Goal: Task Accomplishment & Management: Manage account settings

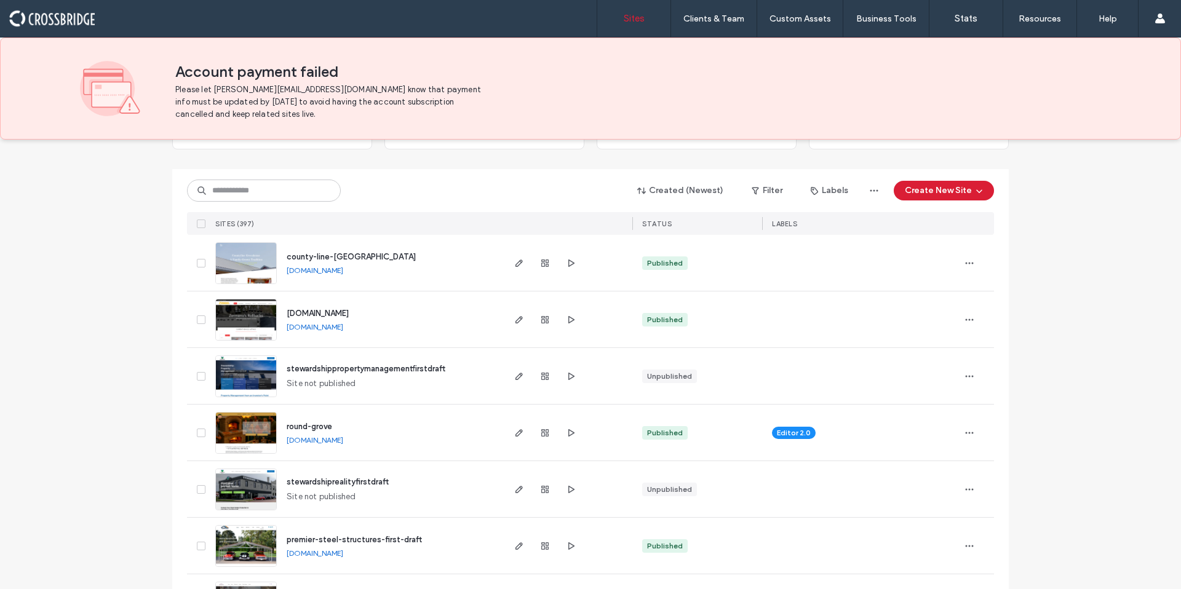
scroll to position [109, 0]
click at [282, 190] on input at bounding box center [264, 191] width 154 height 22
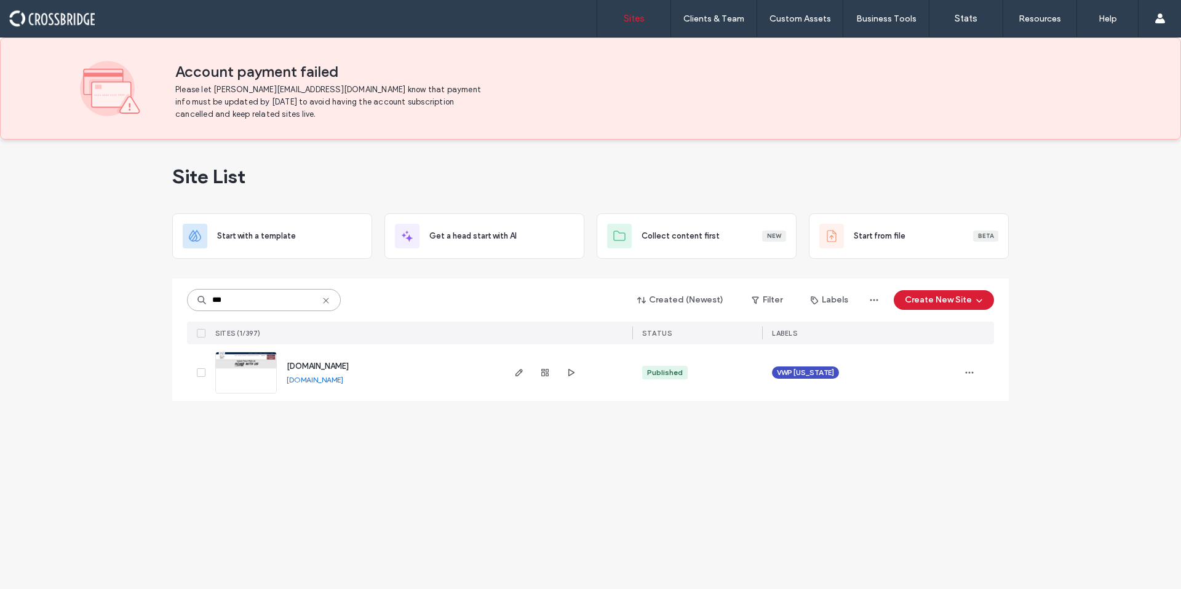
scroll to position [0, 0]
type input "***"
click at [334, 368] on span "www.orrvillepetspa.com" at bounding box center [318, 366] width 62 height 9
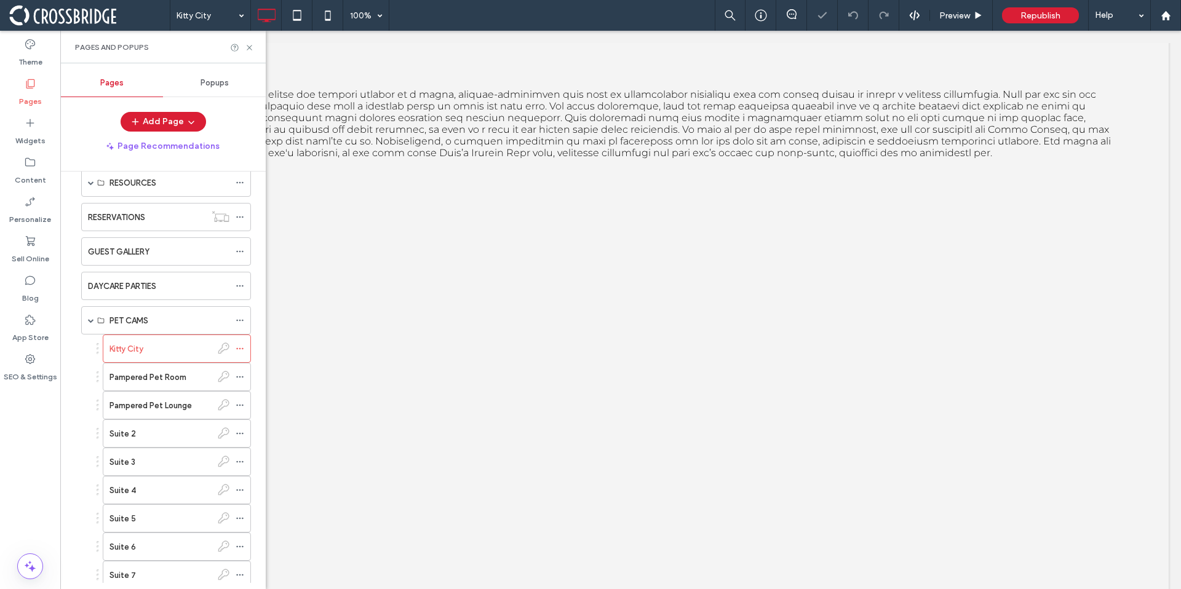
scroll to position [451, 0]
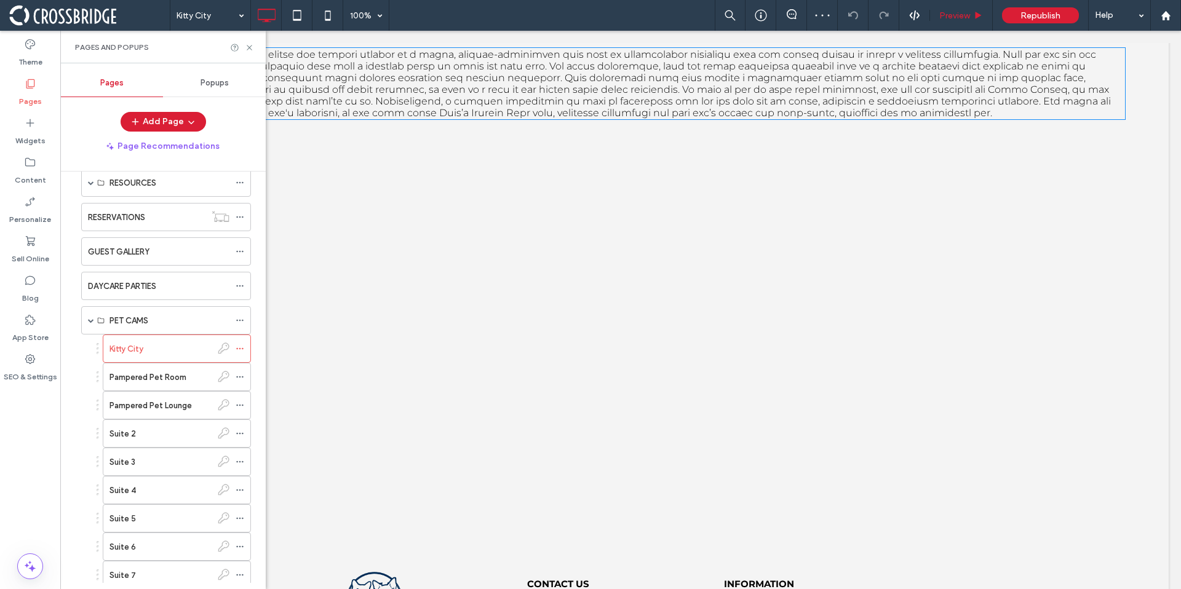
click at [949, 22] on div "Preview" at bounding box center [961, 15] width 63 height 31
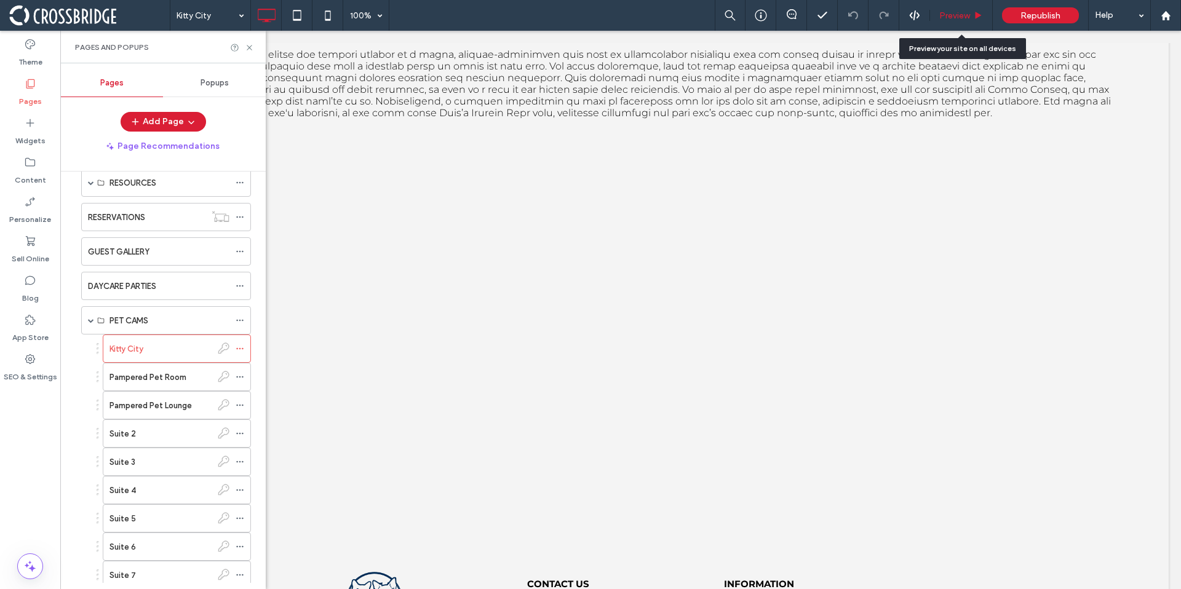
click at [952, 6] on div "Preview" at bounding box center [961, 15] width 63 height 31
click at [951, 12] on span "Preview" at bounding box center [954, 15] width 31 height 10
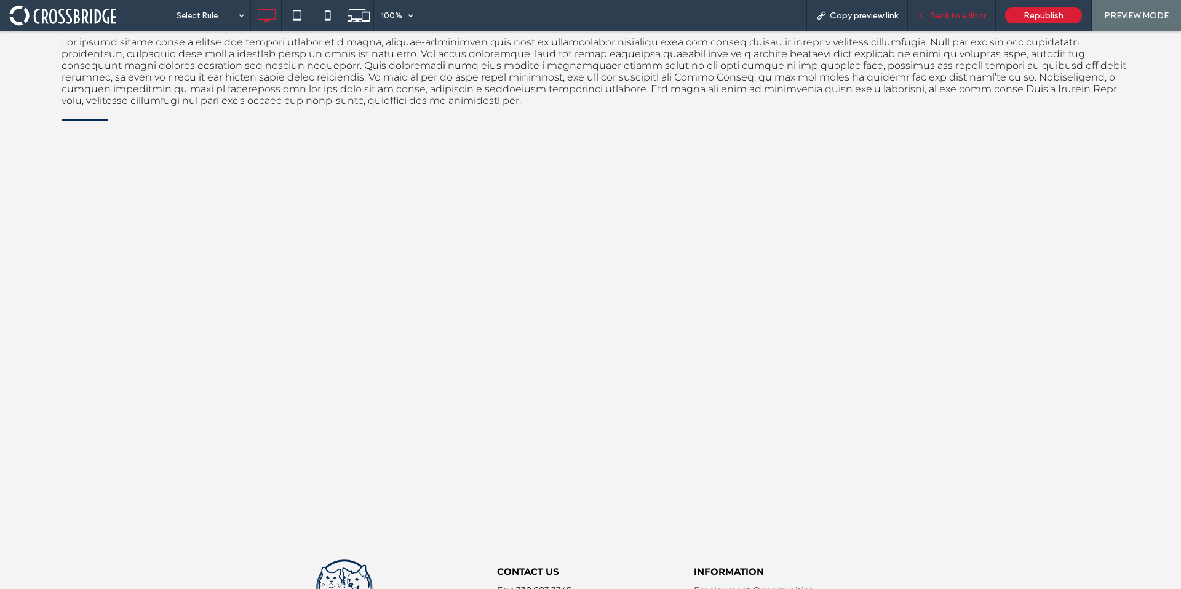
click at [940, 22] on div "Back to editor" at bounding box center [952, 15] width 88 height 31
click at [936, 12] on span "Back to editor" at bounding box center [957, 15] width 57 height 10
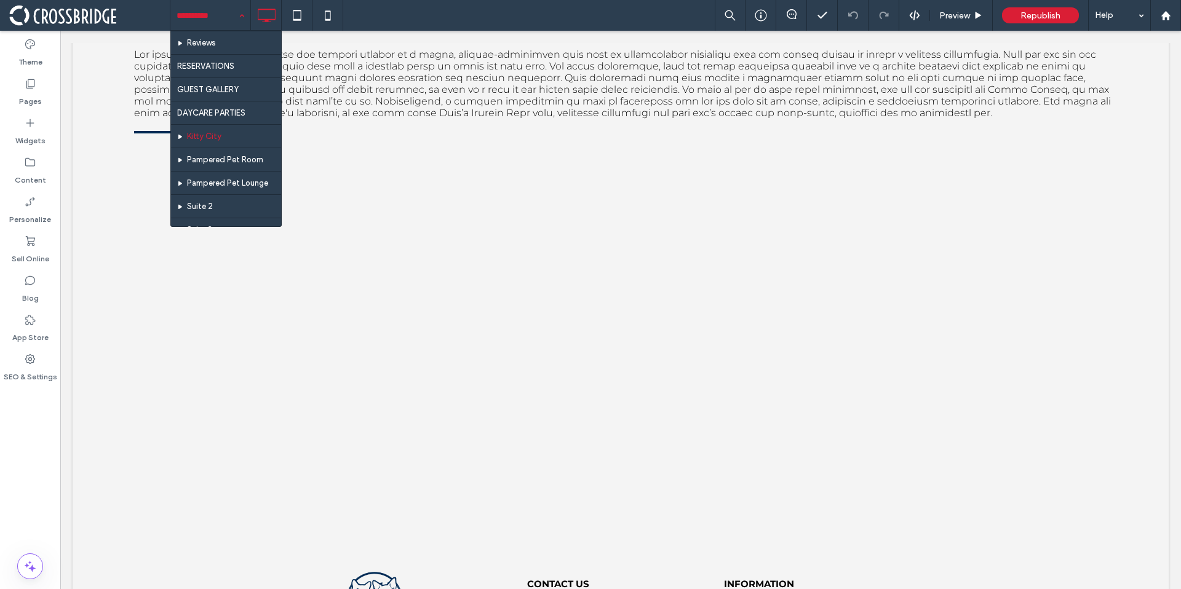
scroll to position [296, 0]
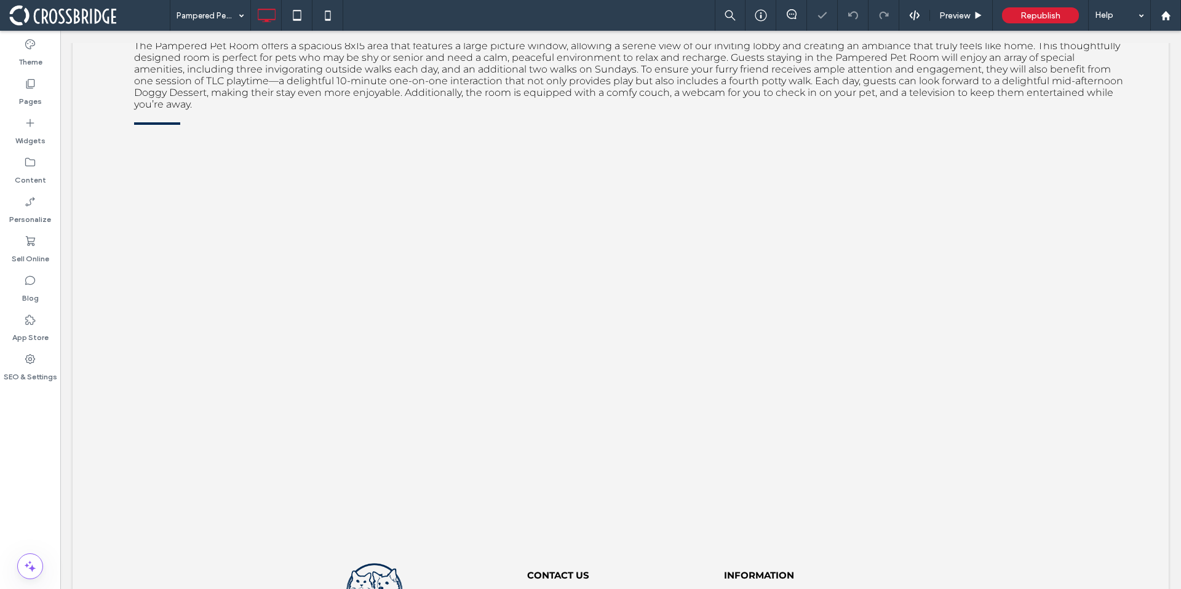
scroll to position [588, 0]
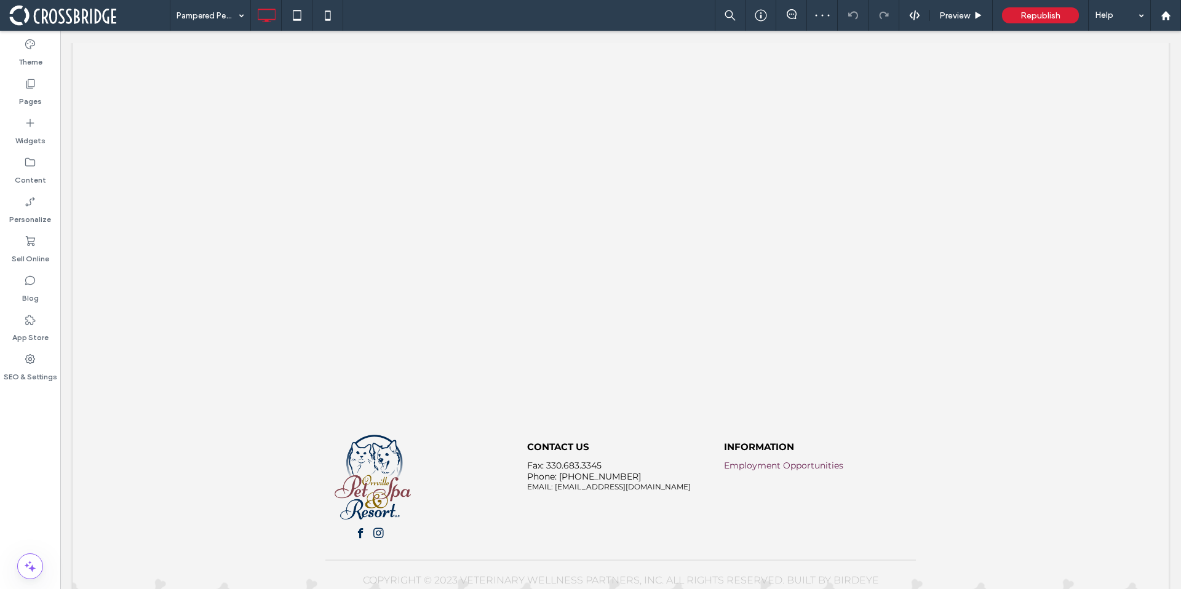
click at [210, 19] on input at bounding box center [206, 15] width 61 height 31
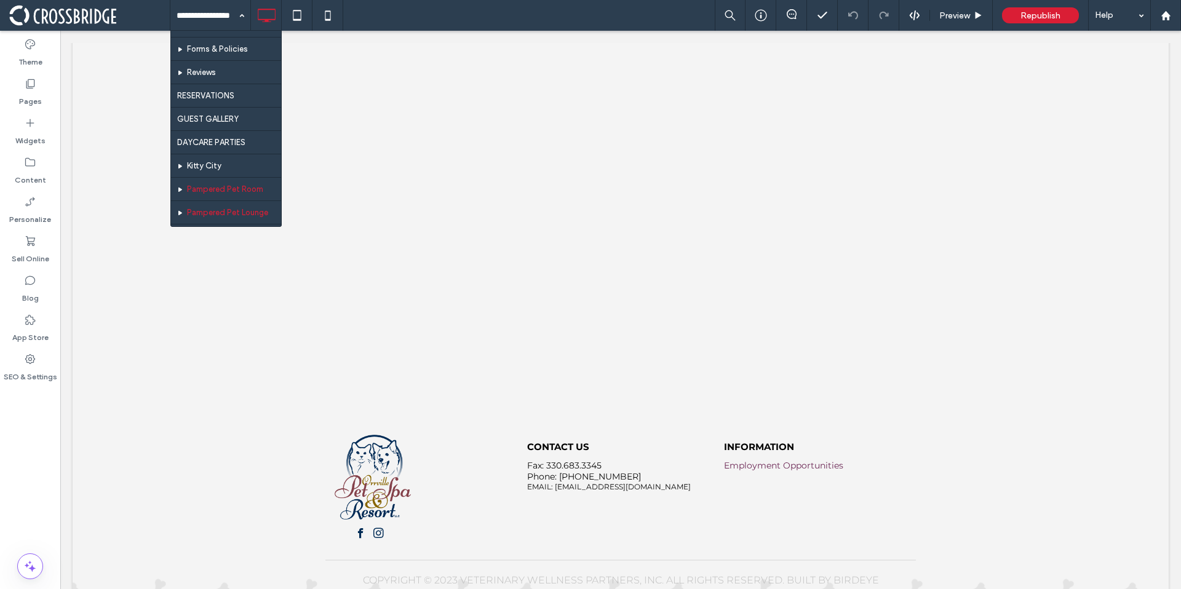
scroll to position [259, 0]
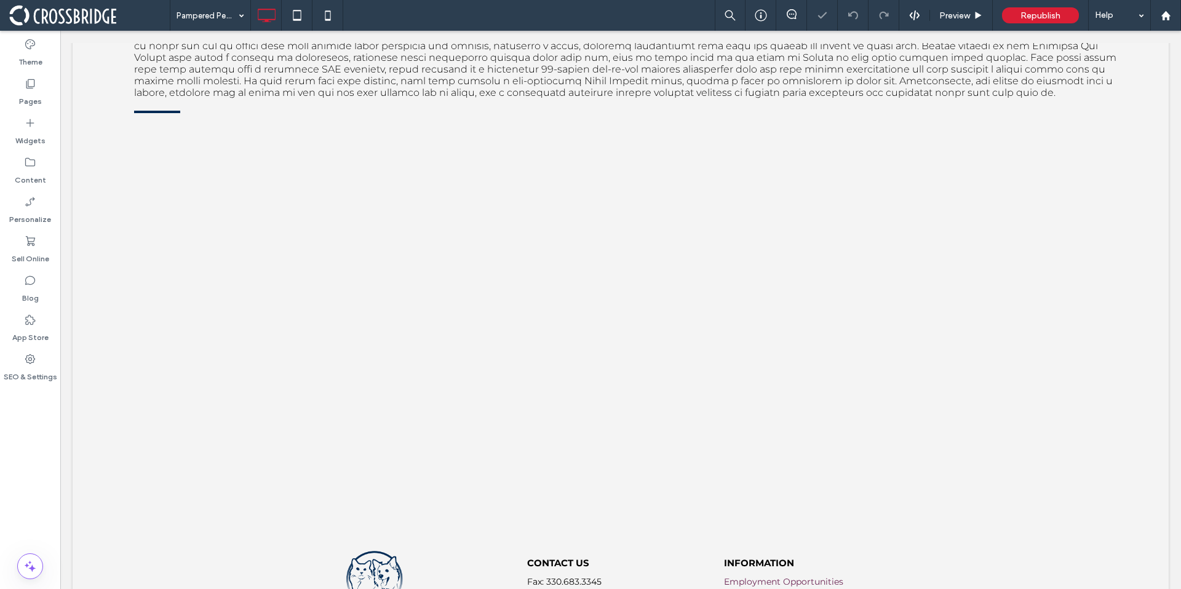
scroll to position [478, 0]
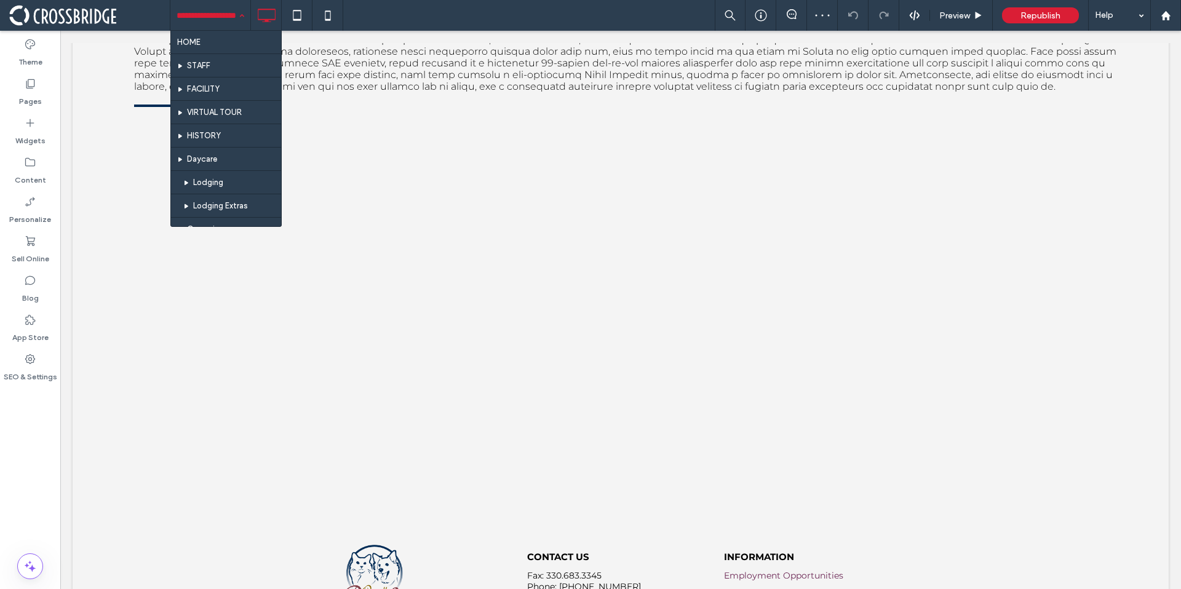
click at [207, 27] on input at bounding box center [206, 15] width 61 height 31
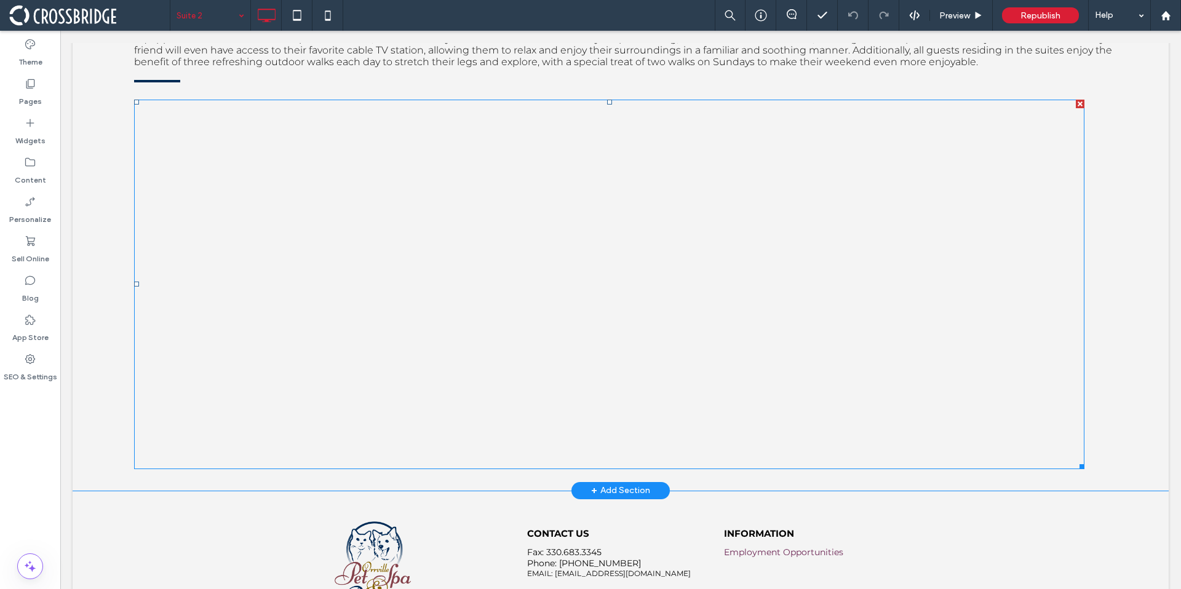
scroll to position [474, 0]
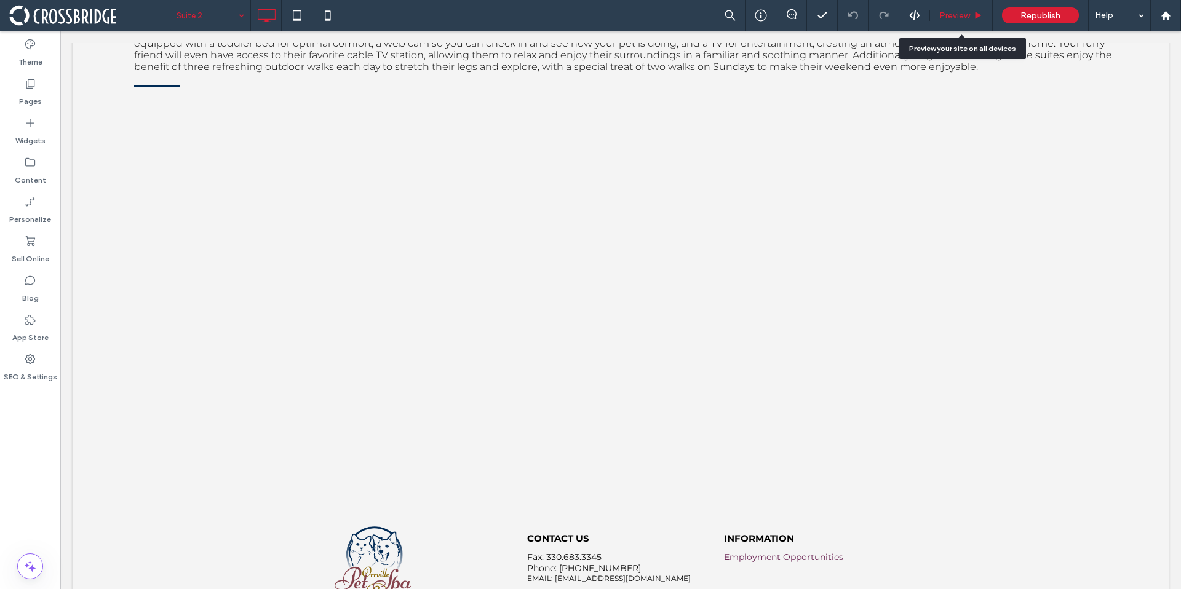
click at [939, 16] on span "Preview" at bounding box center [954, 15] width 31 height 10
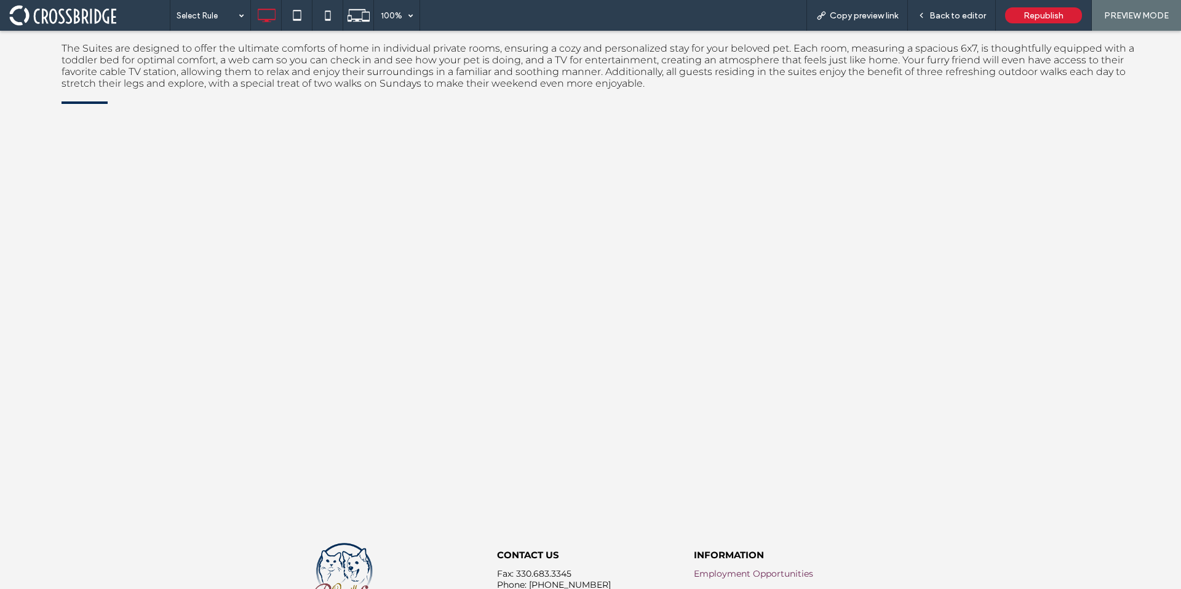
scroll to position [443, 0]
click at [949, 23] on div "Back to editor" at bounding box center [952, 15] width 88 height 31
click at [950, 20] on div "Back to editor" at bounding box center [952, 15] width 88 height 31
click at [943, 22] on div "Back to editor" at bounding box center [952, 15] width 88 height 31
click at [944, 18] on span "Back to editor" at bounding box center [957, 15] width 57 height 10
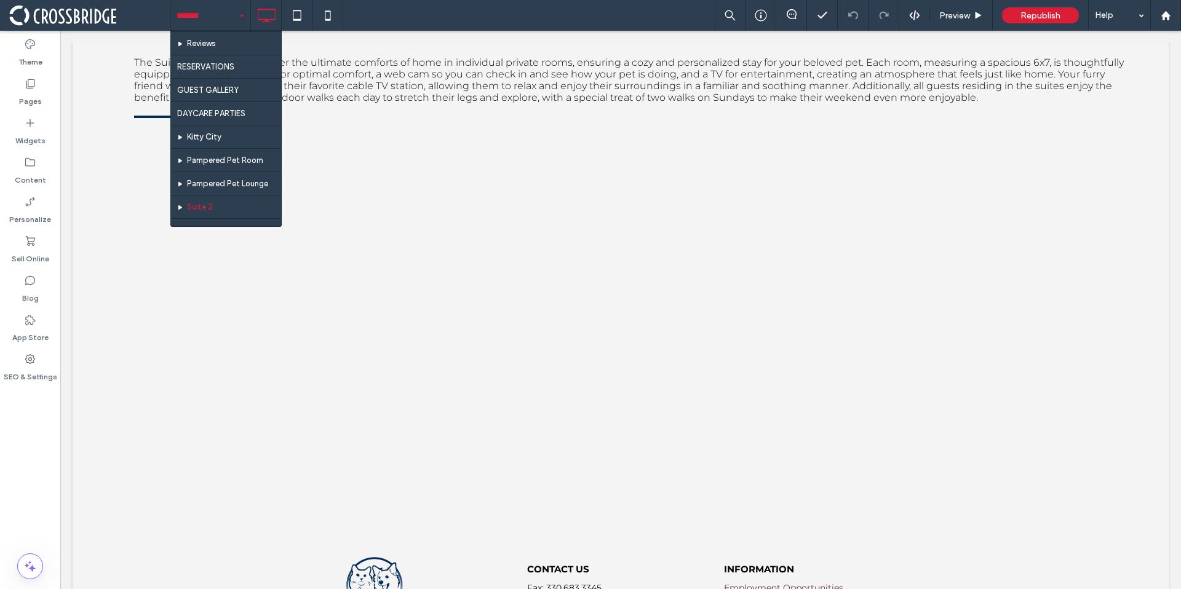
scroll to position [368, 0]
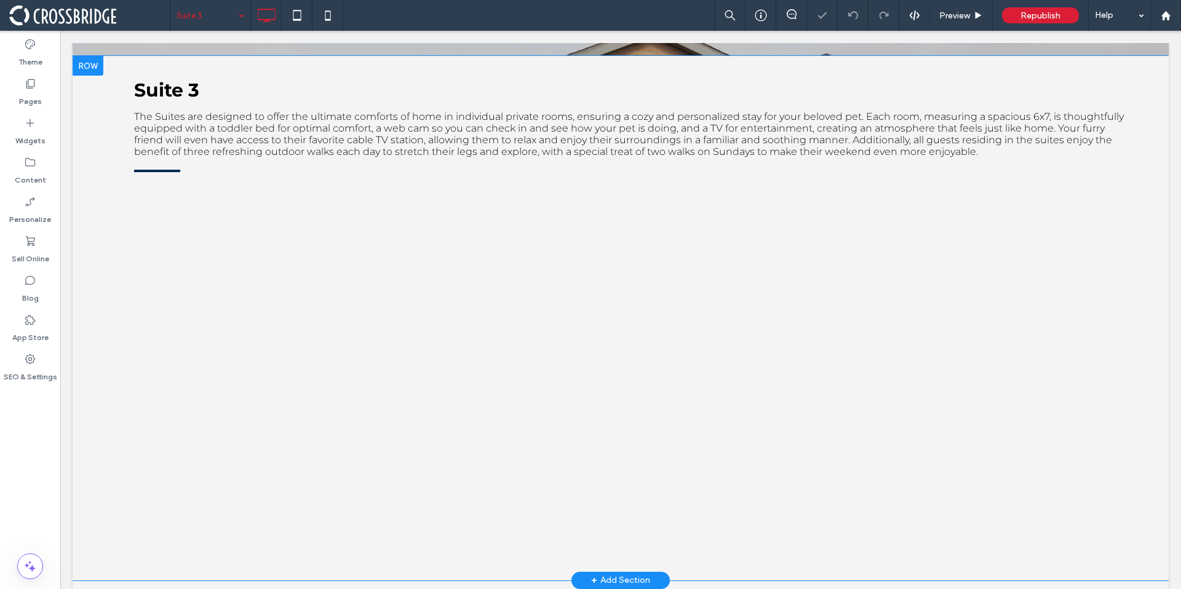
scroll to position [390, 0]
click at [208, 20] on input at bounding box center [206, 15] width 61 height 31
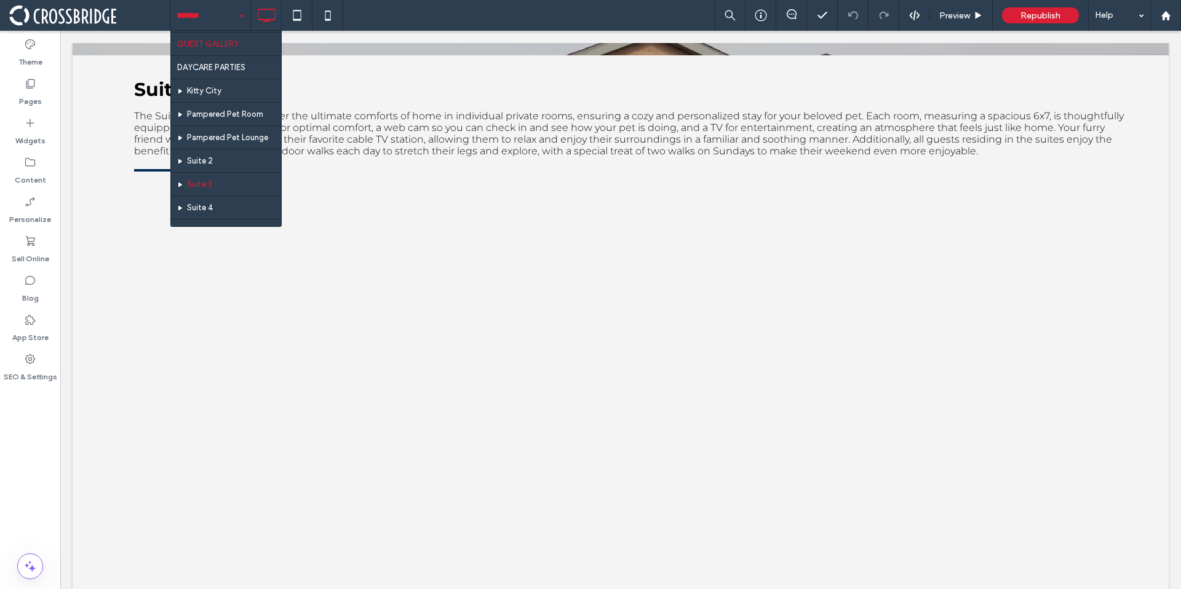
scroll to position [403, 0]
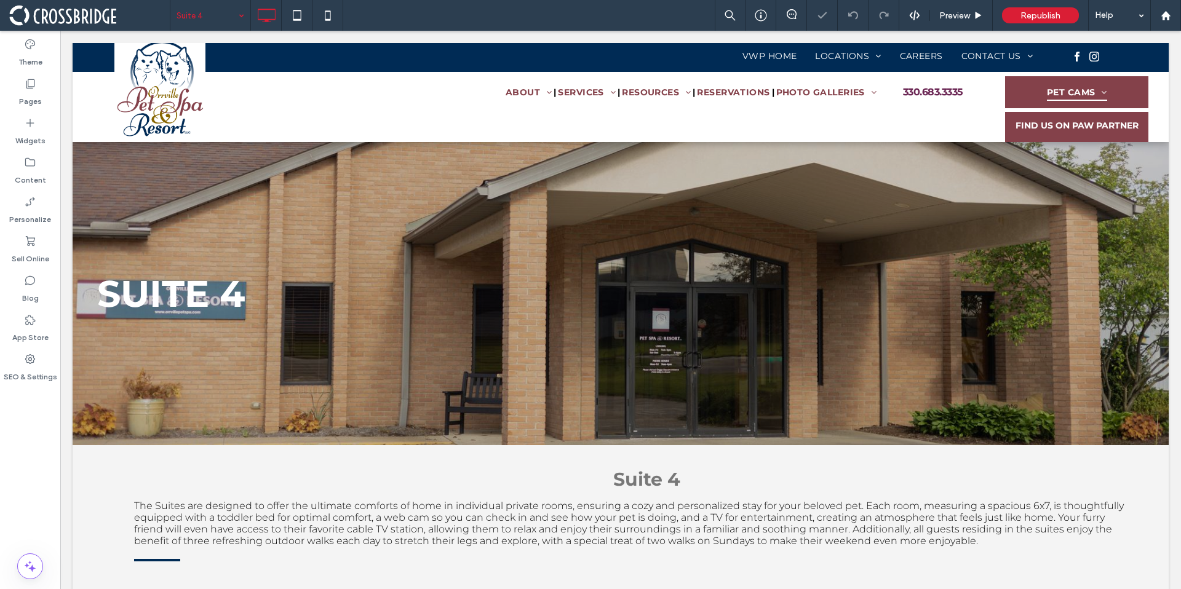
scroll to position [412, 0]
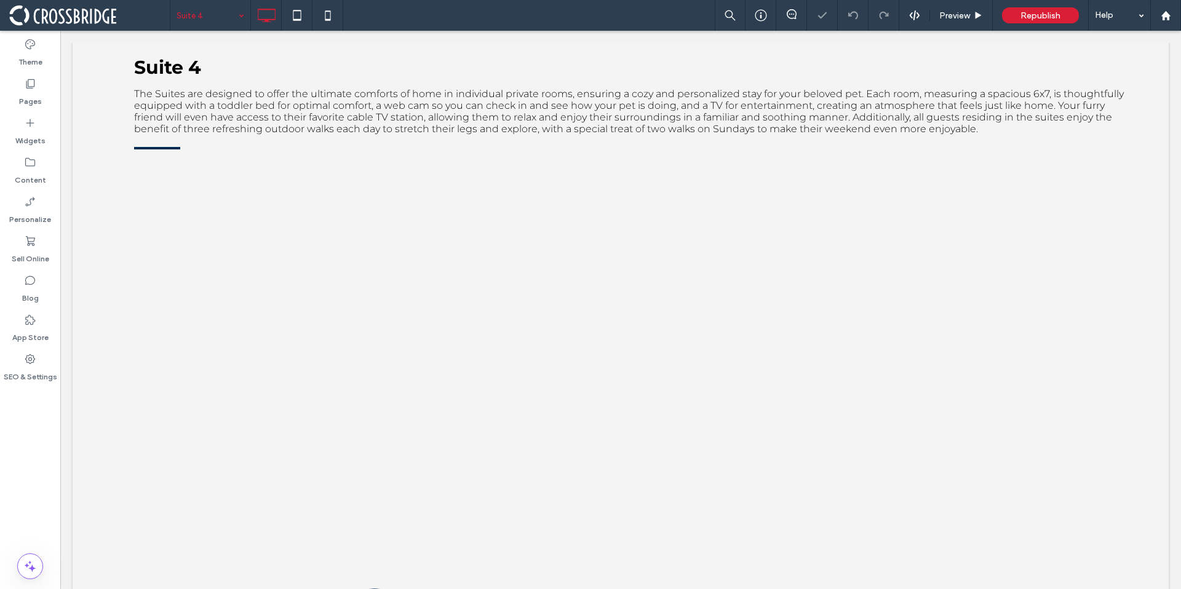
click at [233, 22] on div "Suite 4" at bounding box center [210, 15] width 80 height 31
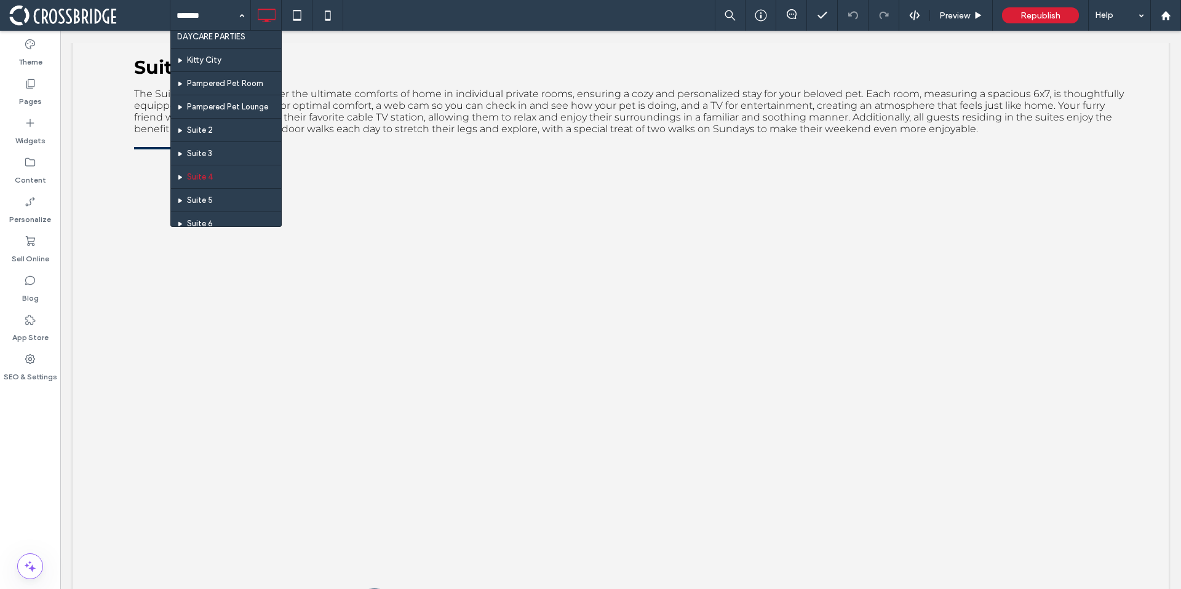
scroll to position [409, 0]
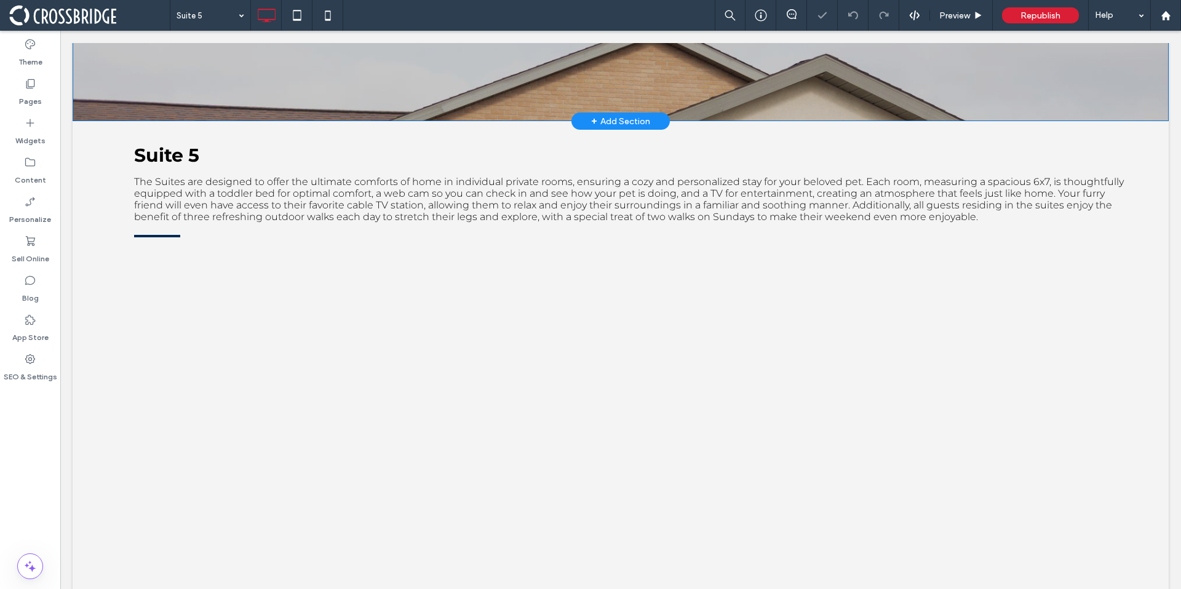
scroll to position [437, 0]
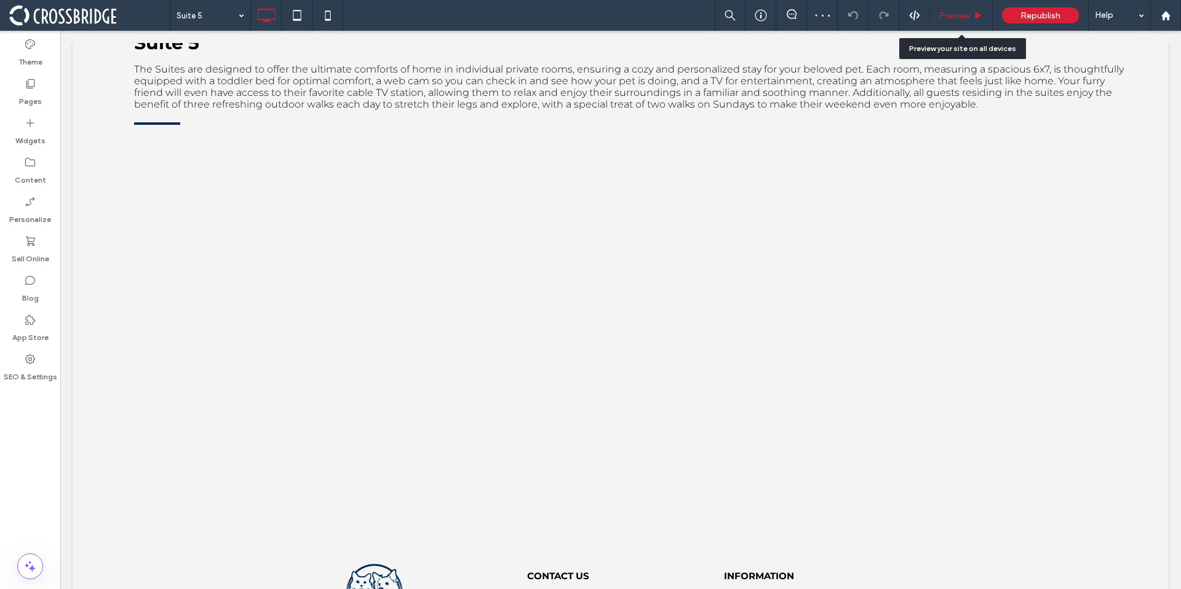
click at [959, 18] on span "Preview" at bounding box center [954, 15] width 31 height 10
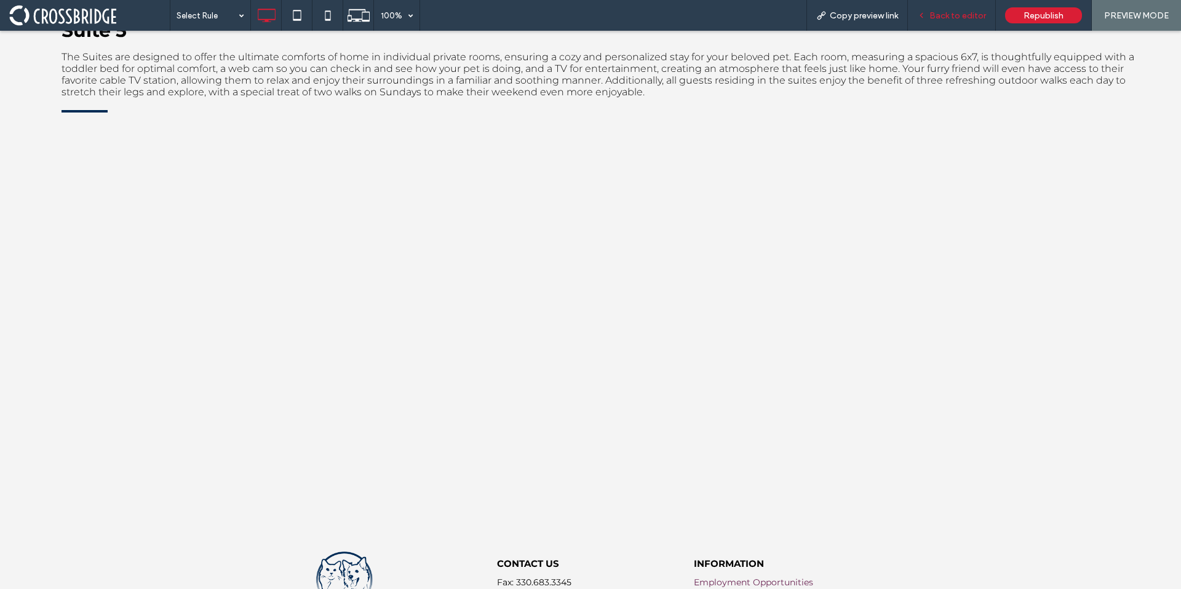
click at [952, 15] on span "Back to editor" at bounding box center [957, 15] width 57 height 10
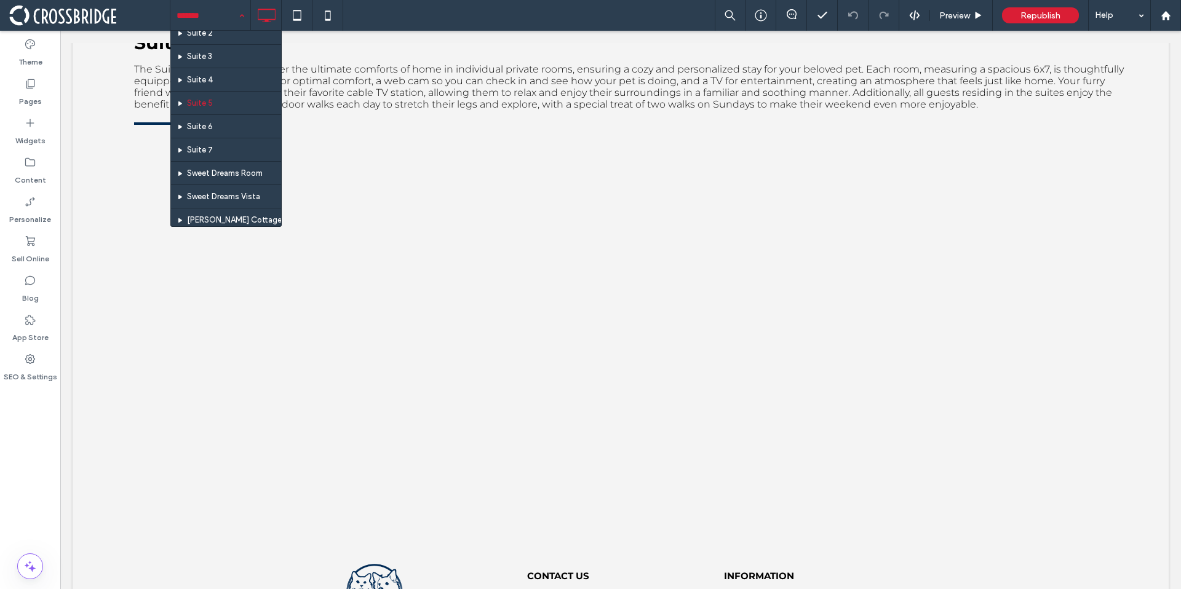
scroll to position [454, 0]
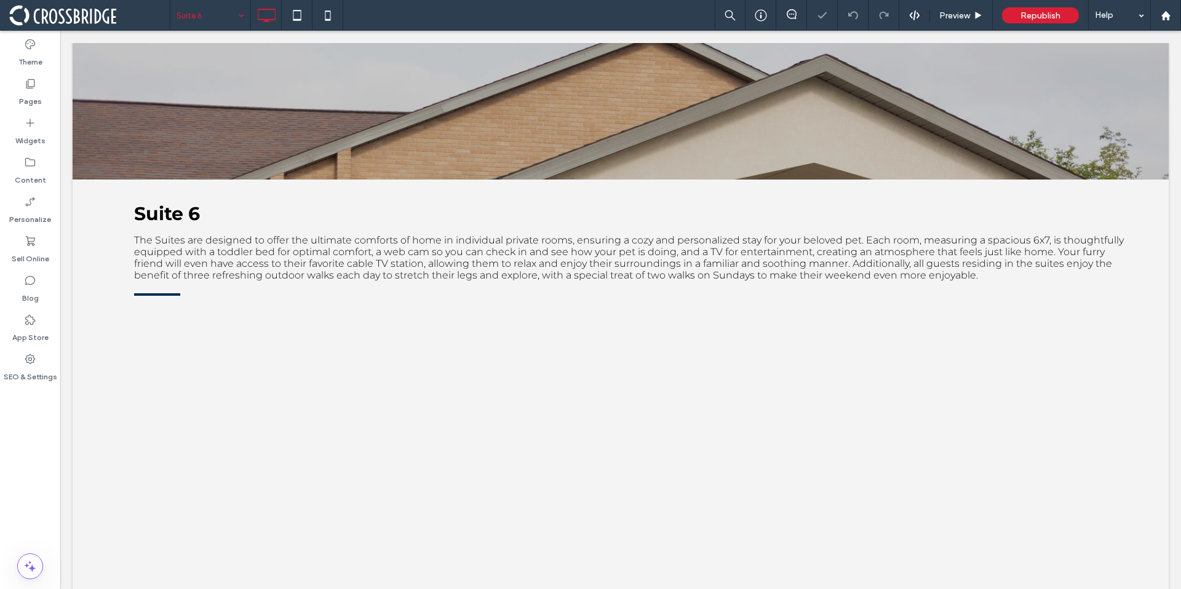
scroll to position [379, 0]
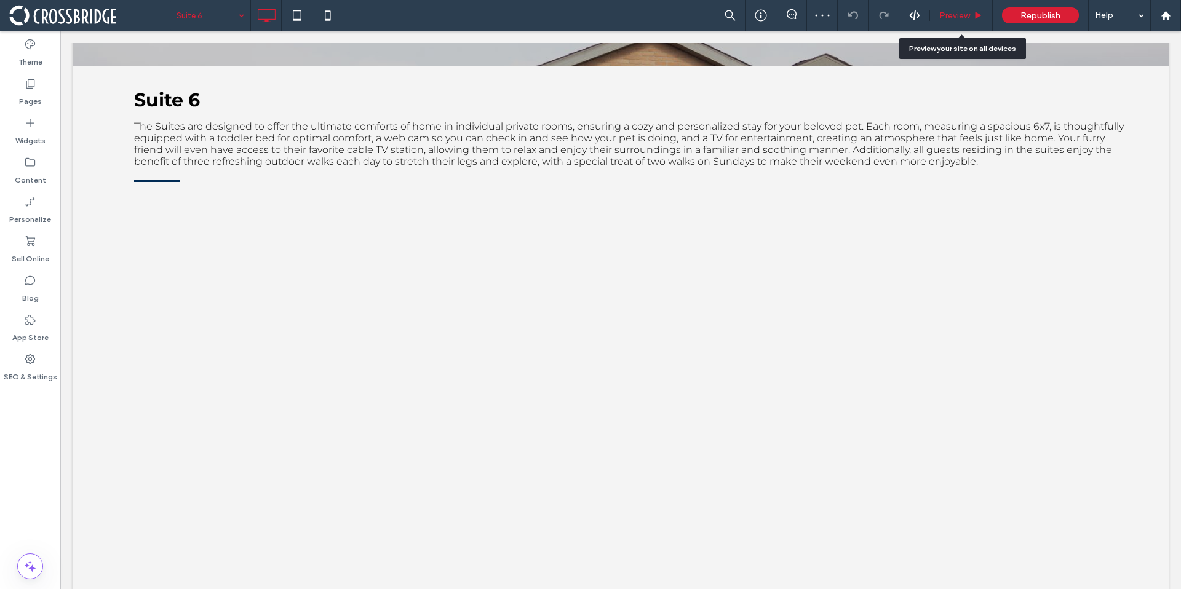
drag, startPoint x: 948, startPoint y: 13, endPoint x: 777, endPoint y: 183, distance: 241.3
click at [948, 13] on span "Preview" at bounding box center [954, 15] width 31 height 10
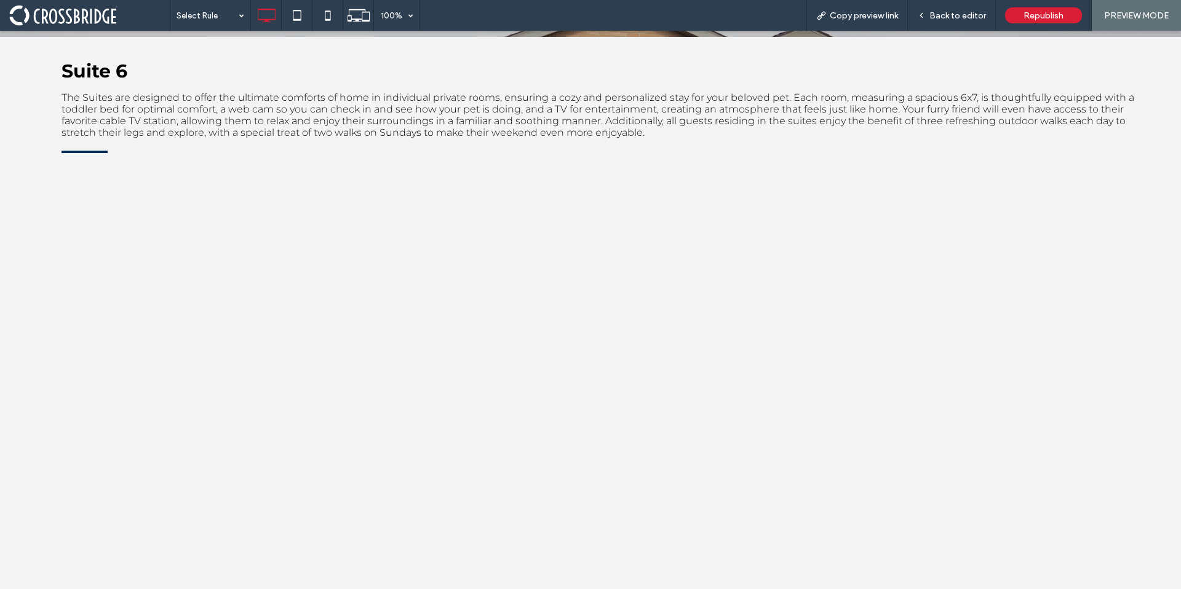
scroll to position [397, 0]
click at [962, 14] on span "Back to editor" at bounding box center [957, 15] width 57 height 10
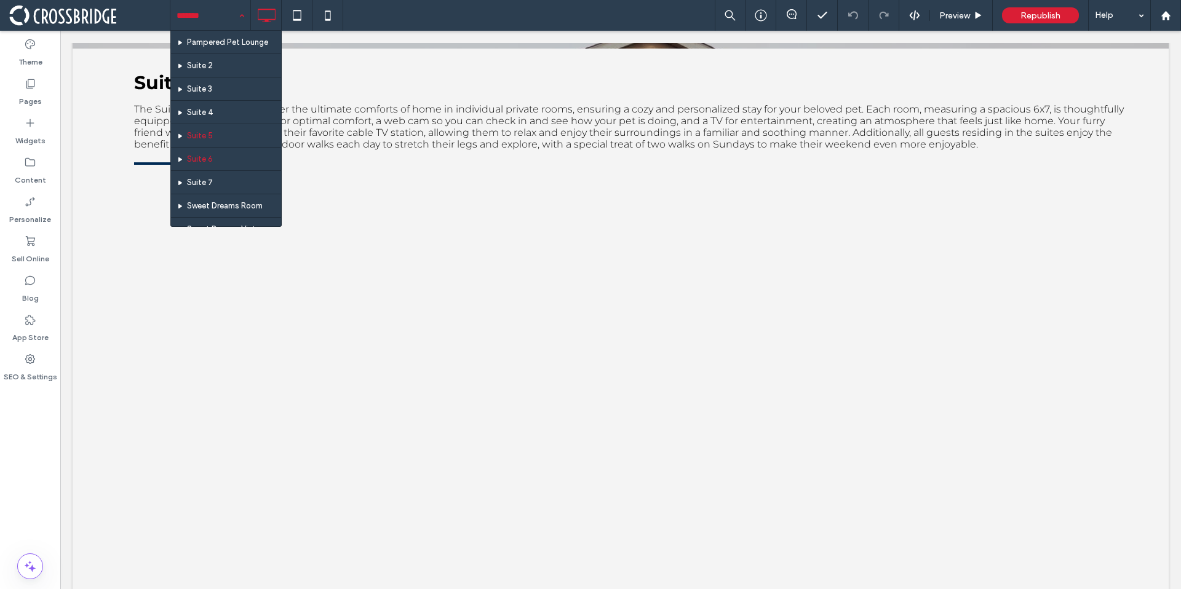
scroll to position [421, 0]
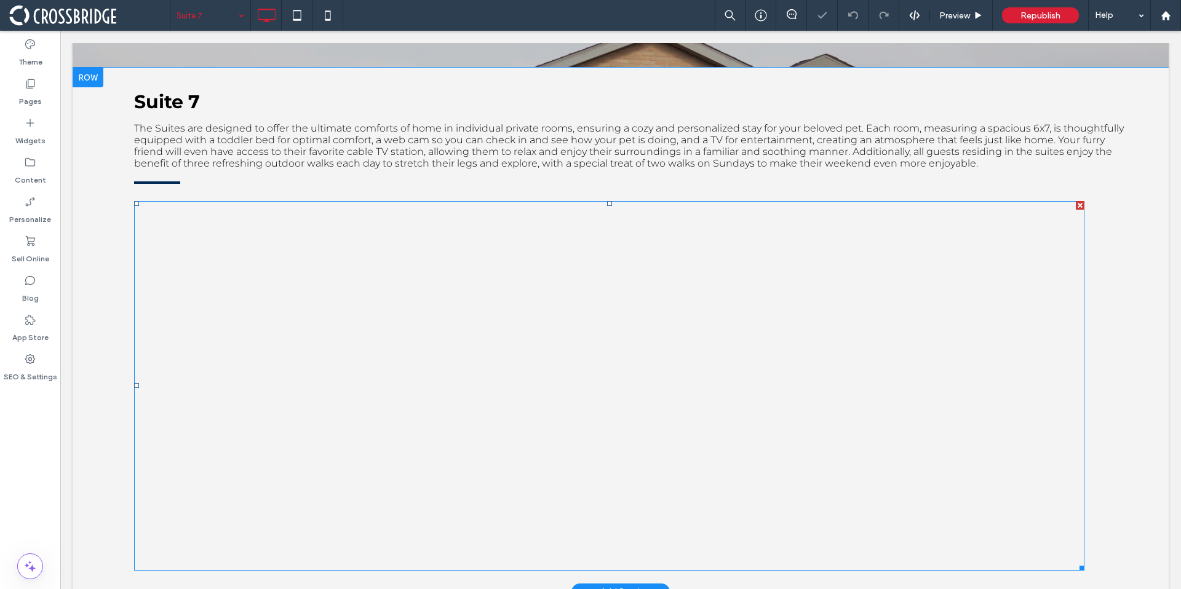
scroll to position [429, 0]
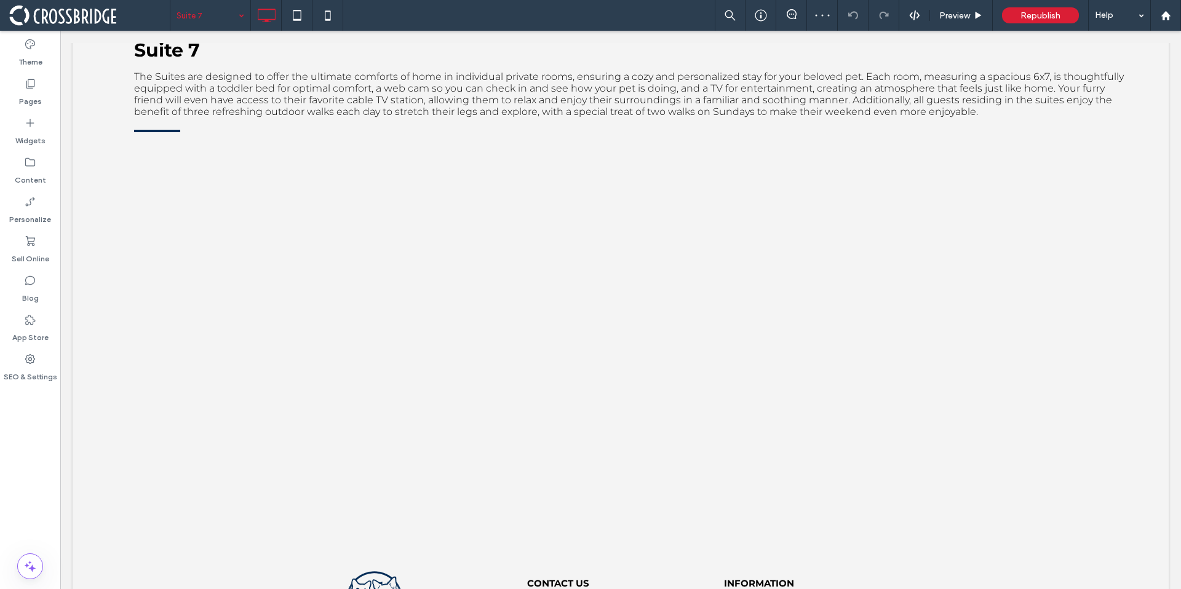
click at [218, 10] on input at bounding box center [206, 15] width 61 height 31
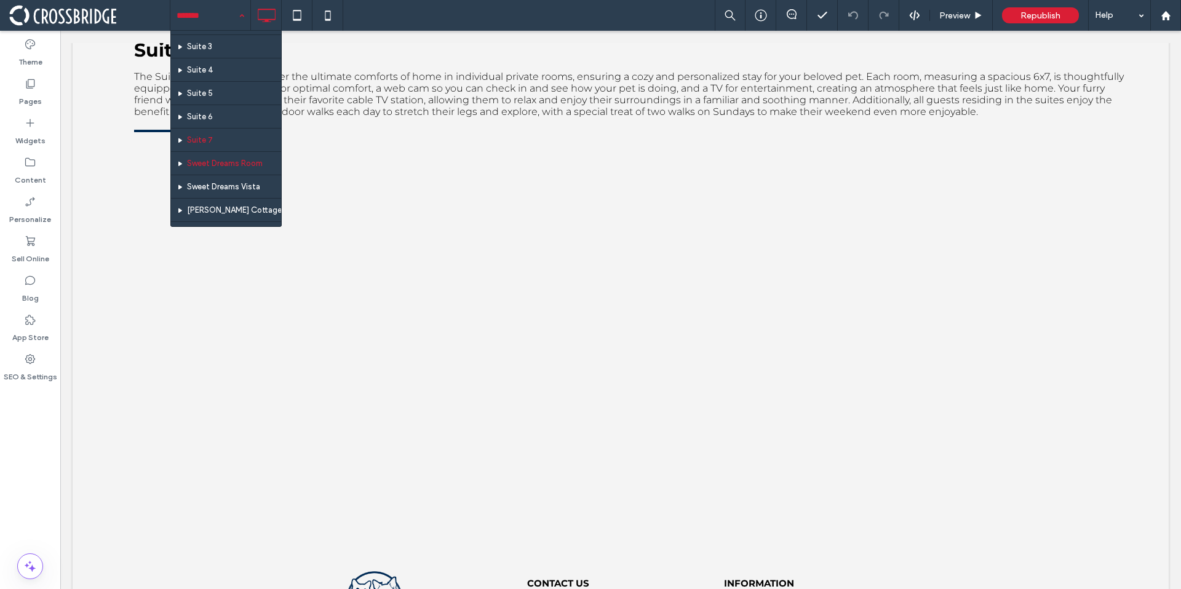
scroll to position [470, 0]
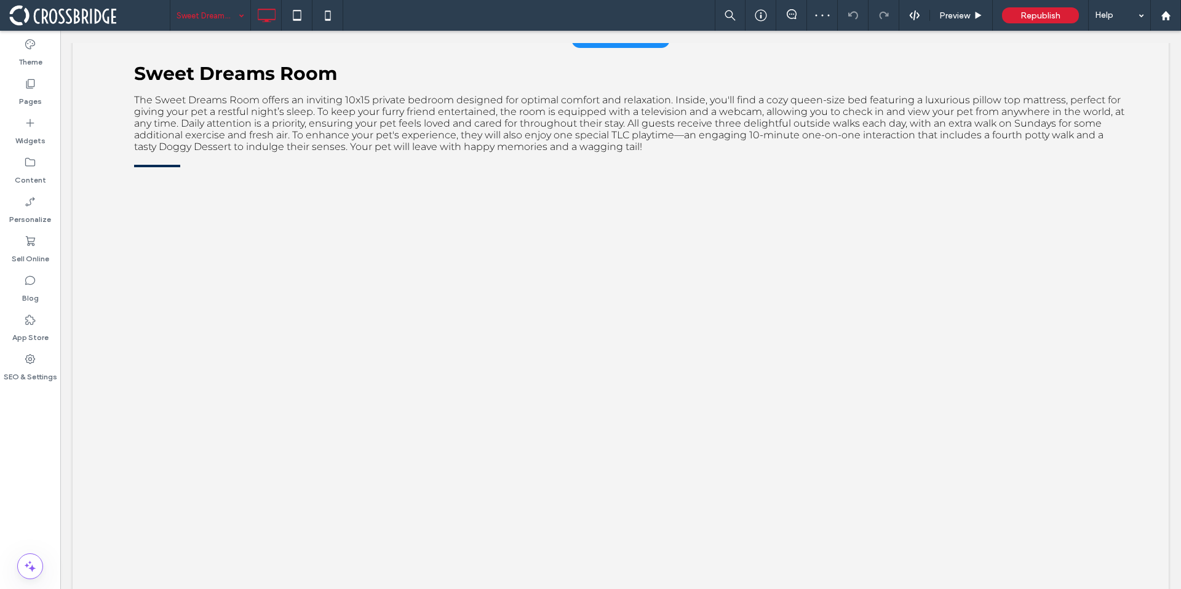
scroll to position [492, 0]
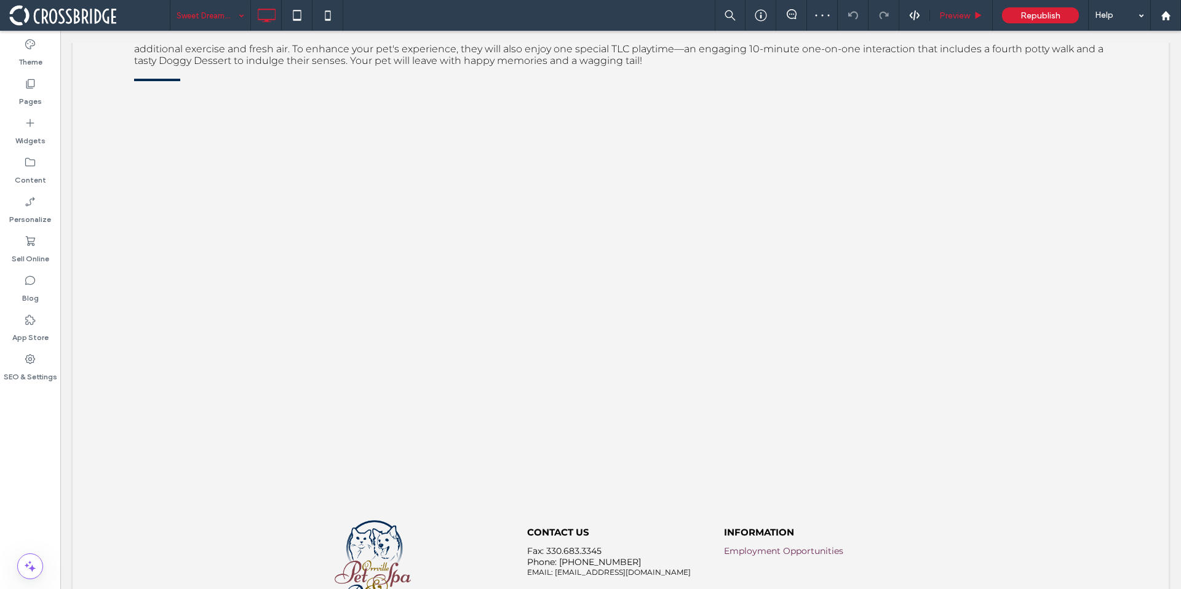
click at [939, 22] on div "Preview" at bounding box center [961, 15] width 63 height 31
click at [623, 287] on span at bounding box center [609, 283] width 950 height 370
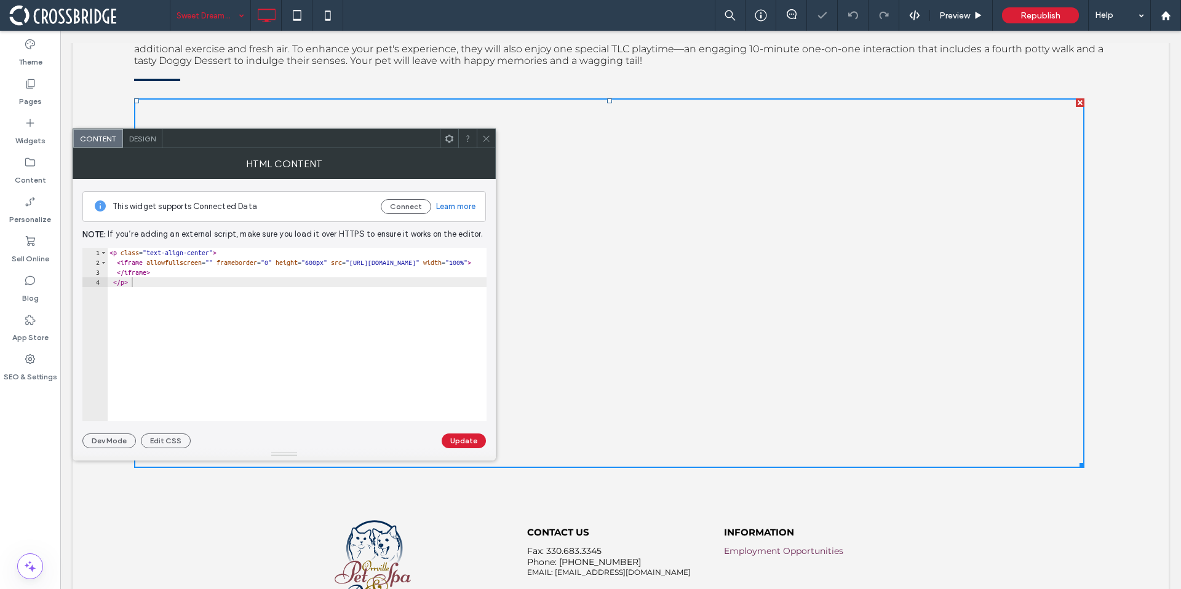
click at [483, 140] on use at bounding box center [486, 138] width 6 height 6
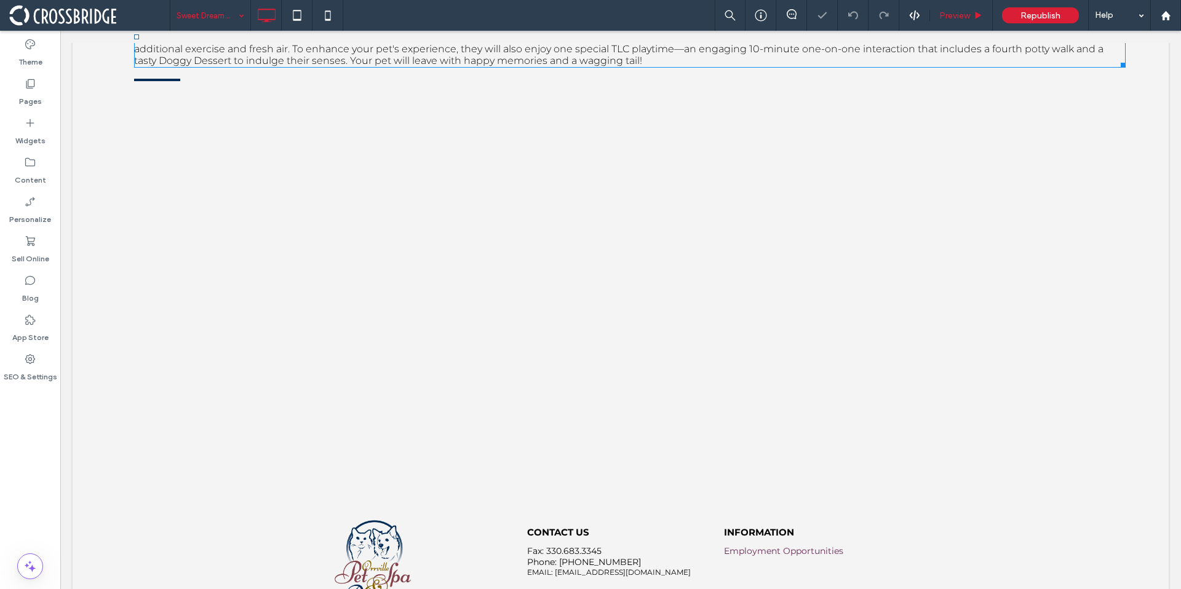
click at [946, 18] on span "Preview" at bounding box center [954, 15] width 31 height 10
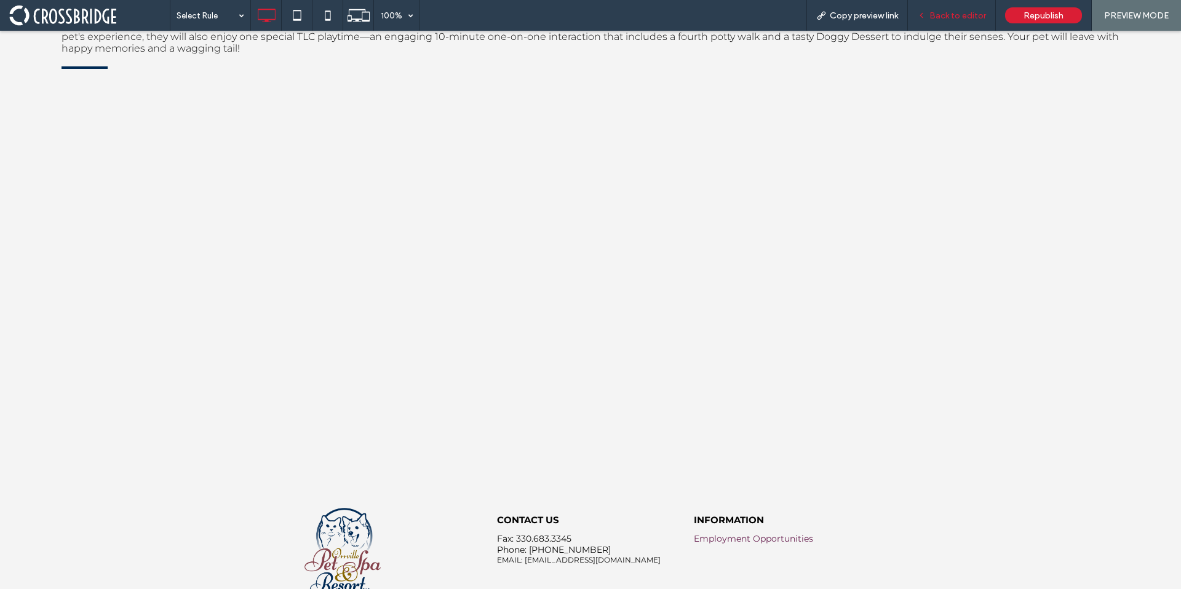
click at [949, 25] on div "Back to editor" at bounding box center [952, 15] width 88 height 31
click at [962, 18] on span "Back to editor" at bounding box center [957, 15] width 57 height 10
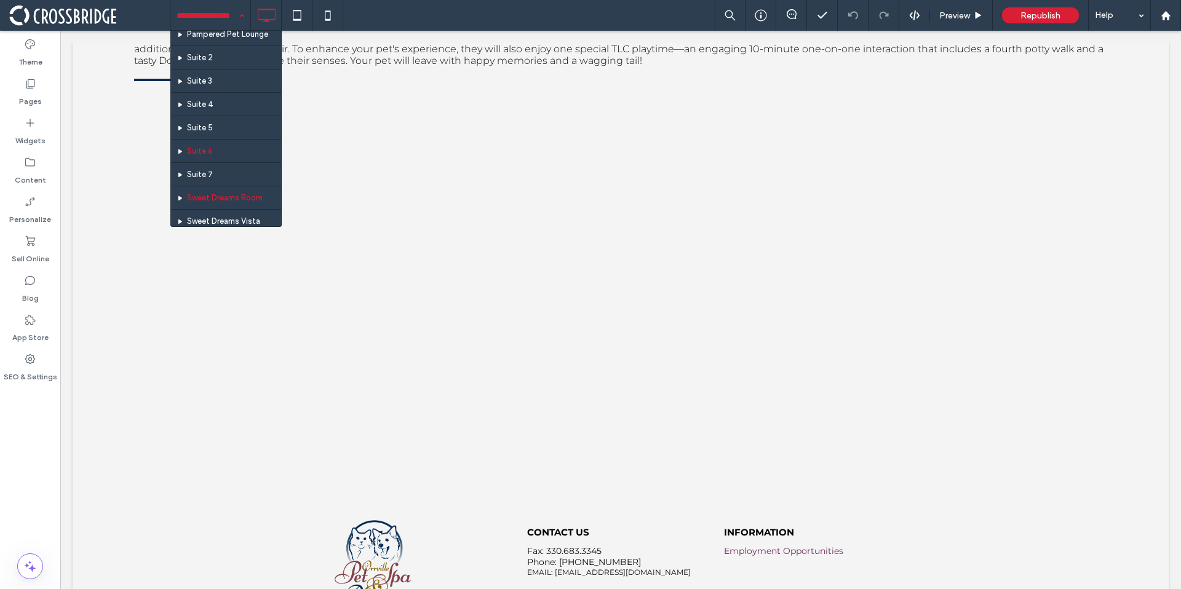
scroll to position [437, 0]
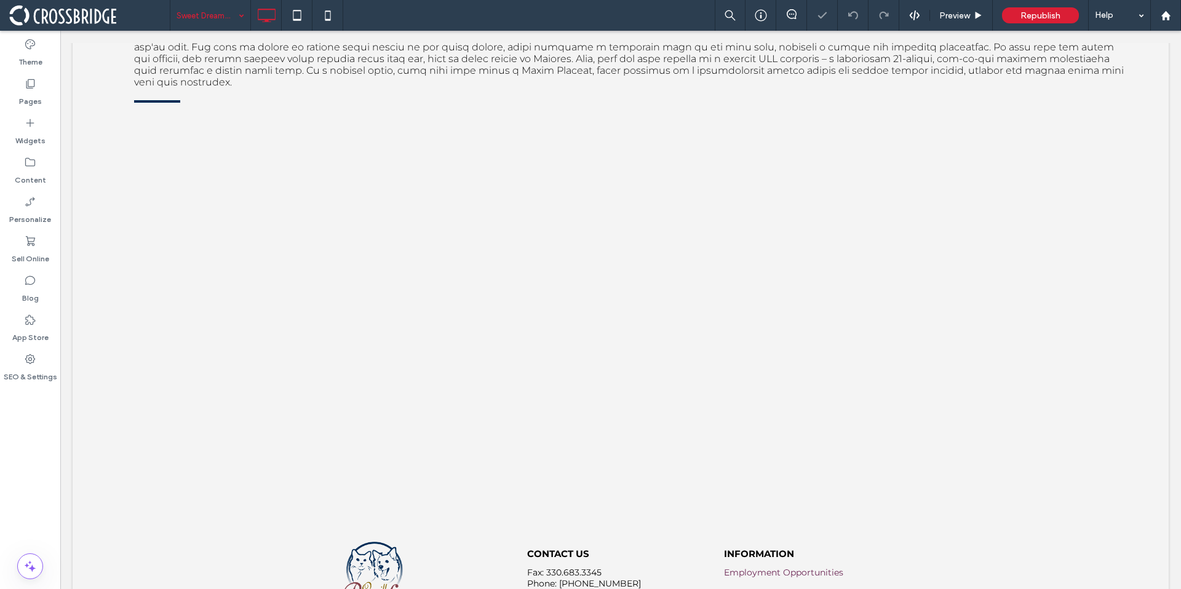
scroll to position [493, 0]
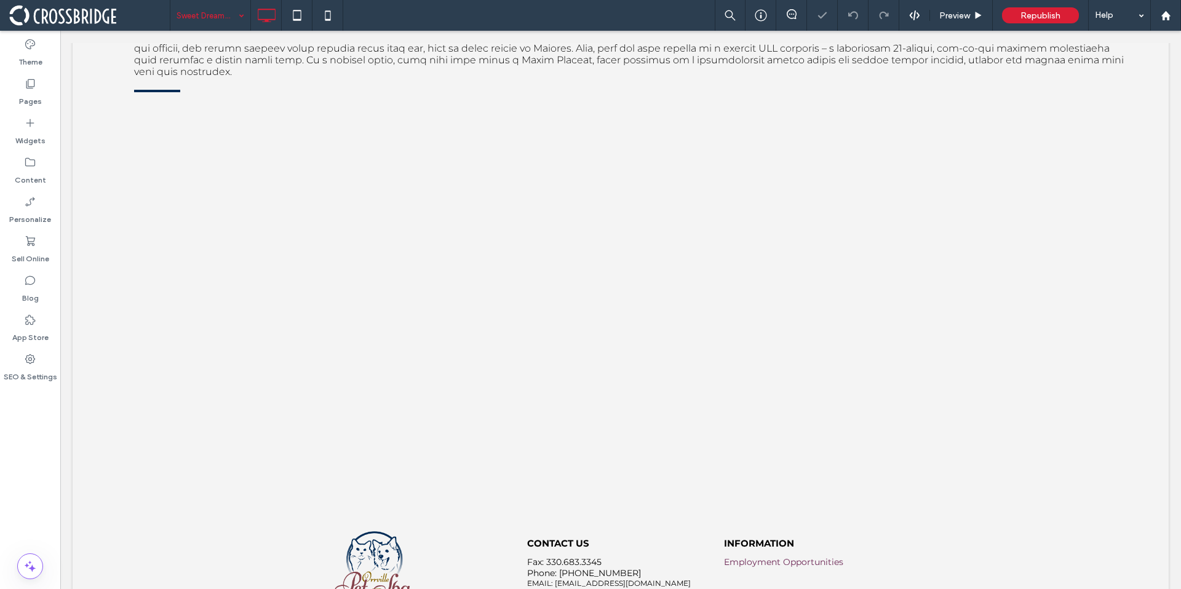
click at [244, 12] on div "Sweet Dreams Vista" at bounding box center [210, 15] width 80 height 31
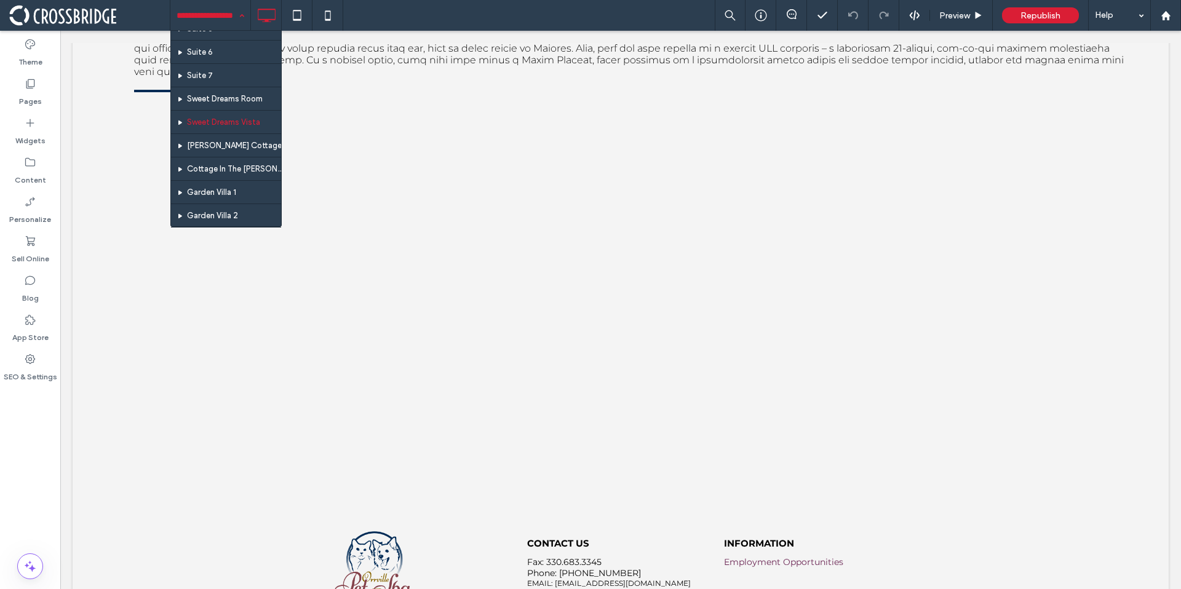
scroll to position [536, 0]
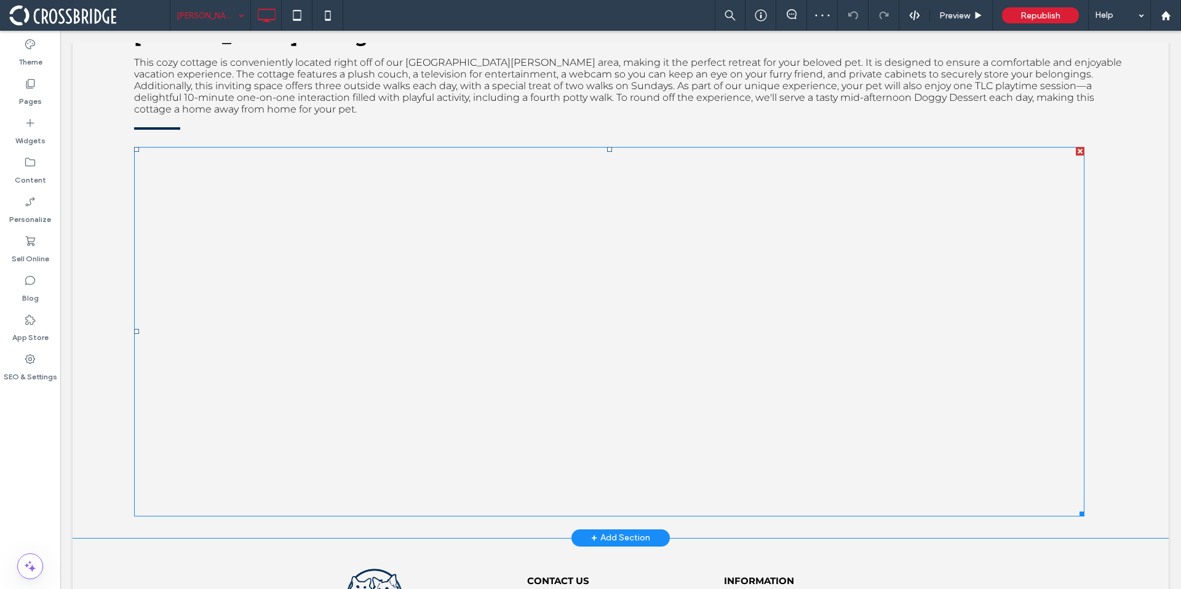
scroll to position [446, 0]
click at [225, 25] on input at bounding box center [206, 15] width 61 height 31
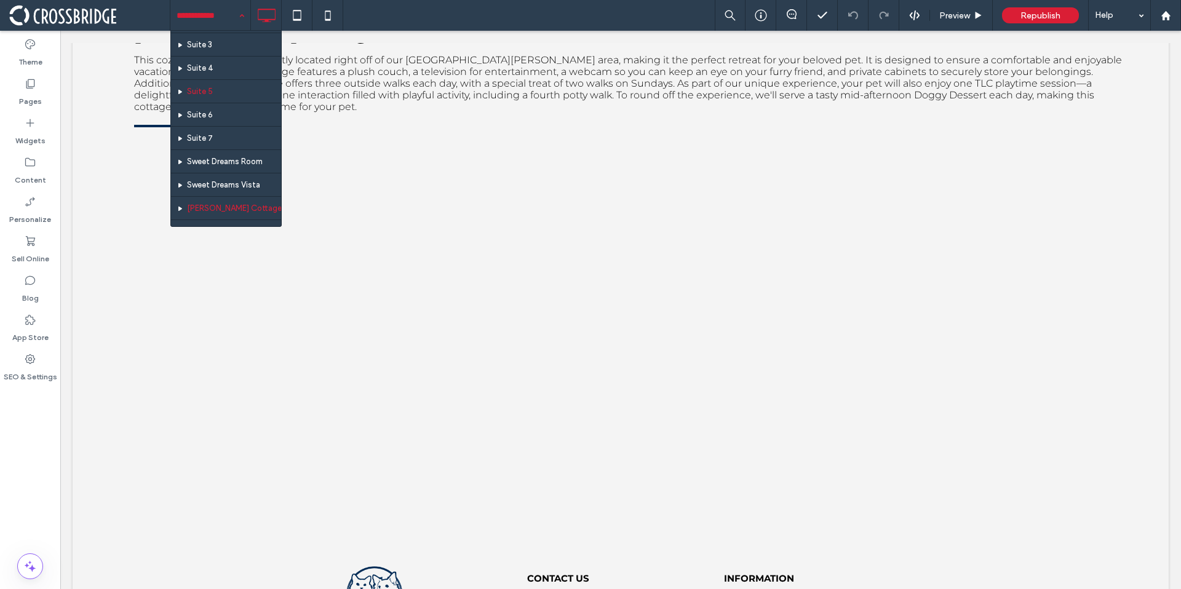
scroll to position [488, 0]
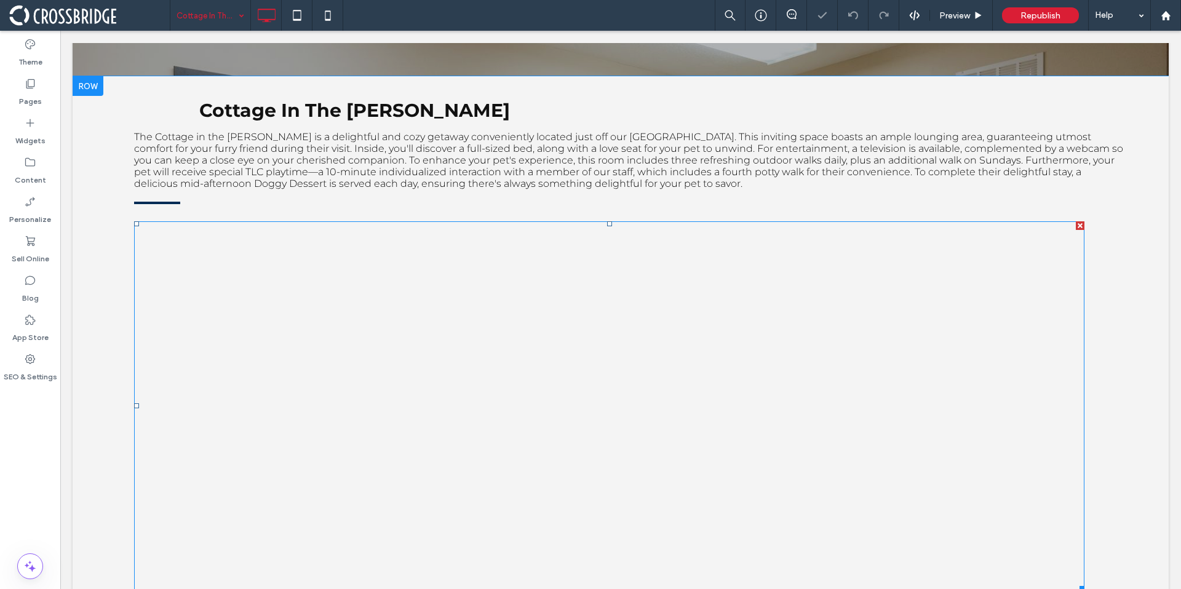
scroll to position [477, 0]
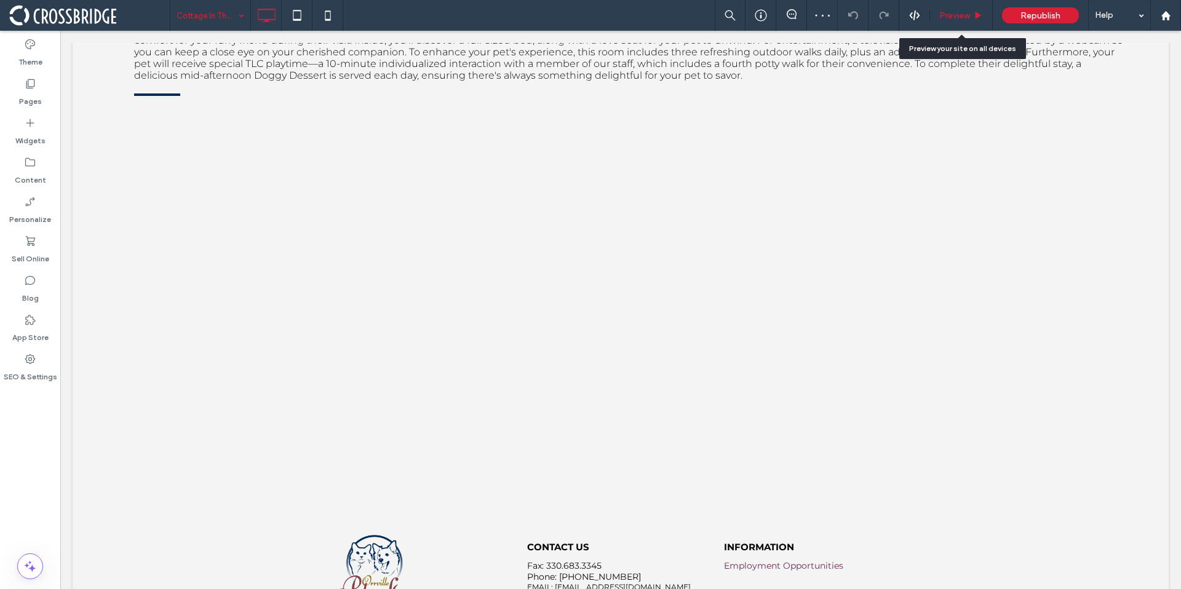
drag, startPoint x: 961, startPoint y: 10, endPoint x: 784, endPoint y: 85, distance: 192.3
click at [961, 10] on span "Preview" at bounding box center [954, 15] width 31 height 10
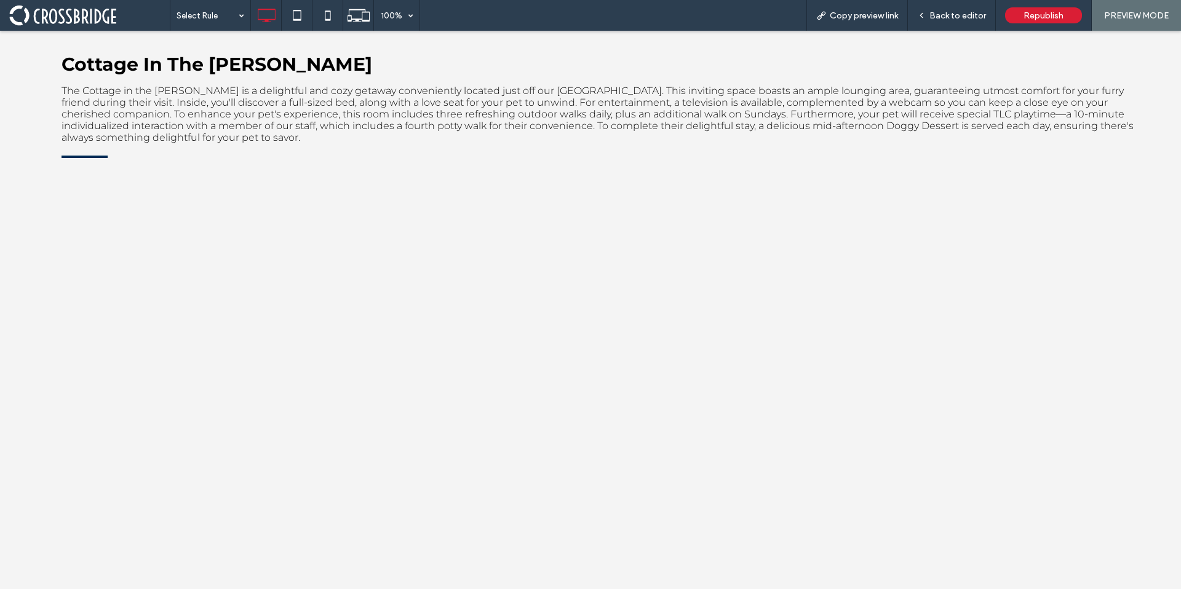
scroll to position [456, 0]
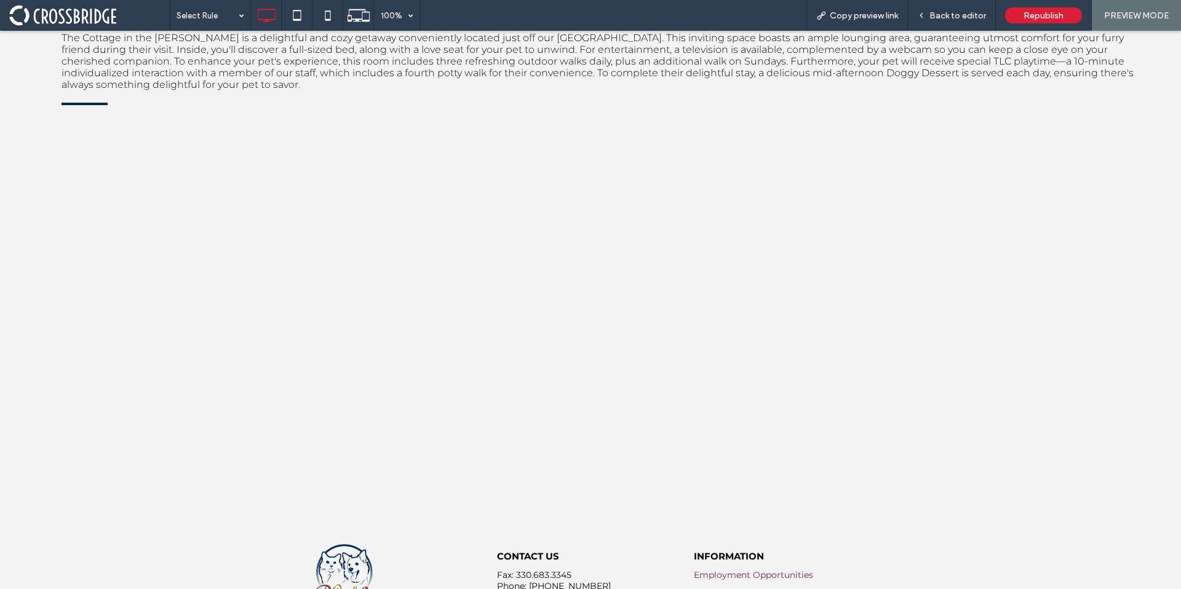
click at [116, 9] on span at bounding box center [89, 15] width 160 height 25
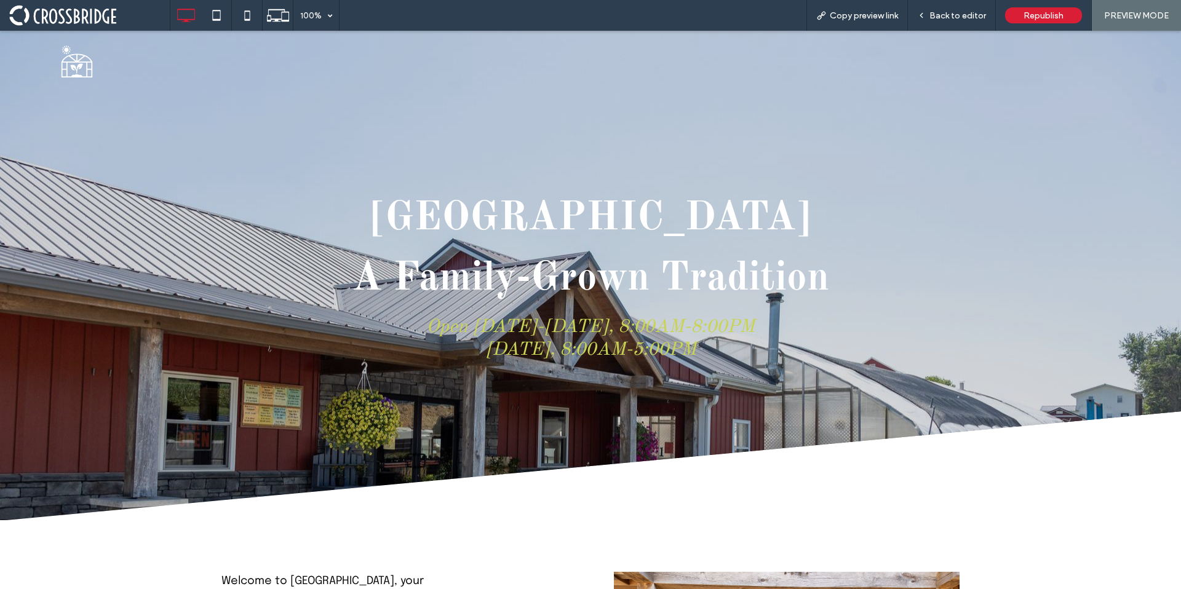
click at [75, 14] on span at bounding box center [89, 15] width 160 height 25
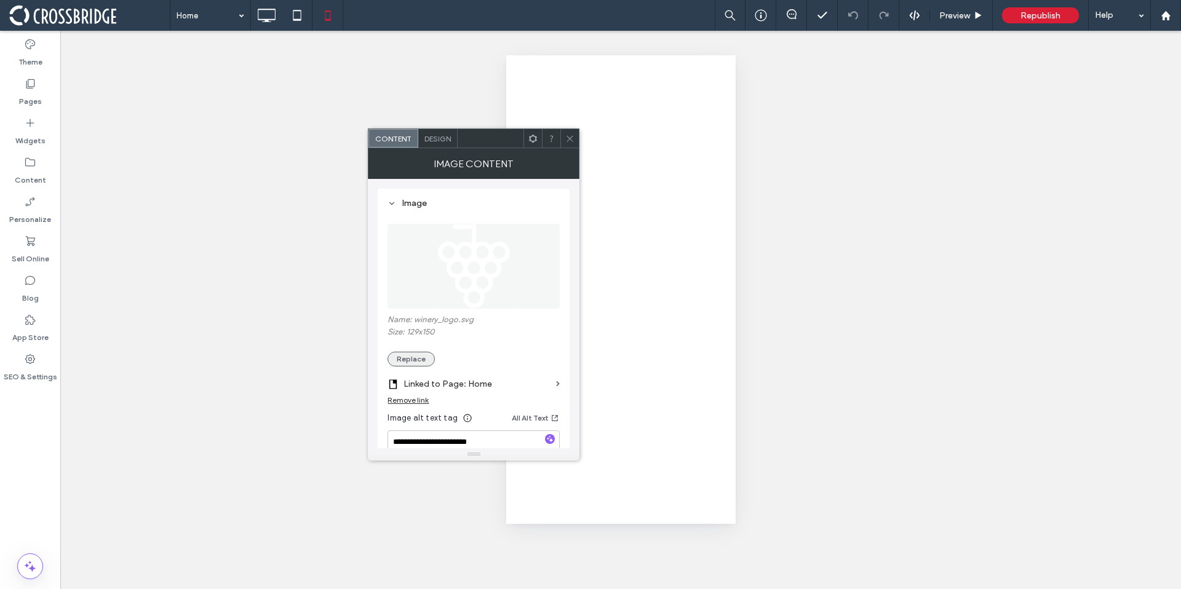
click at [426, 363] on button "Replace" at bounding box center [410, 359] width 47 height 15
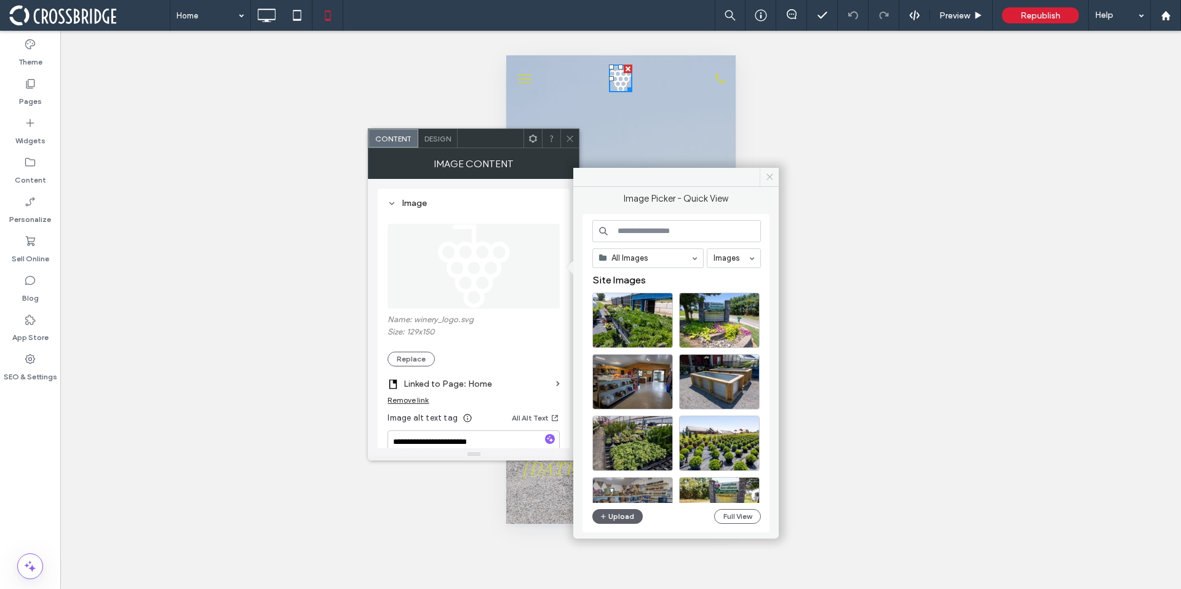
click at [771, 178] on use at bounding box center [769, 177] width 6 height 6
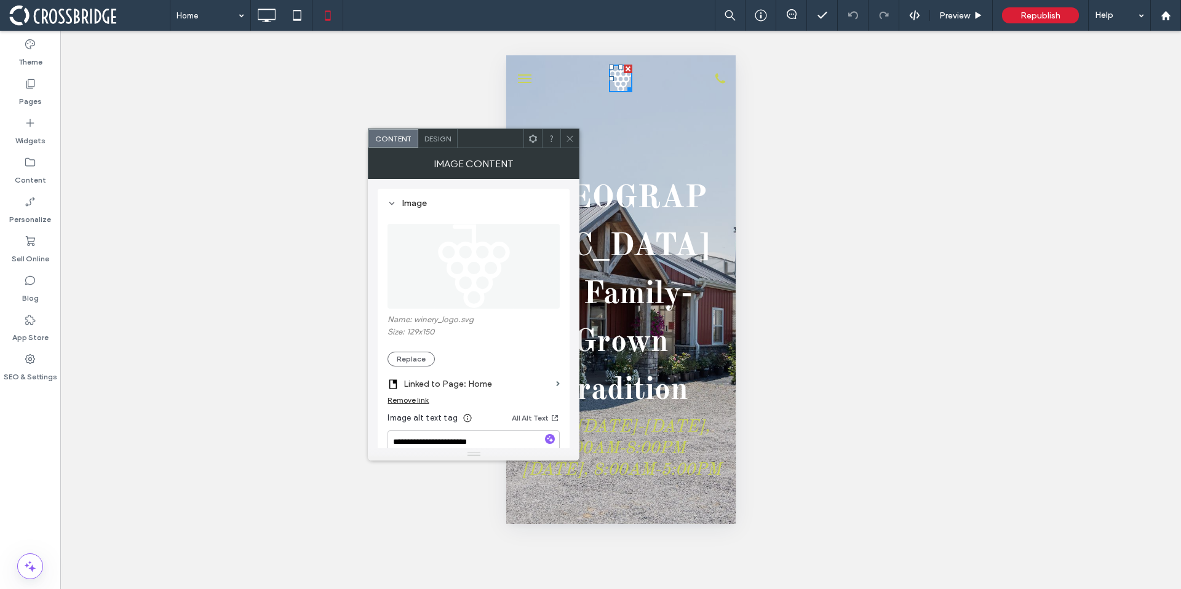
click at [572, 145] on span at bounding box center [569, 138] width 9 height 18
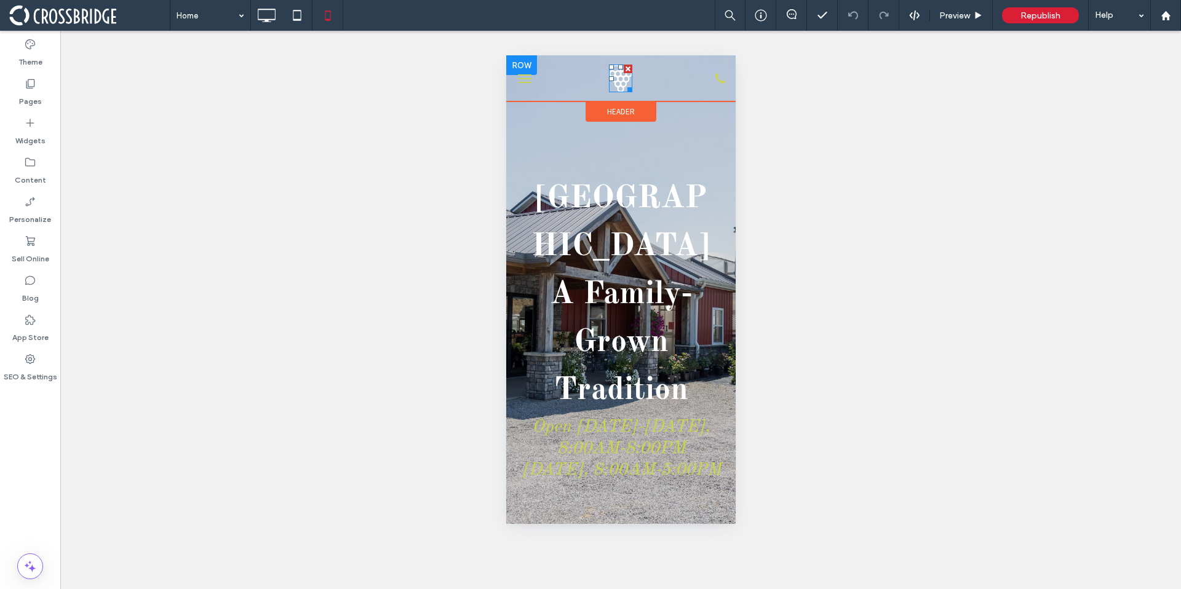
click at [623, 66] on div at bounding box center [627, 69] width 9 height 9
click at [33, 125] on icon at bounding box center [30, 123] width 12 height 12
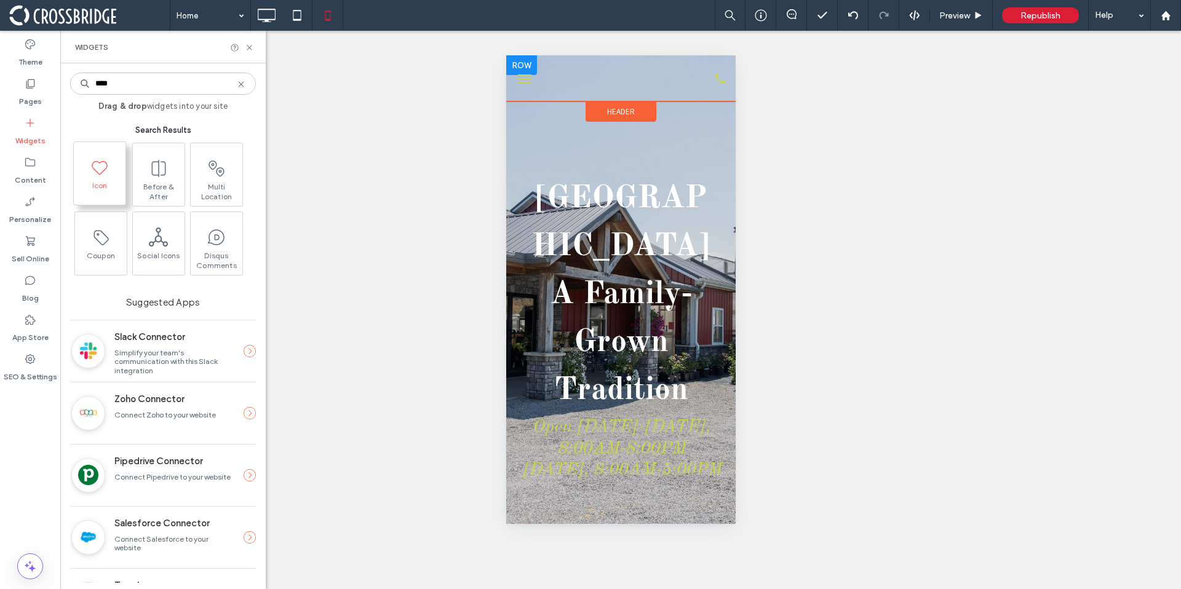
type input "****"
click at [856, 15] on use at bounding box center [852, 15] width 10 height 8
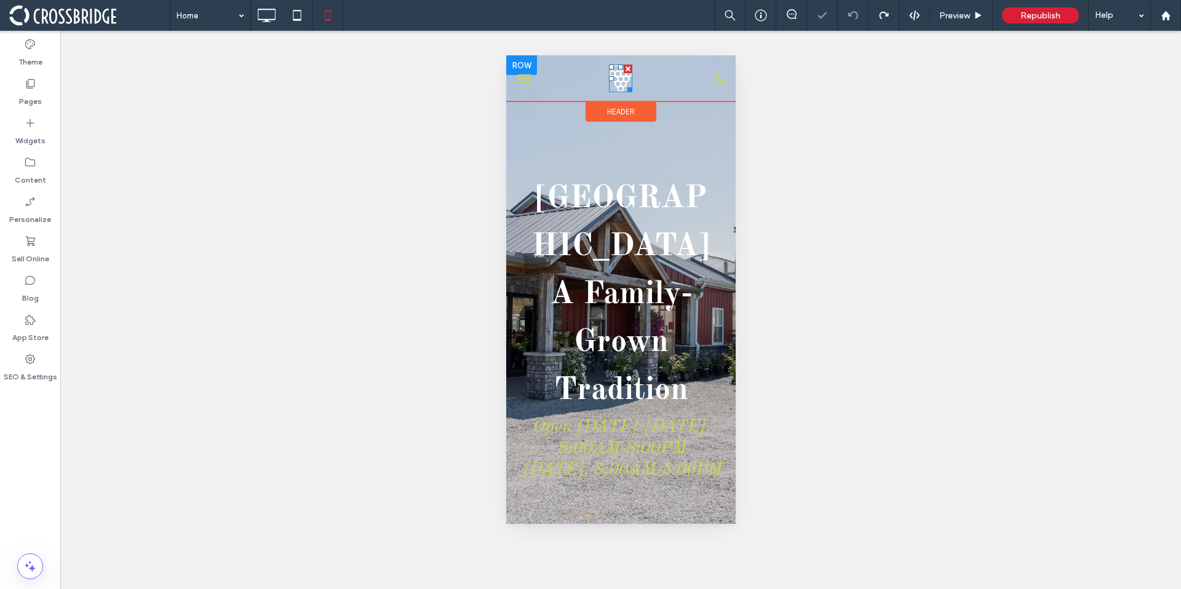
click at [624, 69] on div at bounding box center [627, 69] width 9 height 9
click at [39, 122] on div "Widgets" at bounding box center [30, 131] width 60 height 39
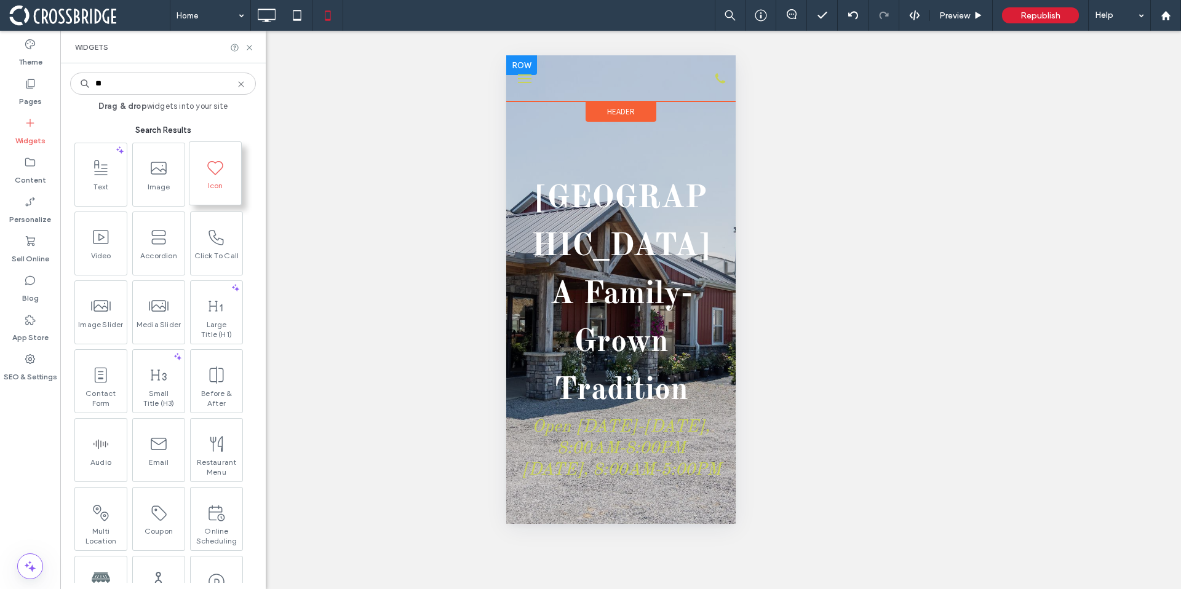
type input "**"
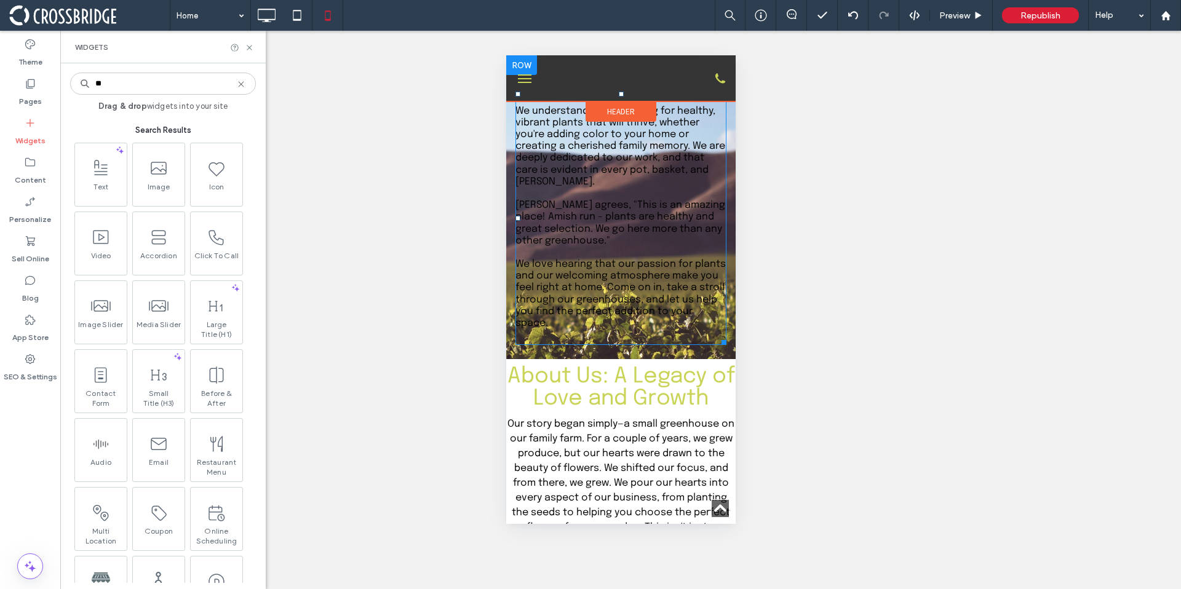
scroll to position [756, 0]
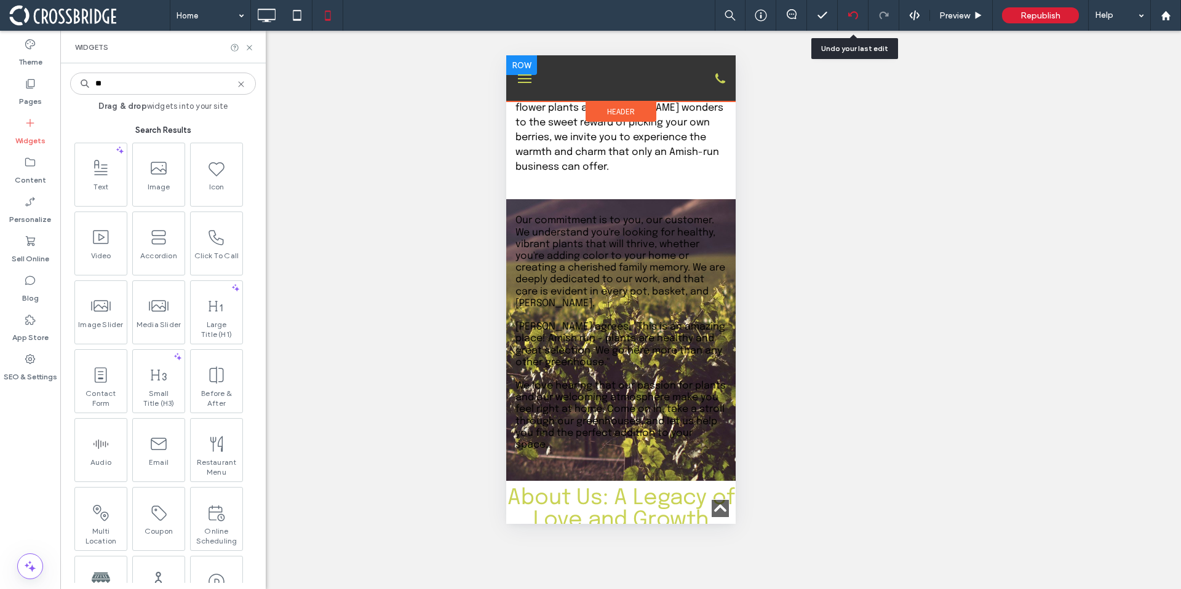
click at [854, 17] on icon at bounding box center [853, 15] width 10 height 10
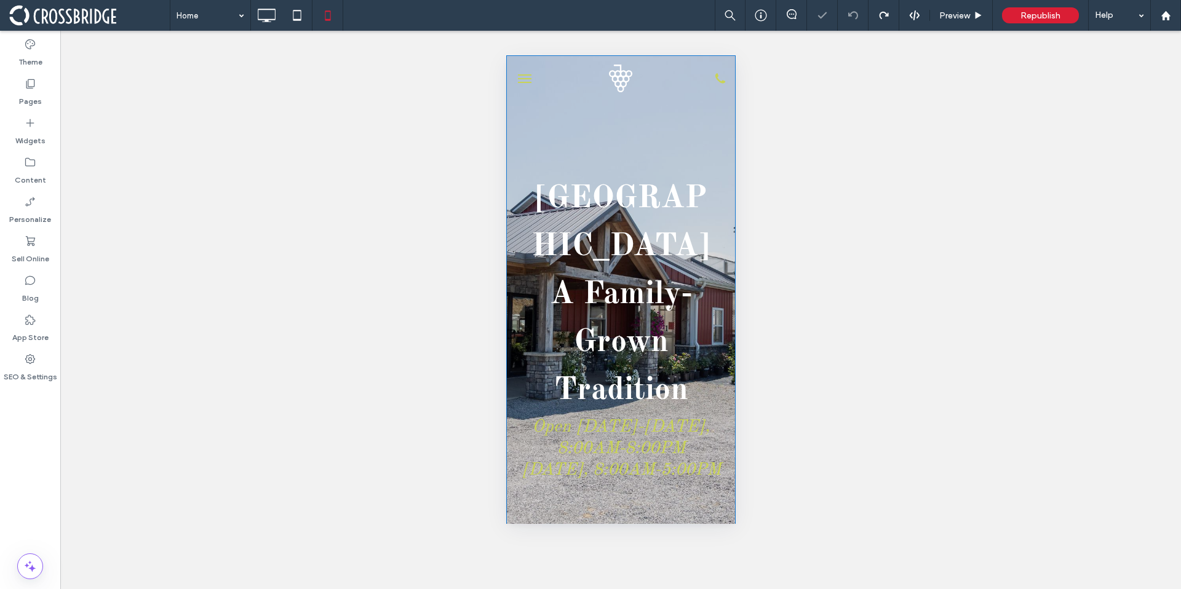
scroll to position [0, 0]
click at [619, 77] on img at bounding box center [619, 78] width 23 height 27
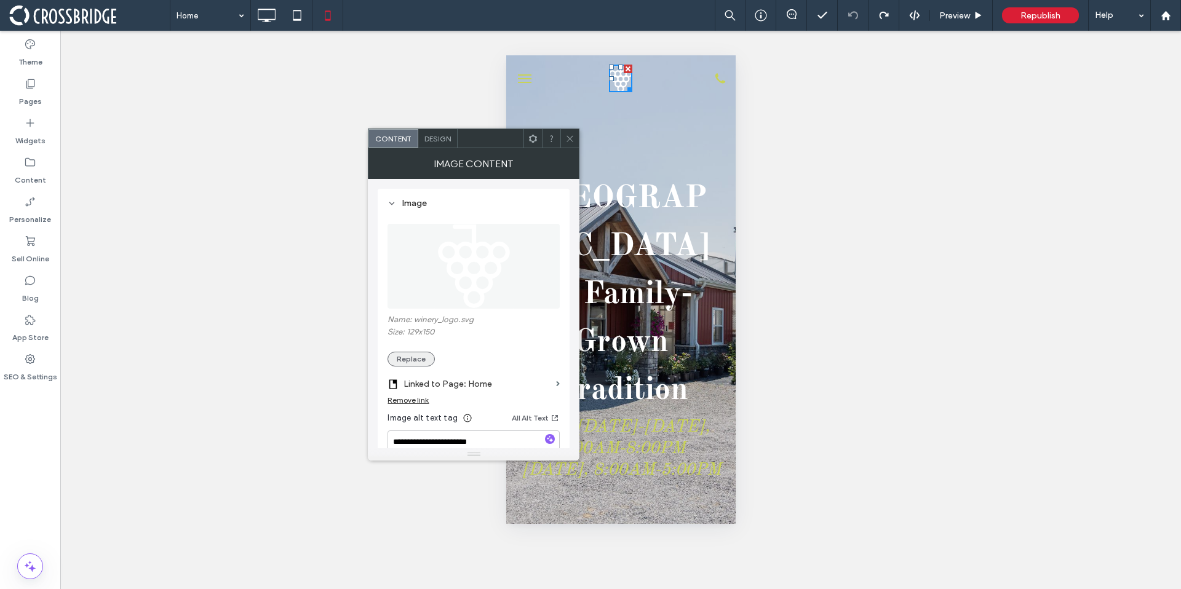
click at [426, 363] on button "Replace" at bounding box center [410, 359] width 47 height 15
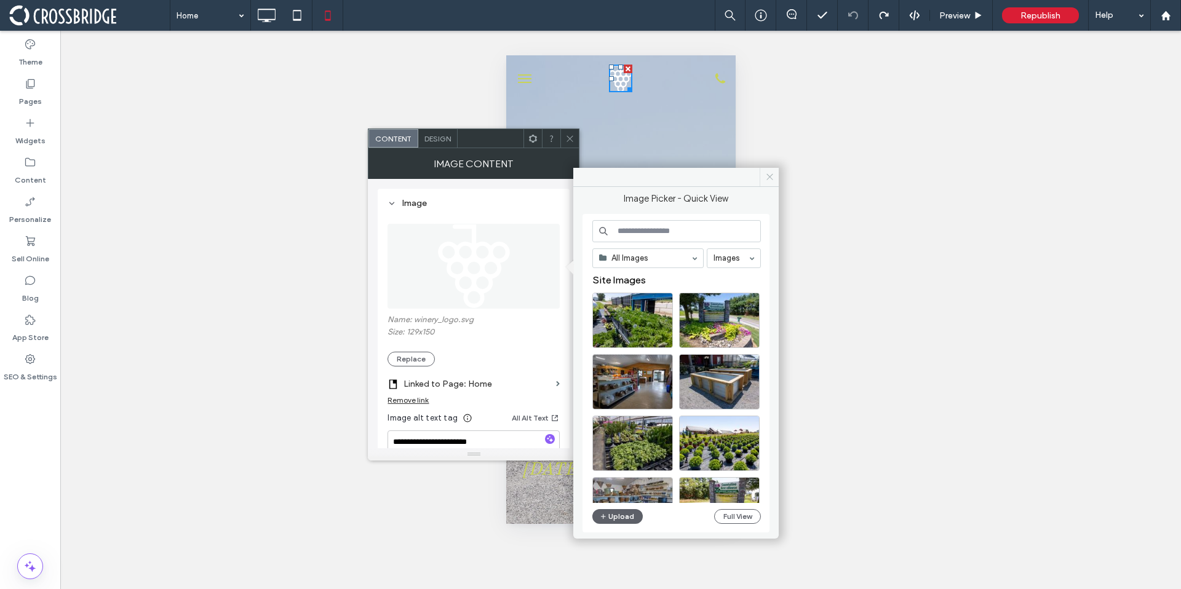
click at [766, 177] on icon at bounding box center [769, 176] width 9 height 9
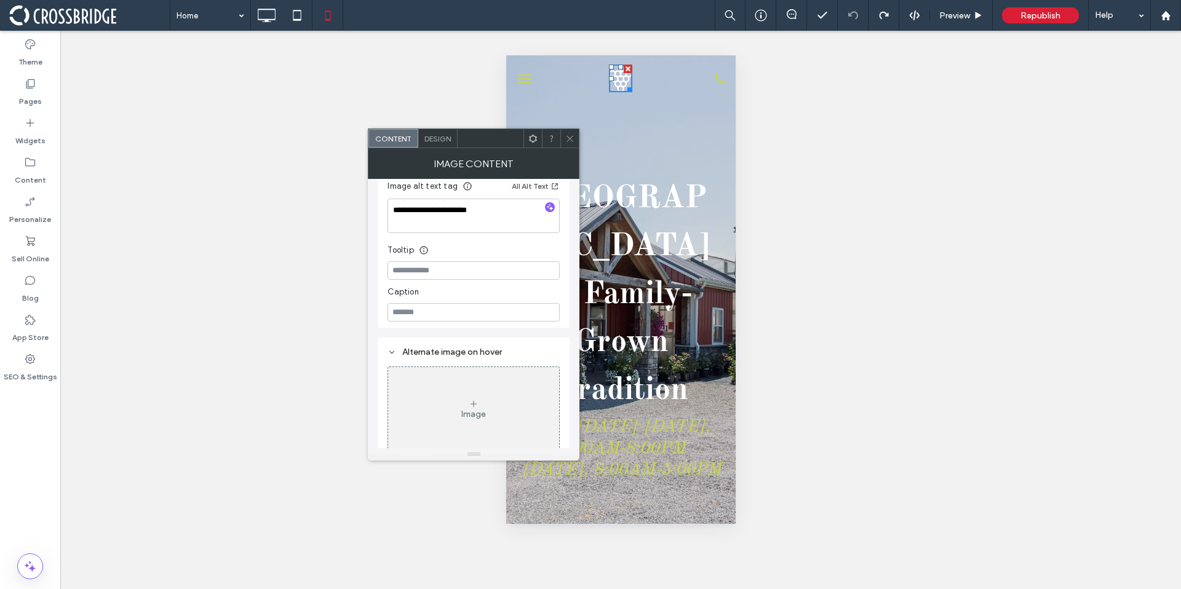
scroll to position [241, 0]
click at [569, 145] on span at bounding box center [569, 138] width 9 height 18
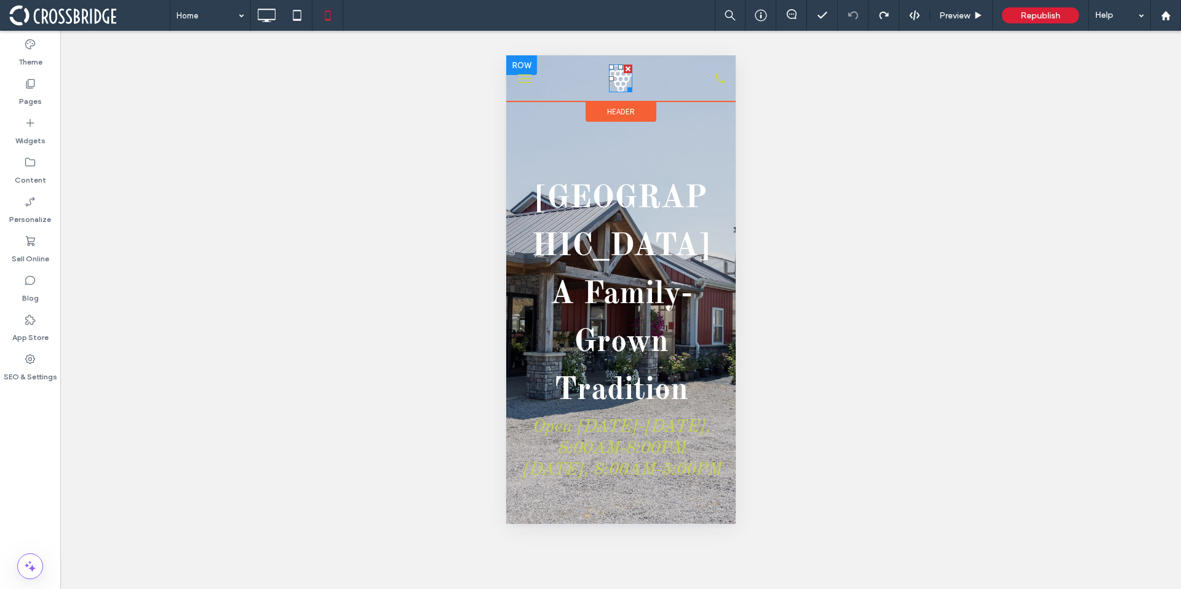
click at [623, 68] on div at bounding box center [627, 69] width 9 height 9
click at [619, 106] on span "Header" at bounding box center [620, 111] width 28 height 10
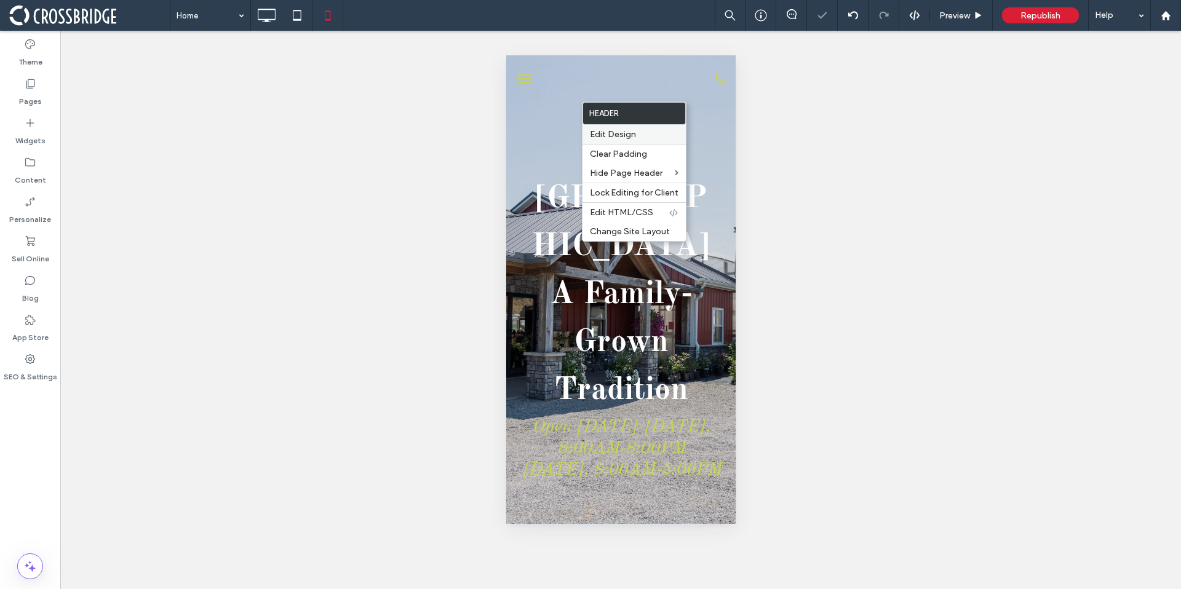
click at [616, 137] on span "Edit Design" at bounding box center [613, 134] width 46 height 10
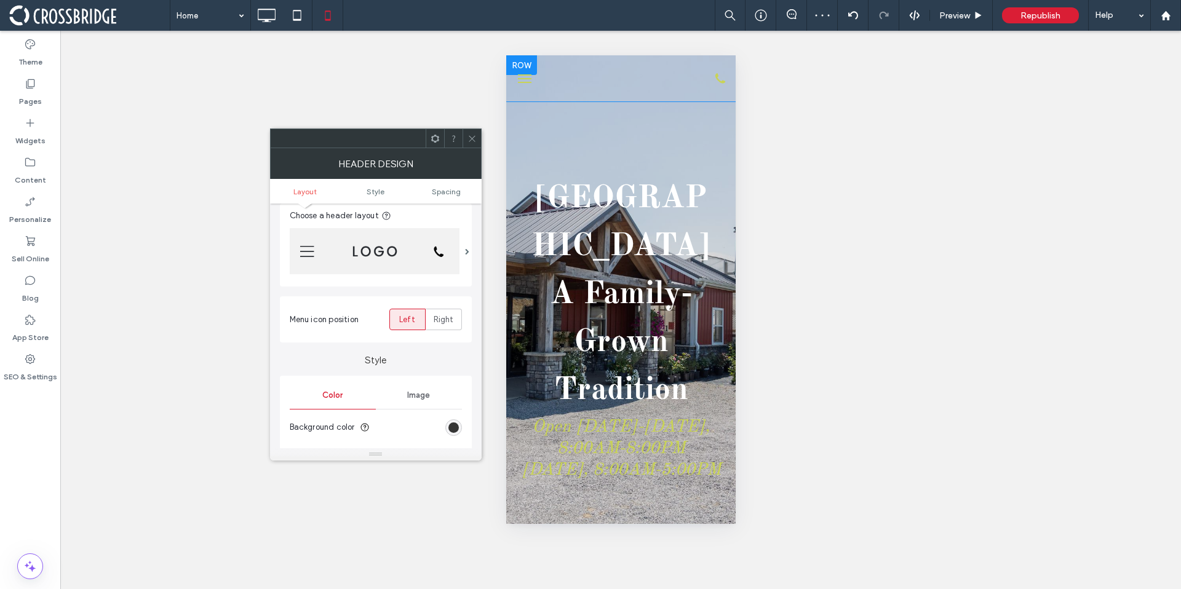
scroll to position [68, 0]
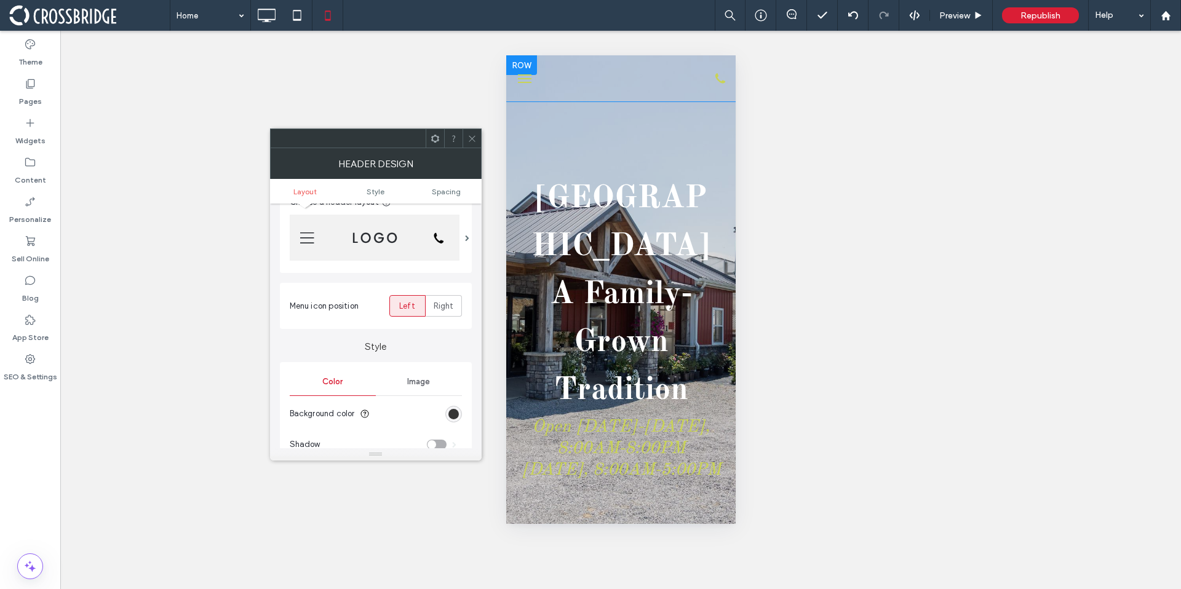
click at [361, 240] on img at bounding box center [375, 238] width 170 height 46
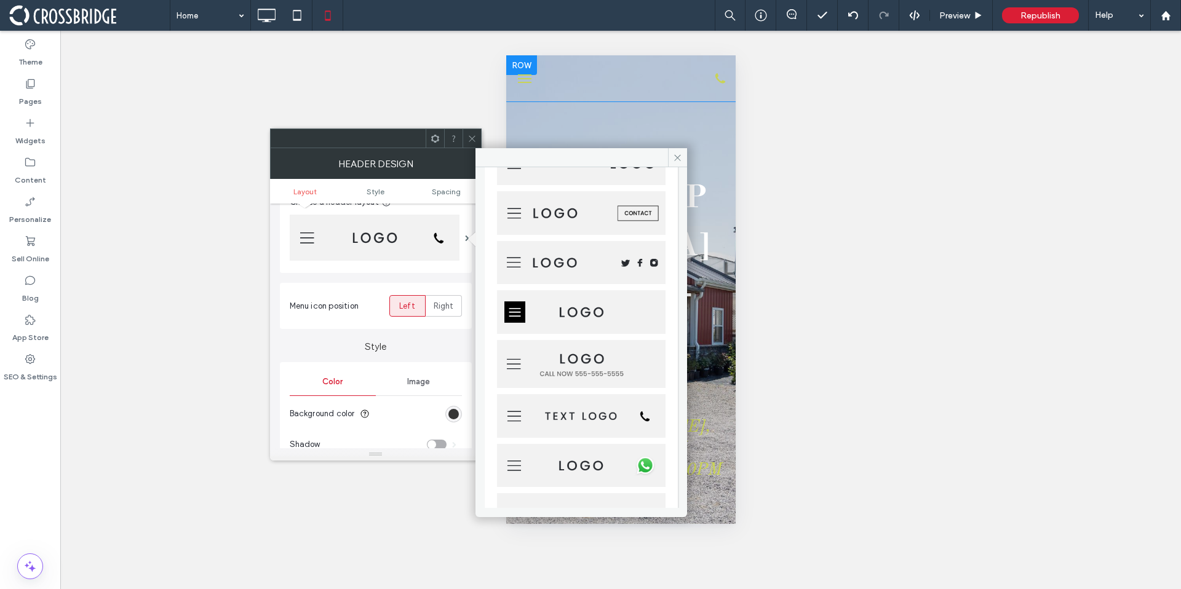
scroll to position [0, 0]
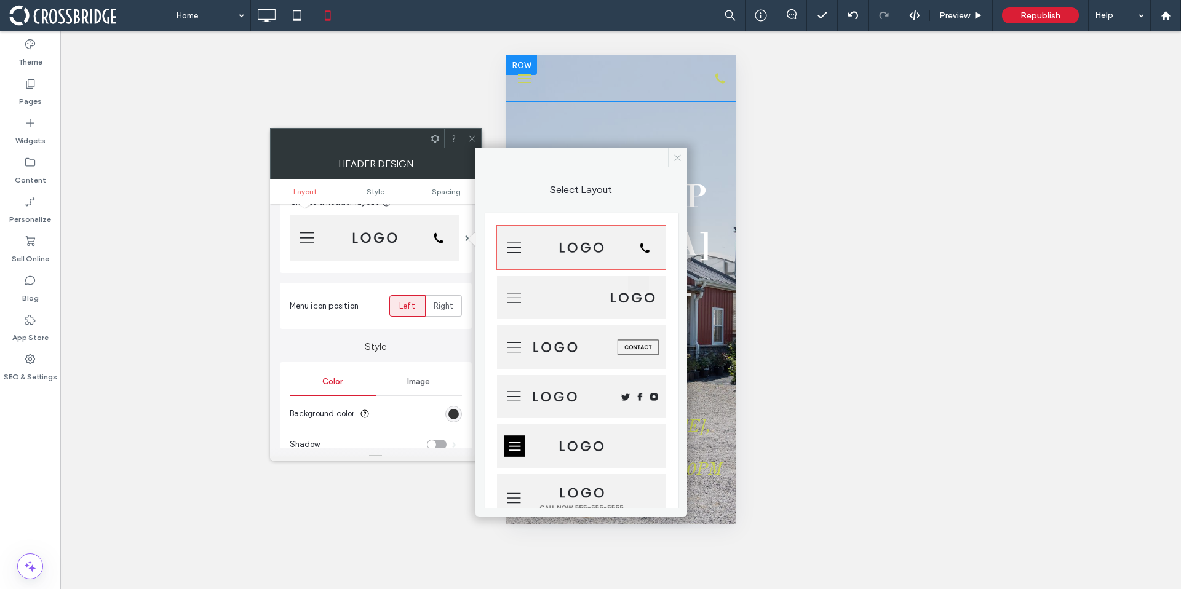
click at [678, 156] on icon at bounding box center [677, 157] width 9 height 9
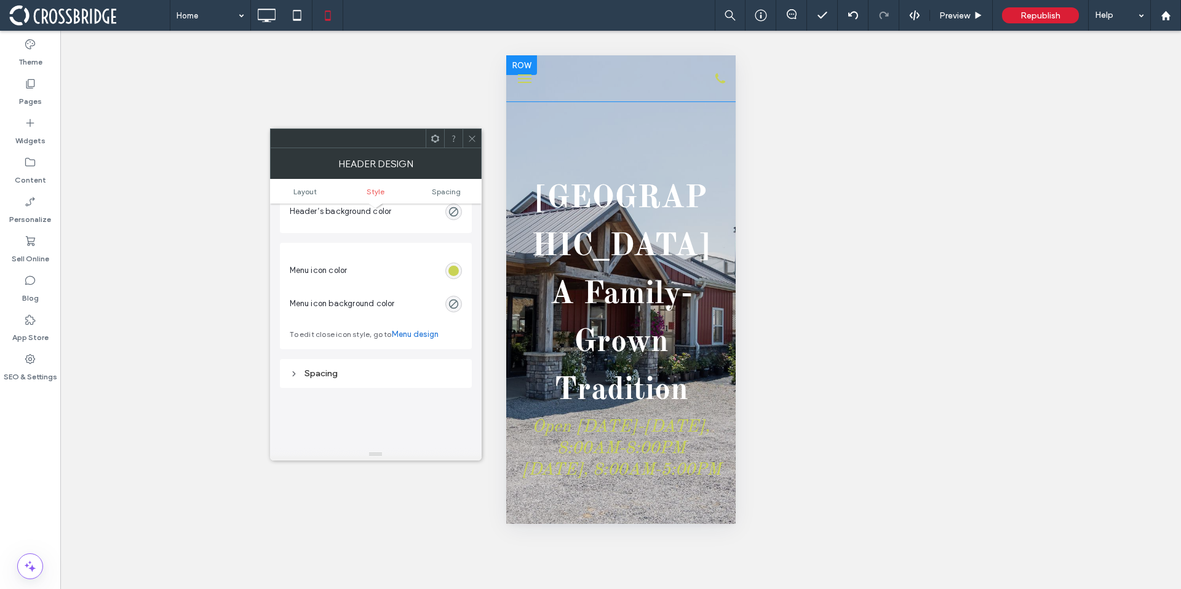
scroll to position [696, 0]
click at [478, 137] on div at bounding box center [471, 138] width 18 height 18
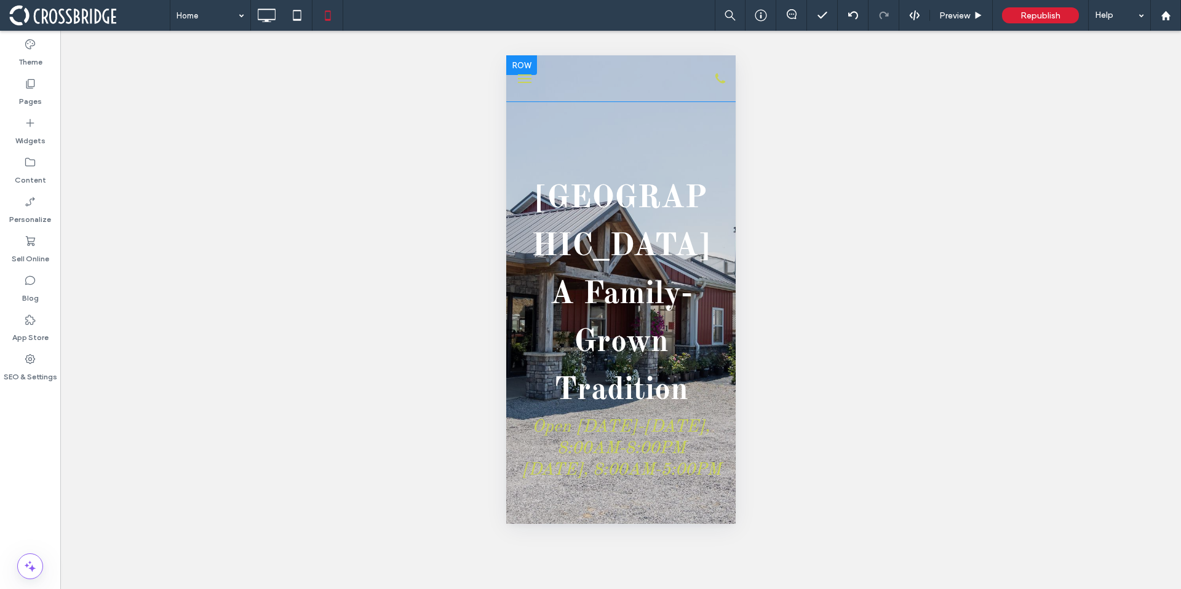
click at [527, 79] on button "menu" at bounding box center [524, 78] width 25 height 25
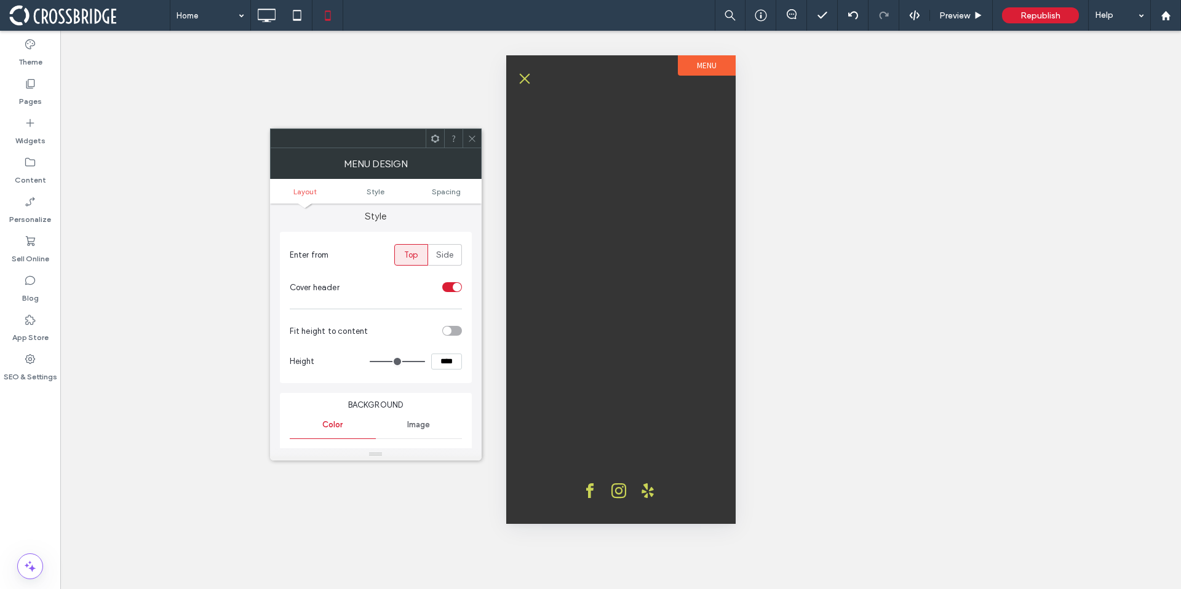
scroll to position [0, 0]
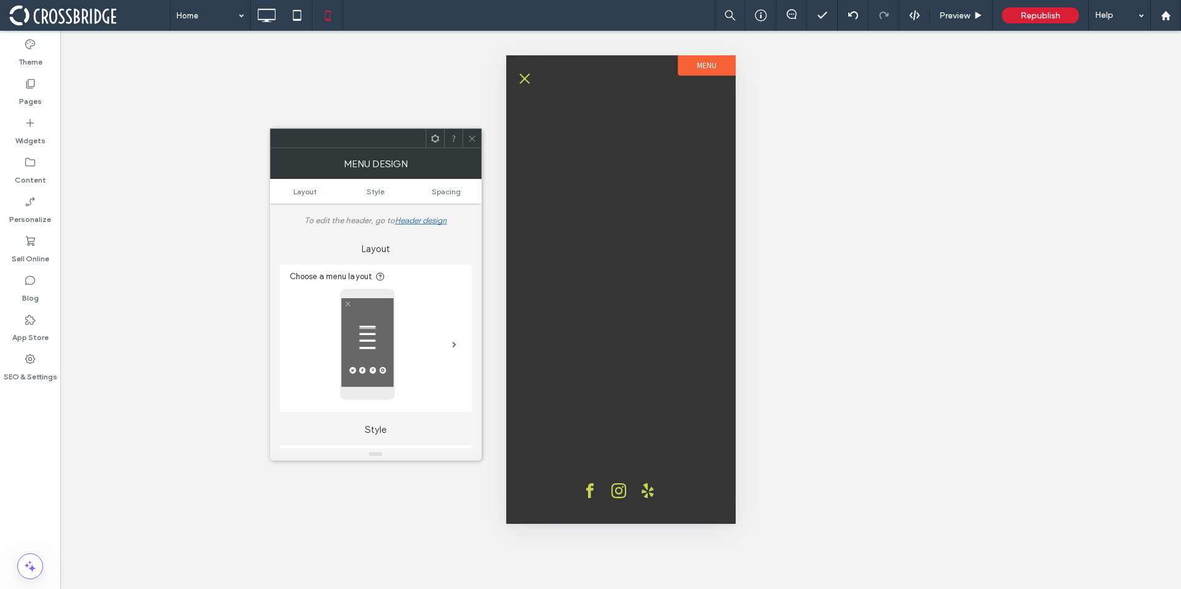
click at [476, 135] on div at bounding box center [471, 138] width 18 height 18
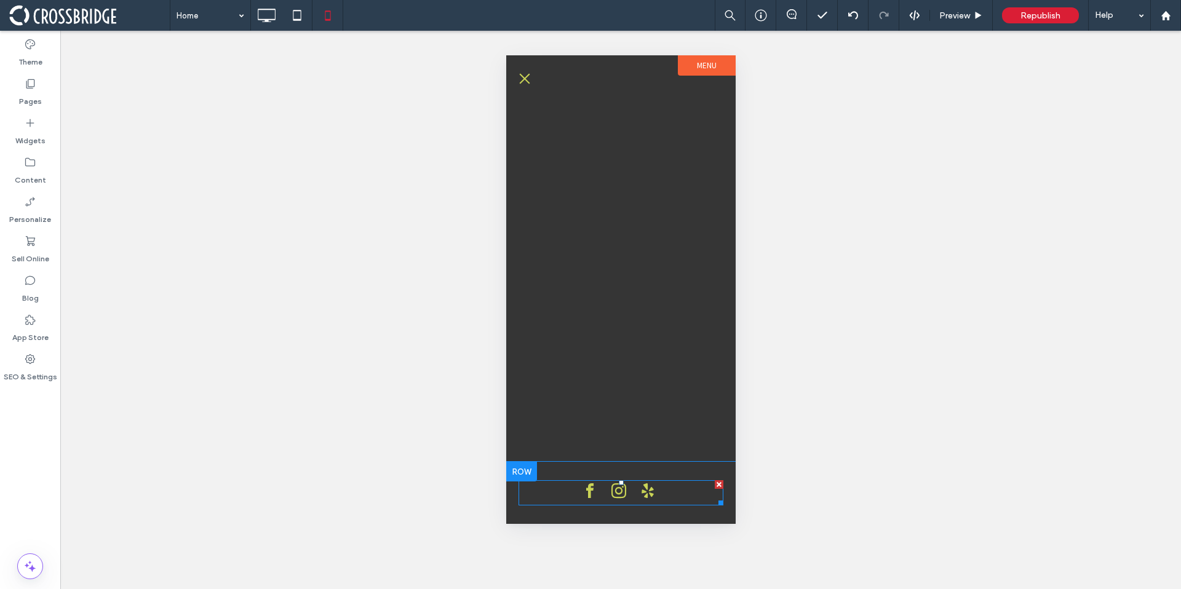
click at [603, 486] on div at bounding box center [620, 492] width 84 height 25
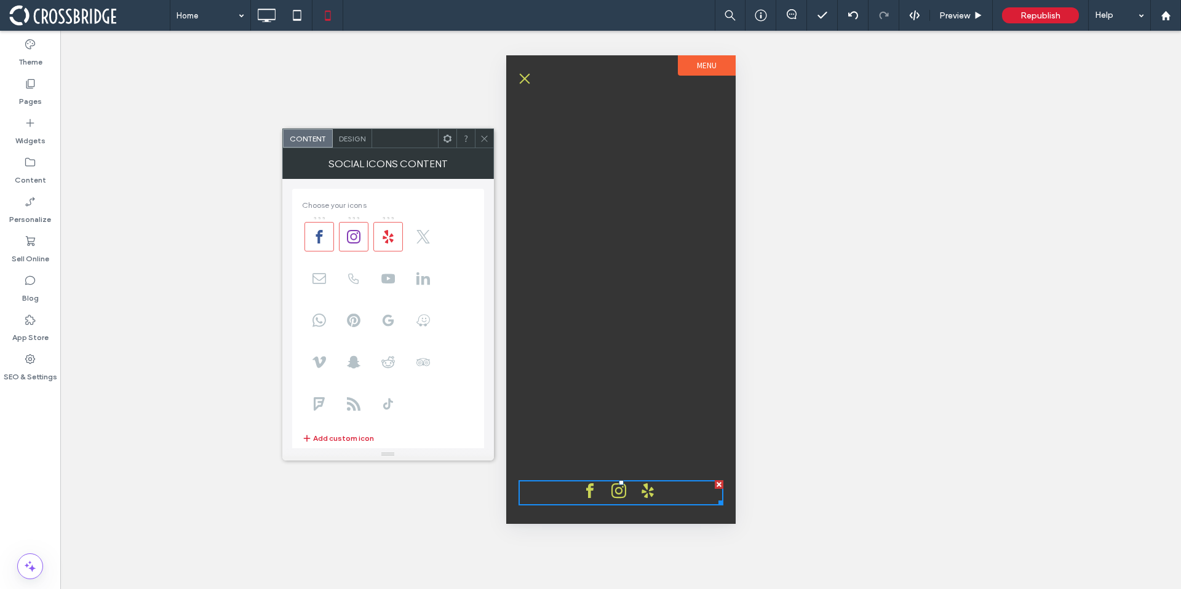
type input "**********"
click at [311, 232] on span at bounding box center [319, 237] width 30 height 30
click at [358, 244] on span at bounding box center [354, 237] width 30 height 30
click at [486, 143] on icon at bounding box center [484, 138] width 9 height 9
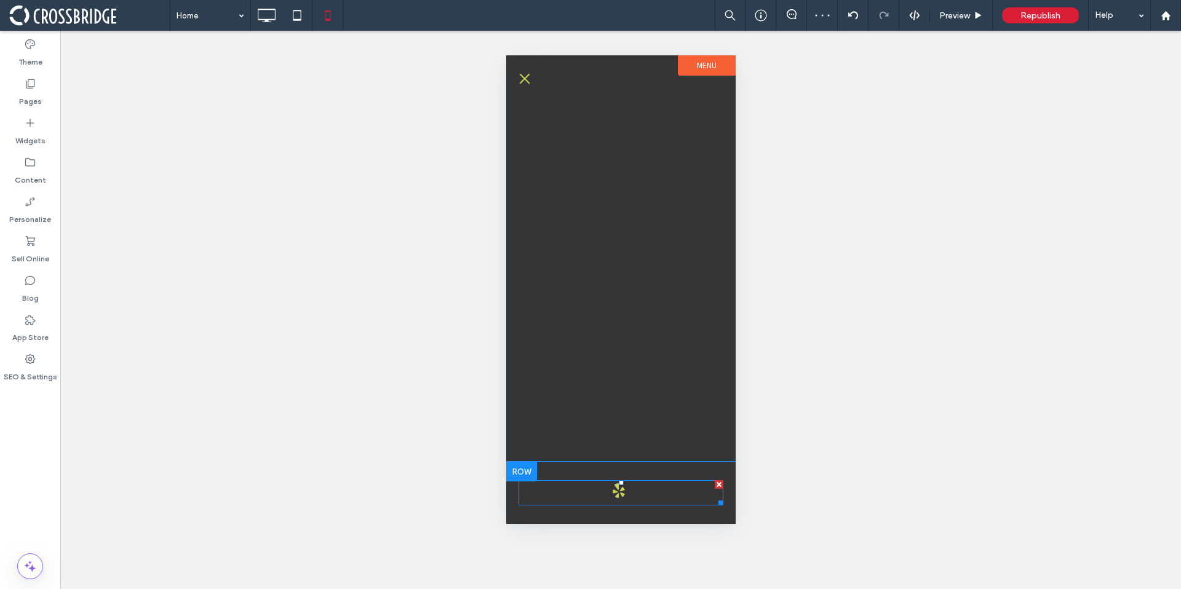
click at [625, 486] on span "yelp" at bounding box center [618, 491] width 22 height 22
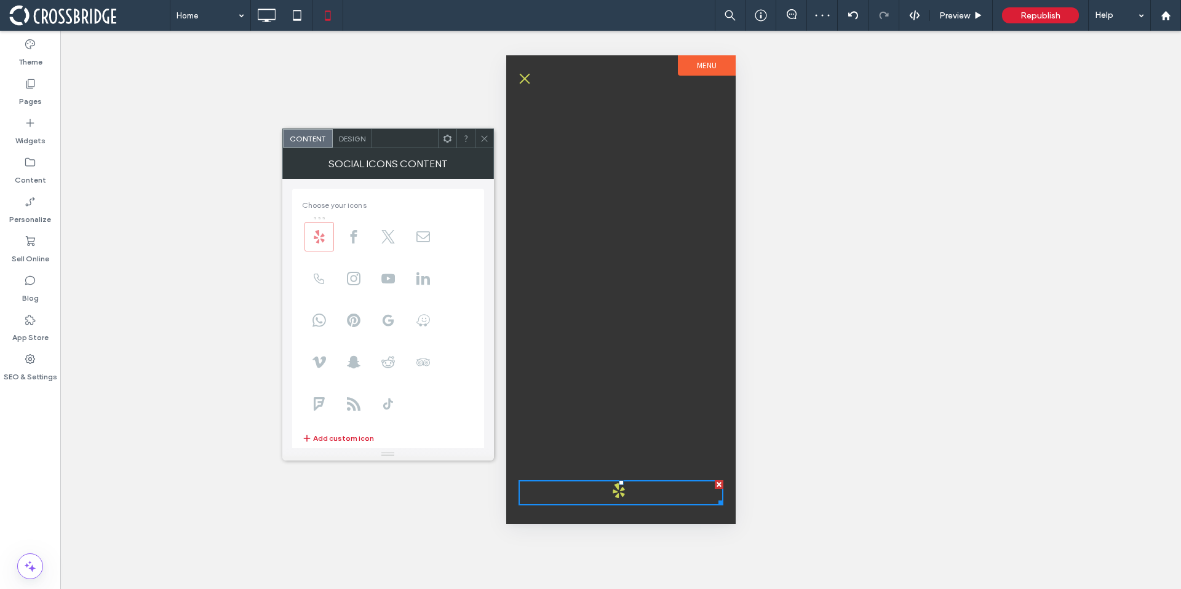
click at [331, 235] on span at bounding box center [319, 237] width 30 height 30
drag, startPoint x: 483, startPoint y: 135, endPoint x: 26, endPoint y: 242, distance: 469.2
click at [483, 135] on icon at bounding box center [484, 138] width 9 height 9
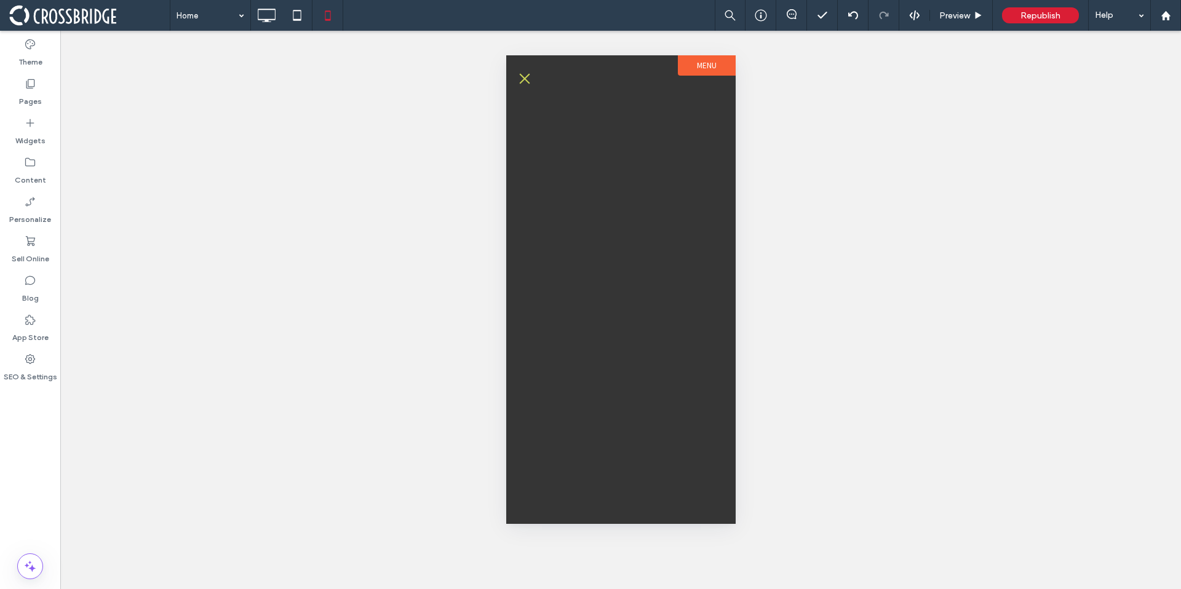
click at [529, 76] on button "menu" at bounding box center [524, 78] width 25 height 25
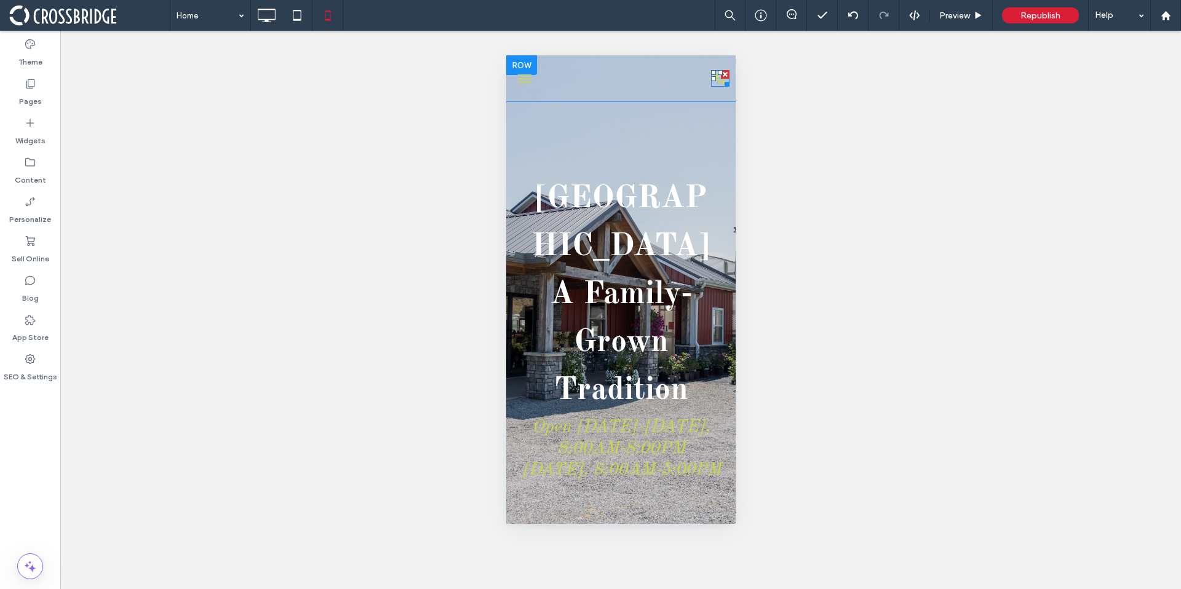
click at [719, 79] on div at bounding box center [723, 81] width 9 height 9
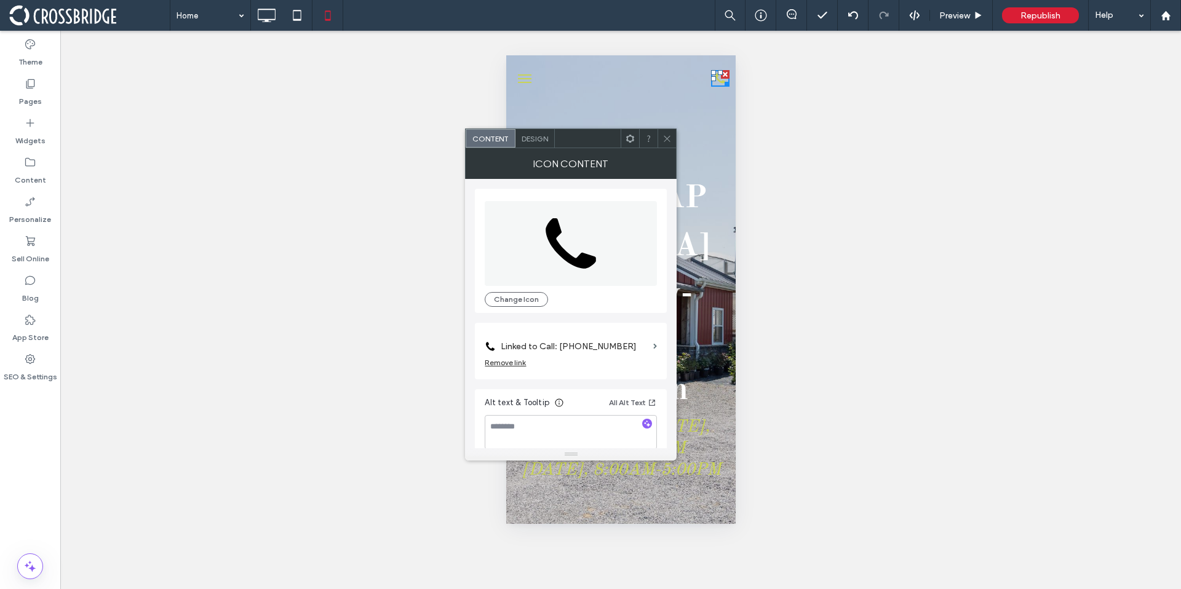
click at [528, 350] on label "Linked to Call: 555-555-5555" at bounding box center [575, 346] width 148 height 23
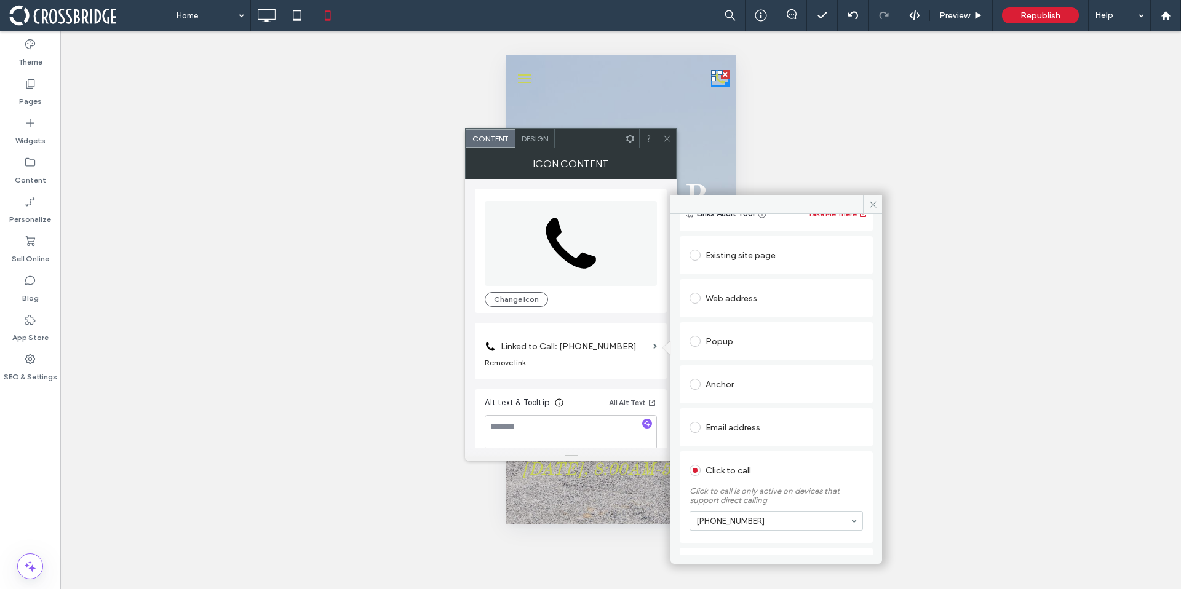
scroll to position [95, 0]
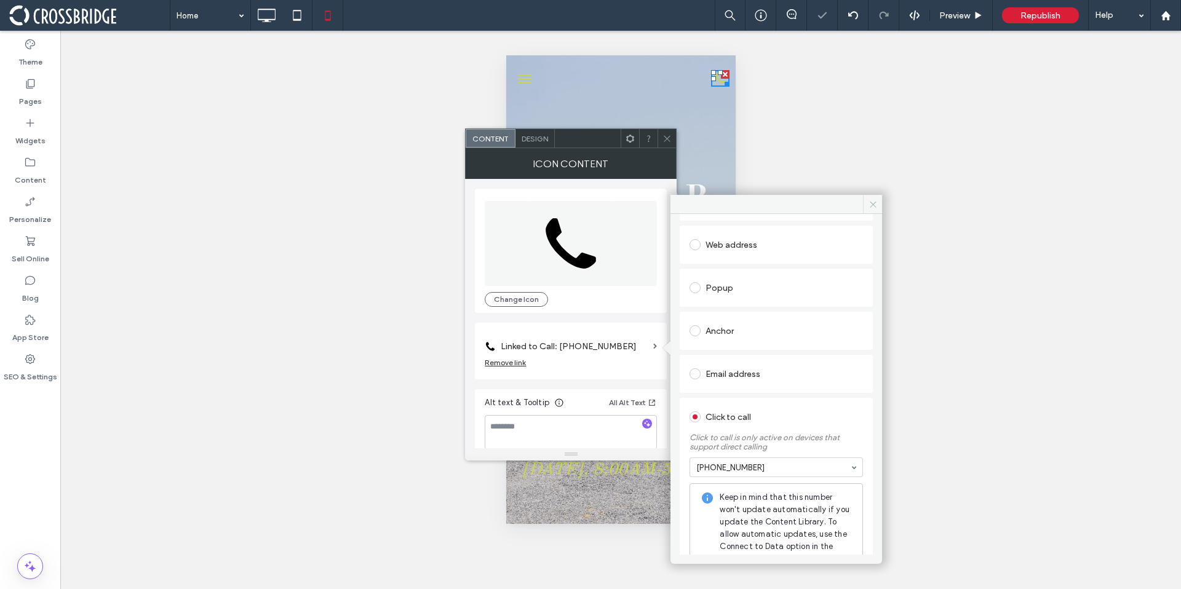
click at [872, 202] on icon at bounding box center [872, 204] width 9 height 9
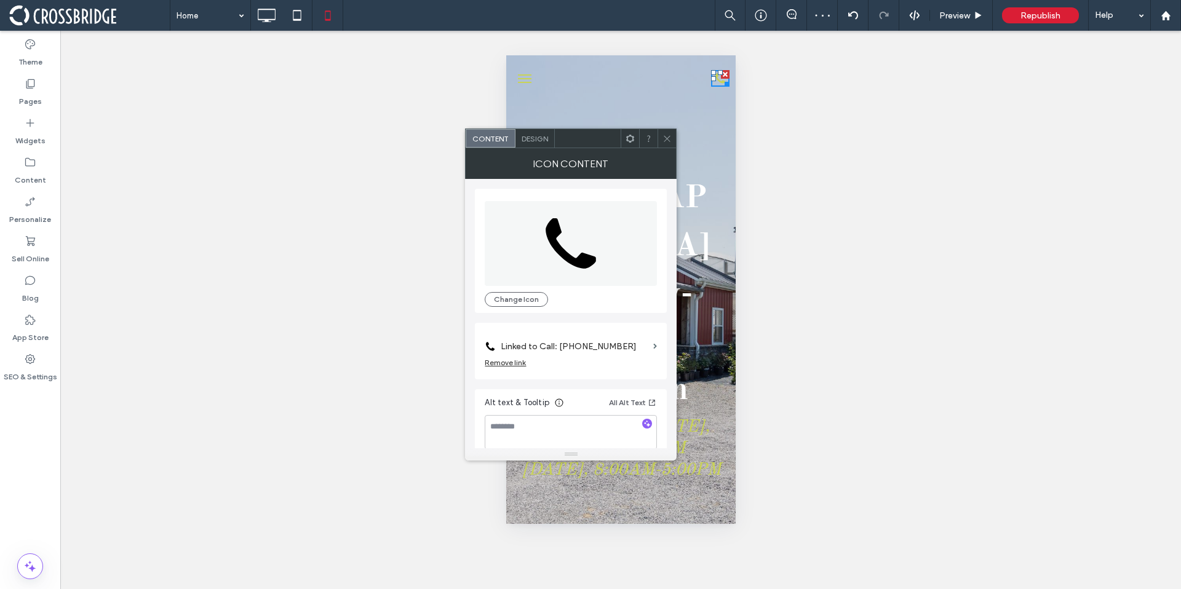
click at [670, 139] on icon at bounding box center [666, 138] width 9 height 9
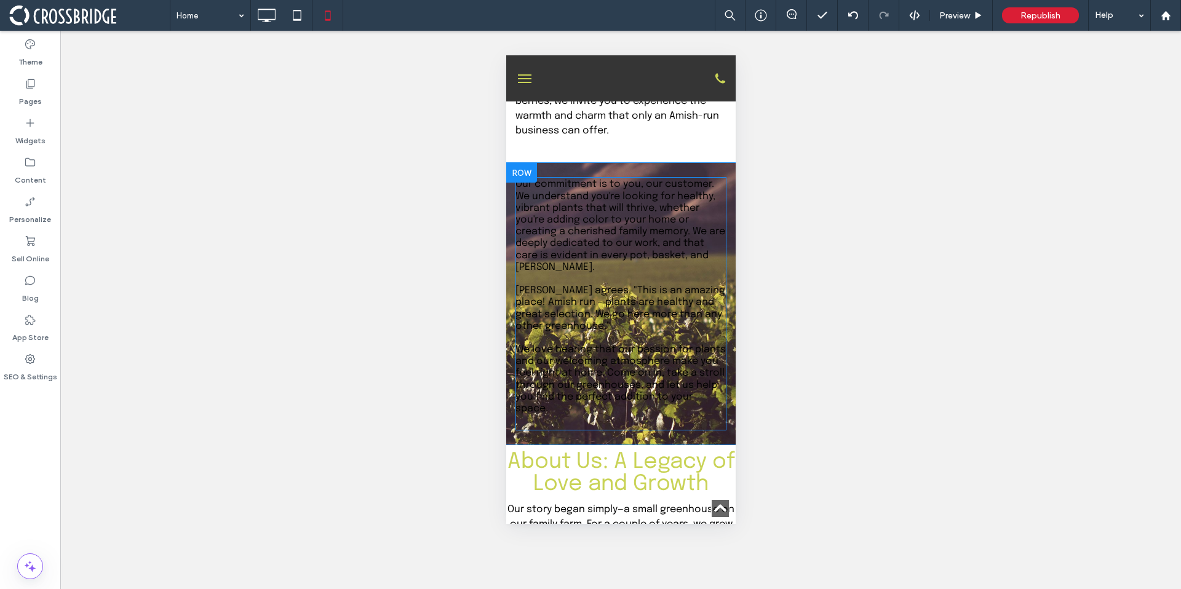
scroll to position [796, 0]
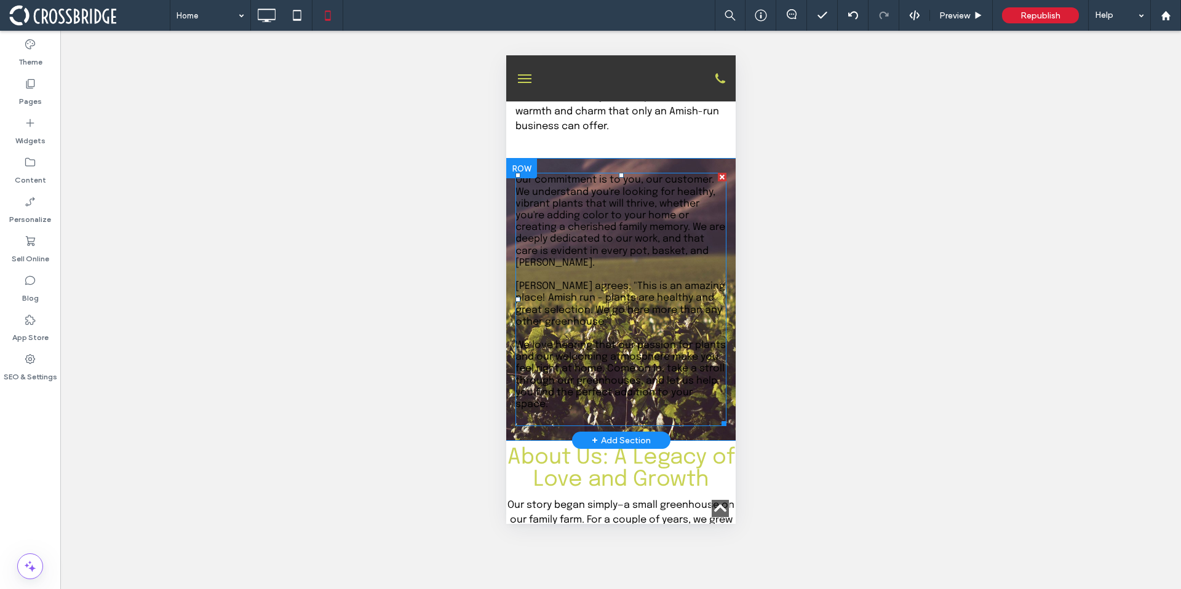
click at [571, 253] on span "Our commitment is to you, our customer. We understand you're looking for health…" at bounding box center [620, 221] width 210 height 93
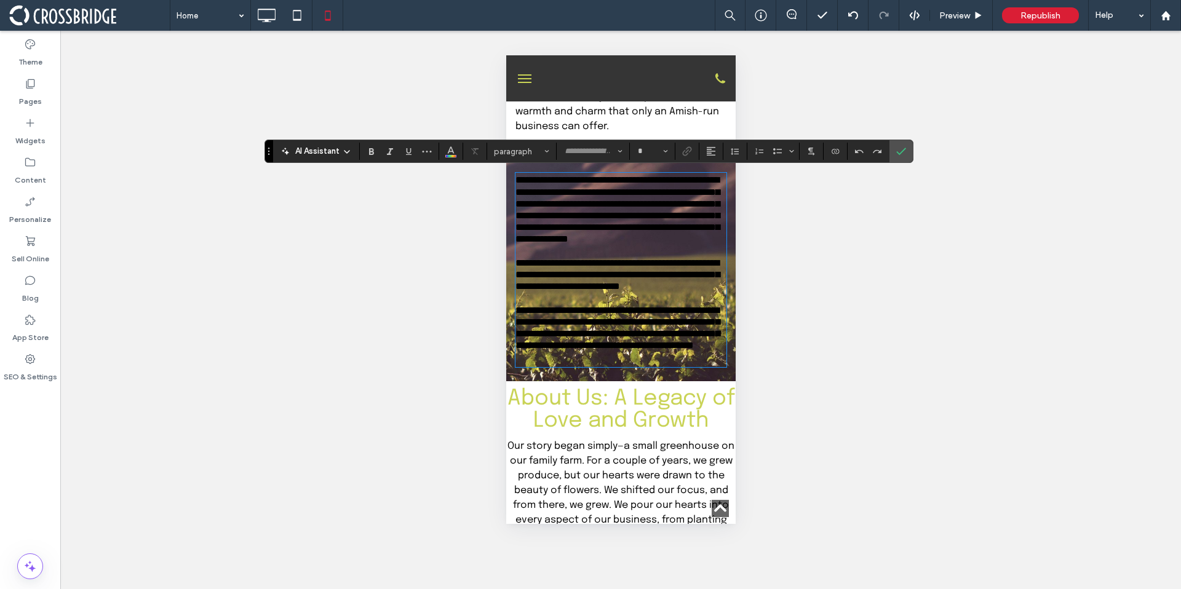
type input "********"
type input "**"
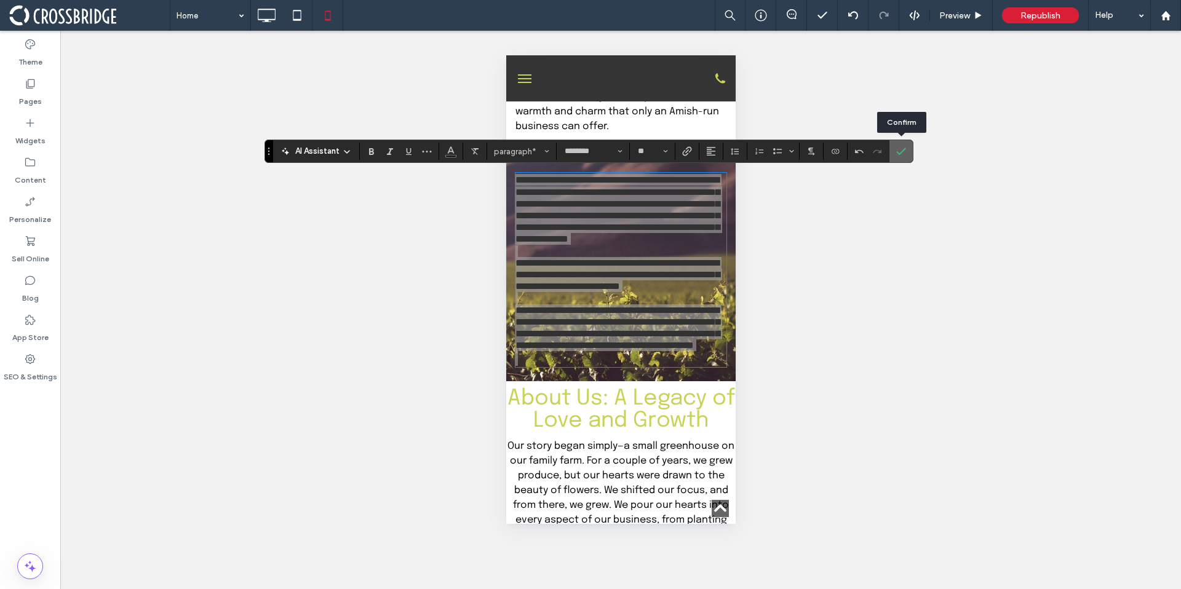
click at [902, 156] on span "Confirm" at bounding box center [901, 151] width 10 height 21
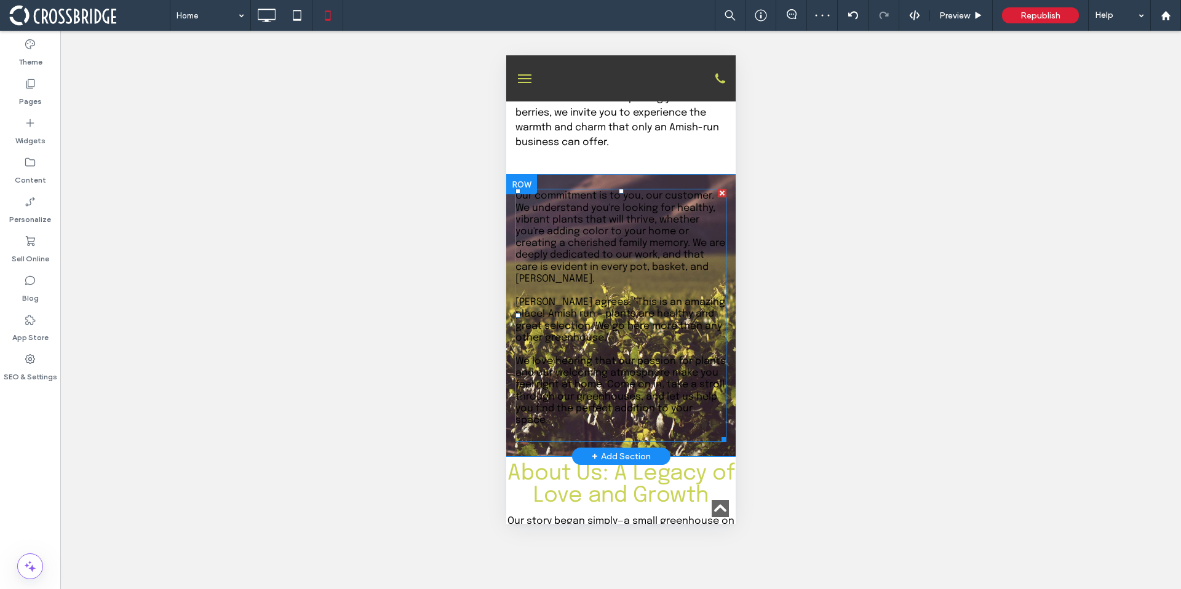
scroll to position [796, 0]
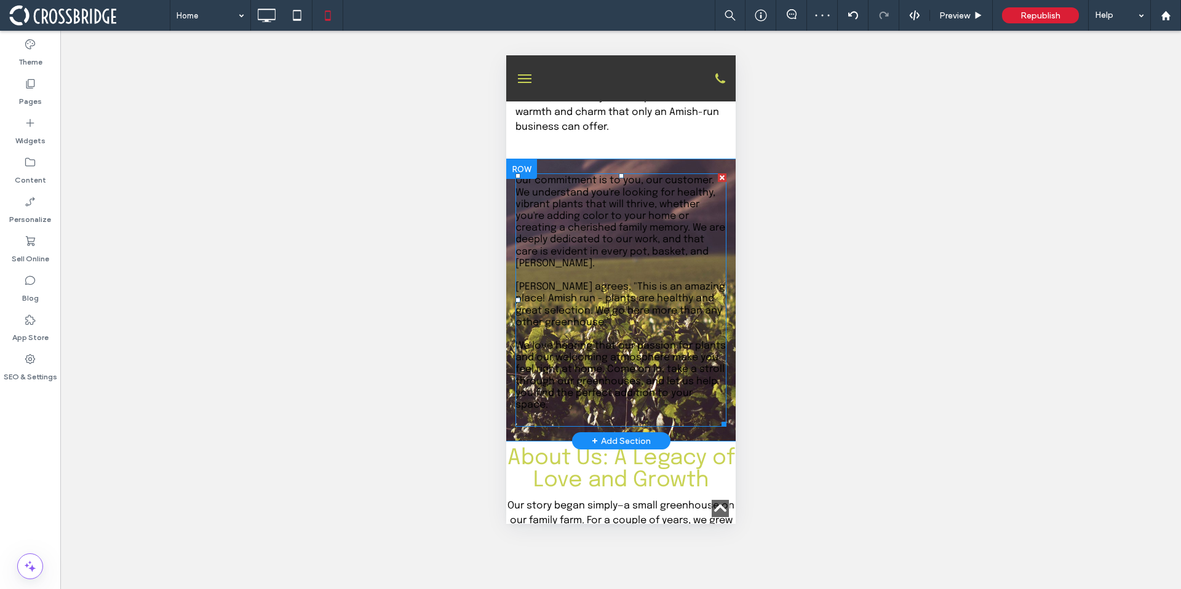
click at [619, 295] on span "Amy C. agrees, "This is an amazing place! Amish run - plants are healthy and gr…" at bounding box center [620, 305] width 210 height 46
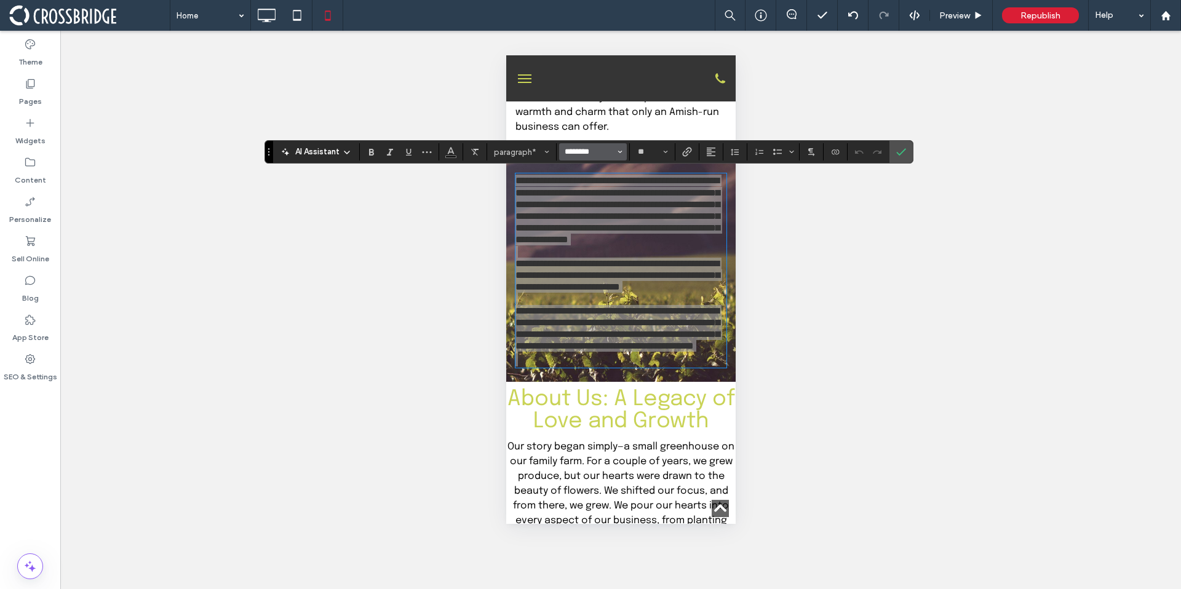
click at [615, 152] on input "********" at bounding box center [589, 152] width 52 height 10
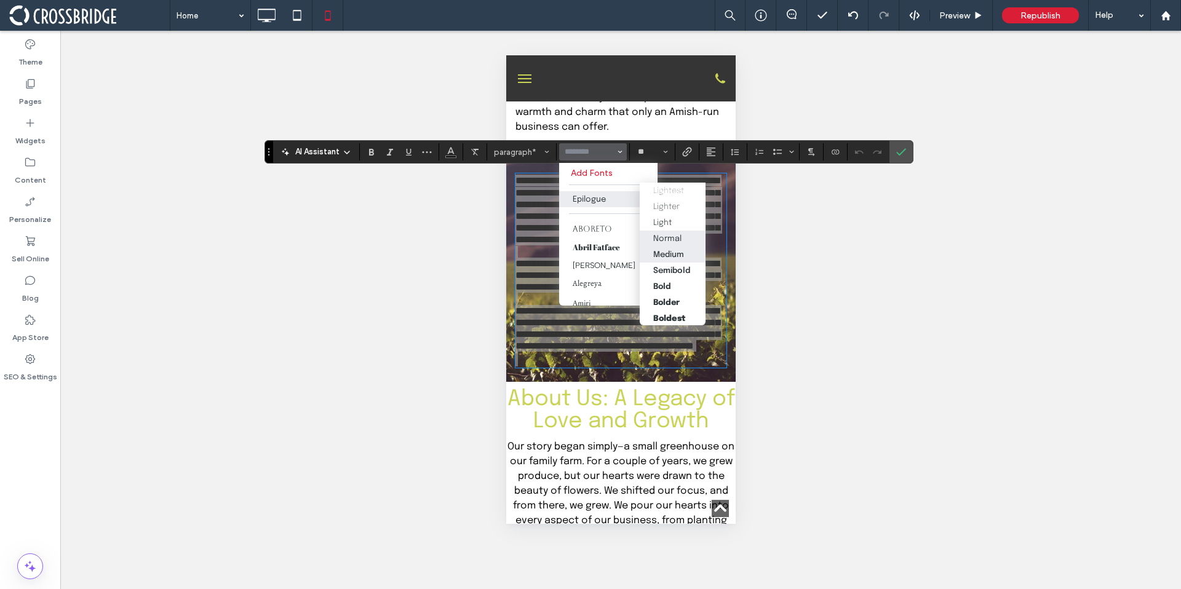
scroll to position [10, 0]
click at [697, 261] on label "Semibold" at bounding box center [672, 269] width 66 height 16
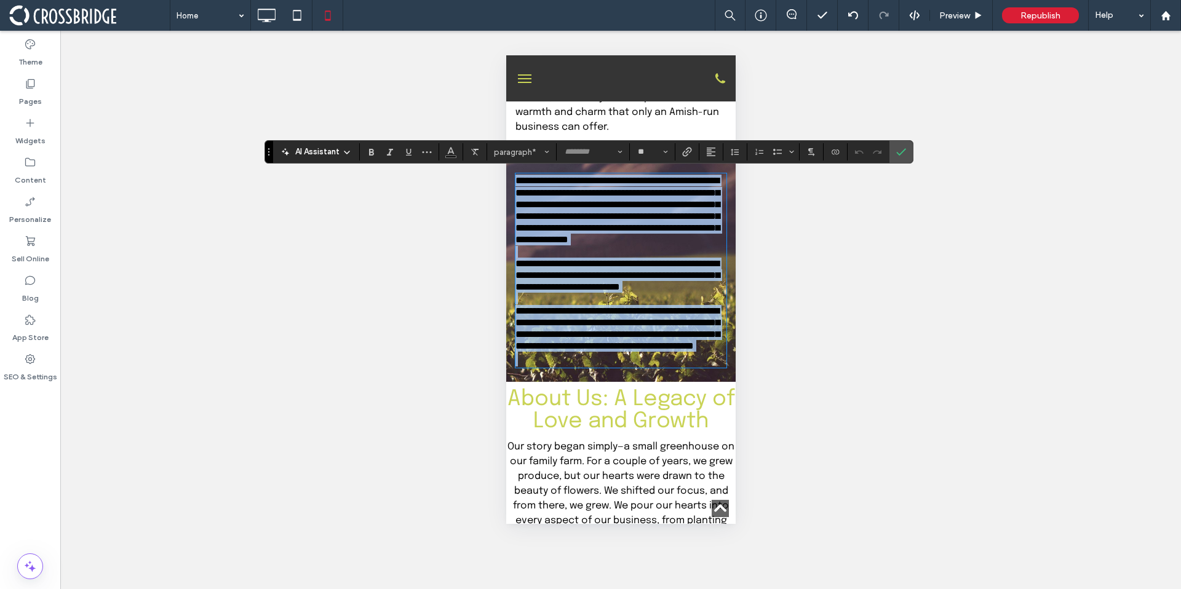
type input "********"
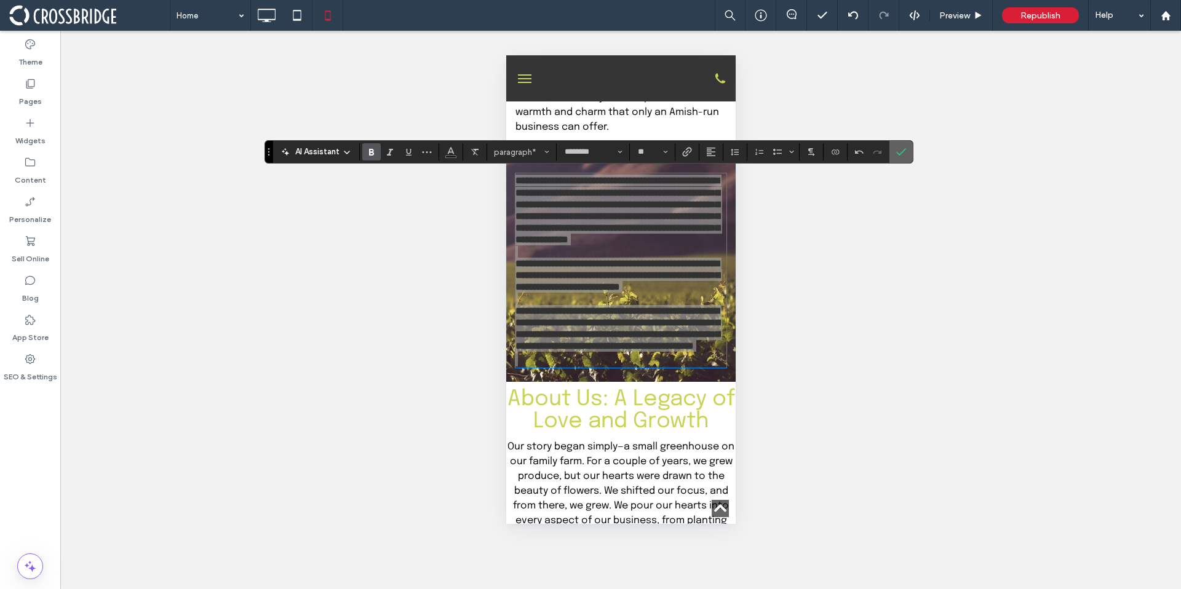
click at [892, 151] on label "Confirm" at bounding box center [901, 152] width 18 height 22
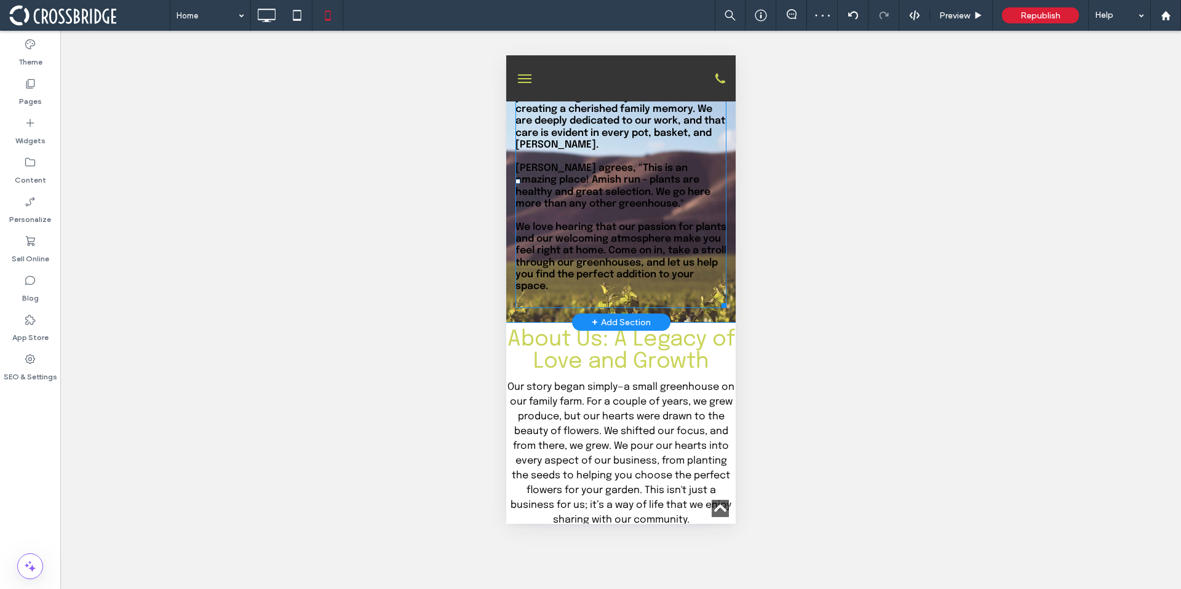
scroll to position [908, 0]
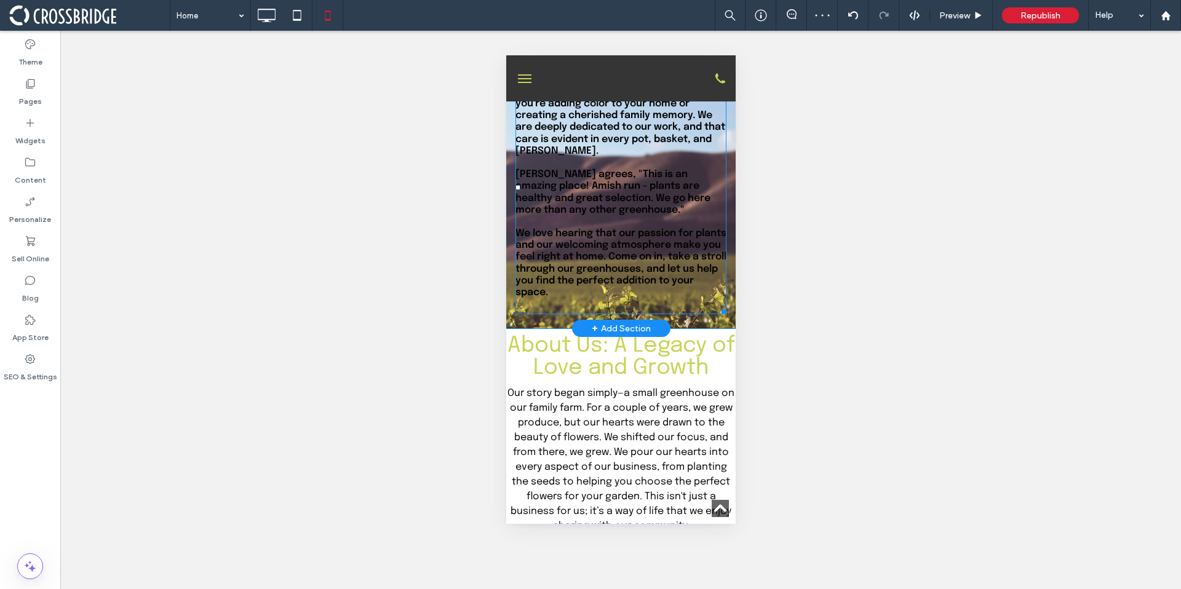
click at [614, 197] on span "Amy C. agrees, "This is an amazing place! Amish run - plants are healthy and gr…" at bounding box center [612, 192] width 195 height 46
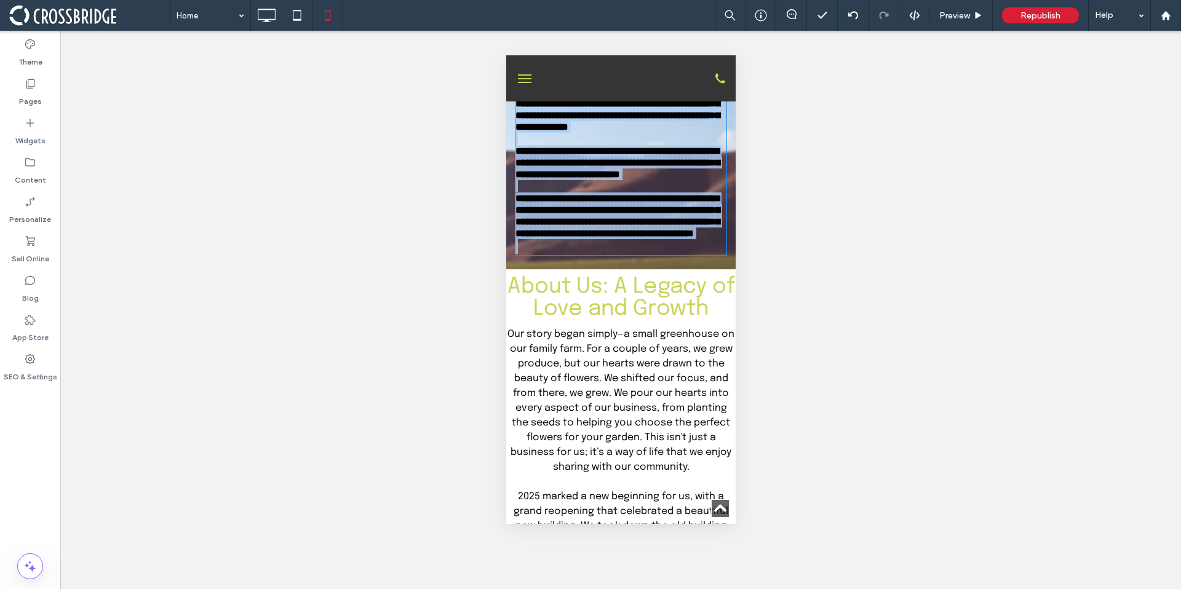
type input "********"
type input "**"
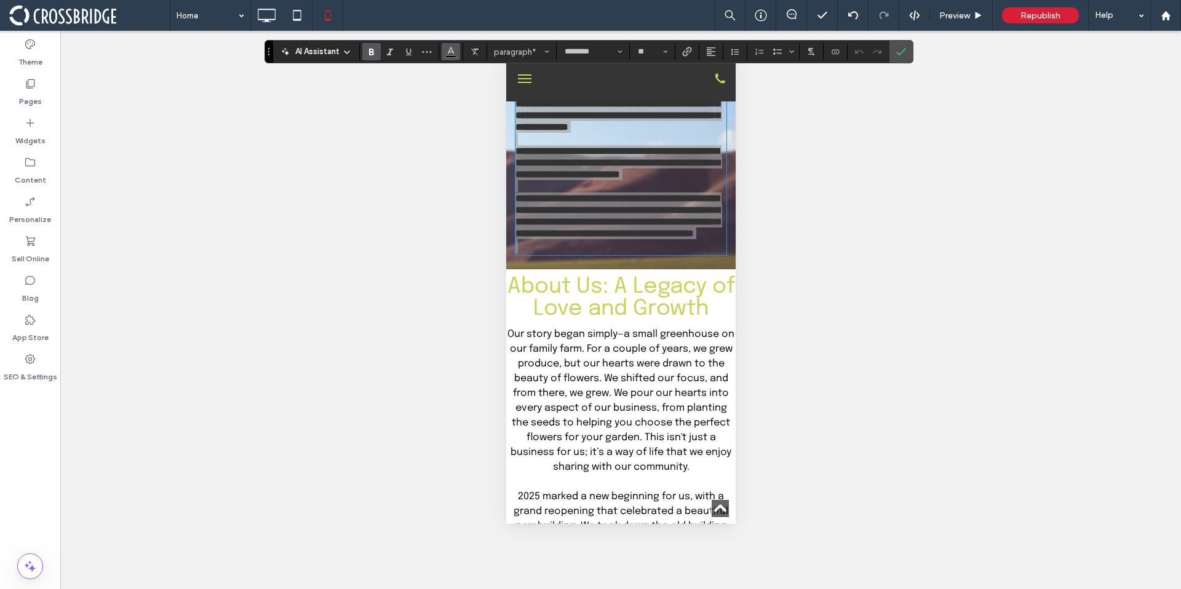
click at [448, 56] on span "Color" at bounding box center [451, 50] width 10 height 16
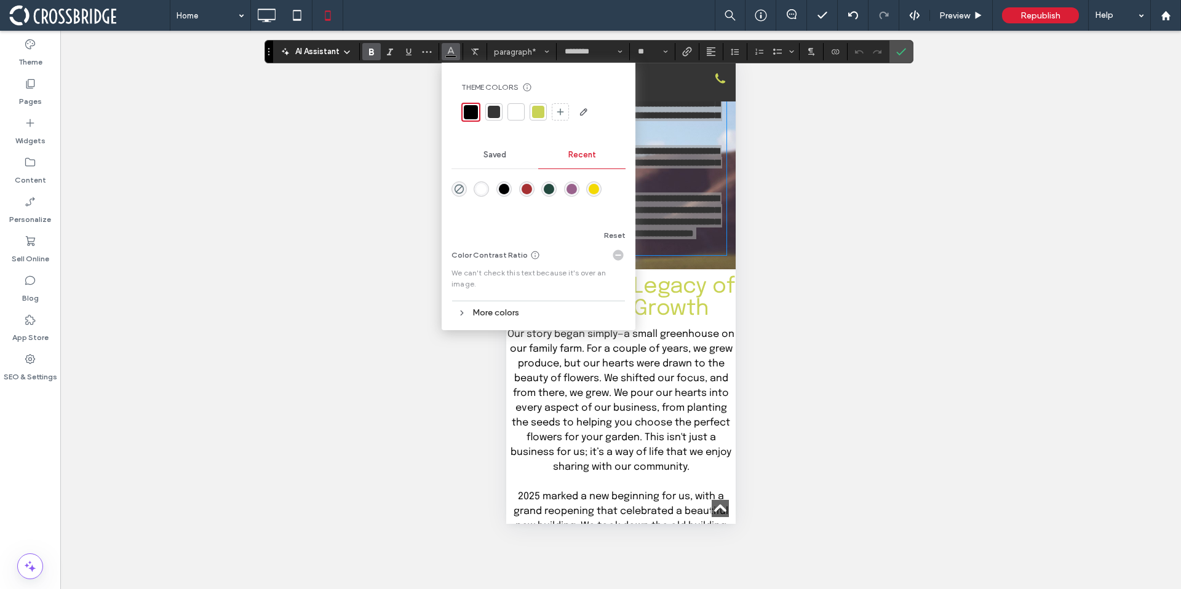
click at [520, 117] on div at bounding box center [516, 112] width 12 height 12
click at [606, 53] on input "********" at bounding box center [589, 52] width 52 height 10
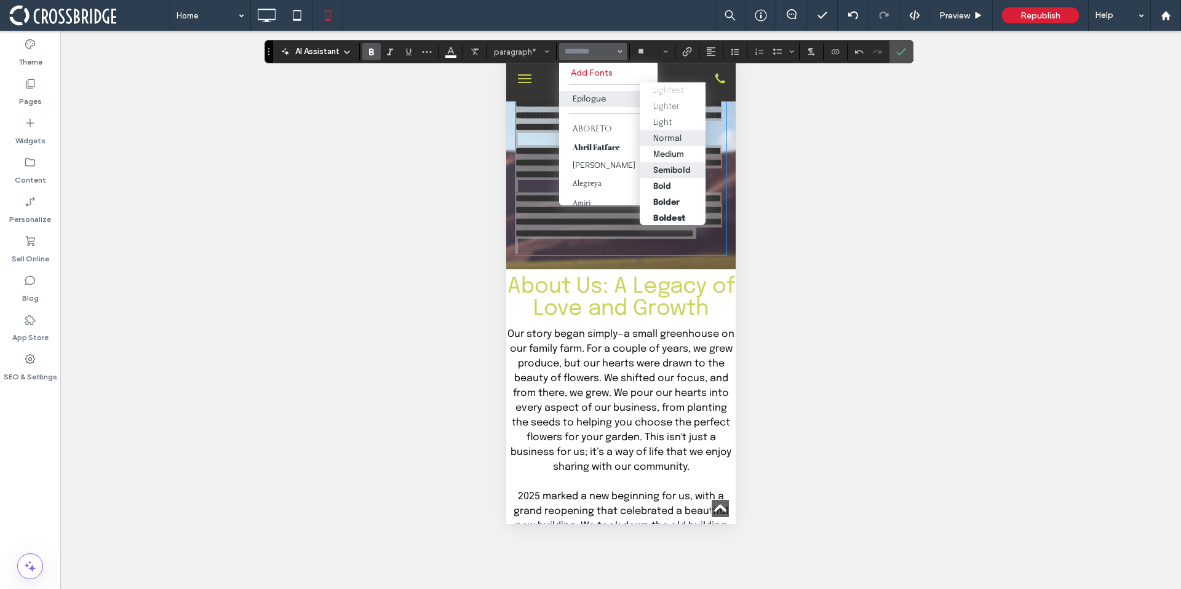
click at [677, 133] on label "Normal" at bounding box center [672, 138] width 66 height 16
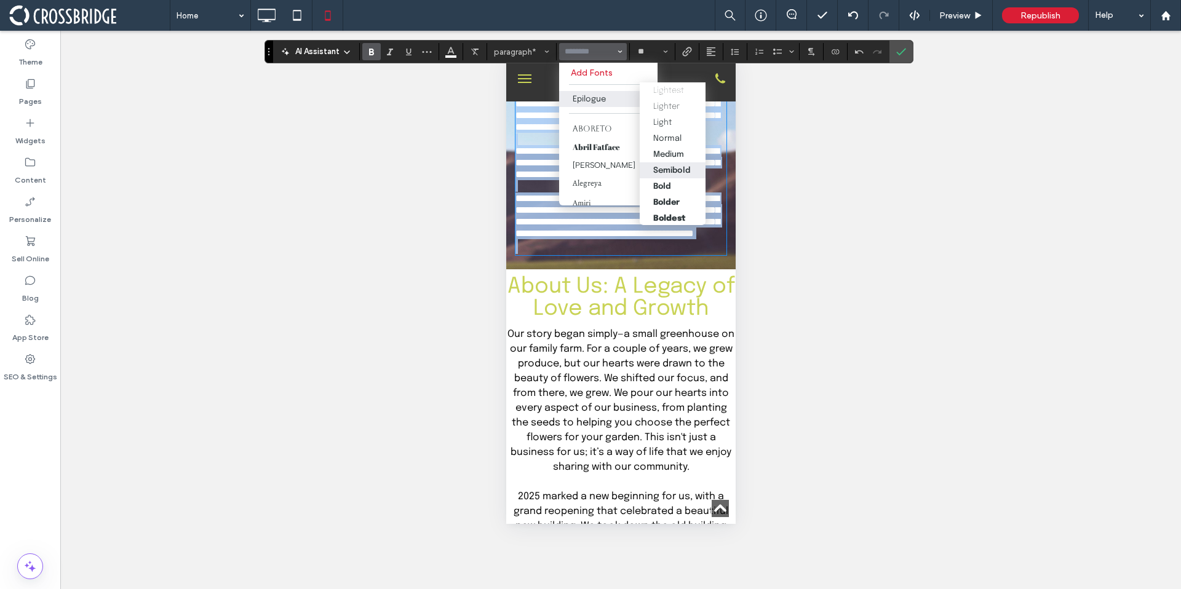
type input "********"
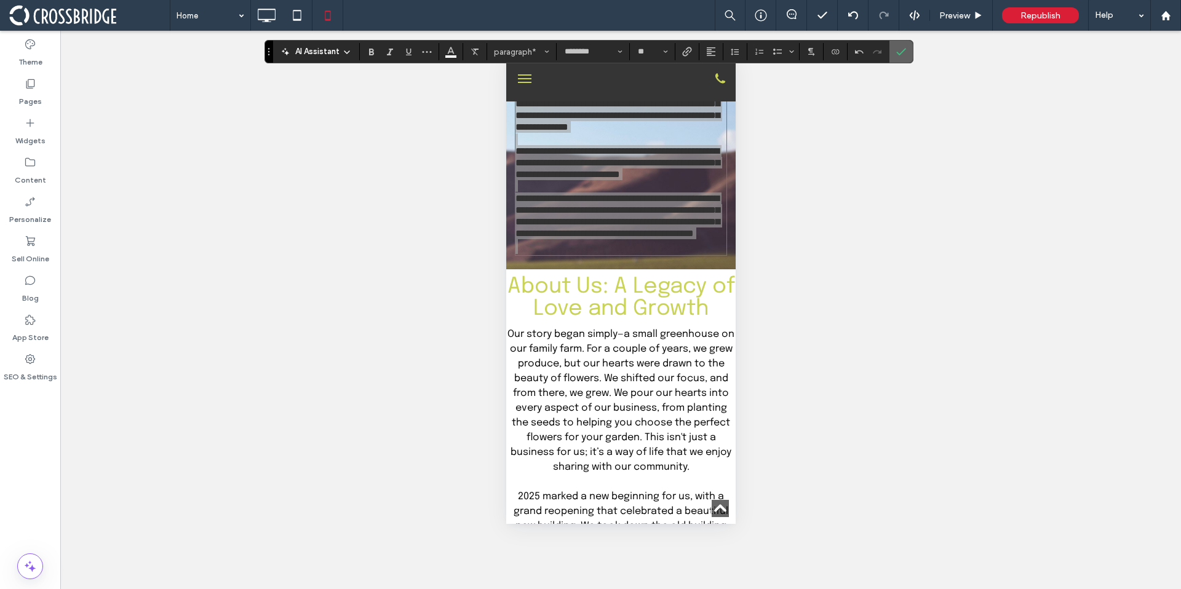
click at [893, 59] on label "Confirm" at bounding box center [901, 52] width 18 height 22
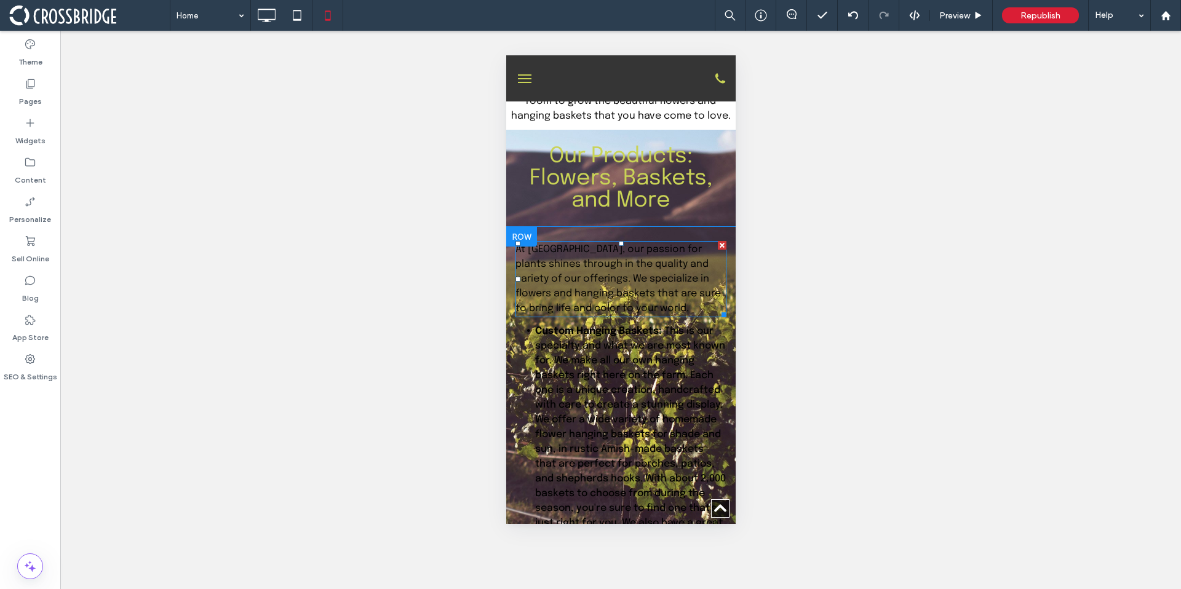
scroll to position [1532, 0]
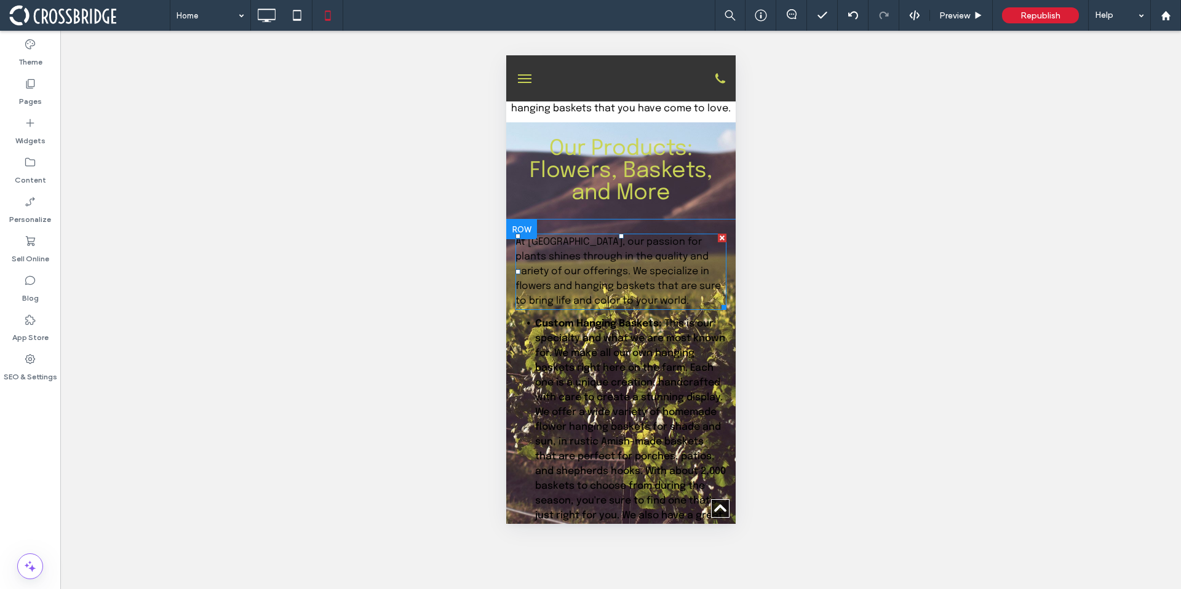
click at [569, 267] on span "At Countyline Greenhouse, our passion for plants shines through in the quality …" at bounding box center [617, 271] width 205 height 69
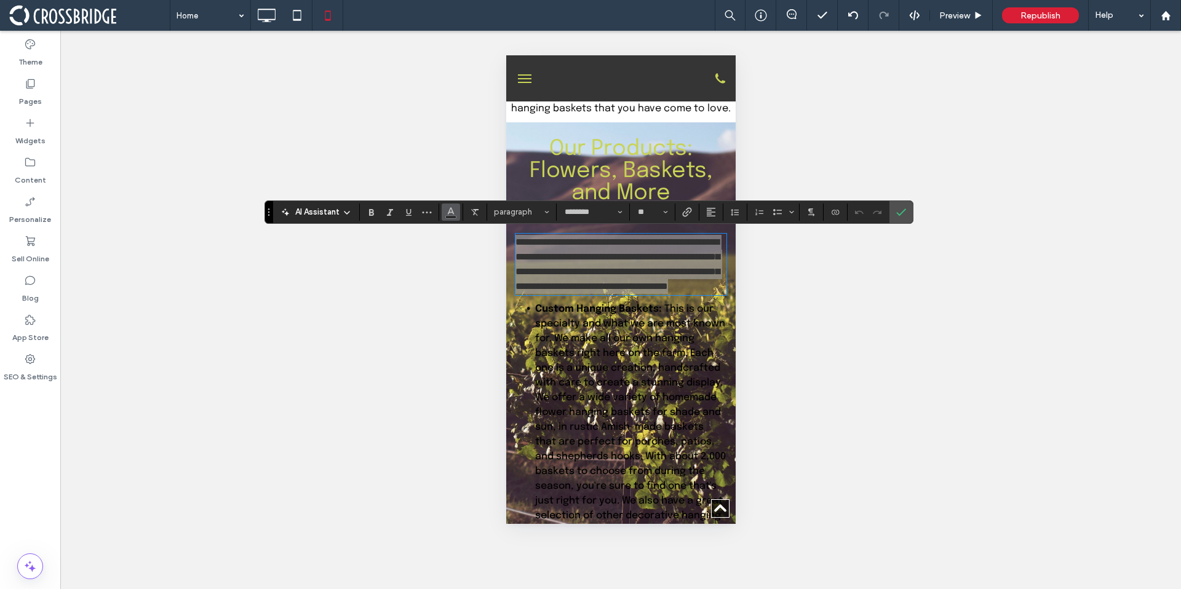
click at [454, 212] on icon "Color" at bounding box center [451, 211] width 10 height 10
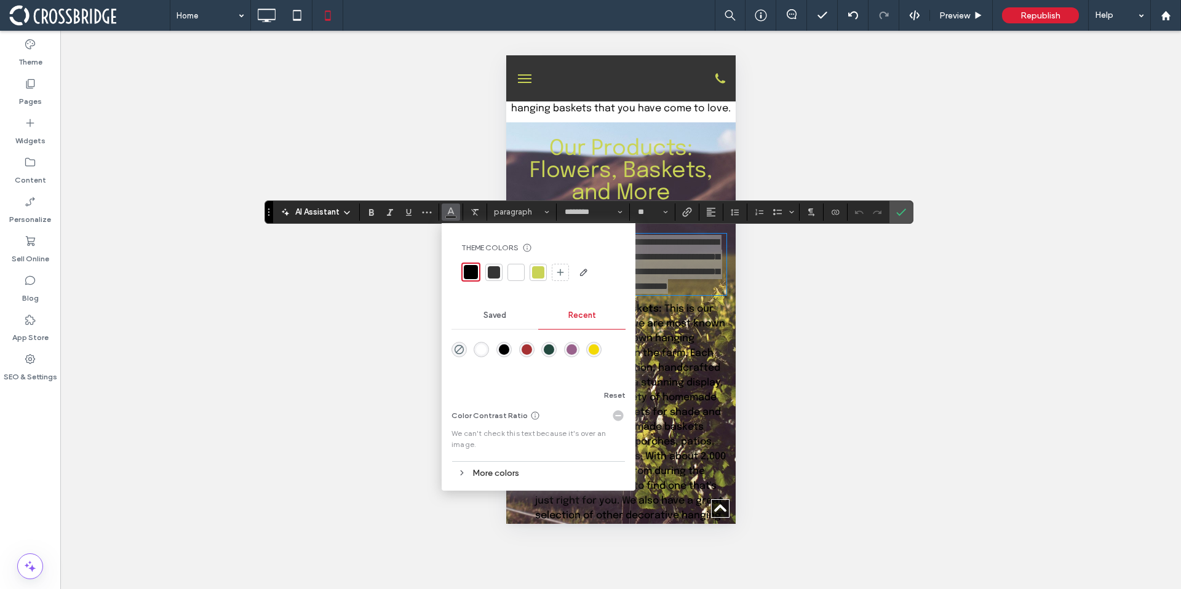
click at [516, 274] on div at bounding box center [516, 272] width 12 height 12
click at [898, 221] on span "Confirm" at bounding box center [899, 212] width 6 height 22
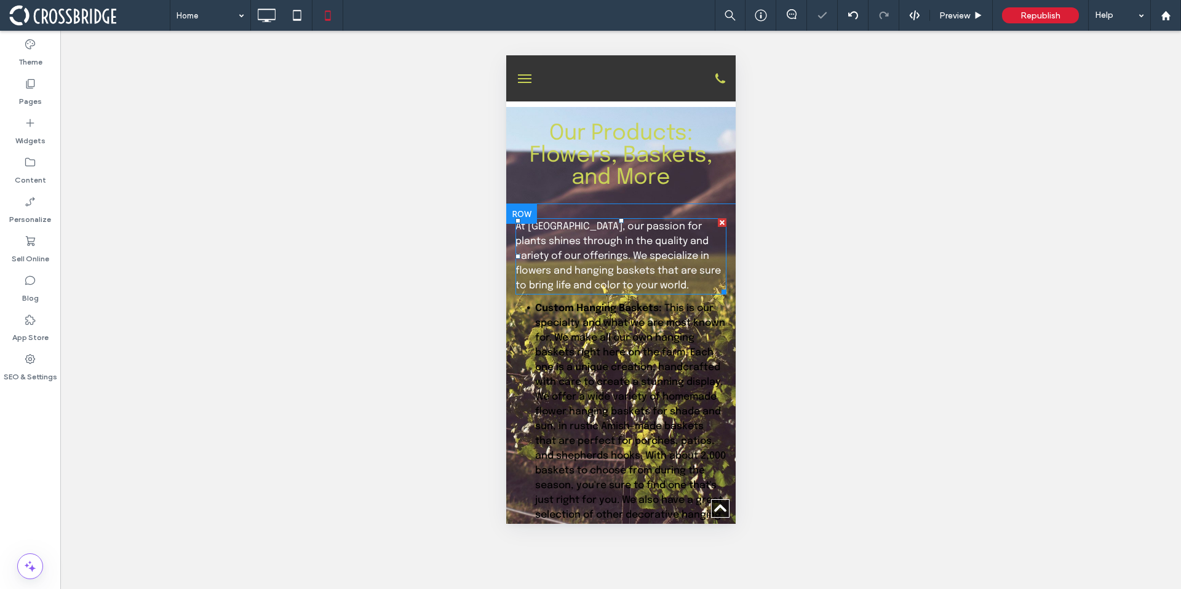
scroll to position [1556, 0]
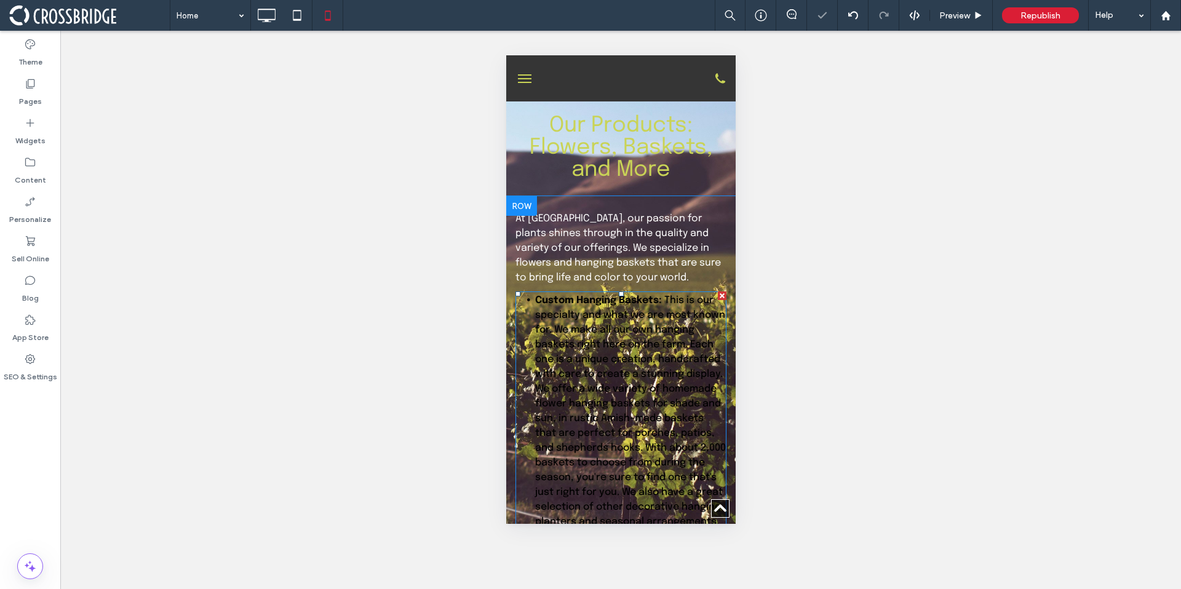
click at [590, 321] on li "Custom Hanging Baskets: This is our specialty and what we are most known for. W…" at bounding box center [629, 411] width 191 height 237
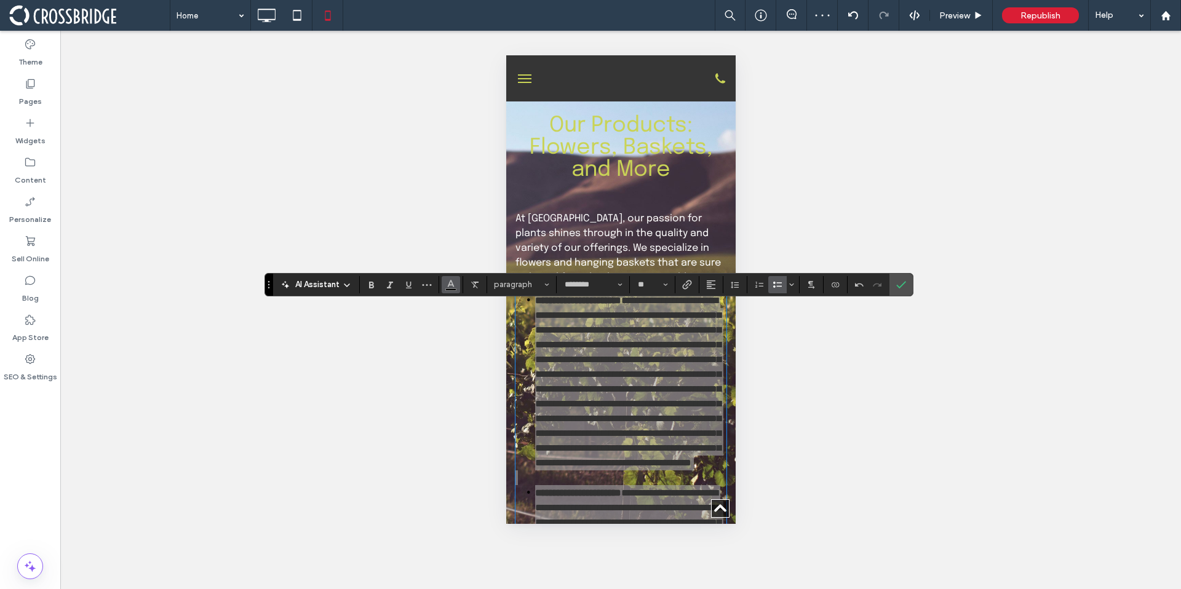
click at [453, 285] on use "Color" at bounding box center [450, 283] width 7 height 7
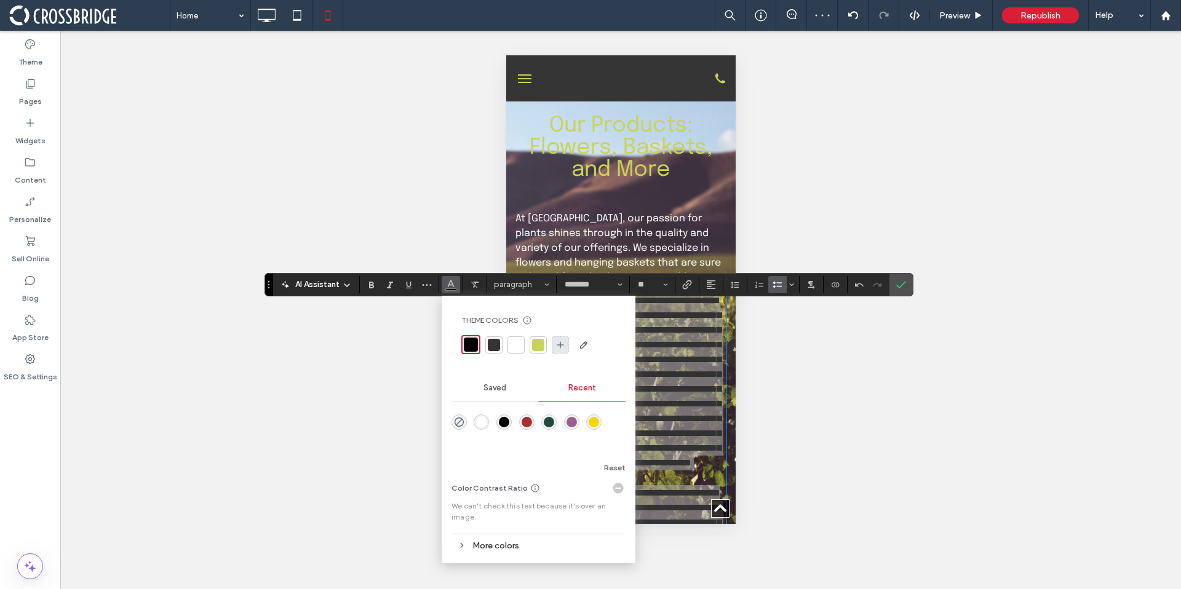
click at [517, 341] on div at bounding box center [516, 345] width 12 height 12
click at [906, 283] on label "Confirm" at bounding box center [901, 285] width 18 height 22
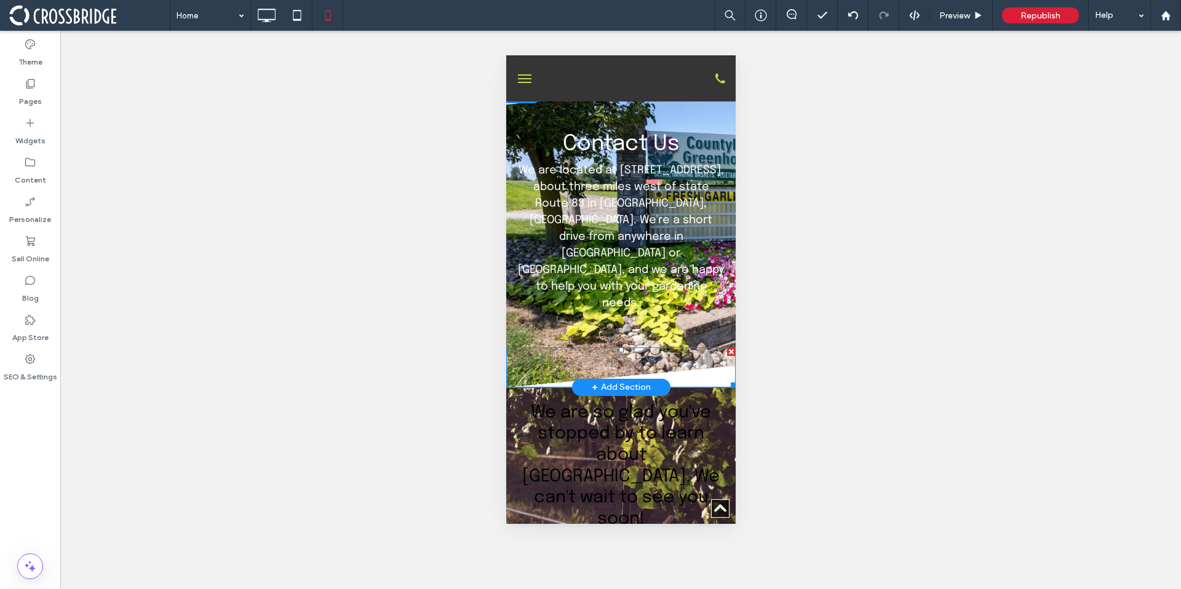
scroll to position [3752, 0]
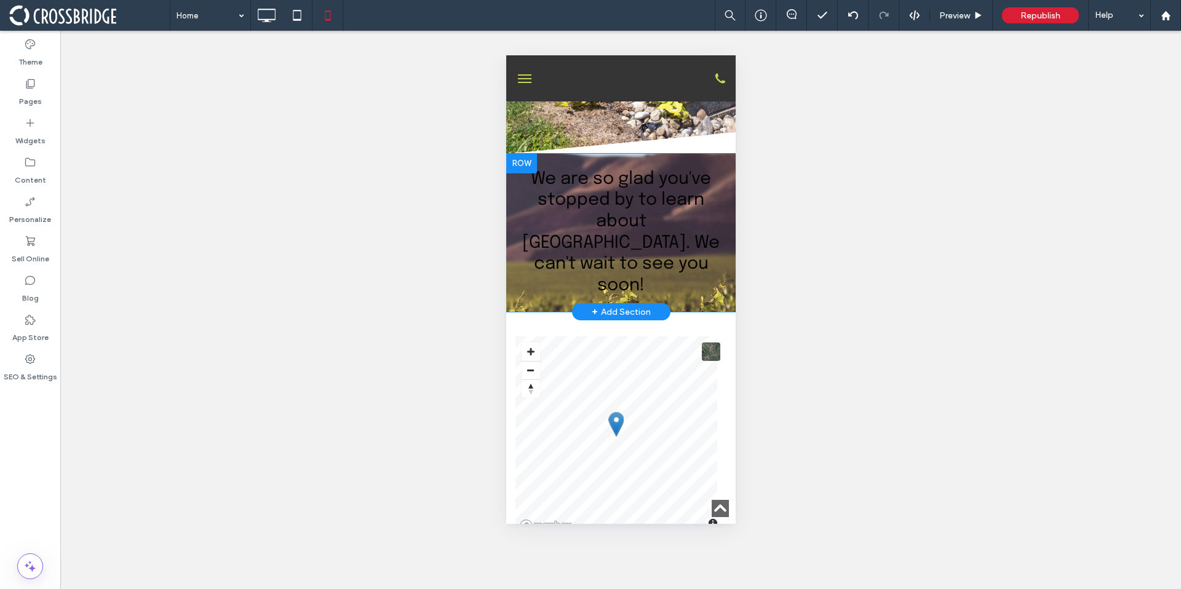
click at [661, 303] on div "+ Add Section" at bounding box center [620, 311] width 98 height 17
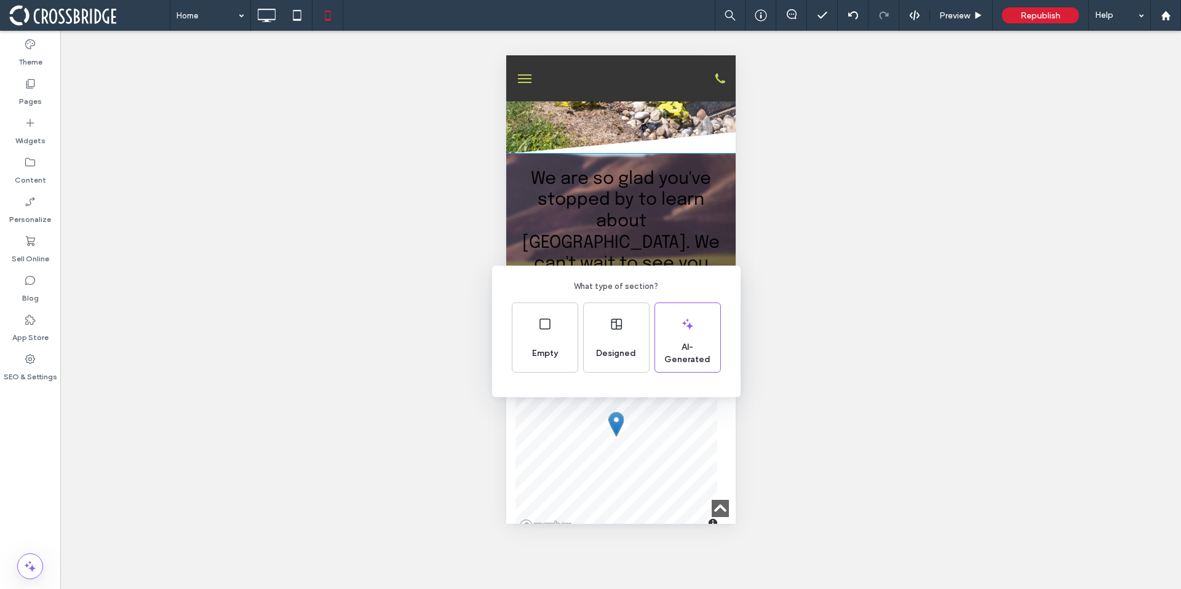
click at [517, 239] on div "What type of section? Empty Designed AI-Generated" at bounding box center [590, 324] width 1181 height 649
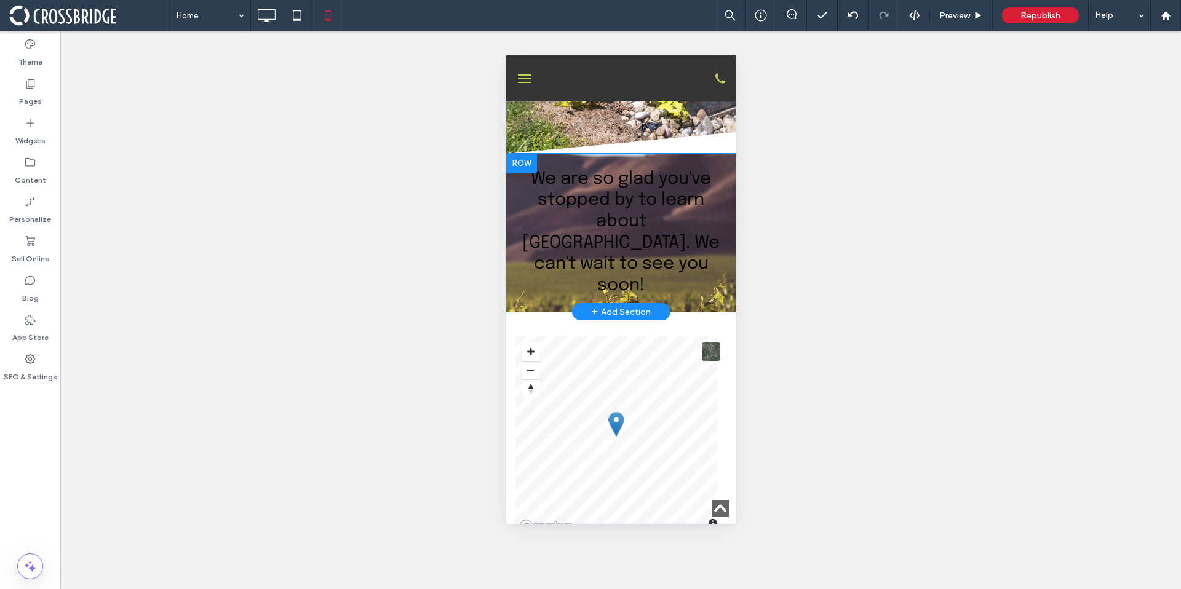
click at [523, 237] on div "We are so glad you've stopped by to learn about Countyline Greenhouse. We can't…" at bounding box center [619, 233] width 229 height 140
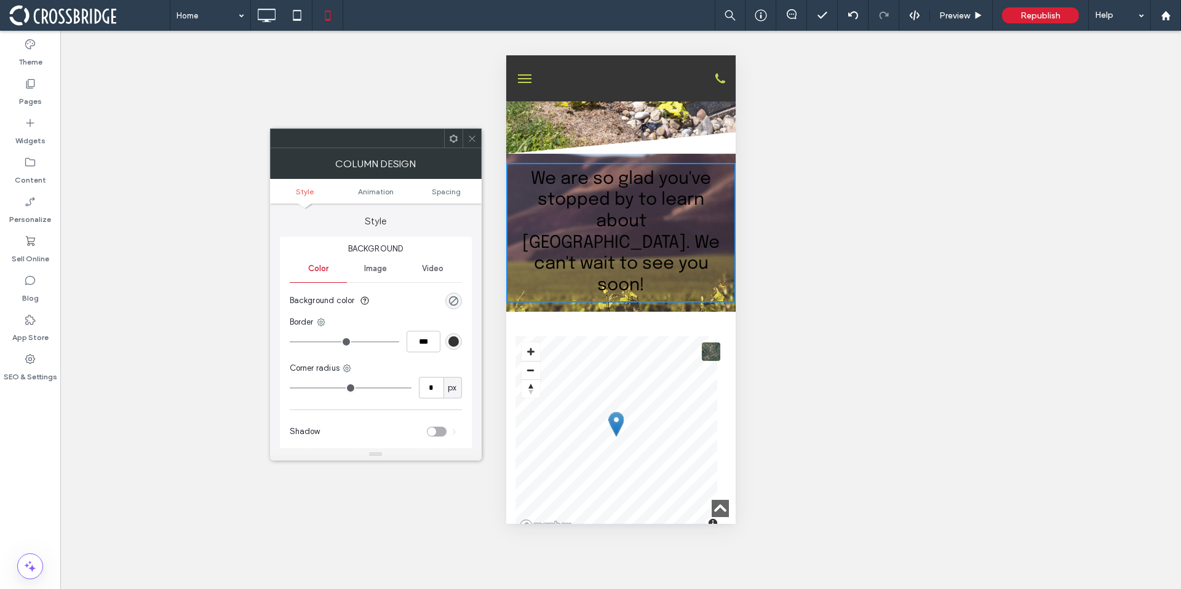
click at [384, 272] on span "Image" at bounding box center [375, 269] width 23 height 10
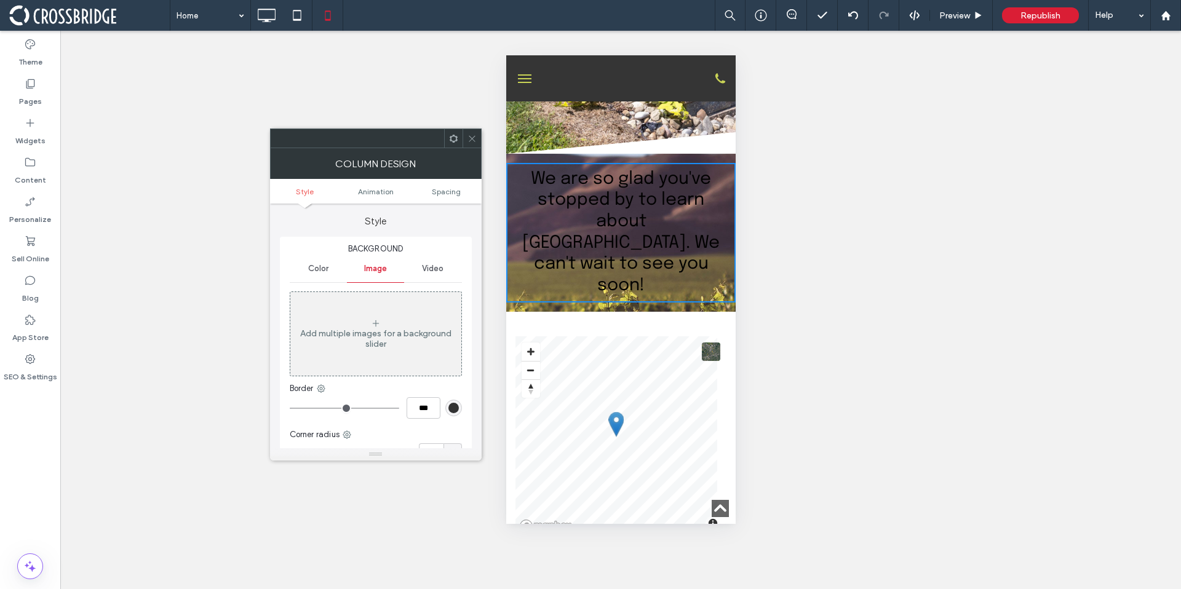
click at [472, 140] on icon at bounding box center [471, 138] width 9 height 9
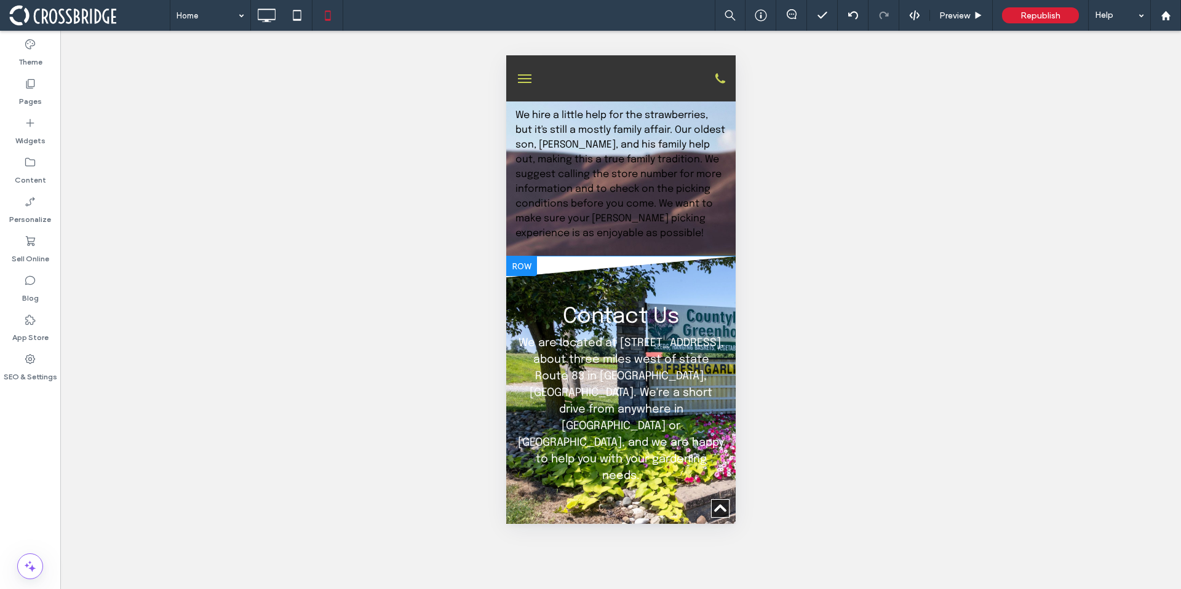
scroll to position [3918, 0]
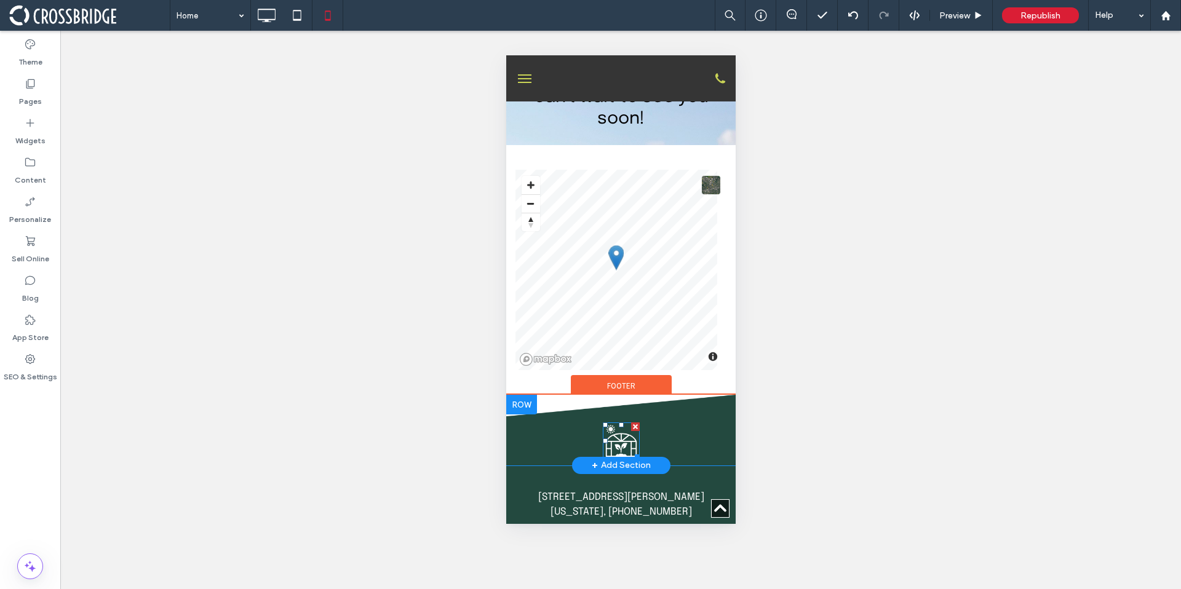
click at [620, 422] on icon at bounding box center [620, 440] width 37 height 37
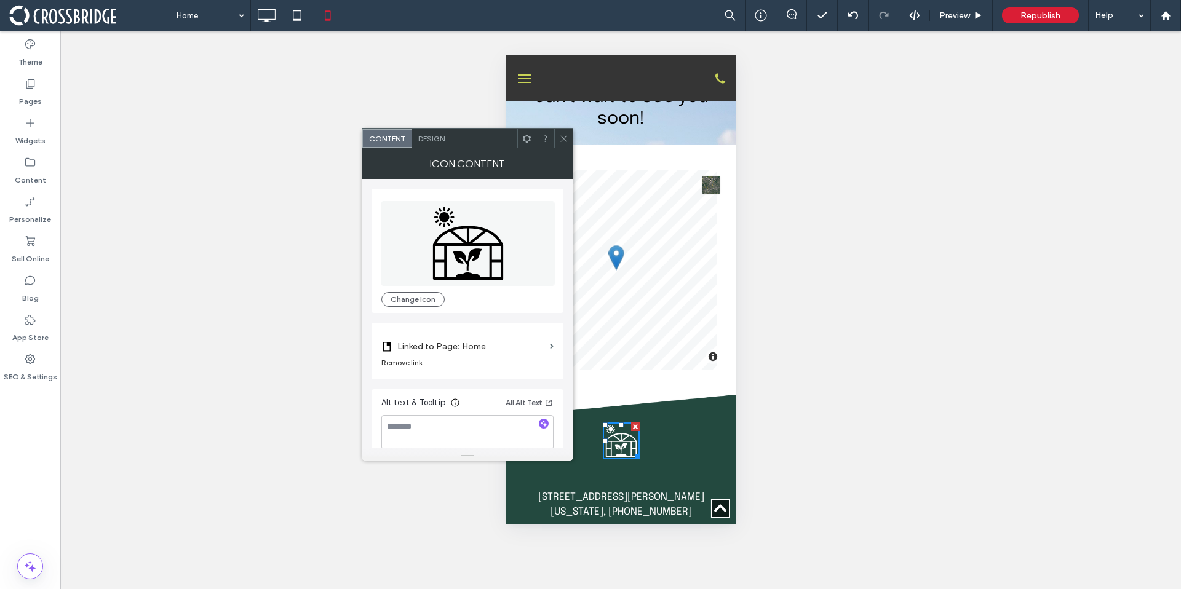
click at [470, 338] on label "Linked to Page: Home" at bounding box center [471, 346] width 148 height 23
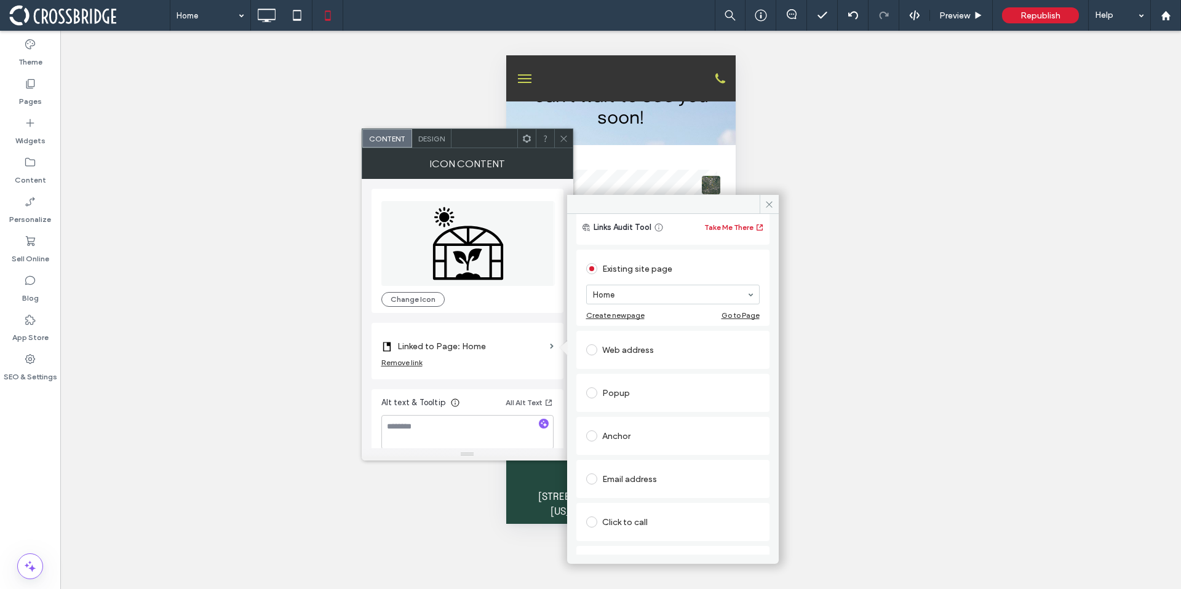
scroll to position [80, 0]
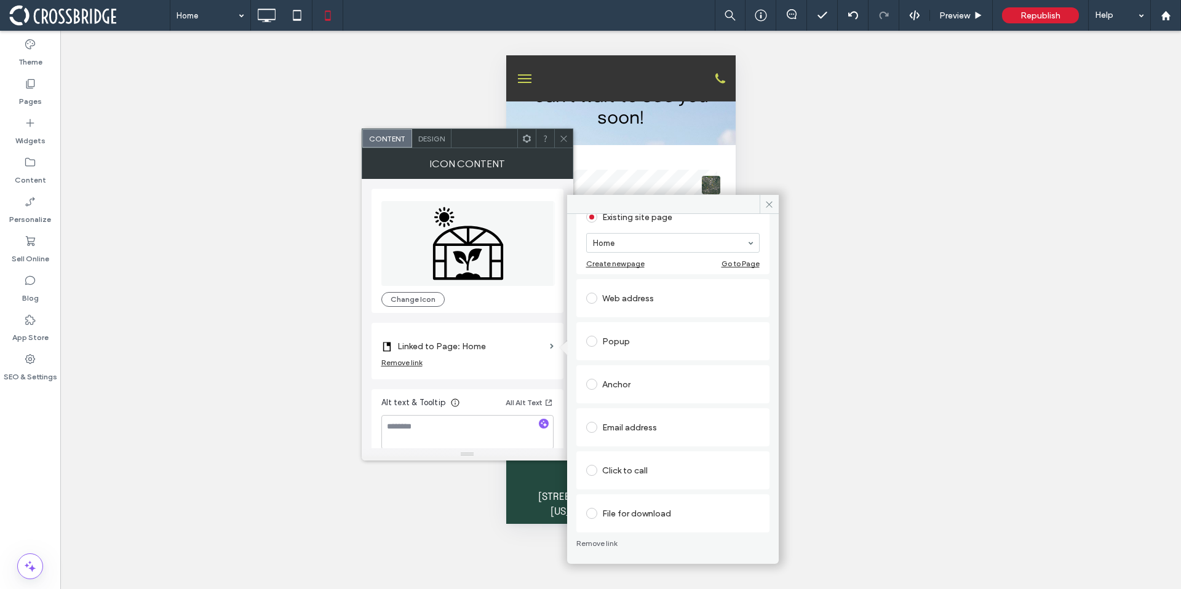
click at [608, 402] on div "Anchor" at bounding box center [672, 384] width 193 height 38
click at [609, 389] on div "Anchor" at bounding box center [672, 384] width 173 height 20
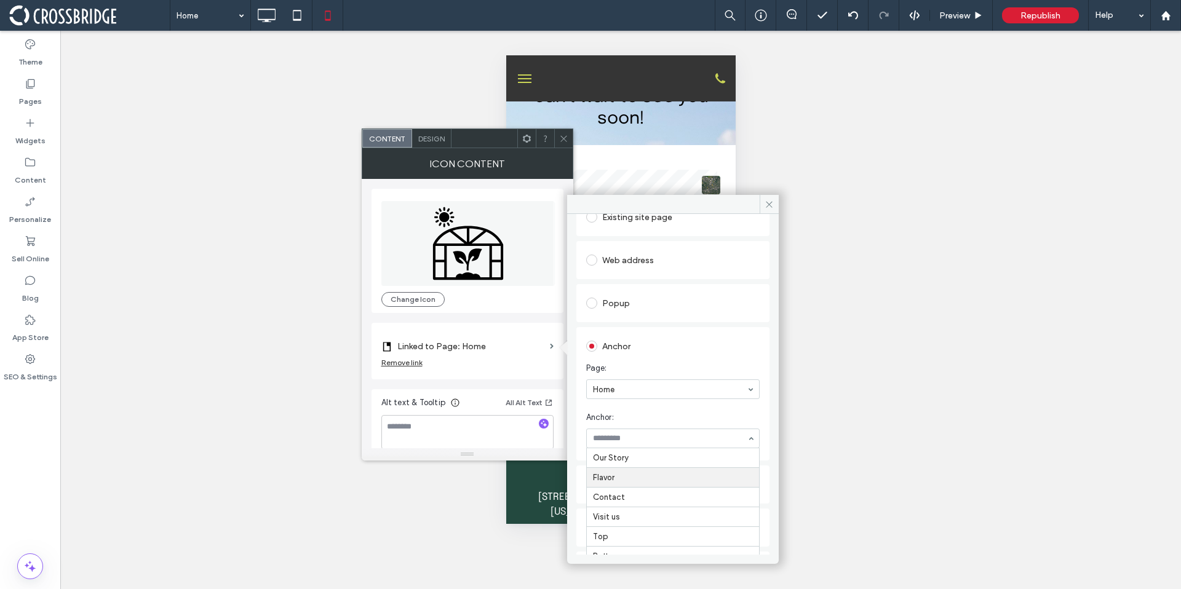
scroll to position [105, 0]
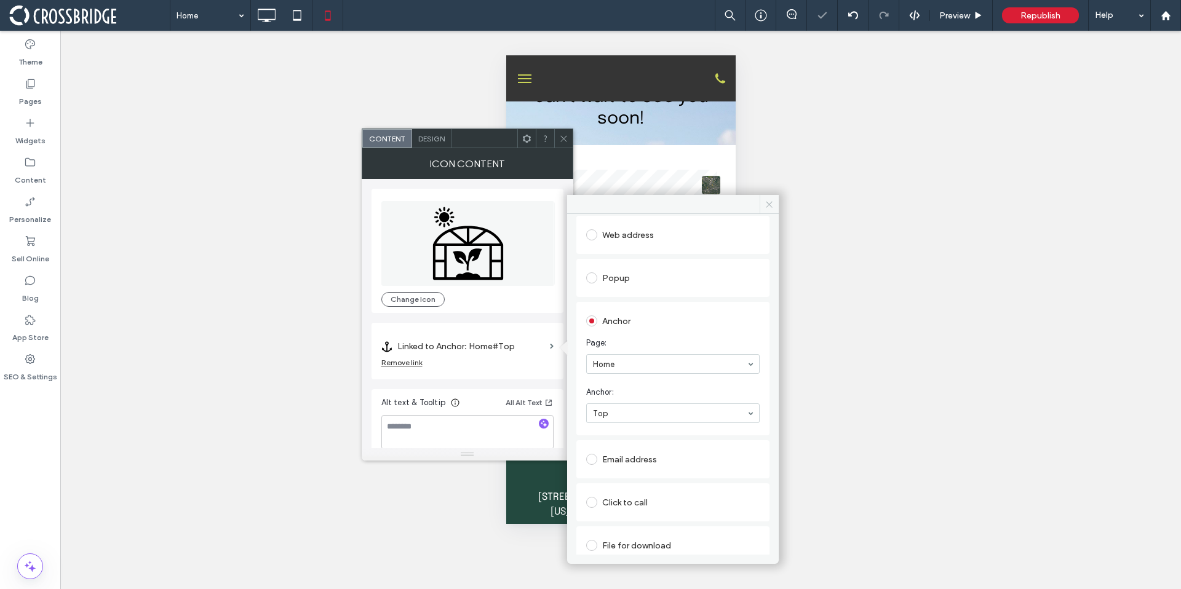
click at [770, 203] on icon at bounding box center [768, 204] width 9 height 9
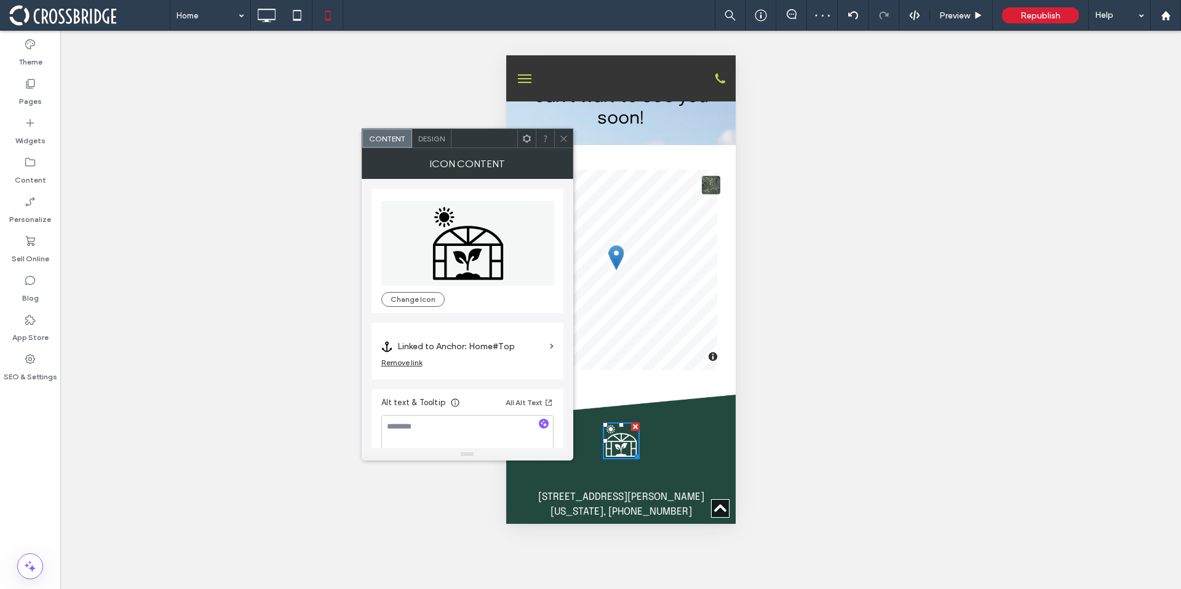
click at [571, 145] on div at bounding box center [563, 138] width 18 height 18
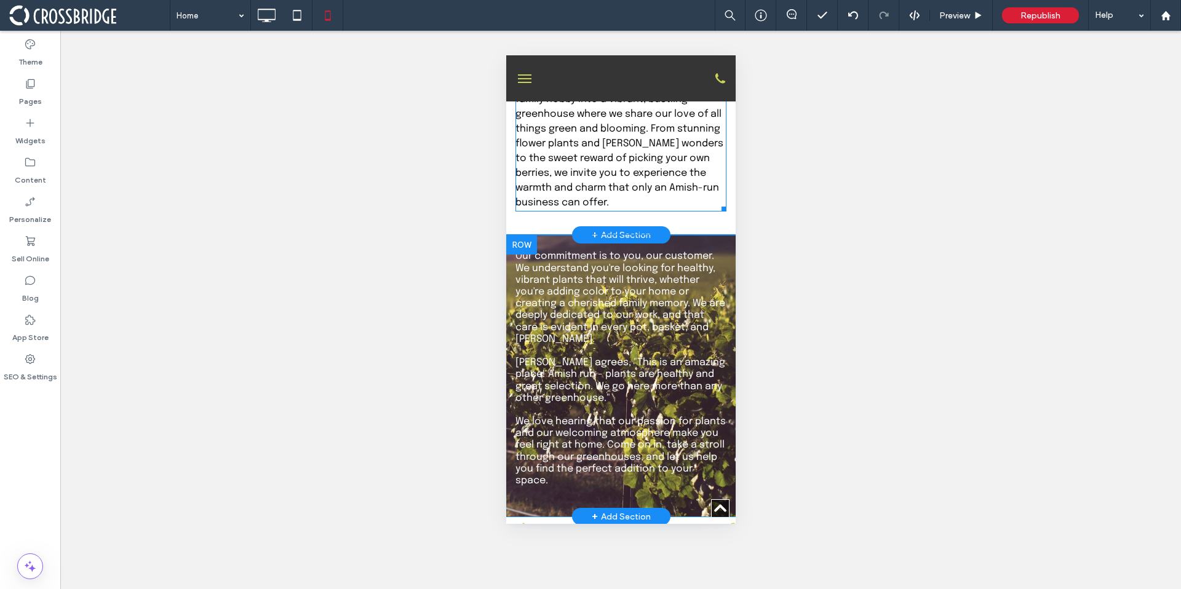
scroll to position [768, 0]
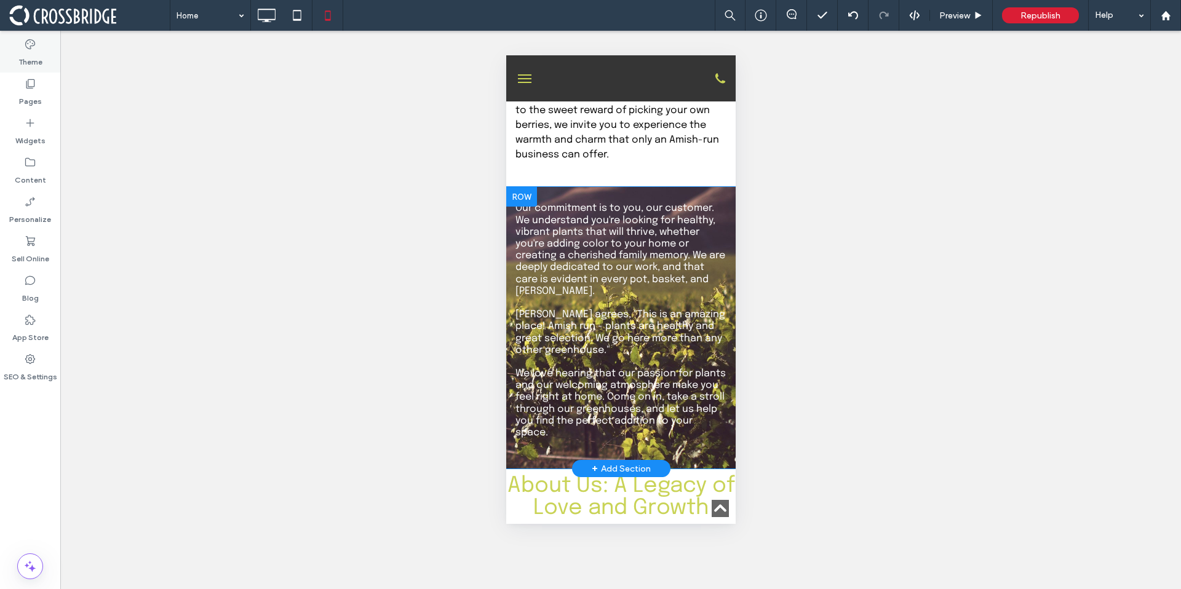
click at [40, 56] on label "Theme" at bounding box center [30, 58] width 24 height 17
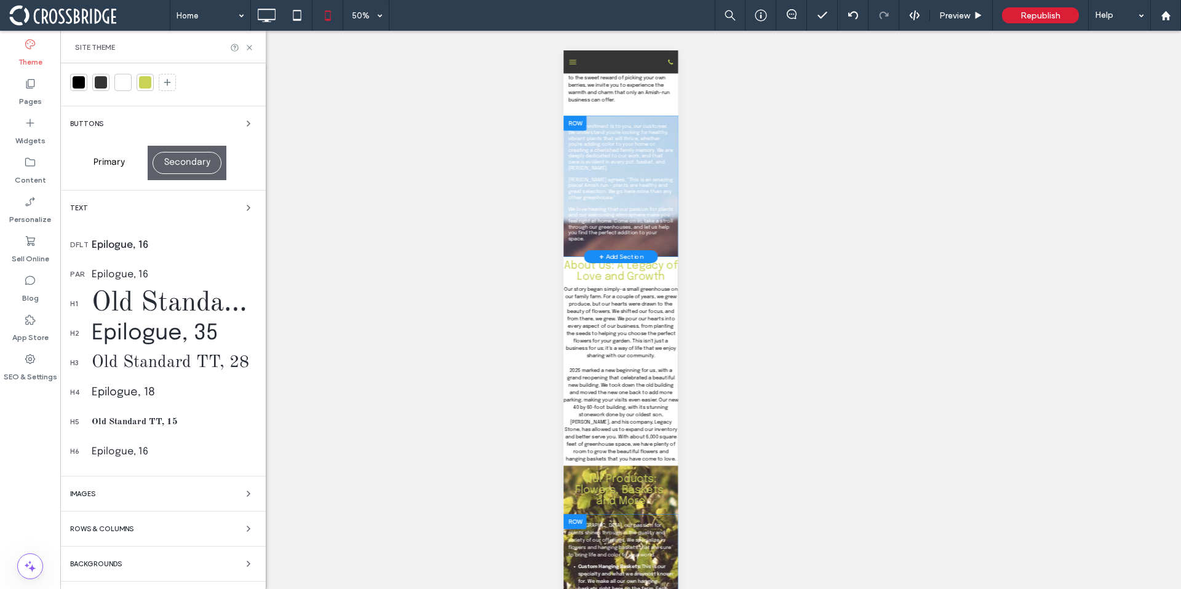
scroll to position [57, 0]
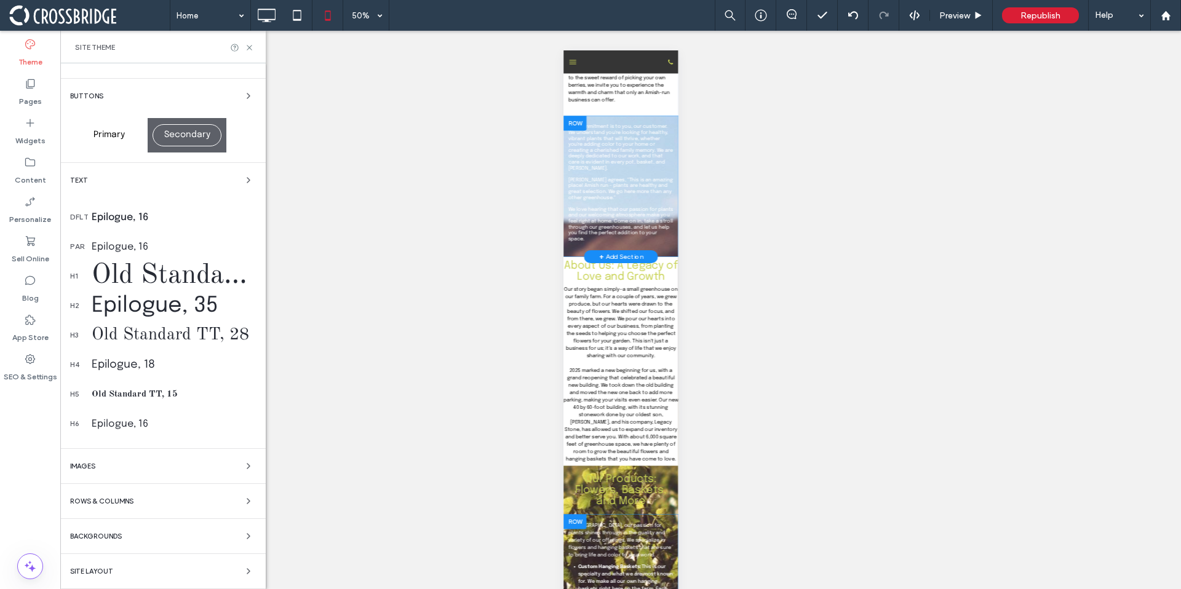
click at [119, 462] on div "Images" at bounding box center [163, 466] width 186 height 15
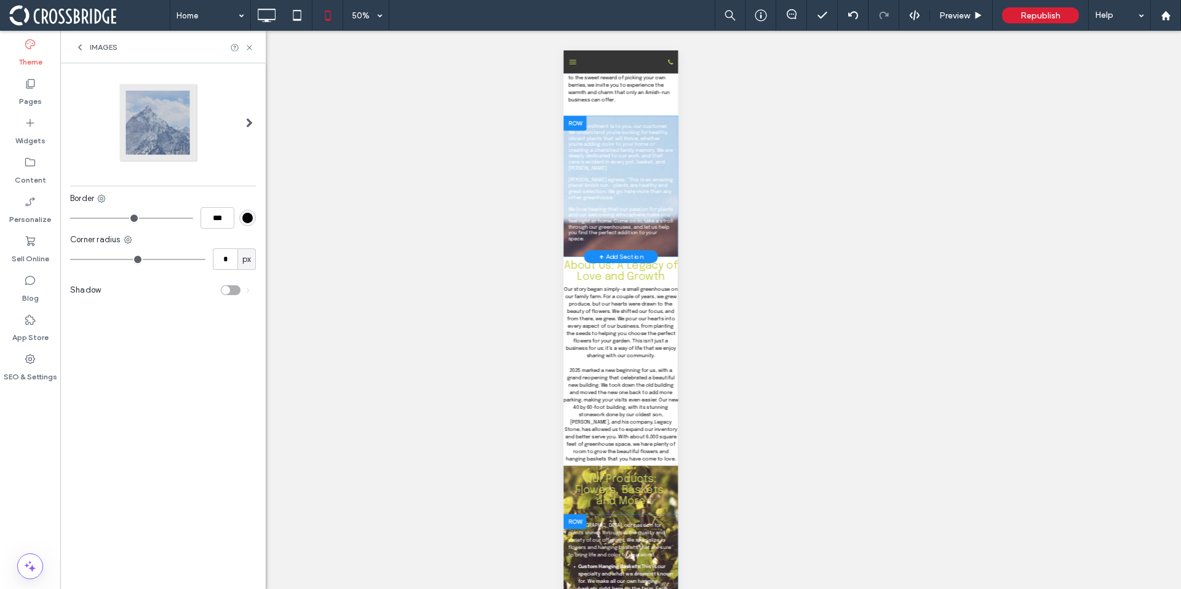
scroll to position [0, 0]
click at [82, 46] on icon at bounding box center [80, 47] width 10 height 10
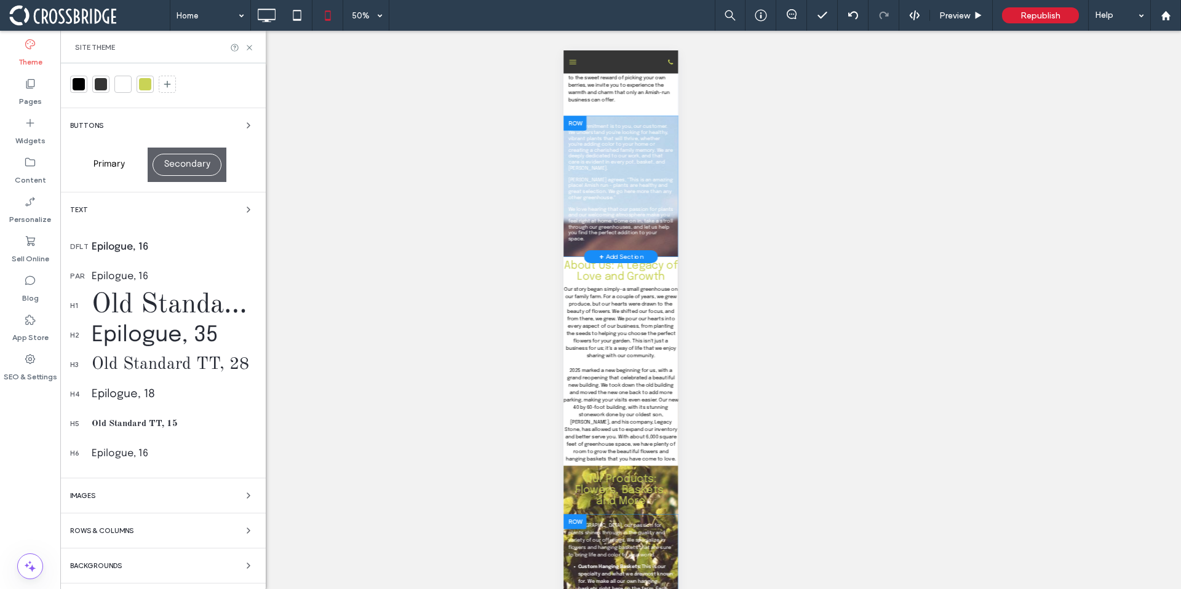
scroll to position [57, 0]
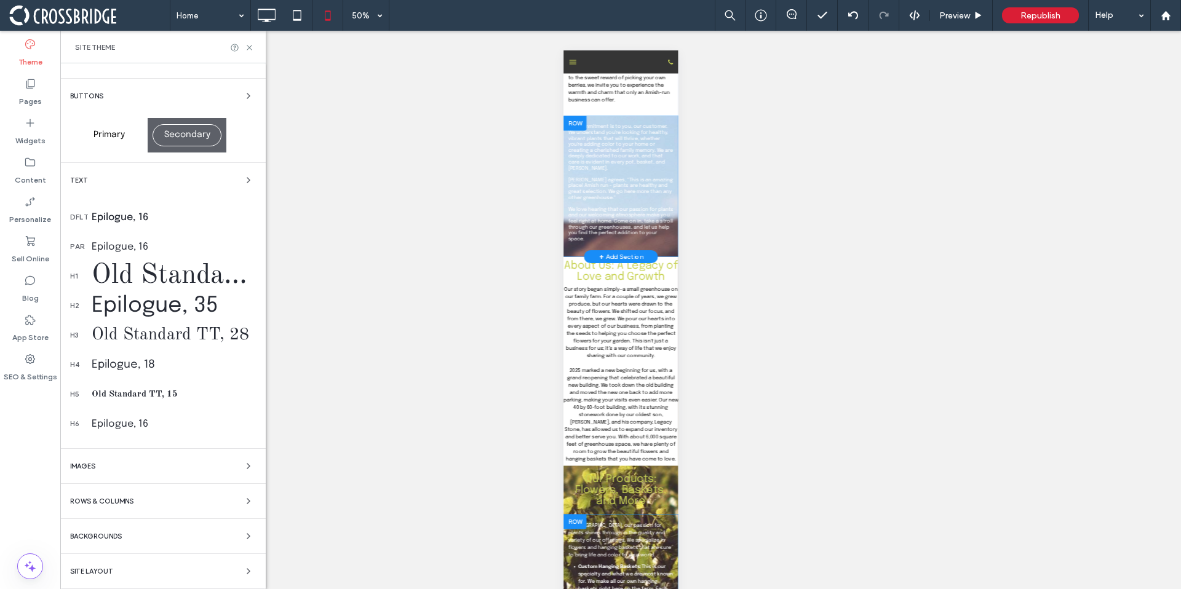
click at [127, 533] on div "Backgrounds" at bounding box center [163, 536] width 186 height 15
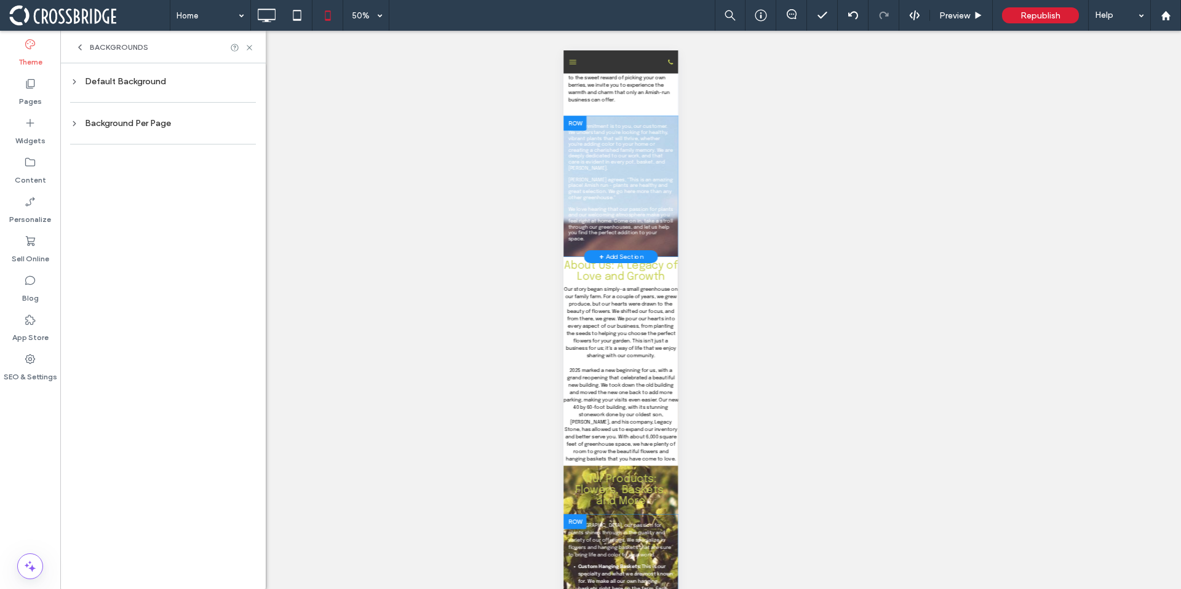
scroll to position [0, 0]
click at [74, 79] on icon at bounding box center [74, 81] width 9 height 9
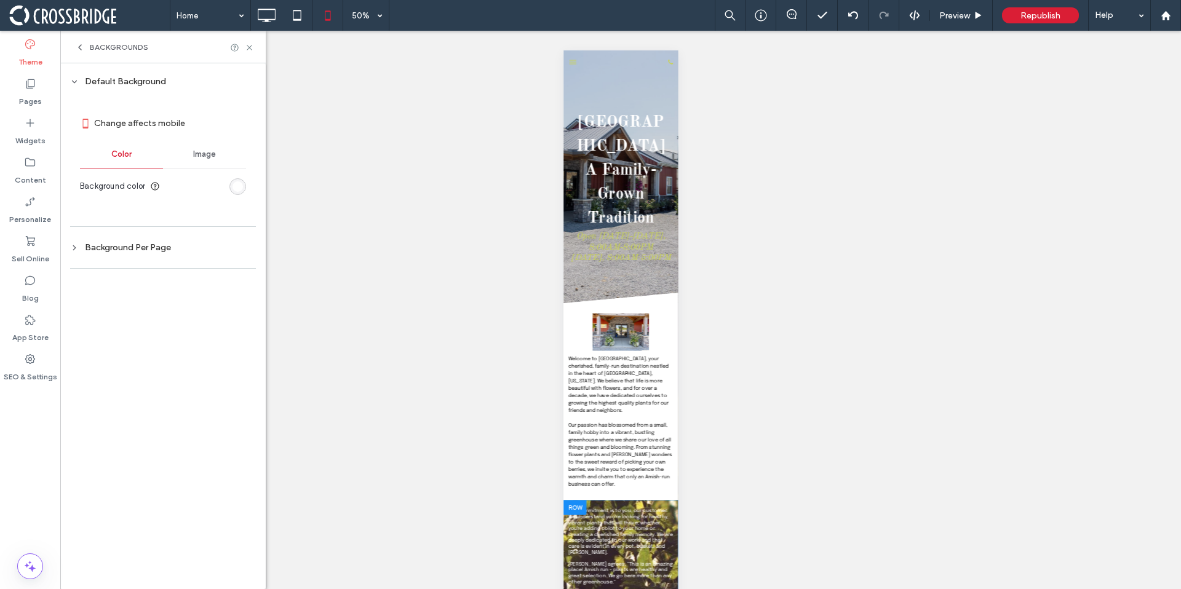
click at [74, 79] on icon at bounding box center [74, 81] width 9 height 9
click at [77, 131] on div "Background Per Page" at bounding box center [163, 123] width 186 height 17
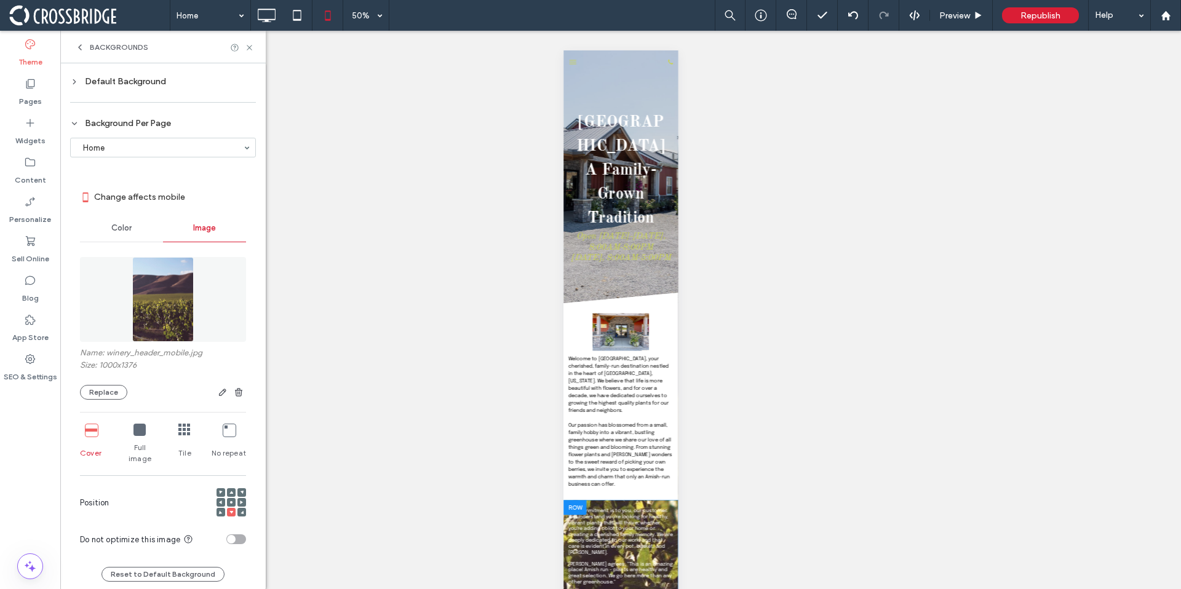
click at [240, 395] on div "Change affects mobile Color Image Name: winery_header_mobile.jpg Size: 1000x137…" at bounding box center [163, 366] width 186 height 387
click at [235, 392] on icon "button" at bounding box center [239, 392] width 10 height 10
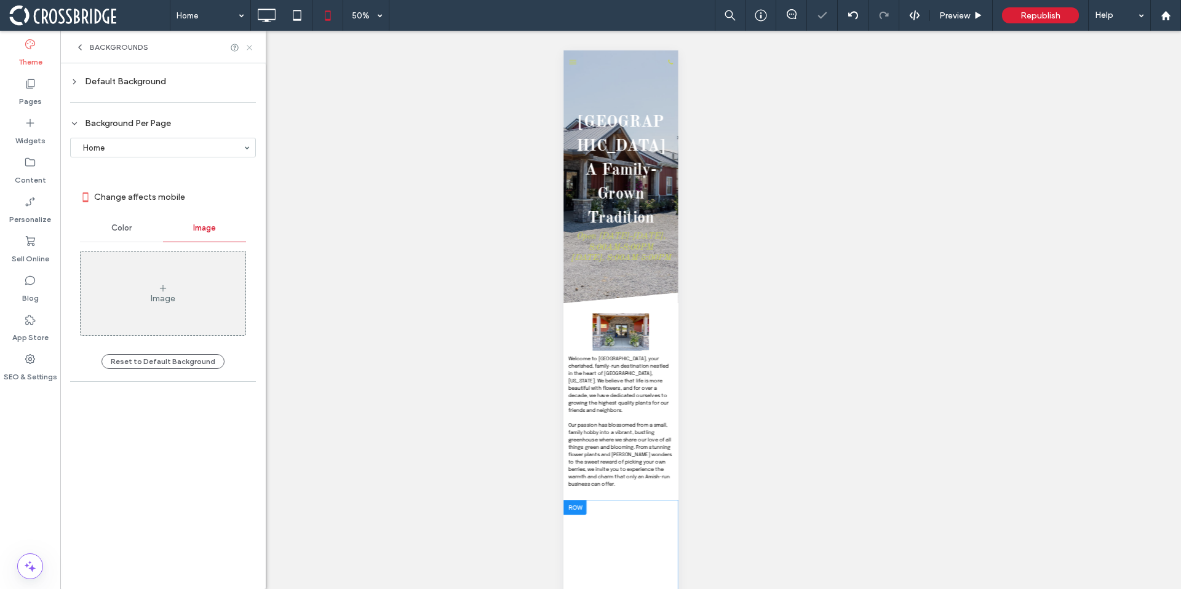
click at [251, 50] on icon at bounding box center [249, 47] width 9 height 9
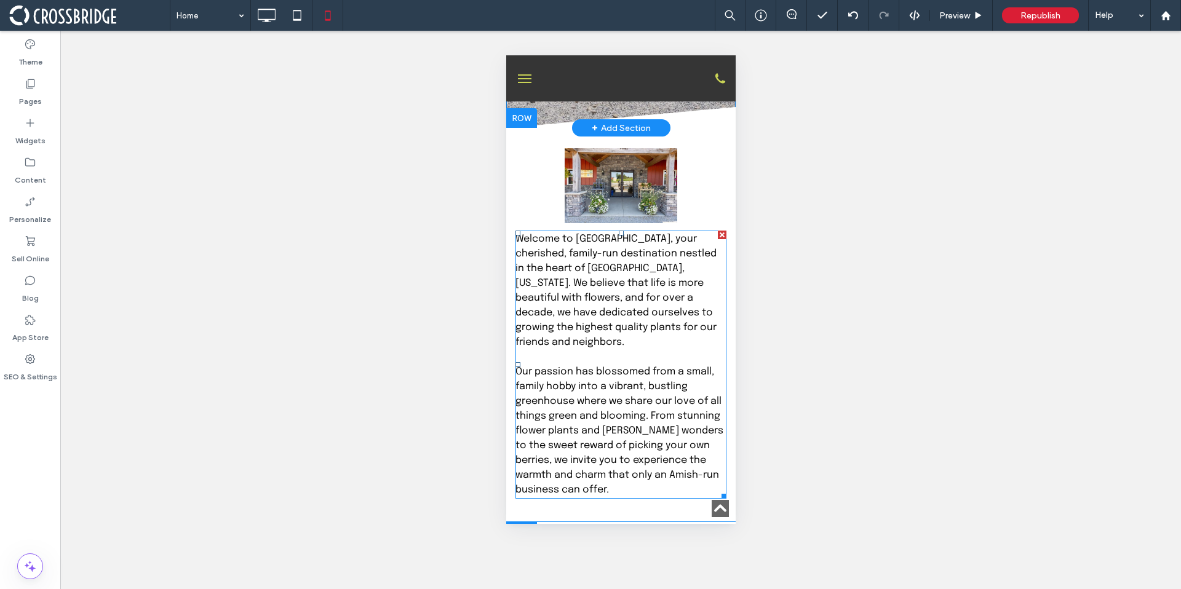
scroll to position [694, 0]
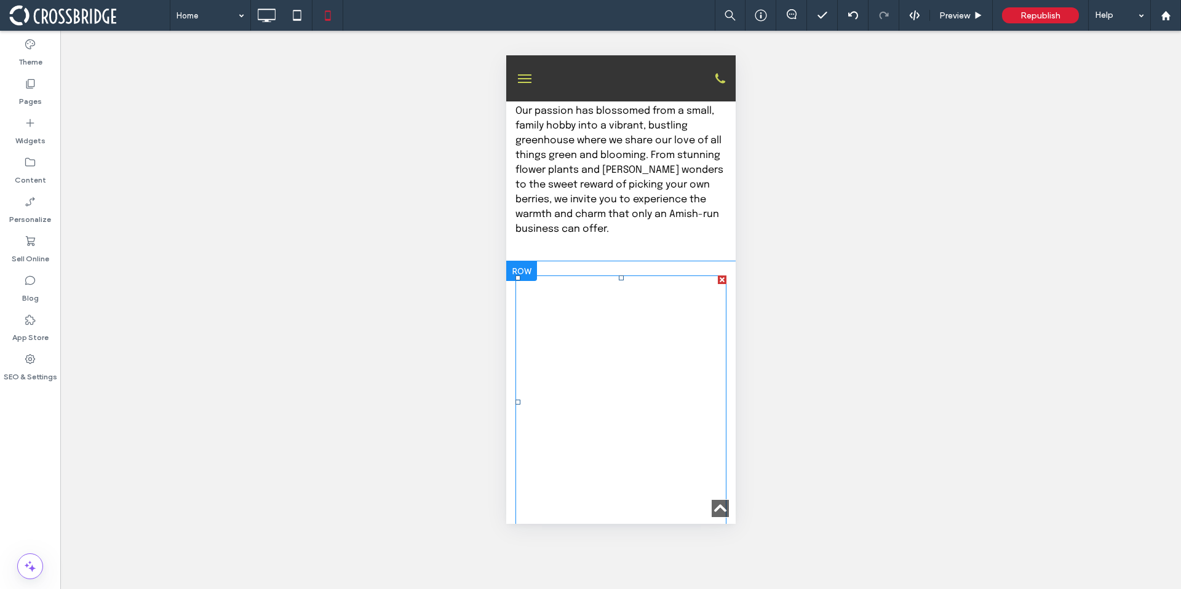
click at [603, 346] on p "Our commitment is to you, our customer. We understand you're looking for health…" at bounding box center [620, 324] width 211 height 95
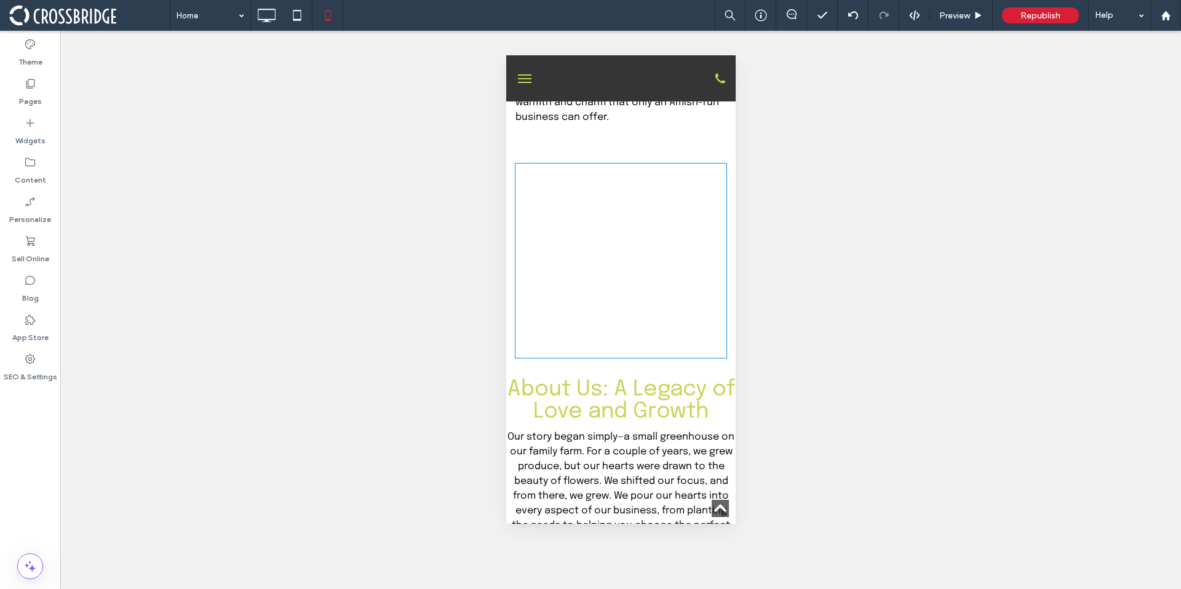
type input "********"
type input "**"
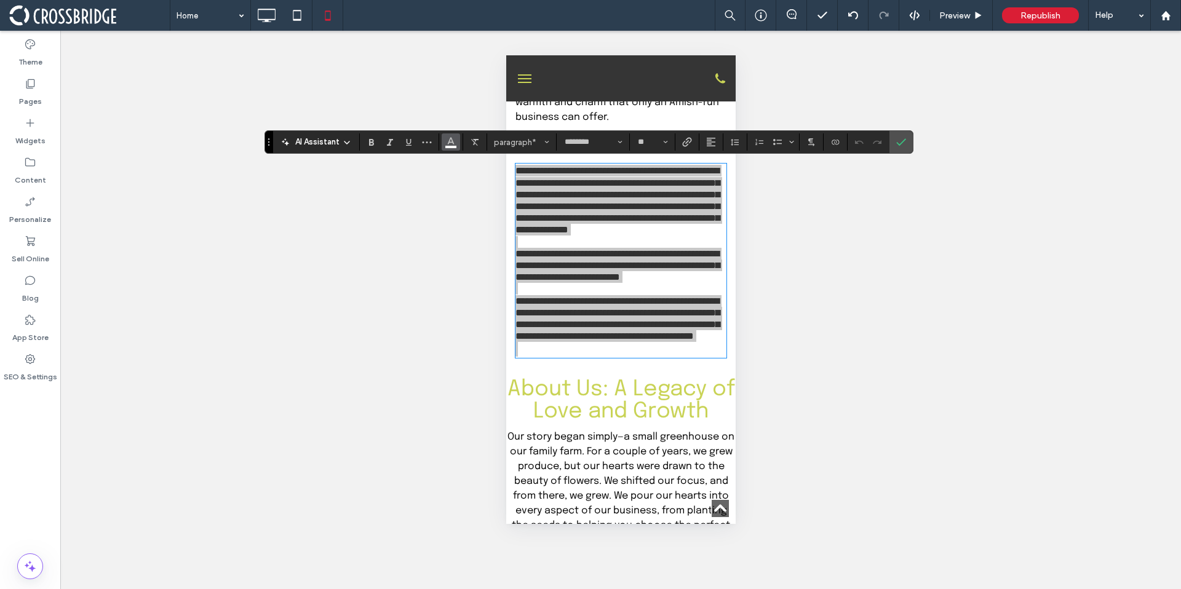
click at [456, 145] on button "Color" at bounding box center [450, 141] width 18 height 17
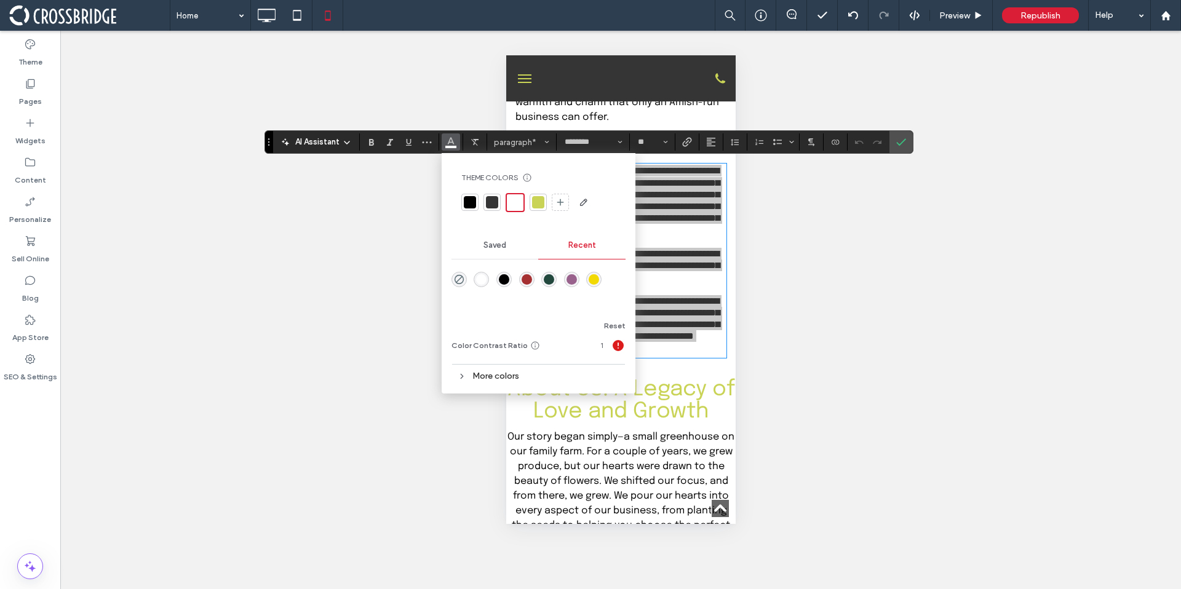
click at [474, 199] on div at bounding box center [470, 202] width 12 height 12
click at [901, 146] on icon "Confirm" at bounding box center [901, 142] width 10 height 10
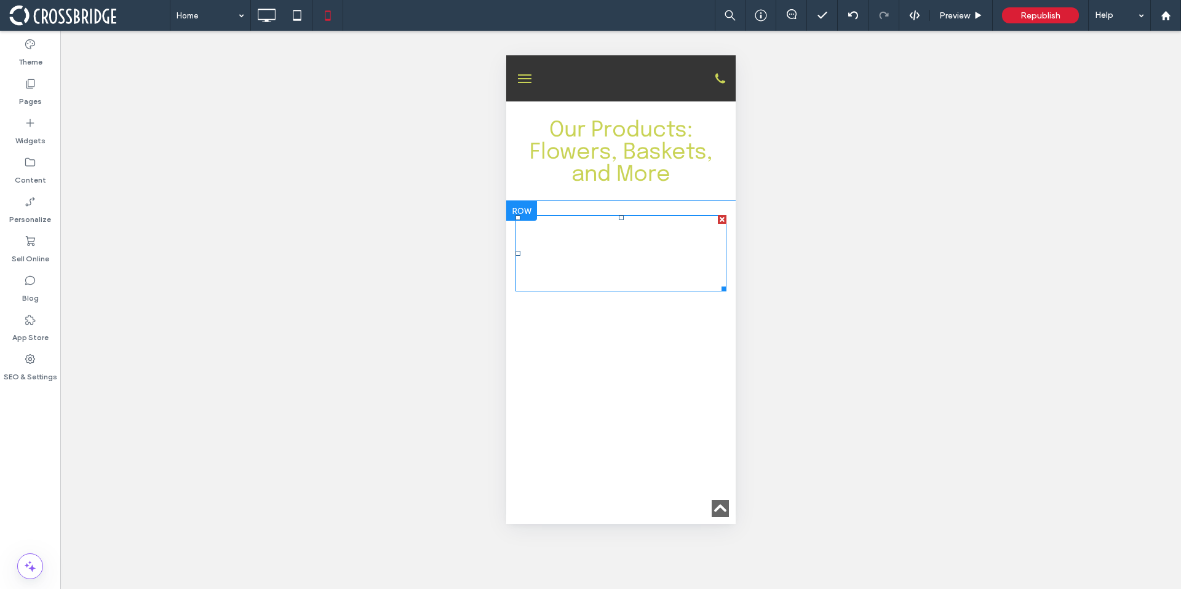
scroll to position [1553, 0]
click at [679, 232] on span "At Countyline Greenhouse, our passion for plants shines through in the quality …" at bounding box center [617, 250] width 205 height 69
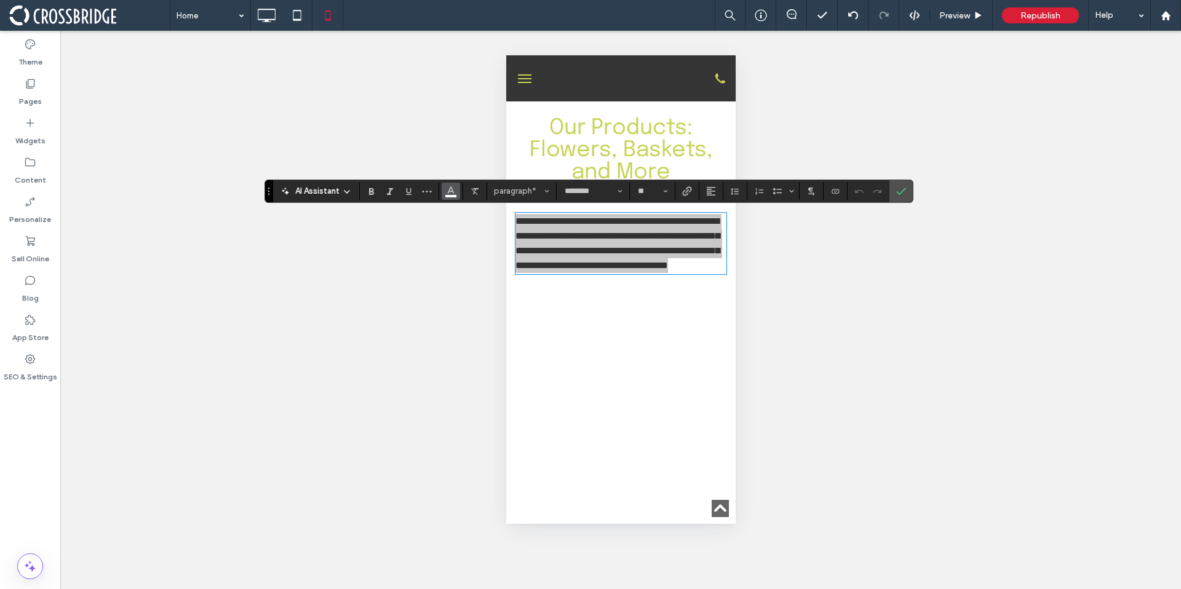
click at [450, 188] on use "Color" at bounding box center [450, 189] width 7 height 7
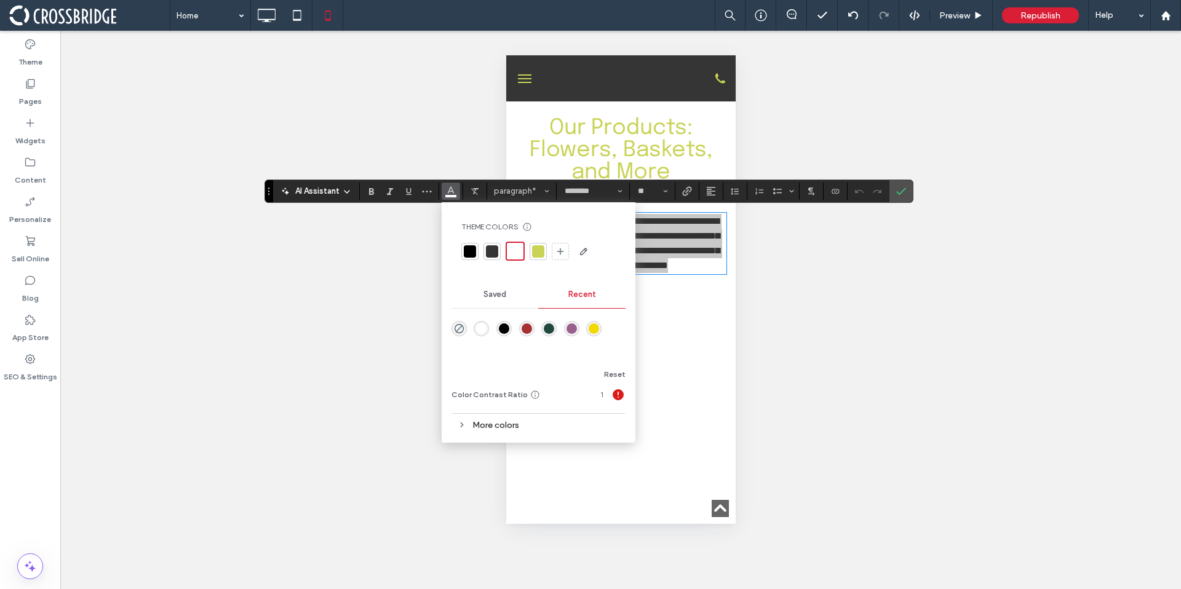
click at [473, 248] on div at bounding box center [470, 251] width 12 height 12
click at [906, 192] on label "Confirm" at bounding box center [901, 191] width 18 height 22
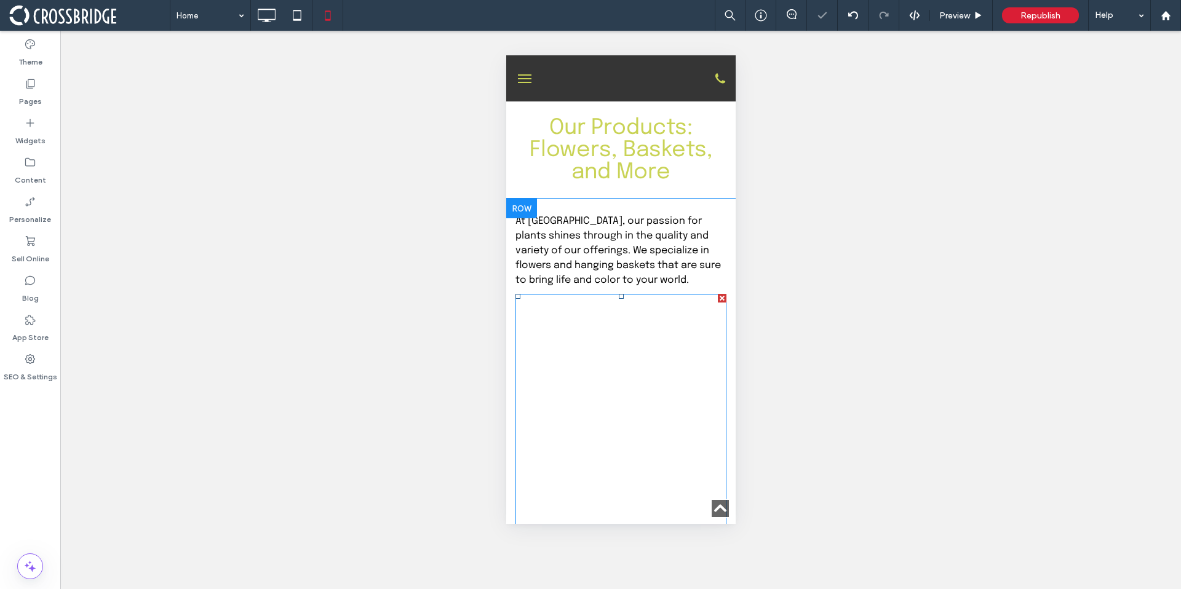
click at [565, 338] on li "Custom Hanging Baskets: This is our specialty and what we are most known for. W…" at bounding box center [629, 413] width 191 height 237
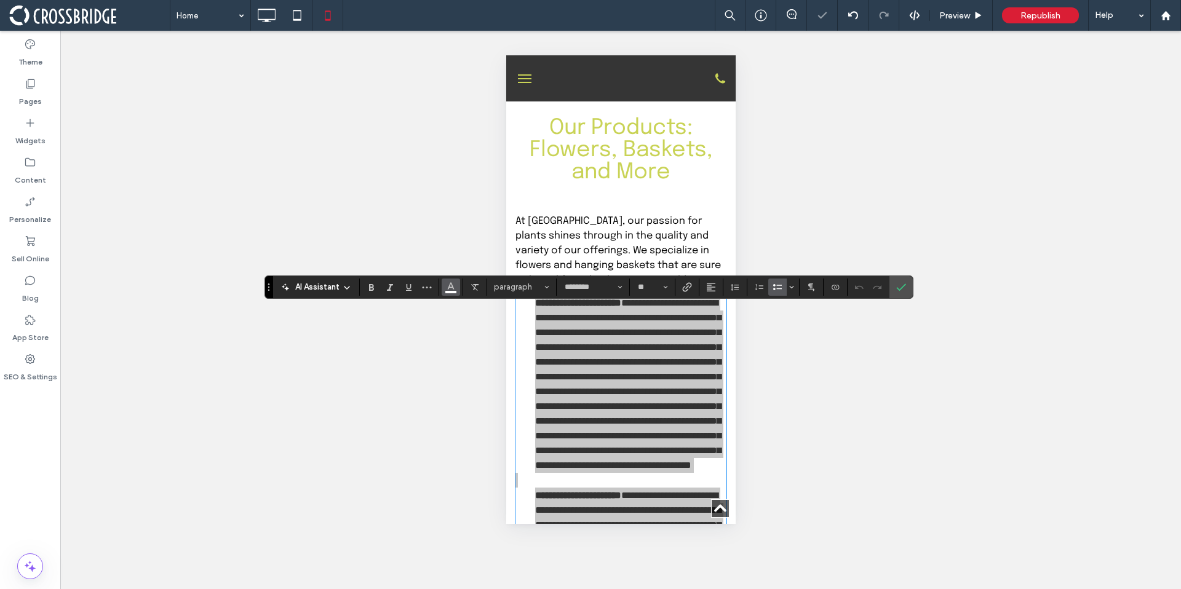
click at [456, 290] on button "Color" at bounding box center [450, 287] width 18 height 17
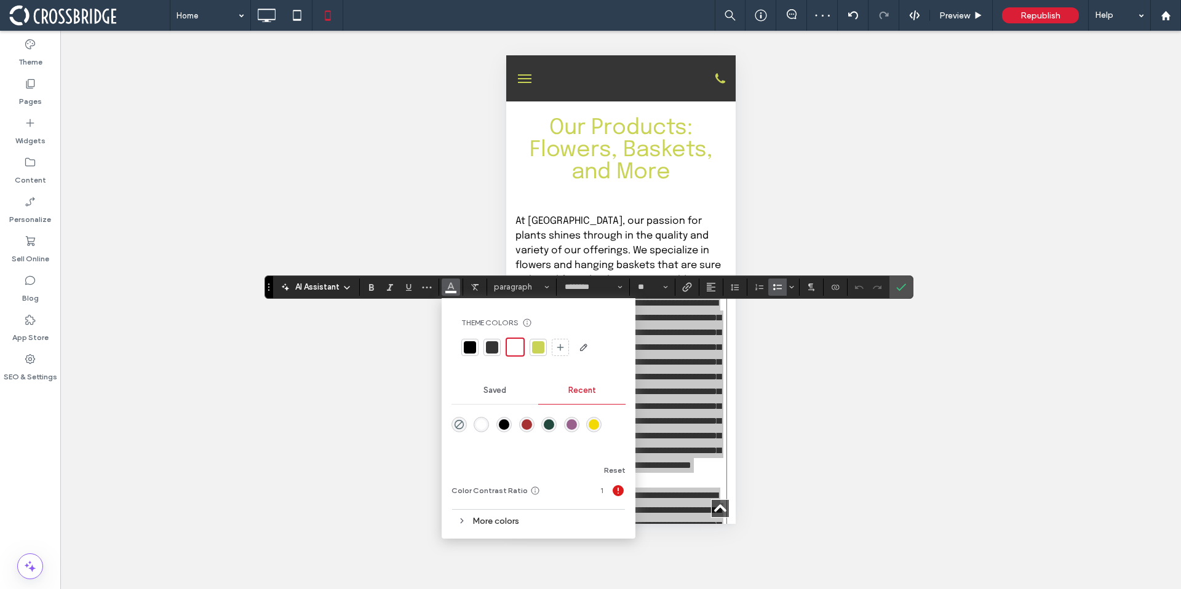
click at [468, 341] on div at bounding box center [470, 347] width 12 height 12
click at [900, 293] on span "Confirm" at bounding box center [899, 287] width 6 height 22
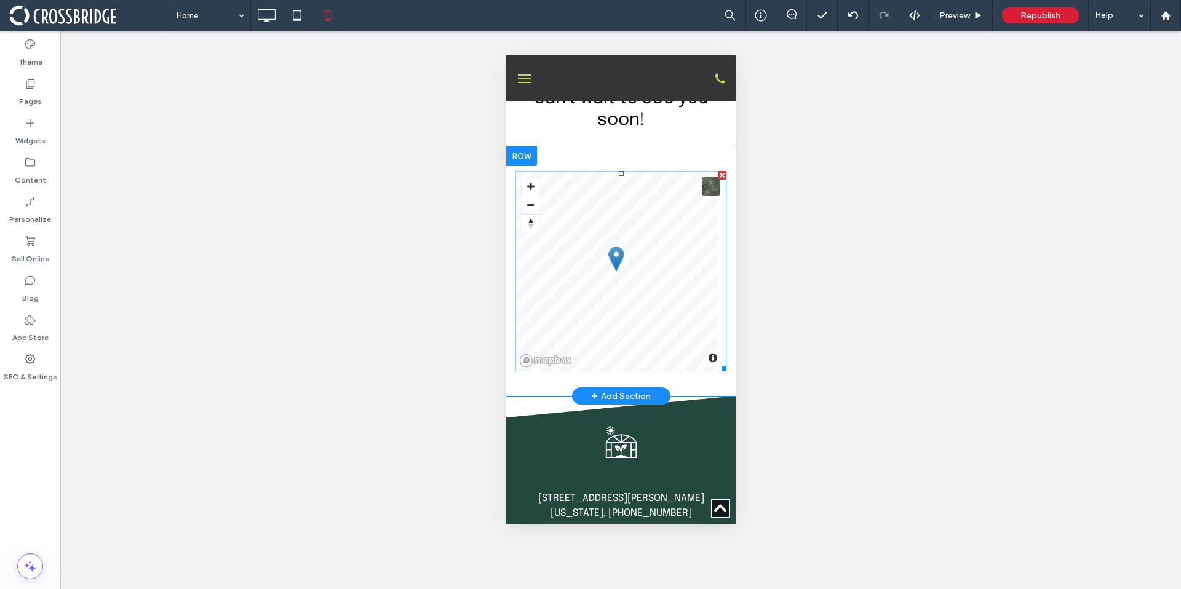
scroll to position [3918, 0]
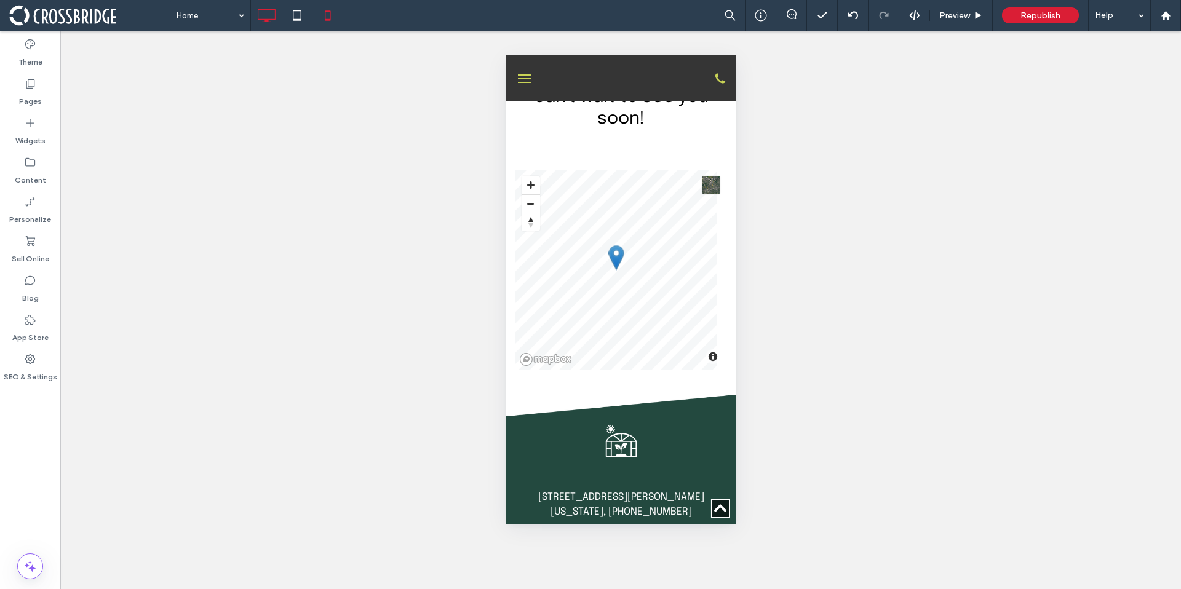
click at [260, 22] on icon at bounding box center [266, 15] width 25 height 25
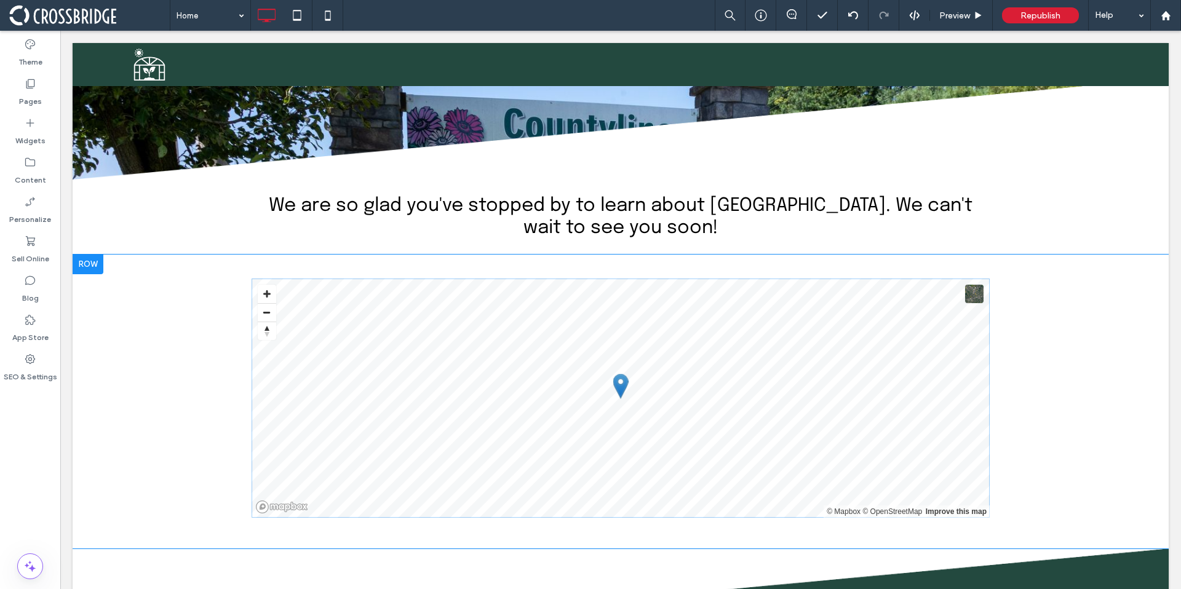
scroll to position [2827, 0]
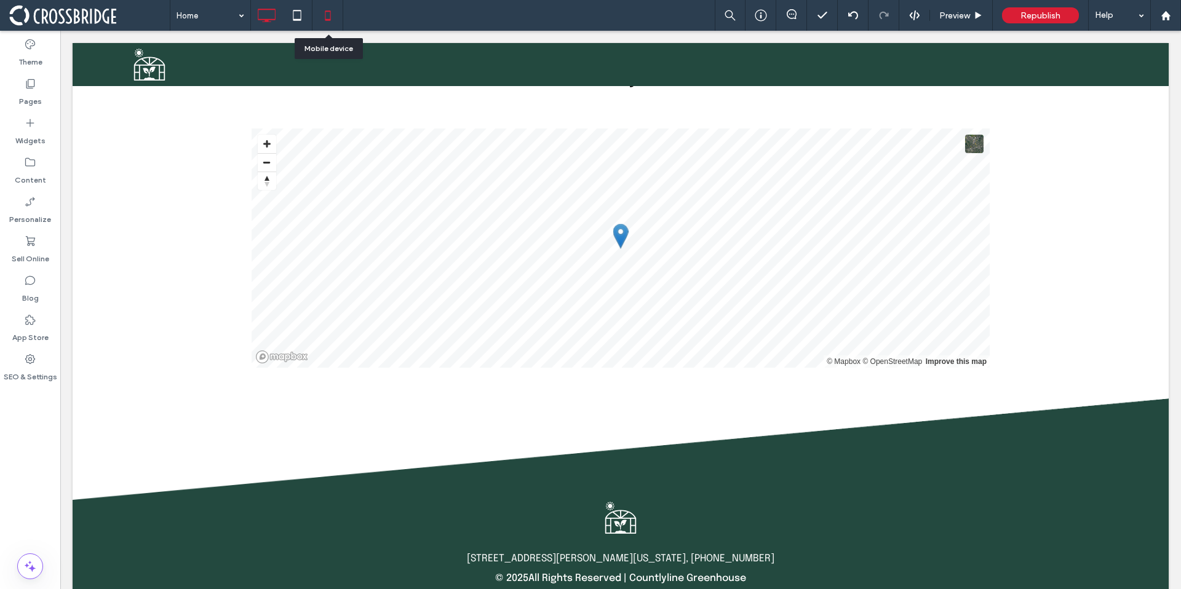
click at [329, 20] on use at bounding box center [328, 15] width 6 height 10
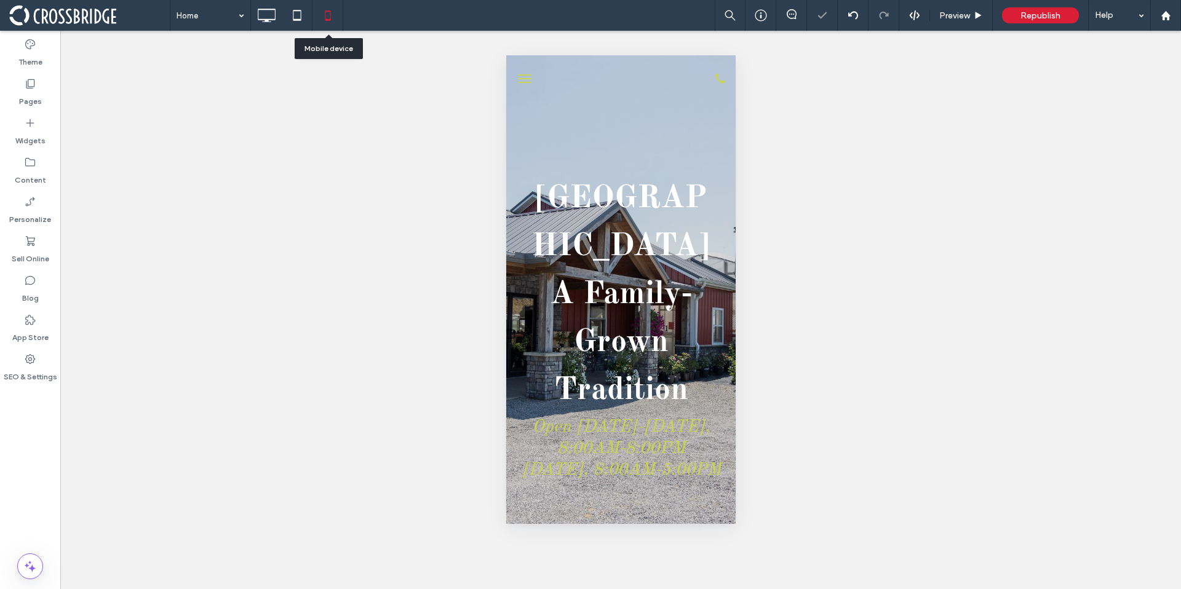
scroll to position [0, 0]
click at [25, 121] on icon at bounding box center [30, 123] width 12 height 12
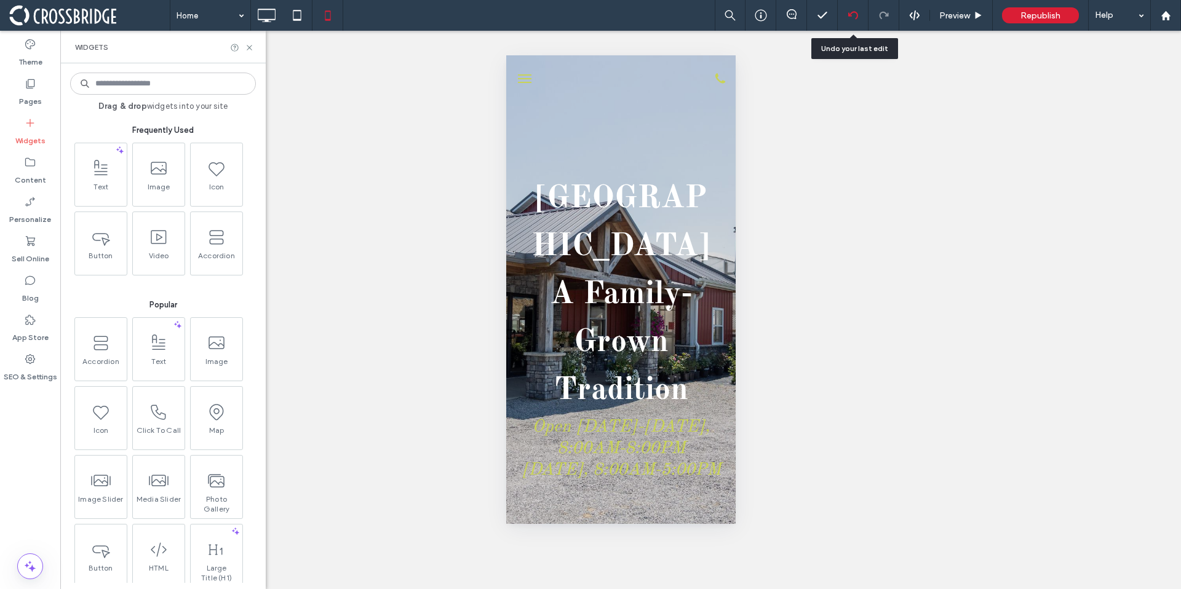
click at [858, 11] on div at bounding box center [852, 15] width 30 height 10
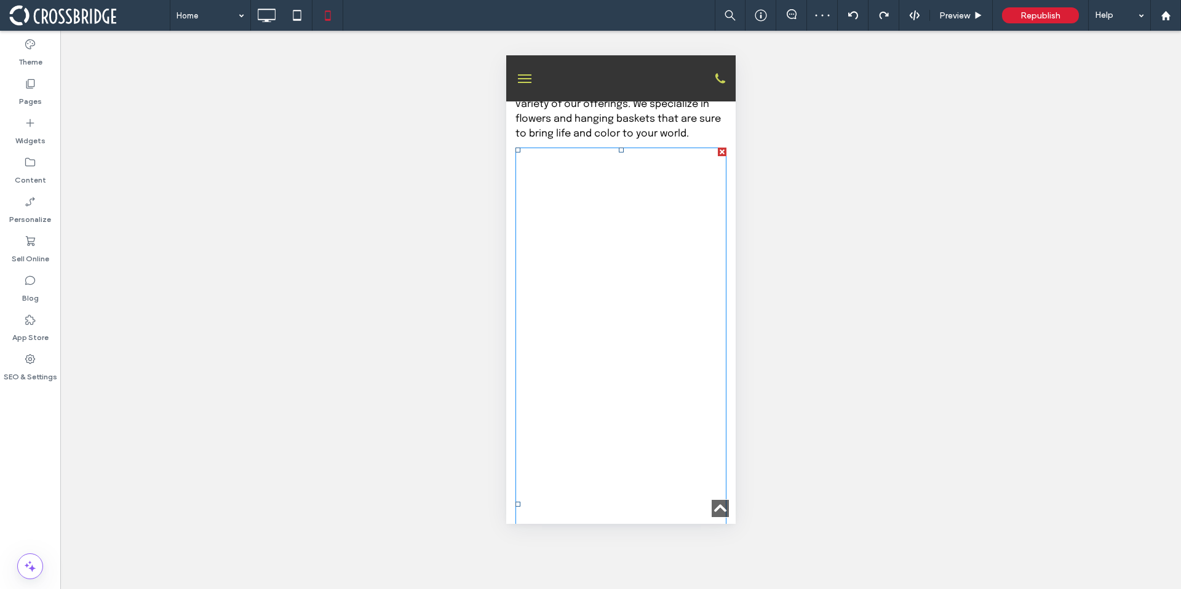
scroll to position [1644, 0]
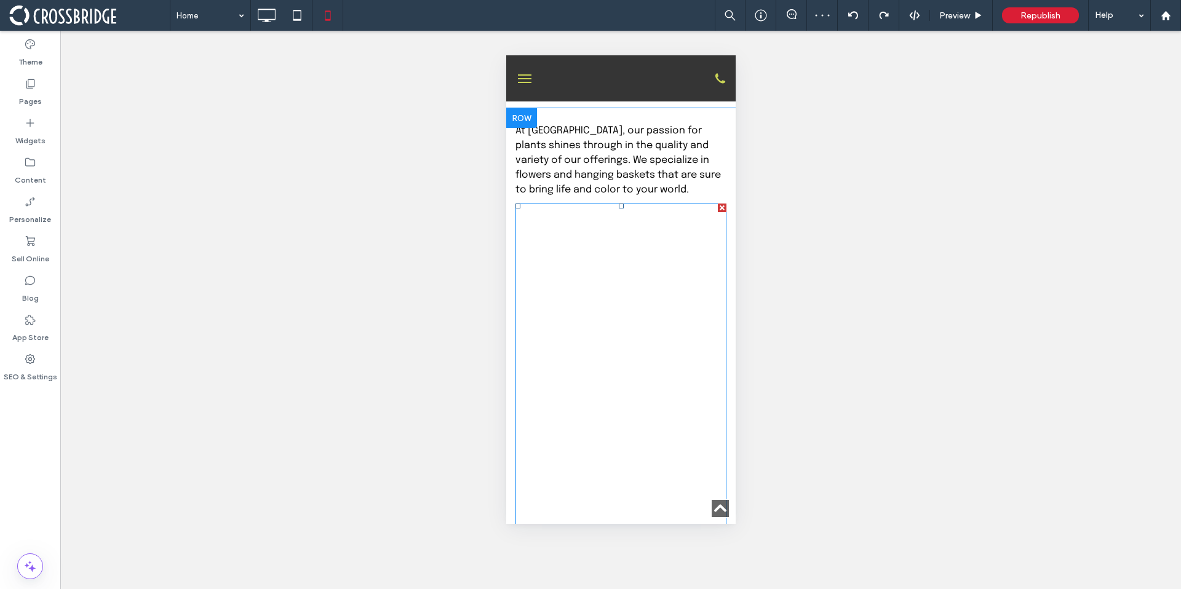
click at [581, 237] on span "This is our specialty and what we are most known for. We make all our own hangi…" at bounding box center [629, 323] width 191 height 232
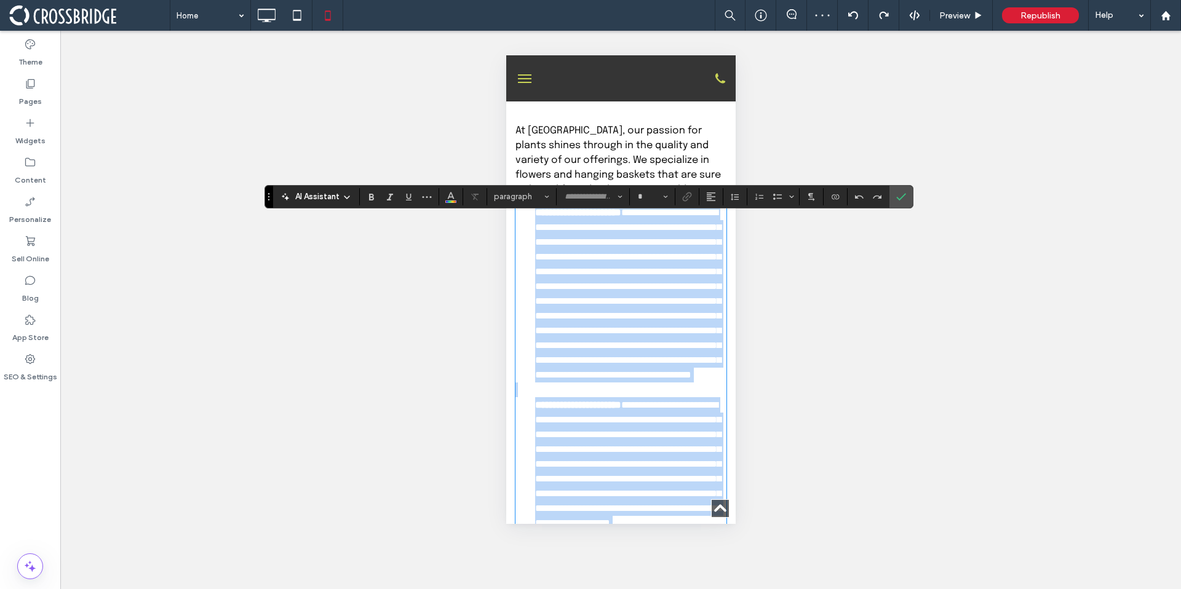
type input "********"
type input "**"
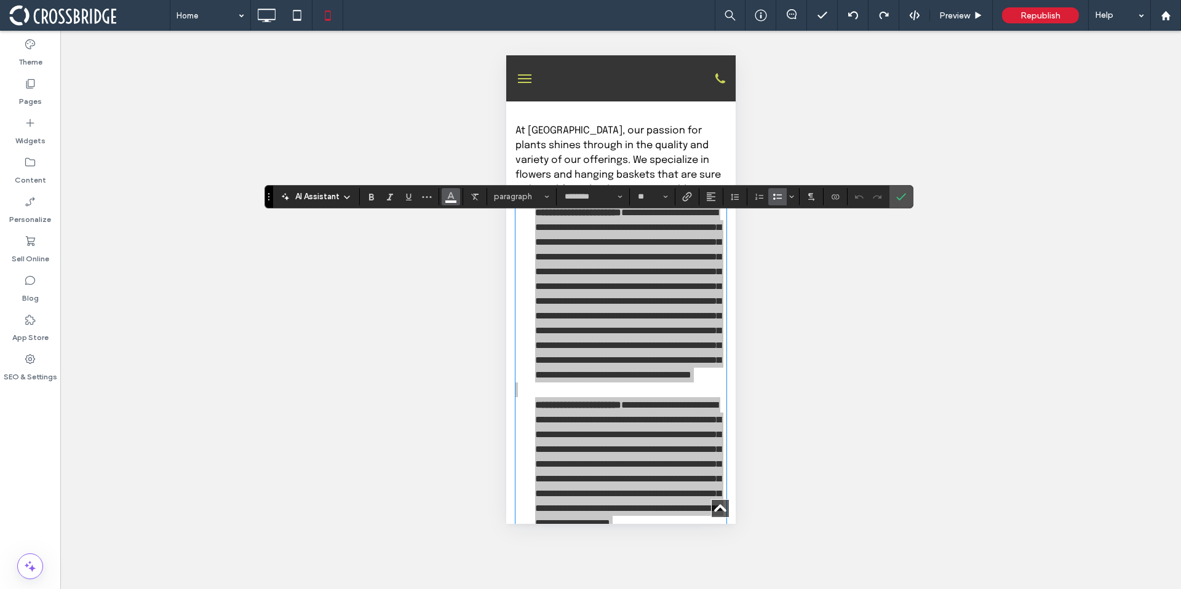
click at [445, 198] on button "Color" at bounding box center [450, 196] width 18 height 17
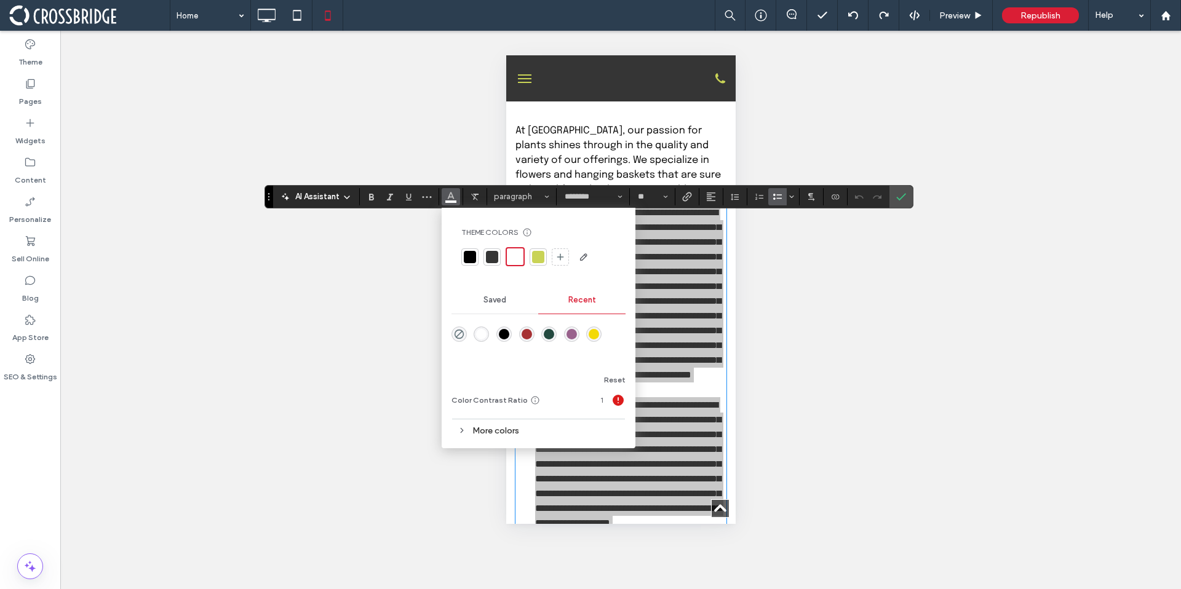
click at [474, 255] on div at bounding box center [470, 257] width 12 height 12
click at [892, 199] on label "Confirm" at bounding box center [901, 197] width 18 height 22
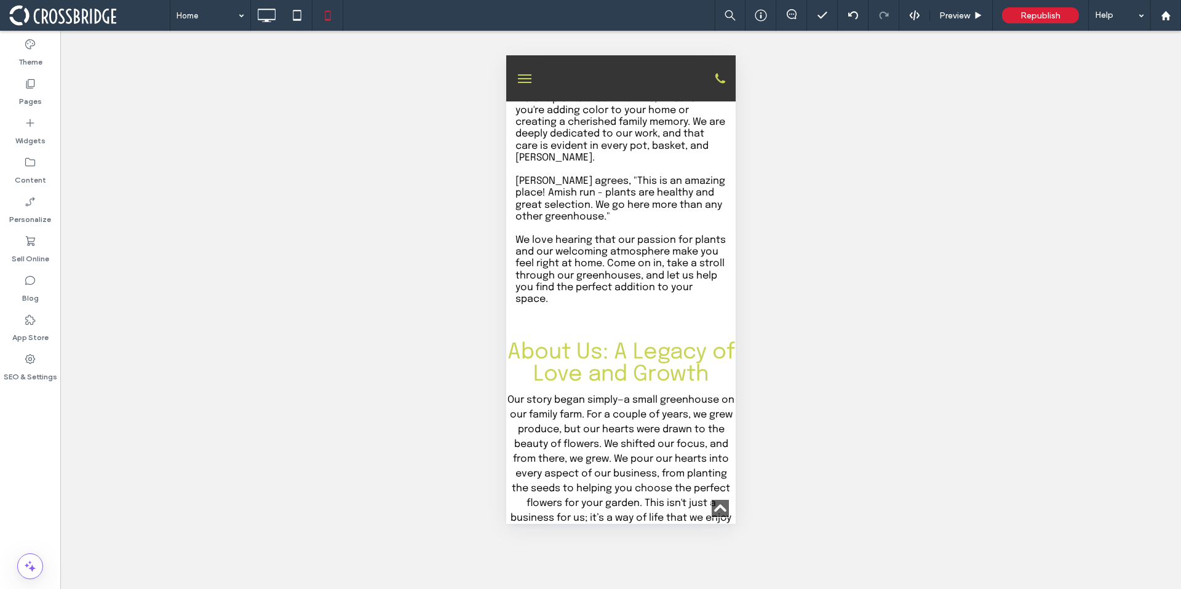
scroll to position [955, 0]
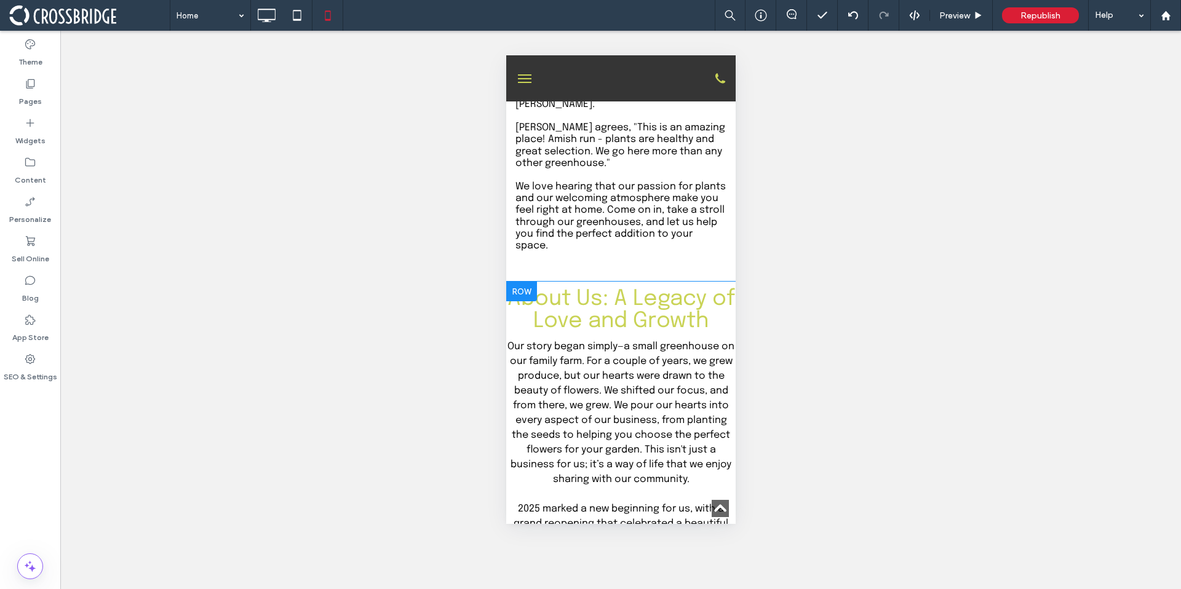
click at [526, 291] on div at bounding box center [520, 292] width 31 height 20
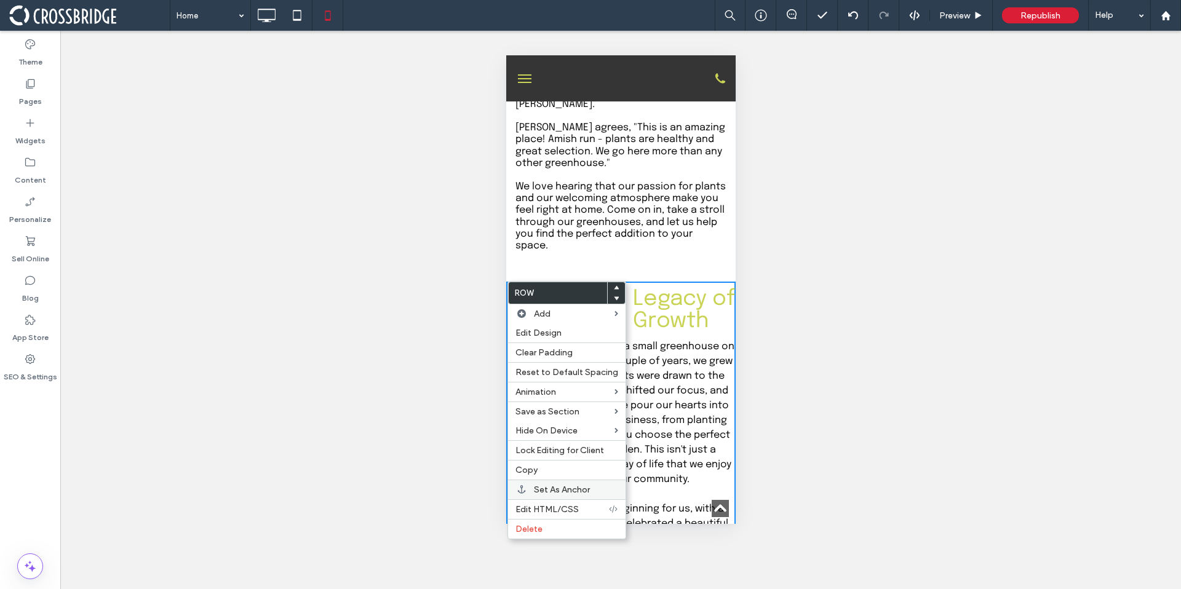
click at [550, 485] on span "Set As Anchor" at bounding box center [562, 490] width 56 height 10
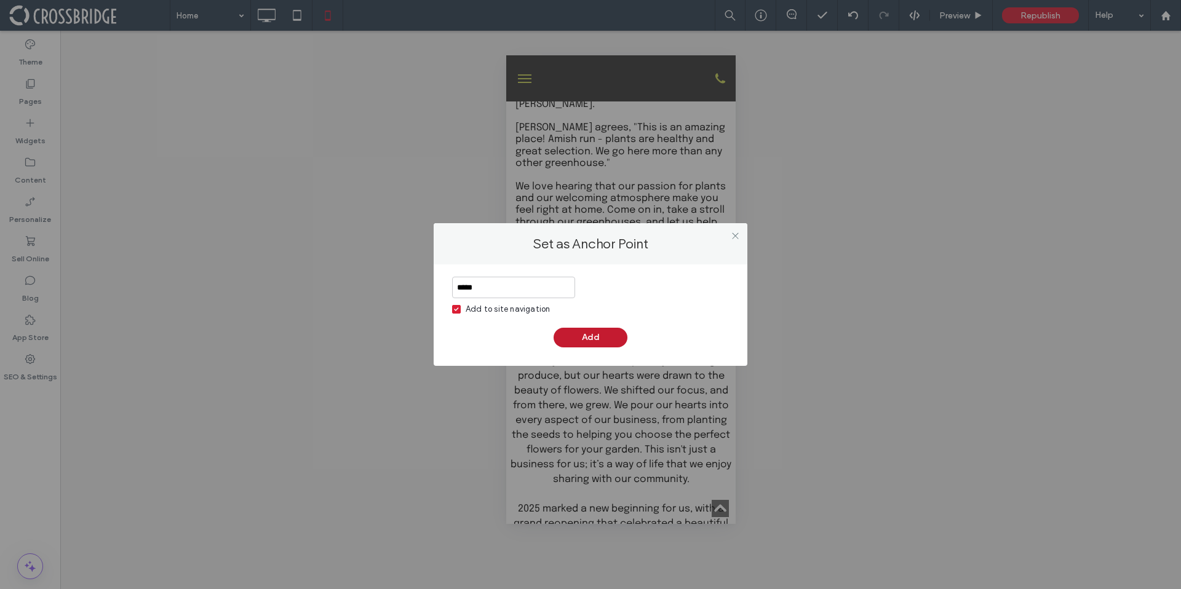
type input "*****"
click at [578, 341] on button "Add" at bounding box center [590, 338] width 74 height 20
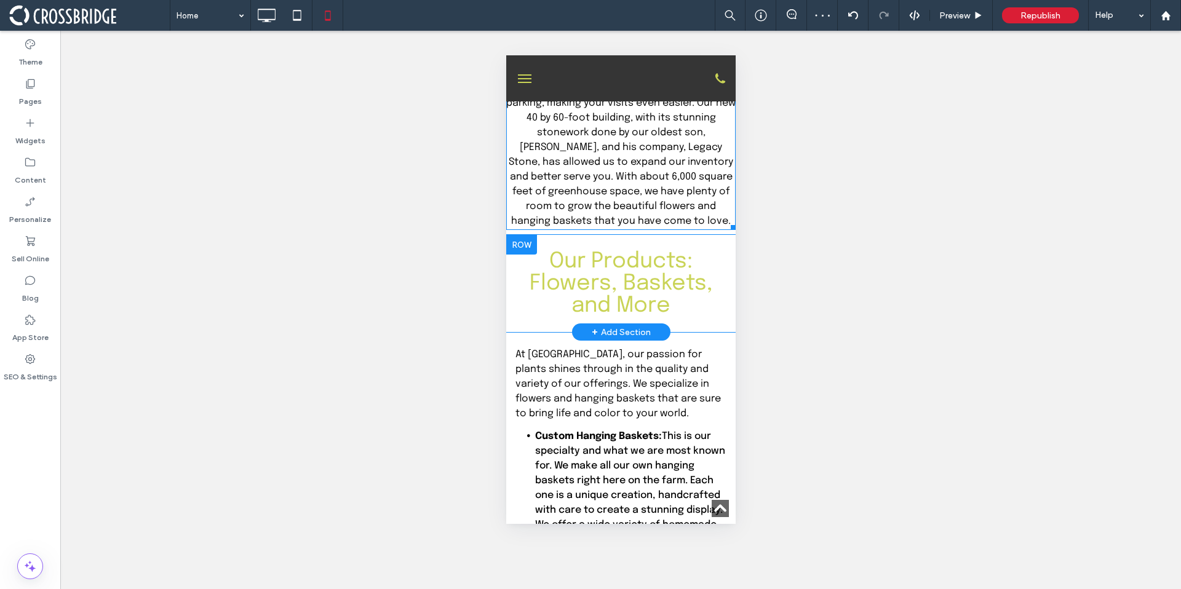
scroll to position [1420, 0]
click at [521, 243] on div at bounding box center [520, 244] width 31 height 20
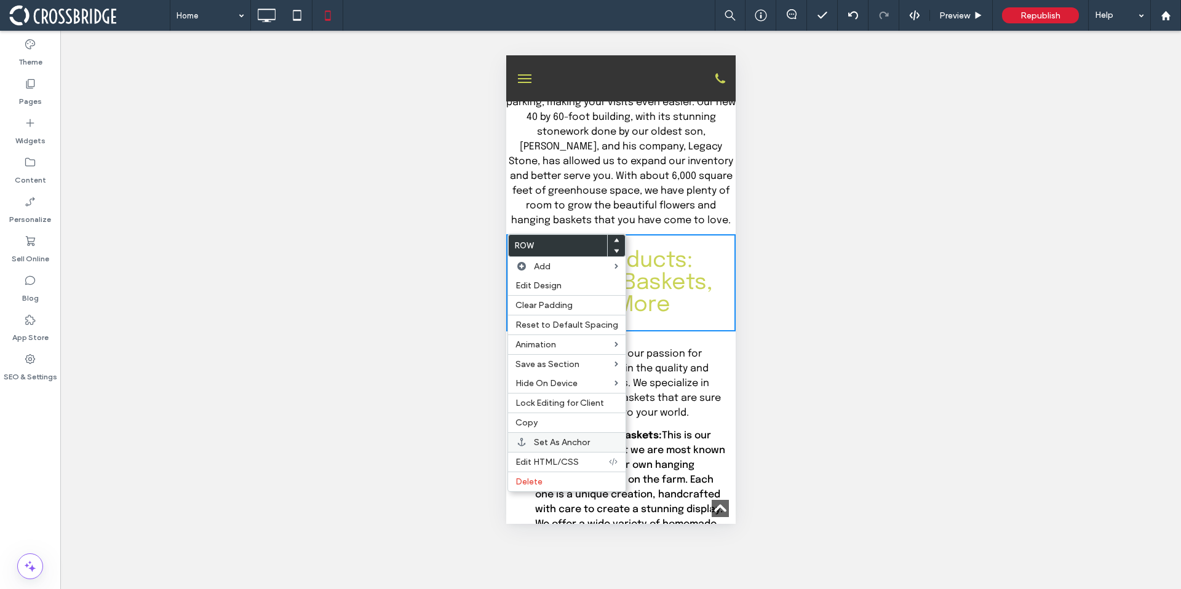
click at [545, 434] on div "Set As Anchor" at bounding box center [566, 442] width 117 height 20
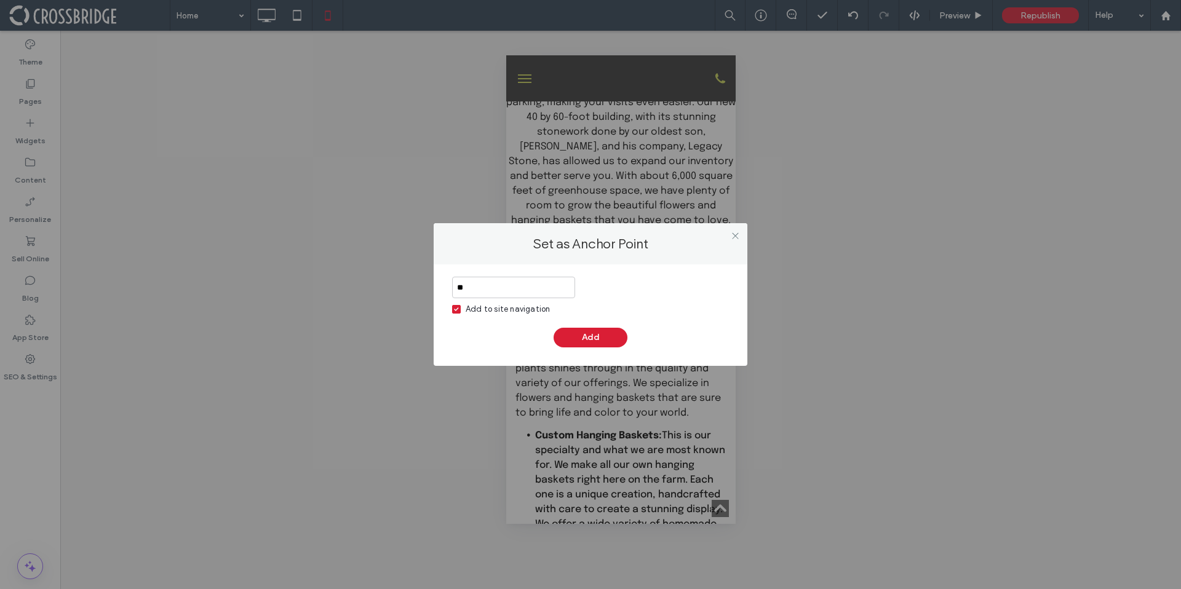
type input "*"
type input "********"
click at [599, 335] on button "Add" at bounding box center [590, 338] width 74 height 20
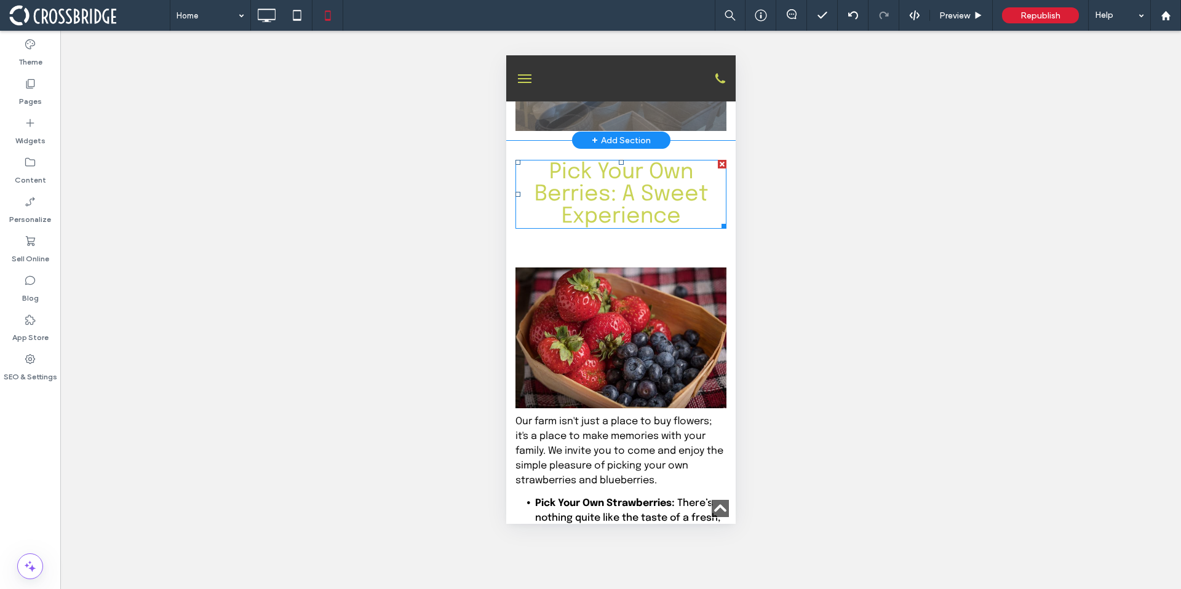
scroll to position [2535, 0]
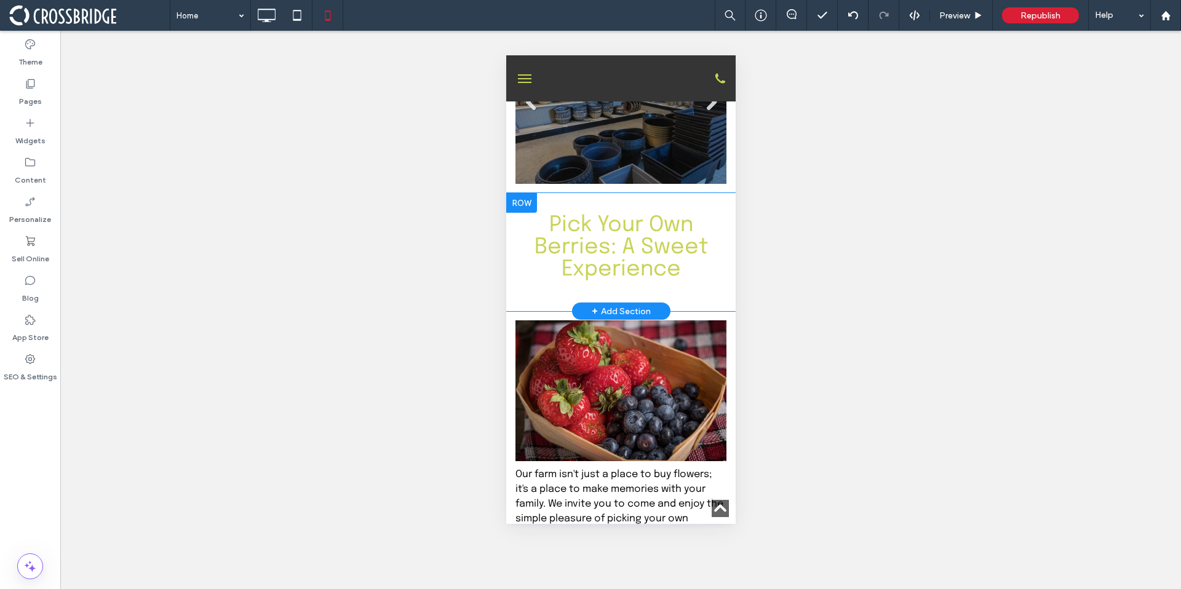
click at [529, 213] on div at bounding box center [520, 203] width 31 height 20
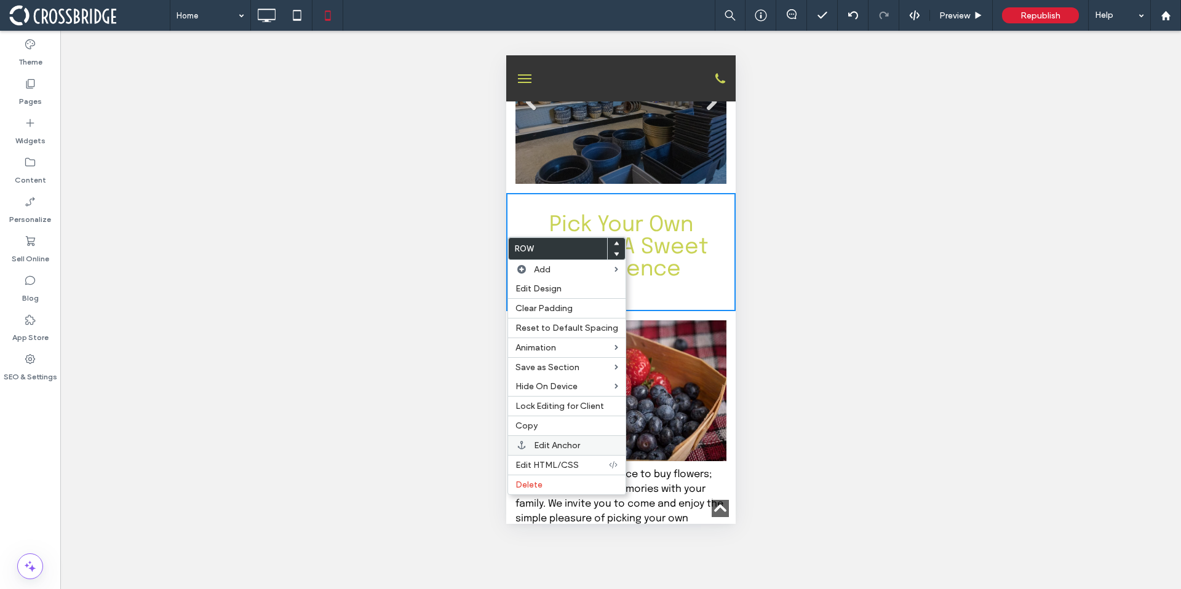
click at [550, 441] on span "Edit Anchor" at bounding box center [557, 445] width 46 height 10
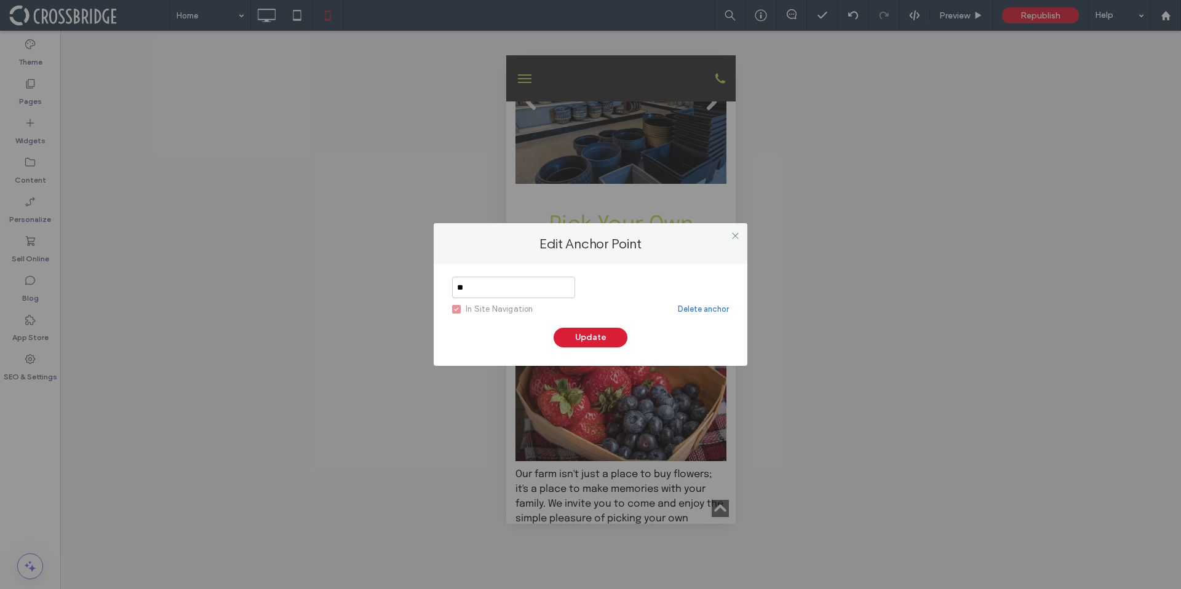
type input "*"
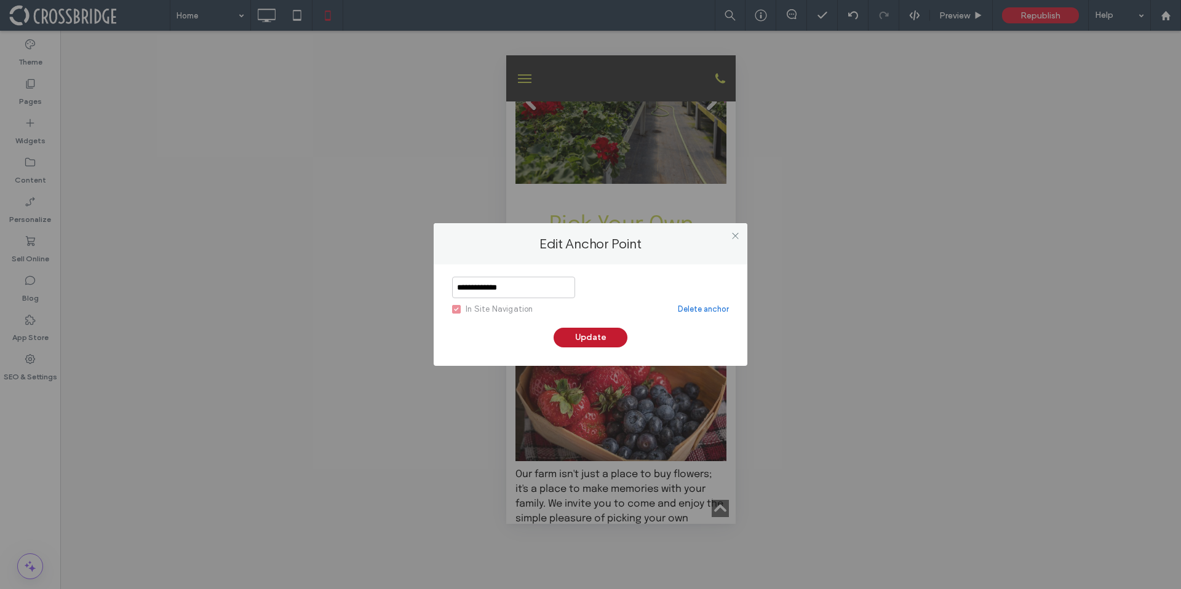
type input "**********"
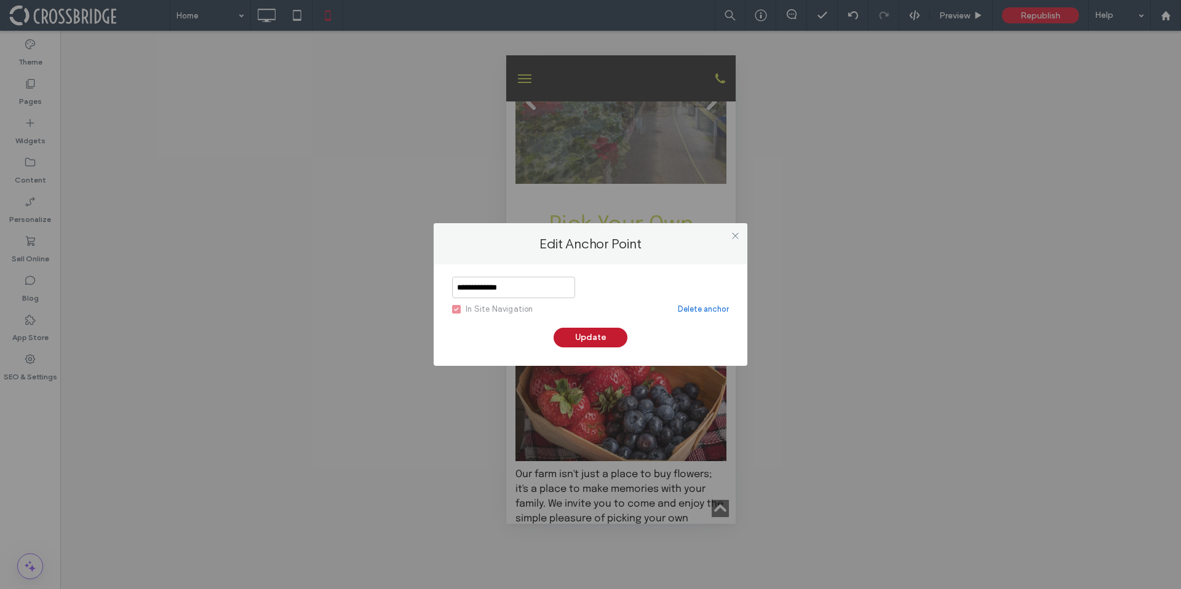
click at [585, 344] on button "Update" at bounding box center [590, 338] width 74 height 20
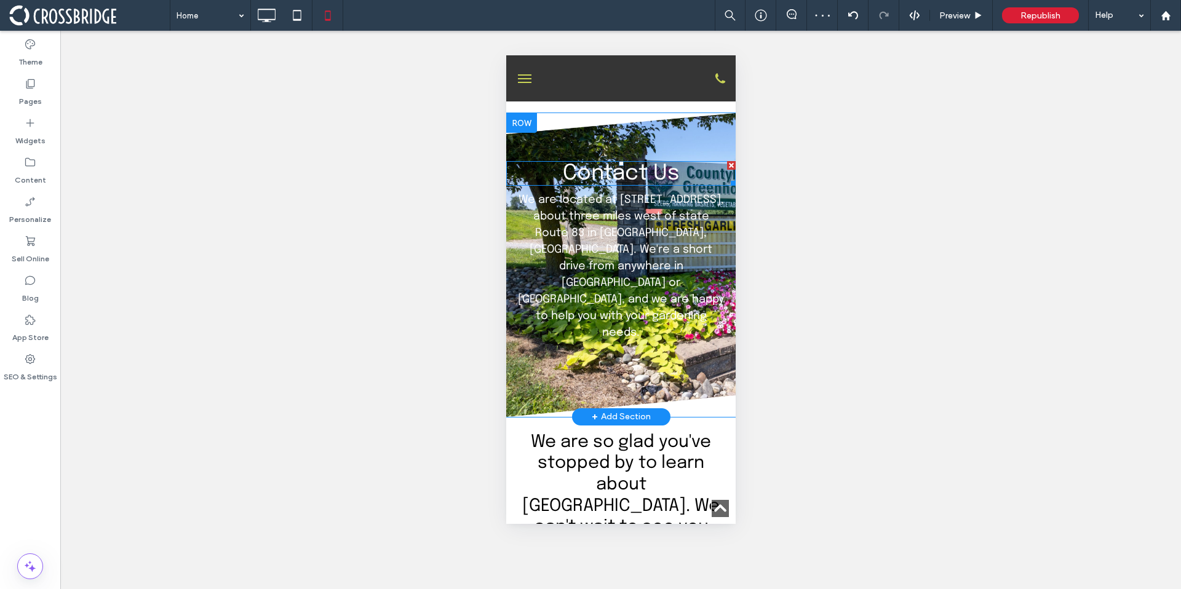
scroll to position [3482, 0]
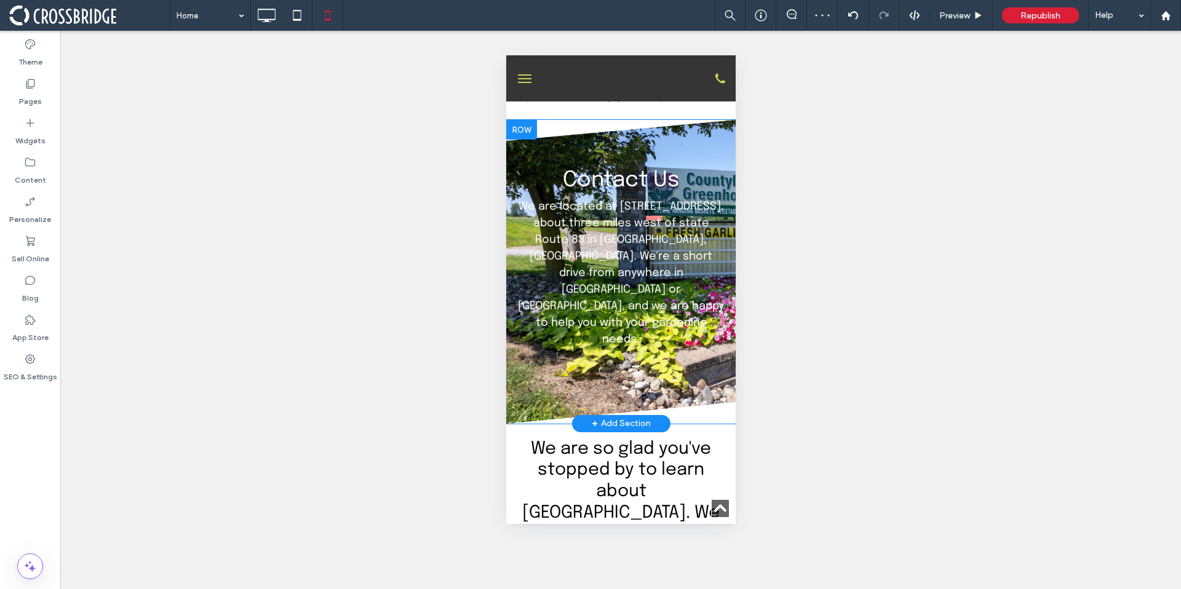
click at [524, 140] on div at bounding box center [520, 130] width 31 height 20
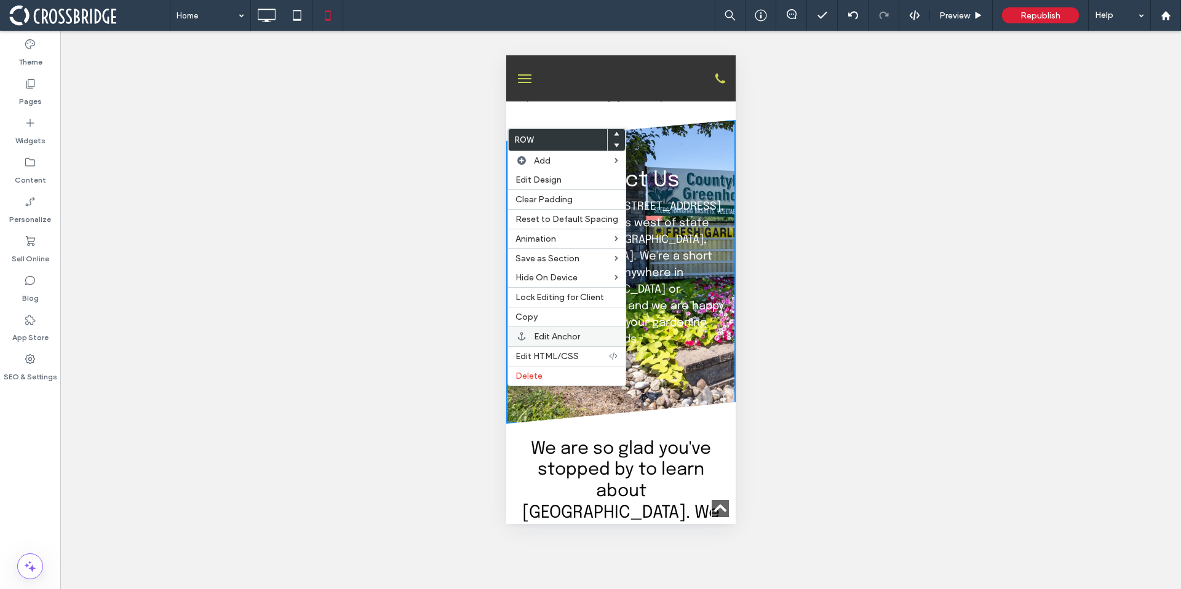
click at [545, 333] on span "Edit Anchor" at bounding box center [557, 336] width 46 height 10
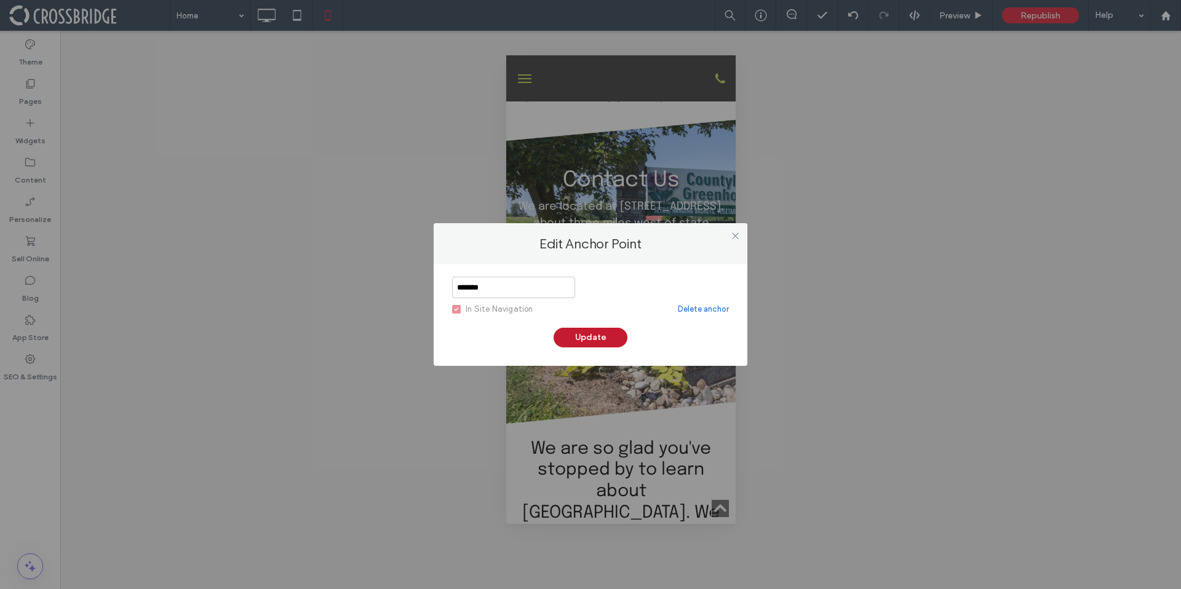
click at [579, 338] on button "Update" at bounding box center [590, 338] width 74 height 20
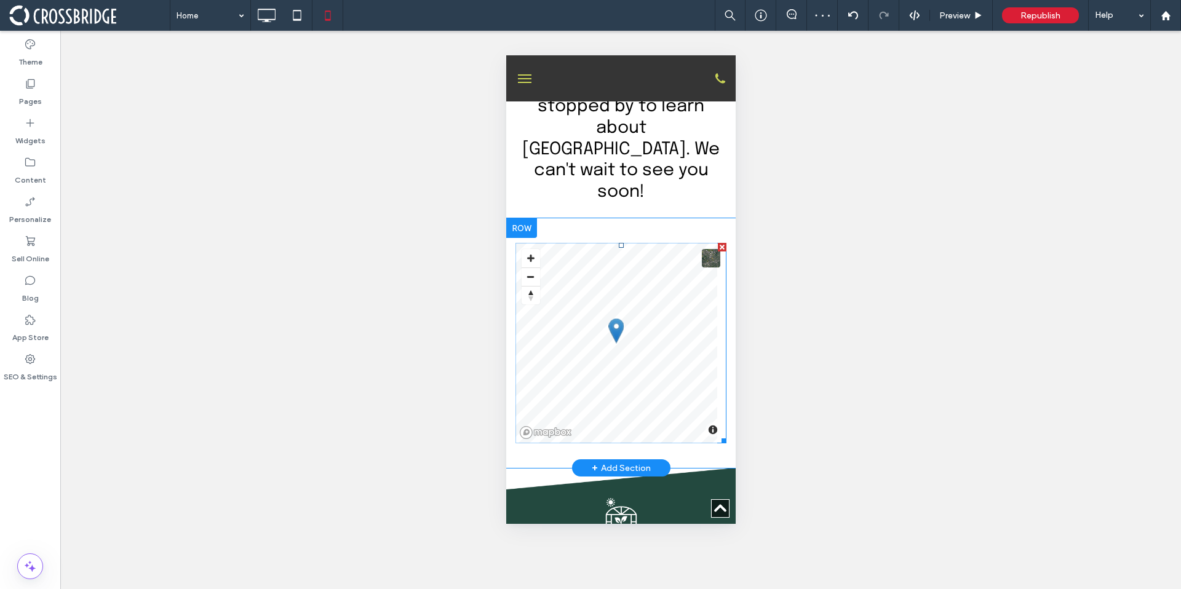
scroll to position [3831, 0]
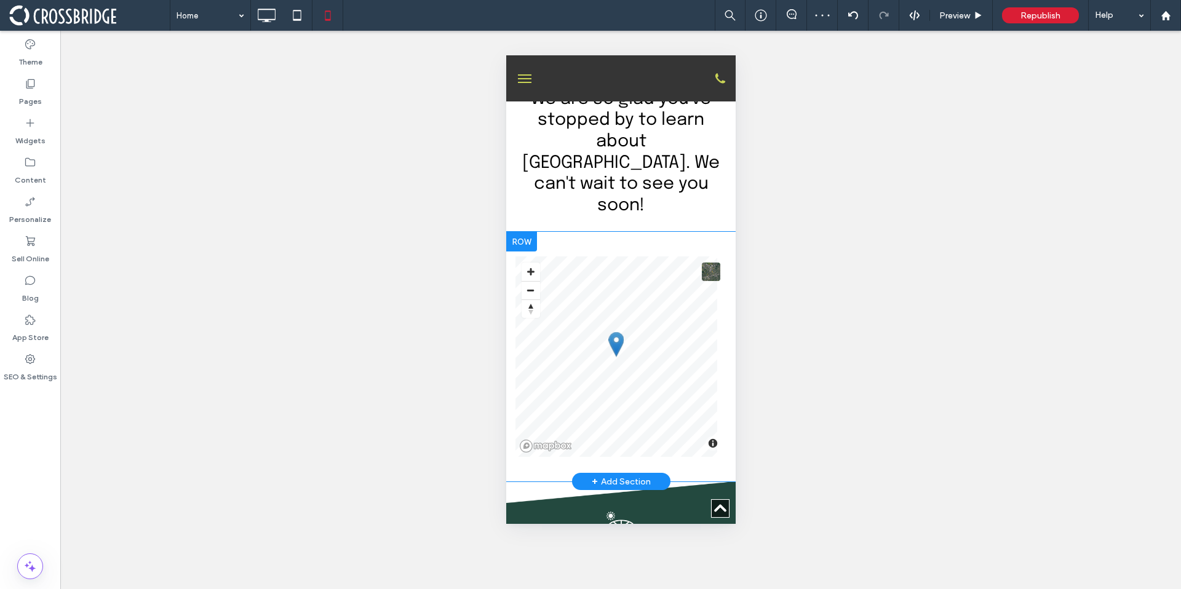
click at [528, 232] on div at bounding box center [520, 242] width 31 height 20
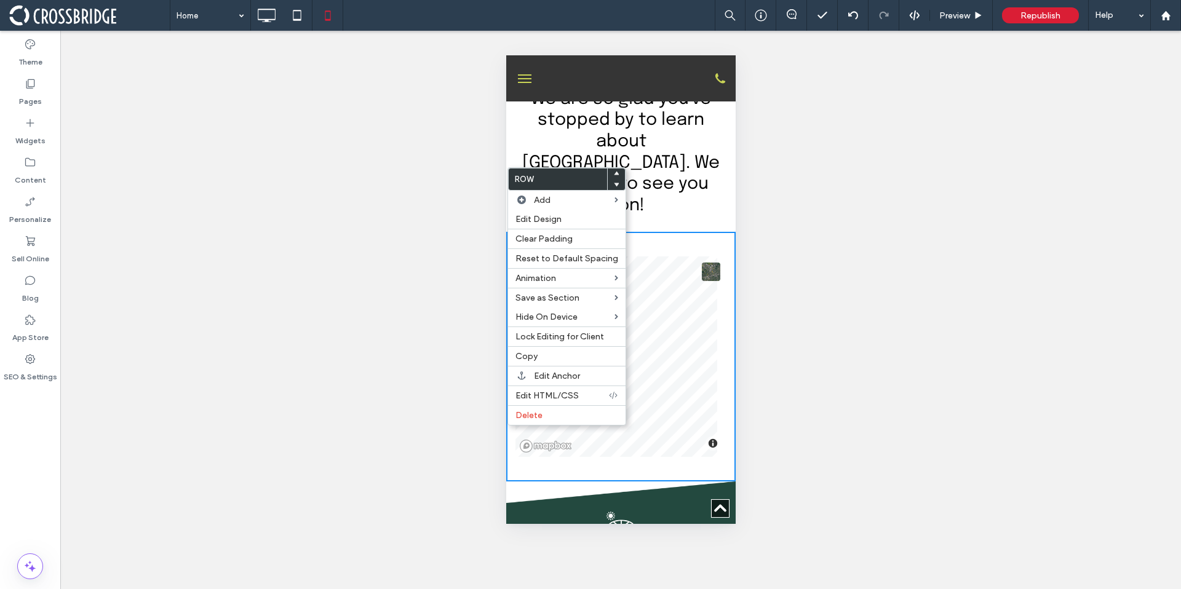
click at [671, 157] on div "We are so glad you've stopped by to learn about Countyline Greenhouse. We can't…" at bounding box center [619, 153] width 229 height 159
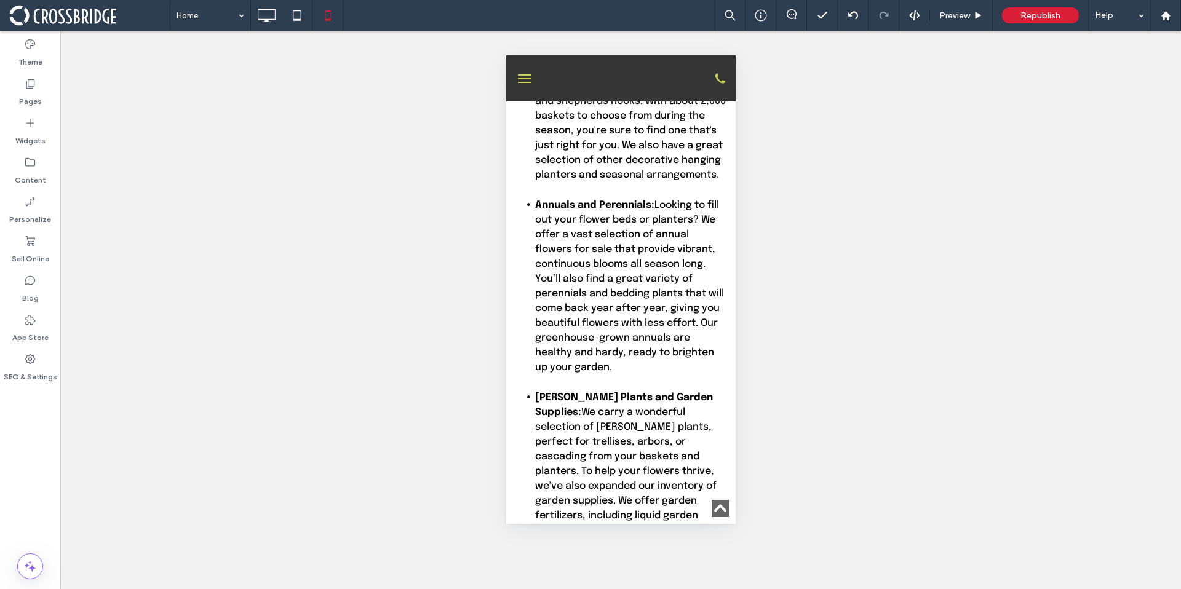
scroll to position [1275, 0]
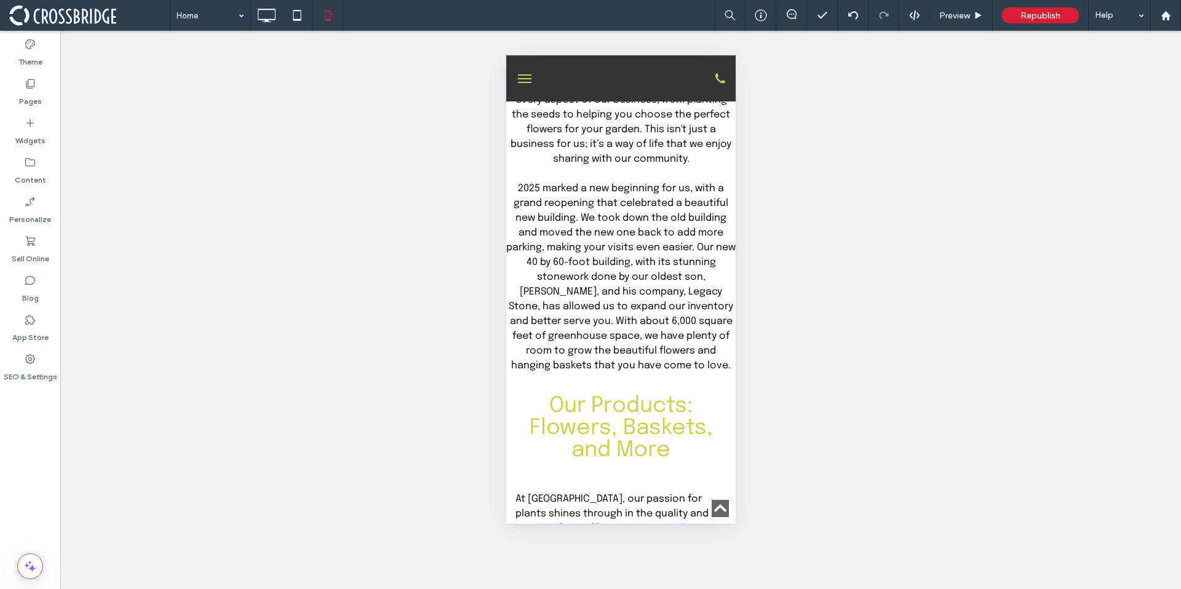
click at [533, 79] on button "menu" at bounding box center [524, 78] width 25 height 25
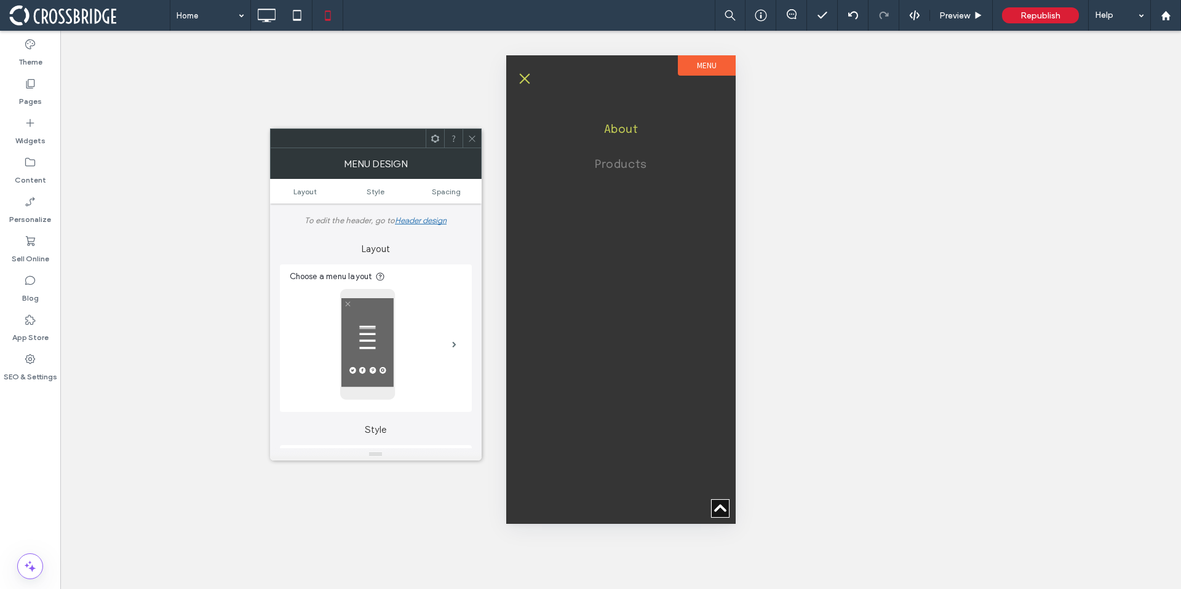
click at [475, 142] on icon at bounding box center [471, 138] width 9 height 9
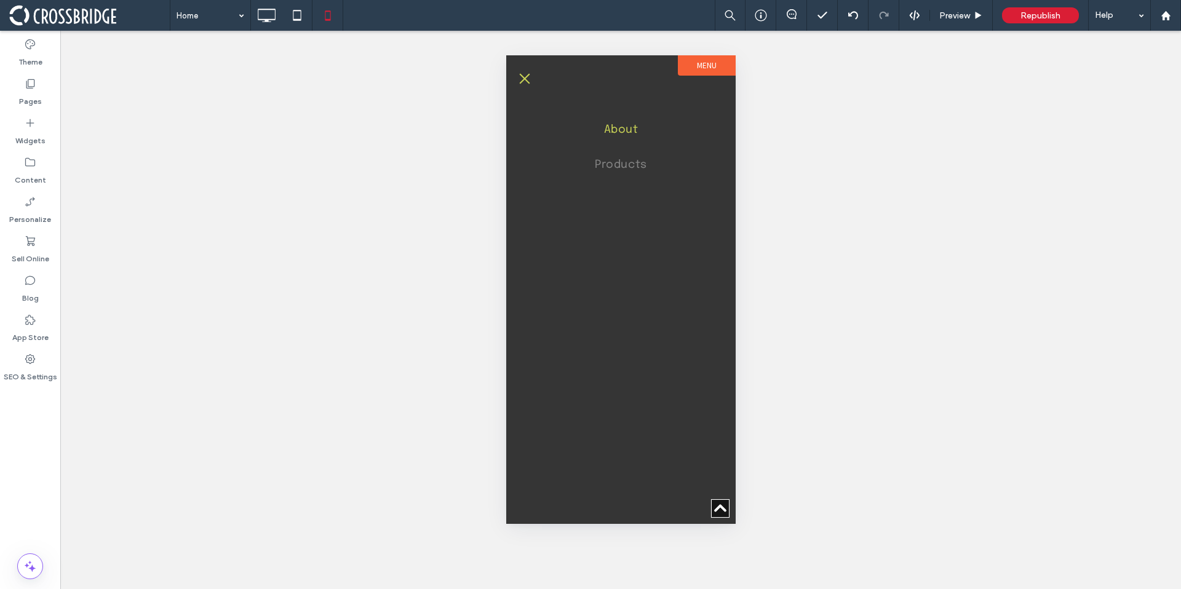
click at [528, 83] on span "menu" at bounding box center [524, 78] width 10 height 10
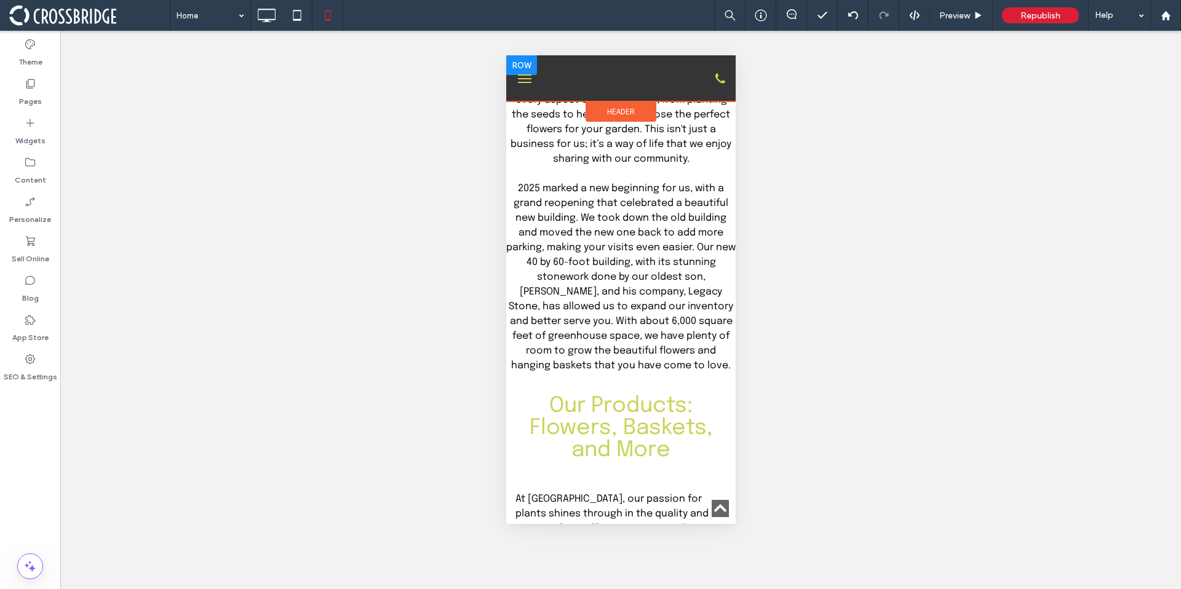
click at [663, 81] on div at bounding box center [620, 78] width 153 height 34
click at [638, 116] on div "Header" at bounding box center [620, 111] width 71 height 20
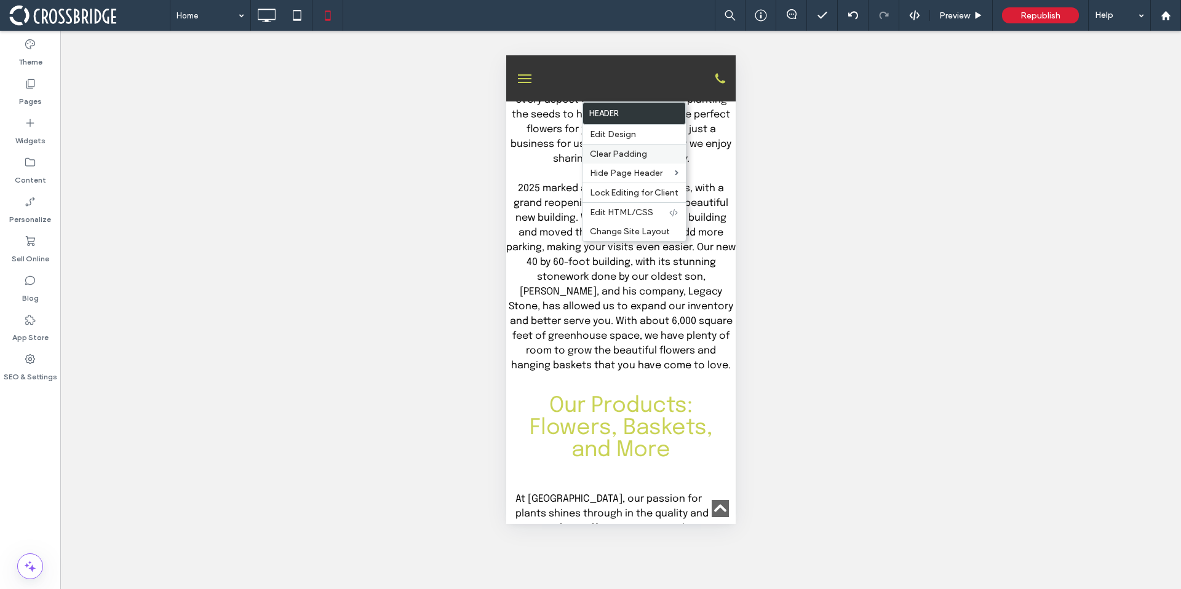
click at [628, 152] on span "Clear Padding" at bounding box center [618, 154] width 57 height 10
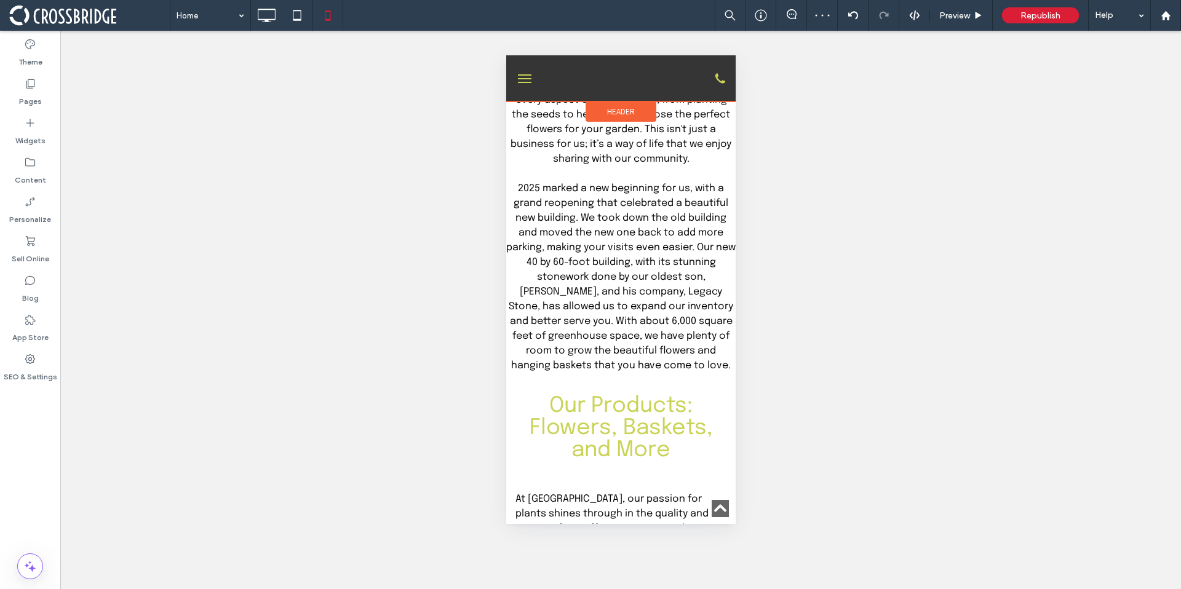
click at [626, 105] on div "Header" at bounding box center [620, 111] width 71 height 20
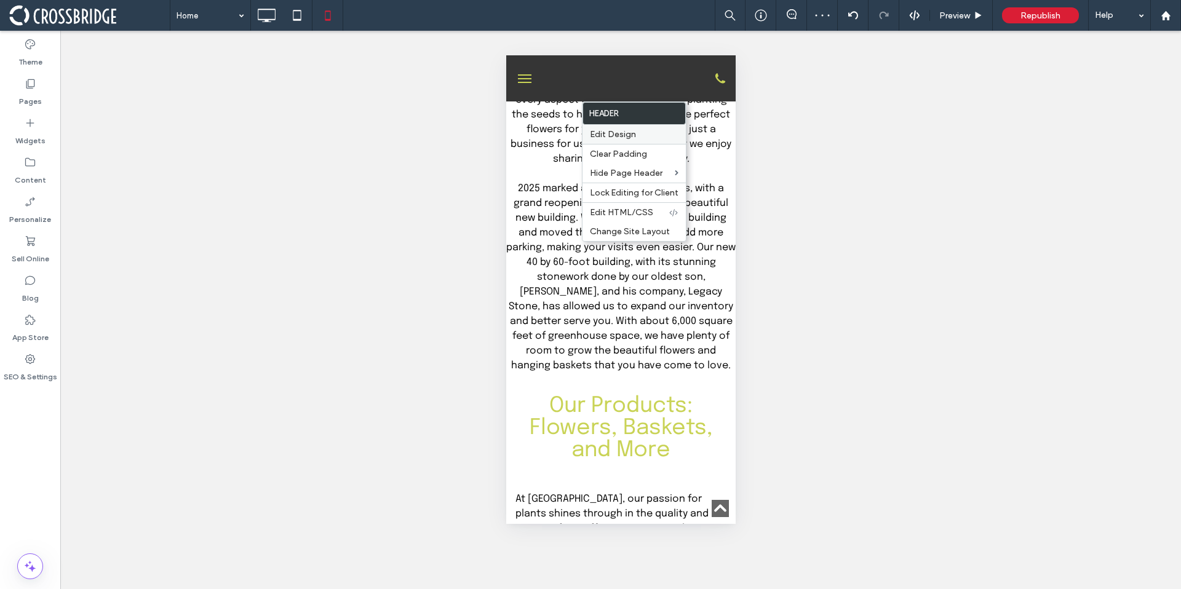
click at [625, 134] on span "Edit Design" at bounding box center [613, 134] width 46 height 10
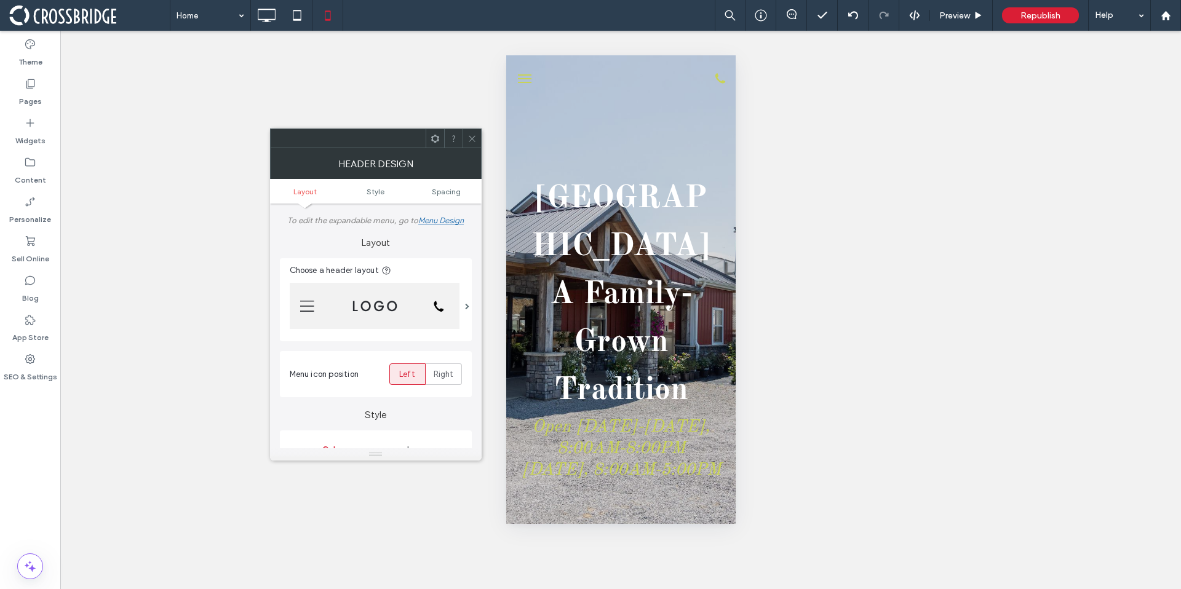
scroll to position [241, 0]
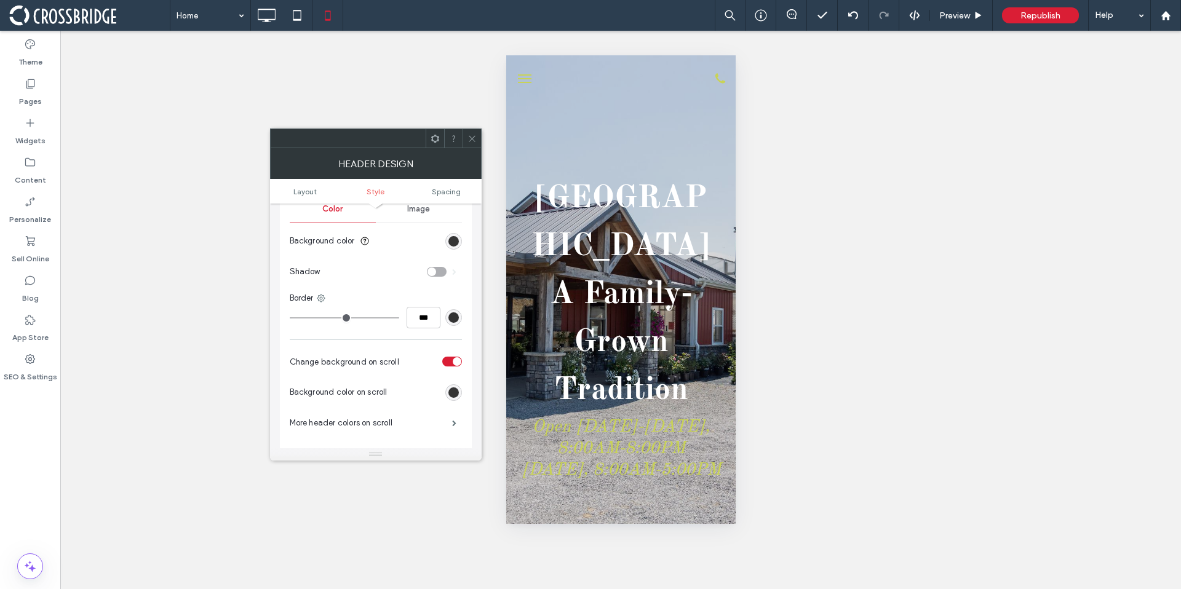
click at [448, 245] on div "rgb(53, 53, 53)" at bounding box center [453, 241] width 10 height 10
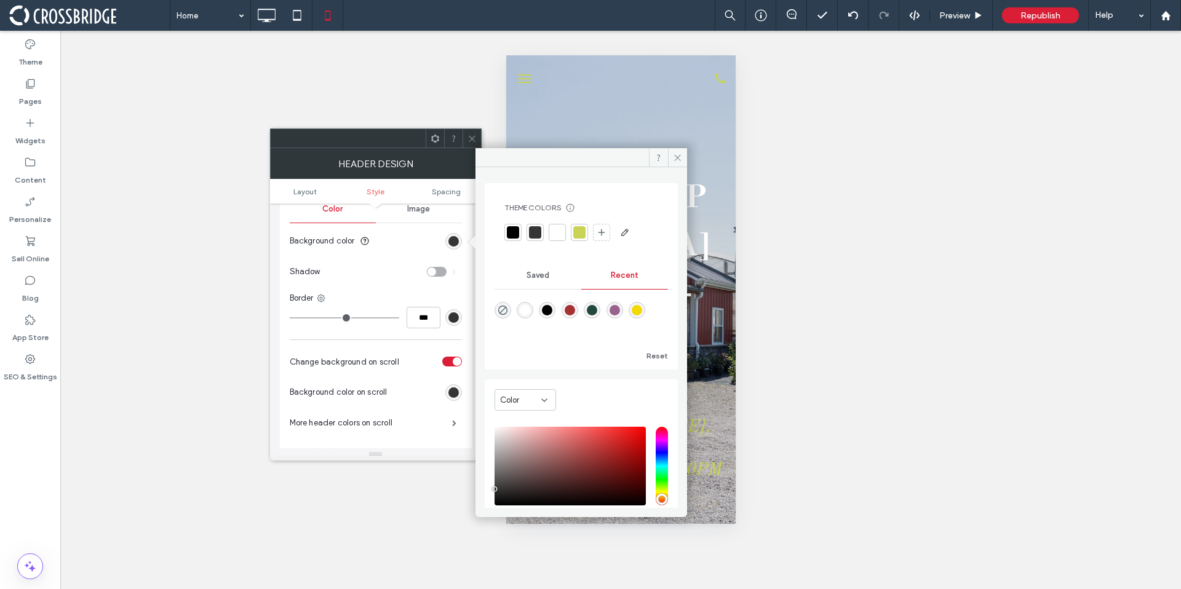
click at [597, 309] on div "rgba(35, 73, 63, 1)" at bounding box center [592, 310] width 10 height 10
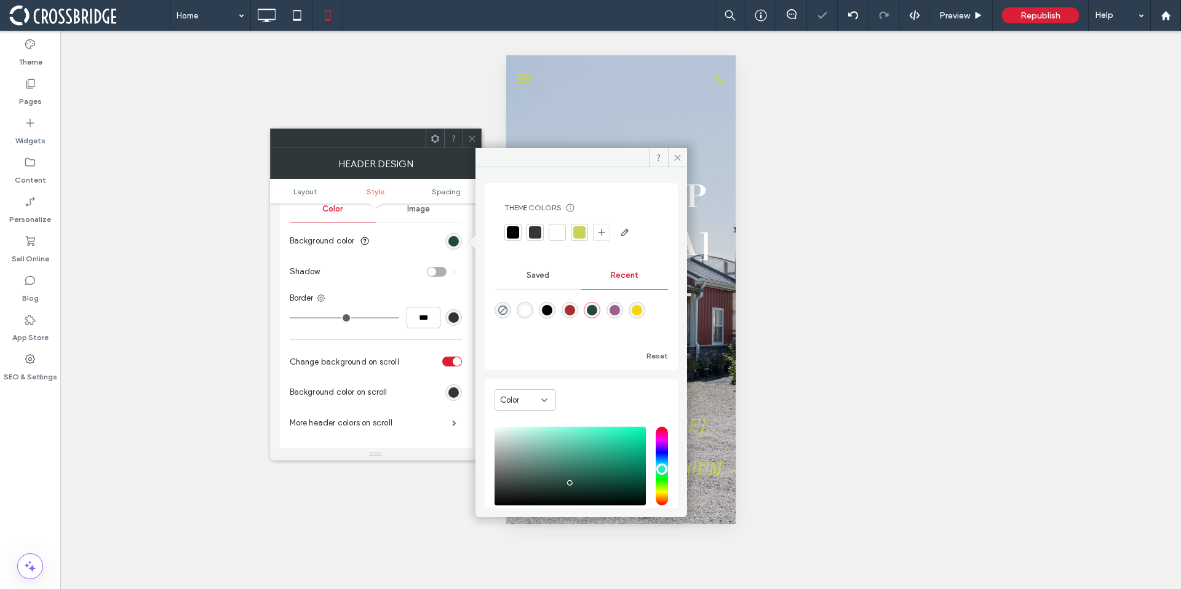
type input "*******"
click at [674, 155] on icon at bounding box center [677, 157] width 9 height 9
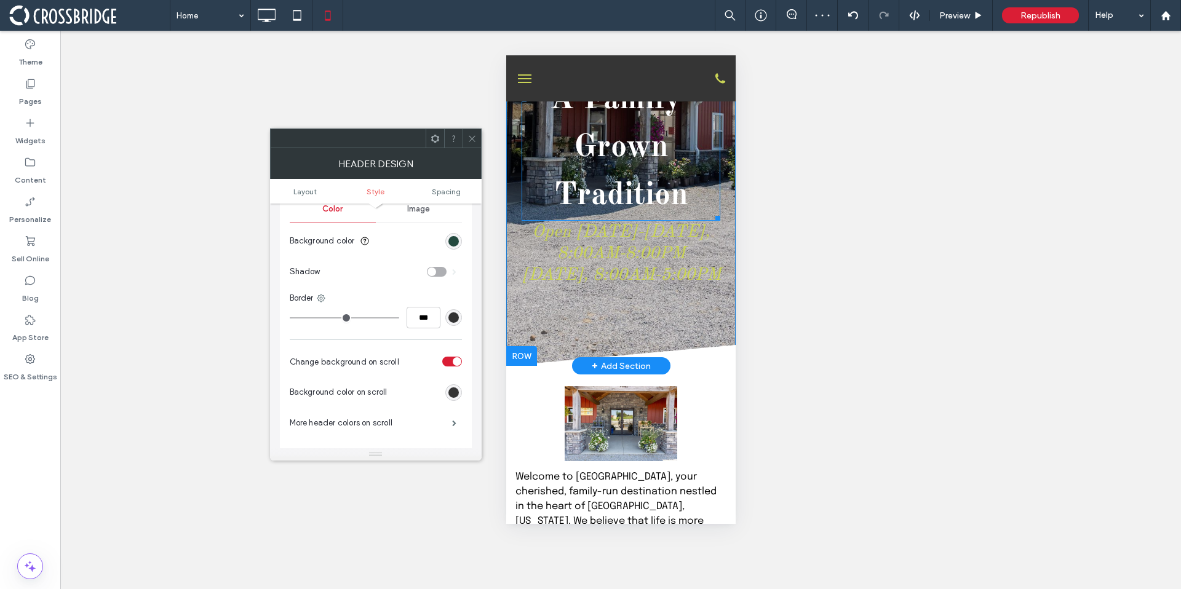
scroll to position [196, 0]
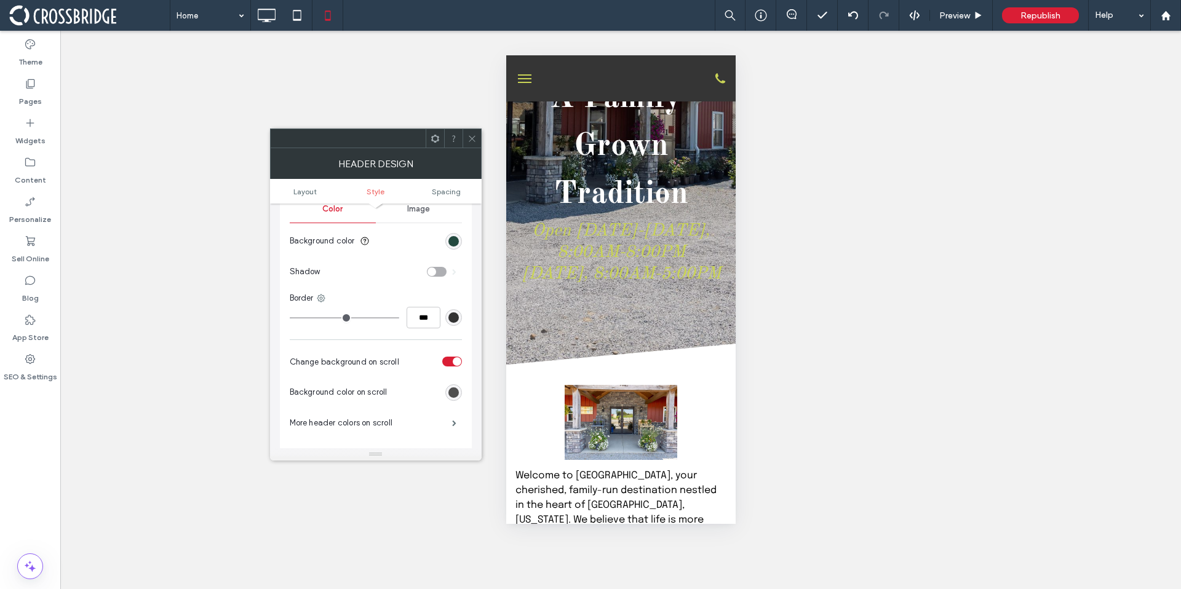
click at [456, 389] on div "rgb(53, 53, 53)" at bounding box center [453, 392] width 10 height 10
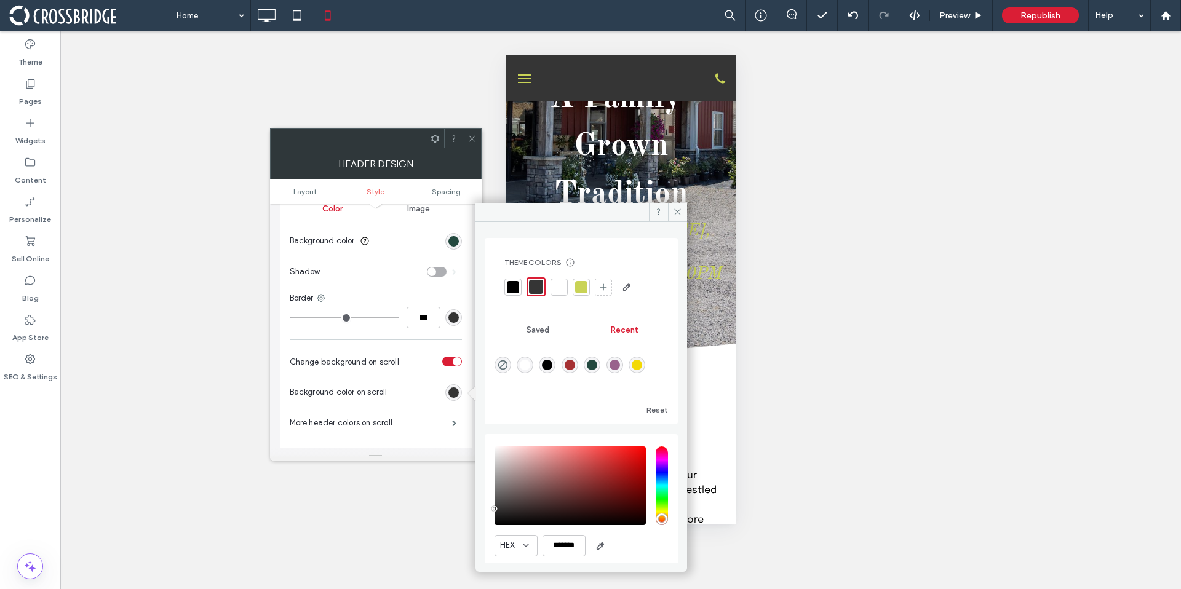
click at [536, 292] on div at bounding box center [536, 287] width 14 height 14
click at [679, 218] on span at bounding box center [677, 212] width 19 height 18
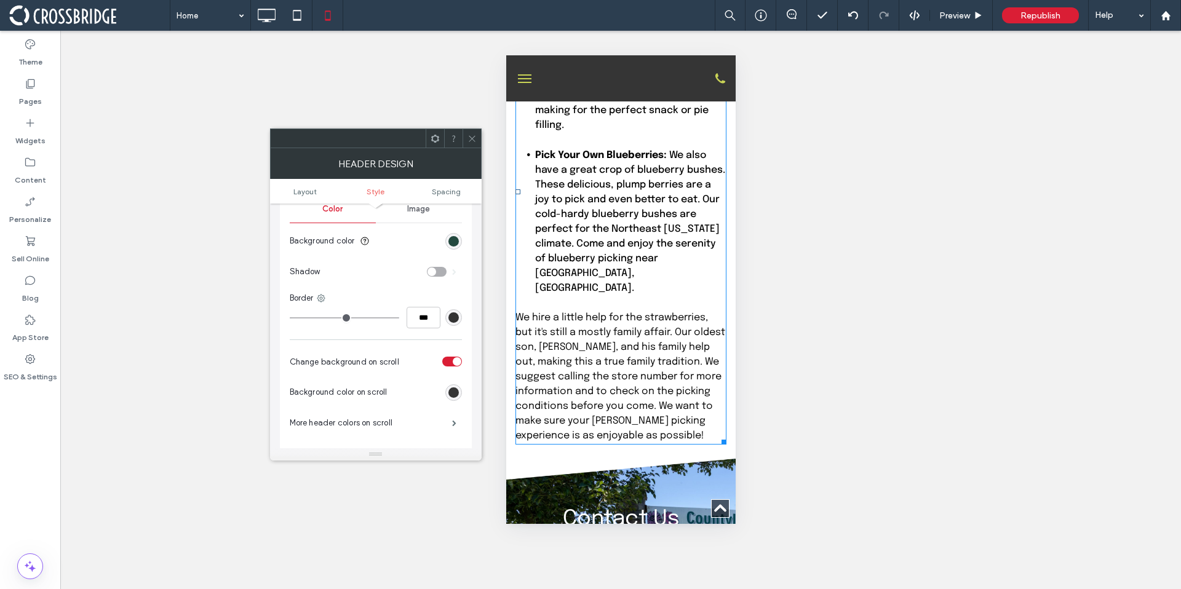
scroll to position [2961, 0]
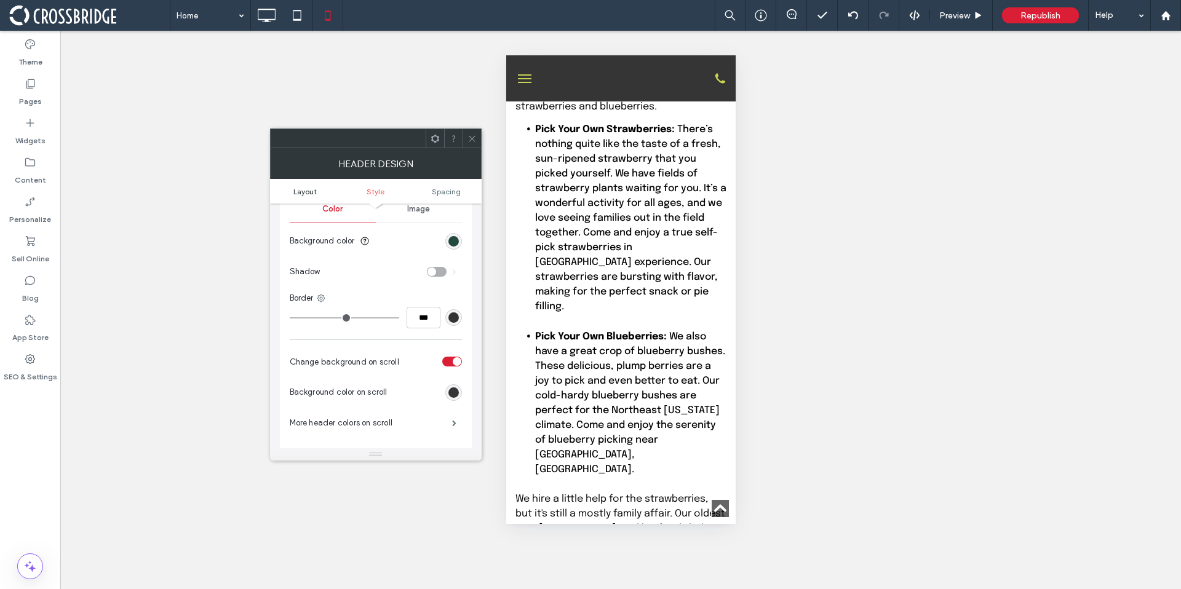
click at [299, 195] on span "Layout" at bounding box center [304, 191] width 23 height 9
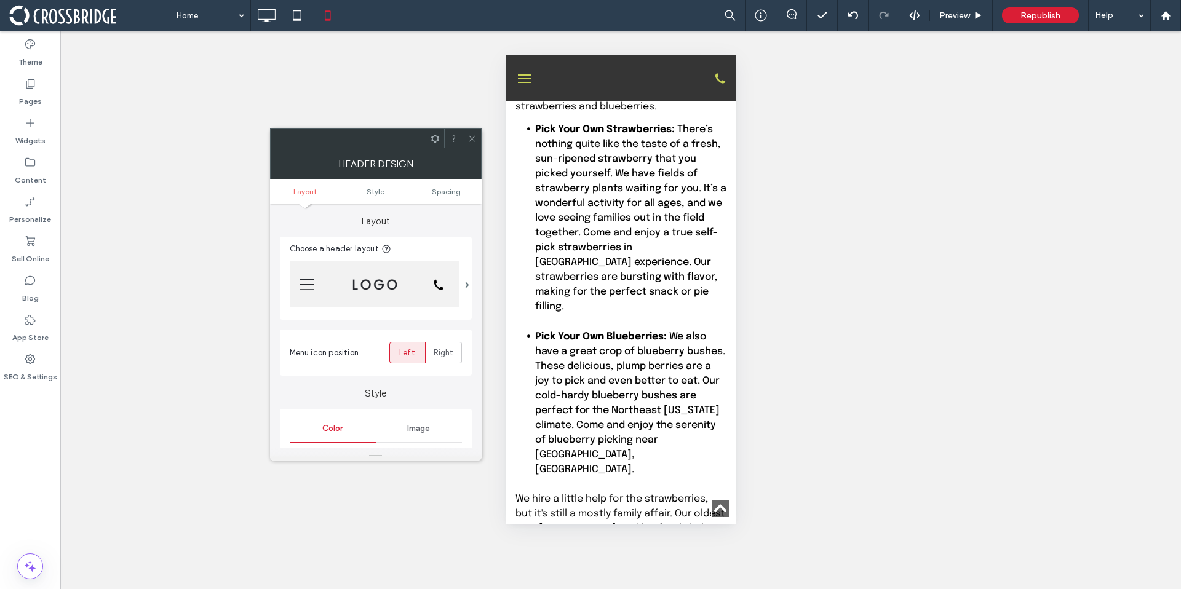
scroll to position [22, 0]
click at [475, 142] on icon at bounding box center [471, 138] width 9 height 9
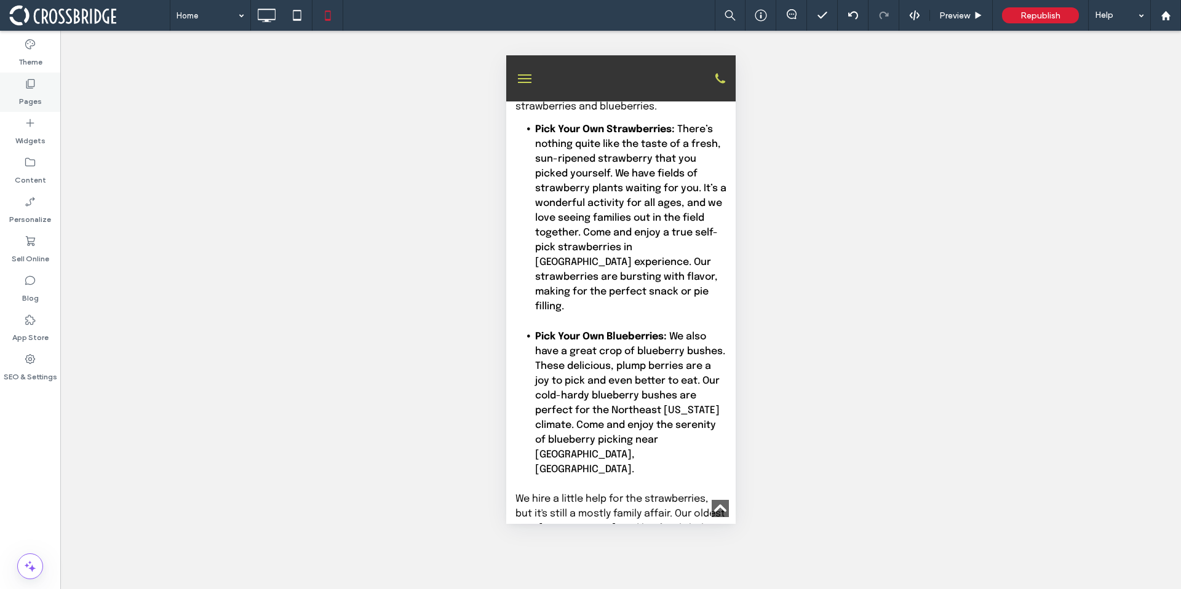
click at [58, 100] on div "Pages" at bounding box center [30, 92] width 60 height 39
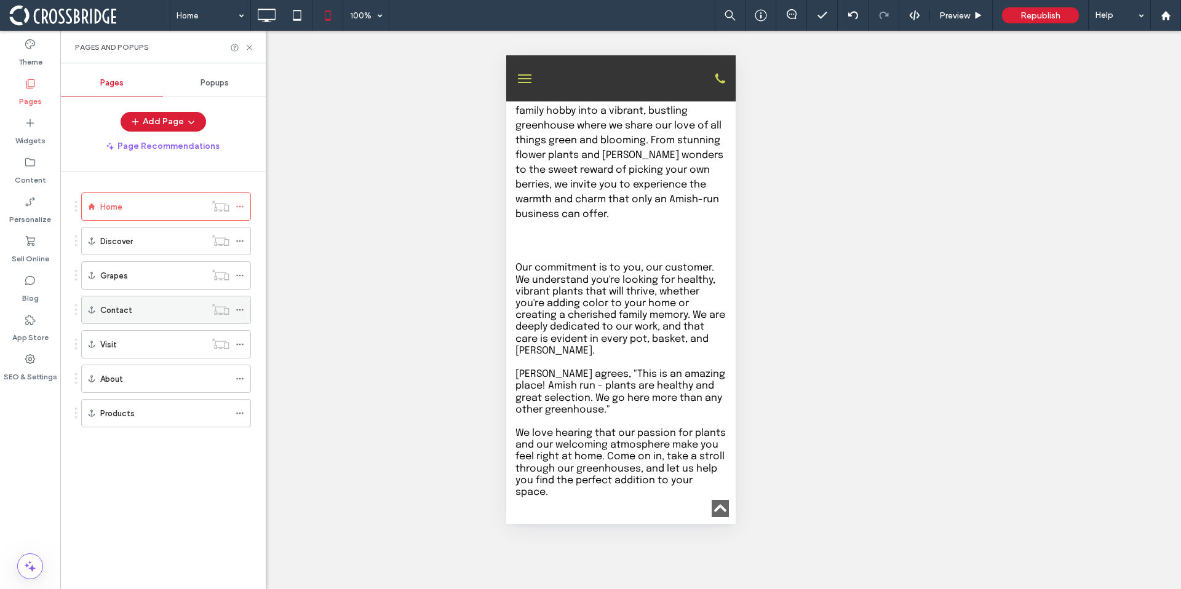
scroll to position [700, 0]
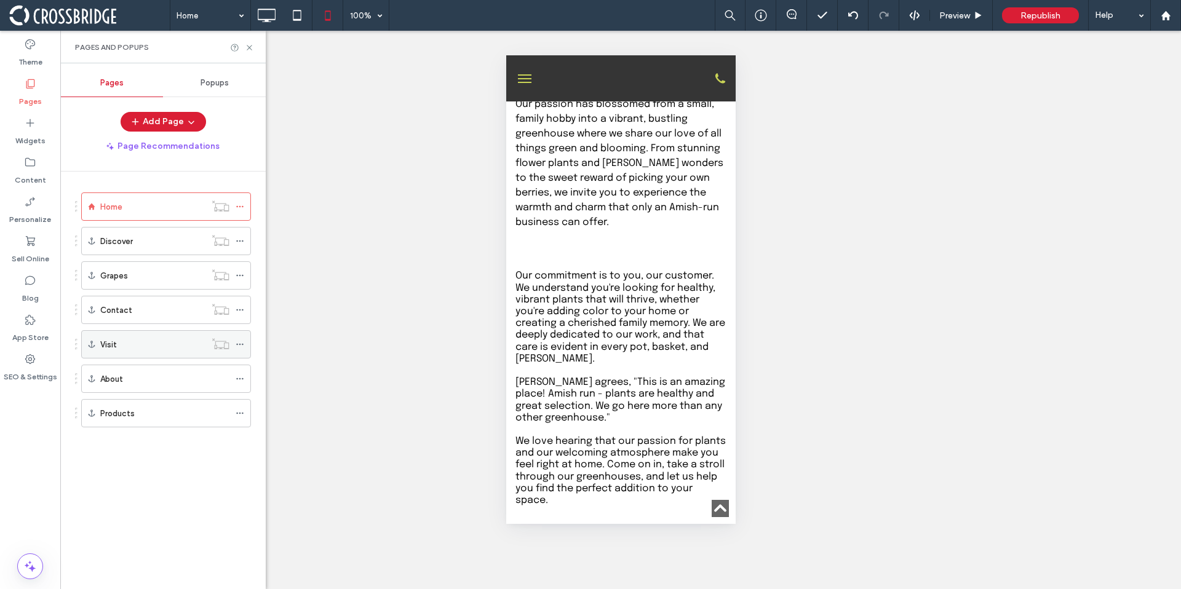
click at [190, 341] on div "Visit" at bounding box center [152, 344] width 105 height 13
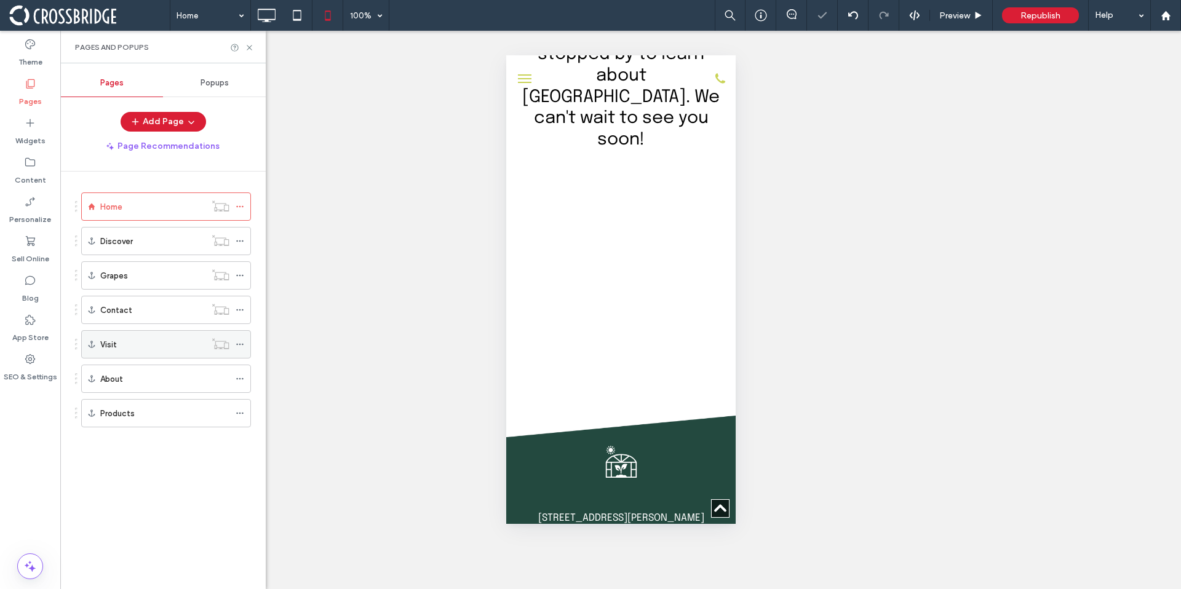
scroll to position [3897, 0]
click at [156, 379] on div "About" at bounding box center [164, 379] width 129 height 13
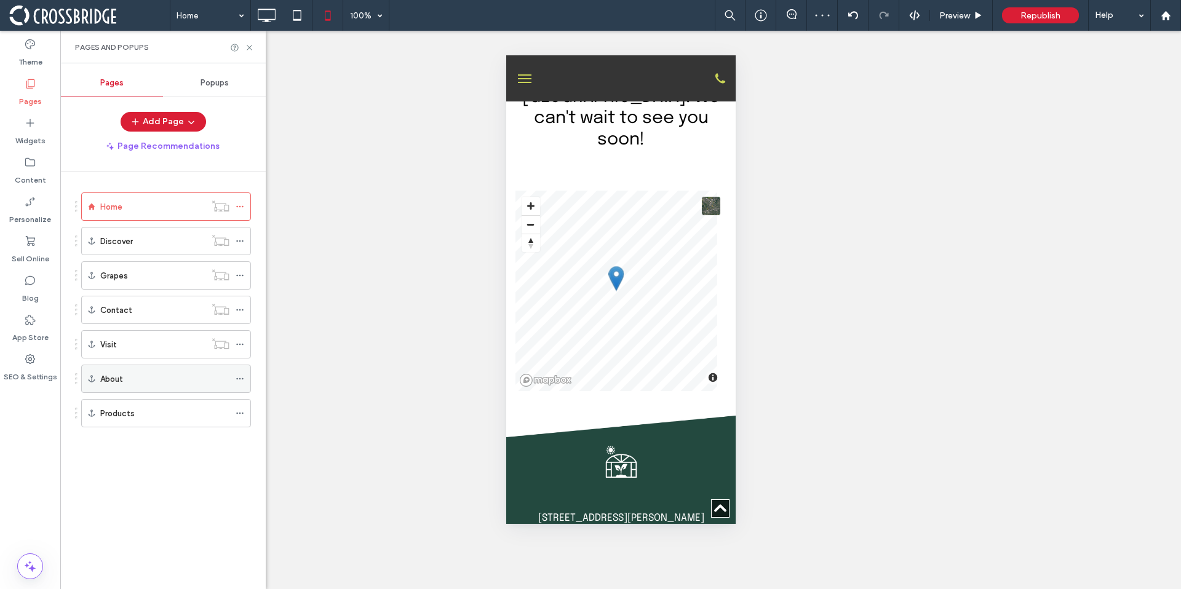
scroll to position [1181, 0]
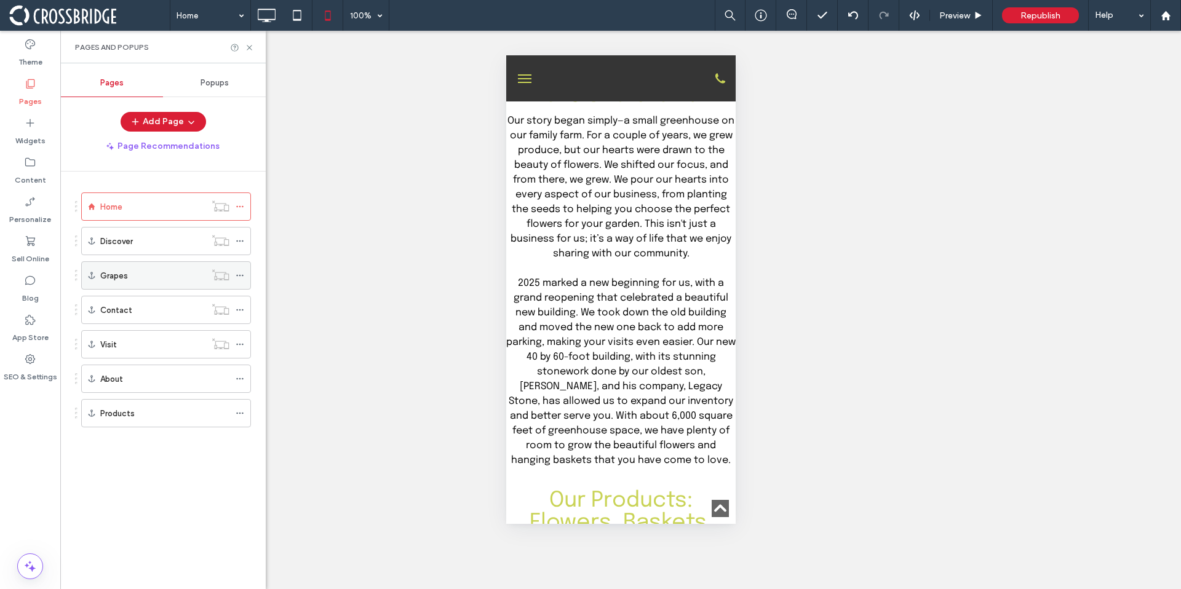
click at [138, 277] on div "Grapes" at bounding box center [152, 275] width 105 height 13
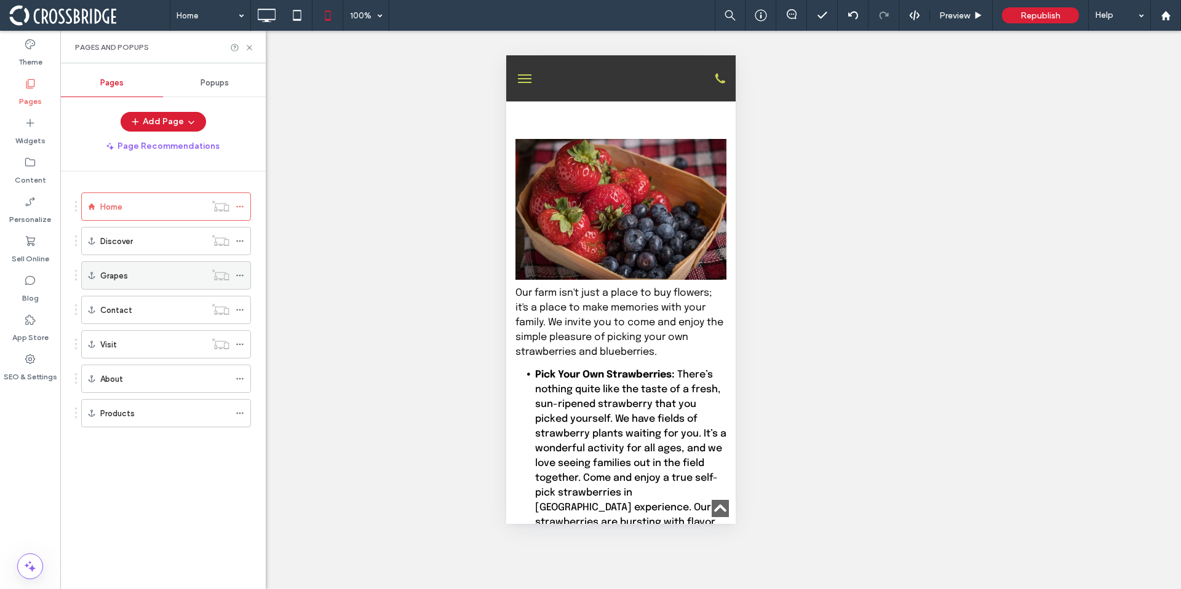
click at [234, 279] on div at bounding box center [220, 275] width 30 height 12
click at [240, 277] on icon at bounding box center [240, 275] width 9 height 9
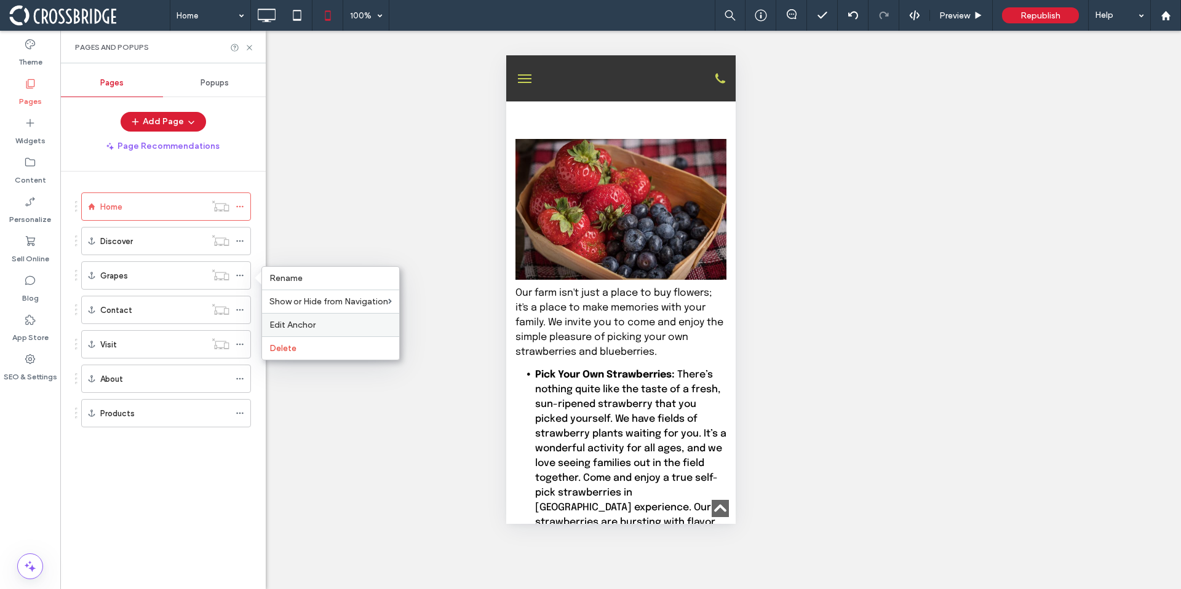
click at [303, 327] on span "Edit Anchor" at bounding box center [292, 325] width 46 height 10
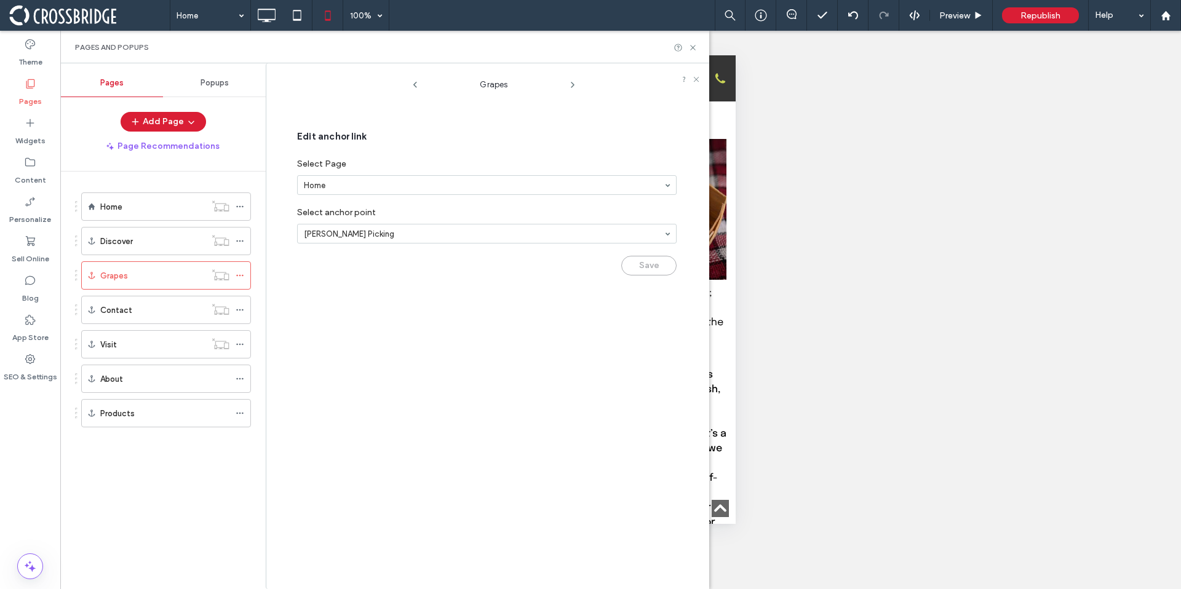
click at [639, 265] on div "Save" at bounding box center [486, 263] width 379 height 26
click at [697, 81] on use at bounding box center [696, 79] width 5 height 5
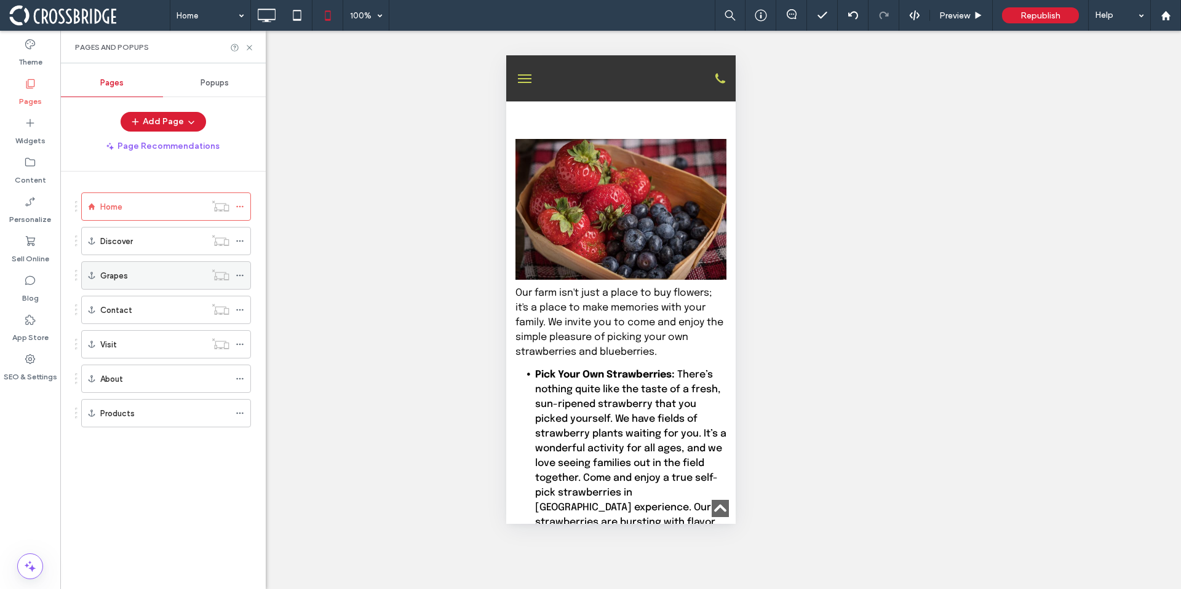
click at [121, 279] on label "Grapes" at bounding box center [114, 276] width 28 height 22
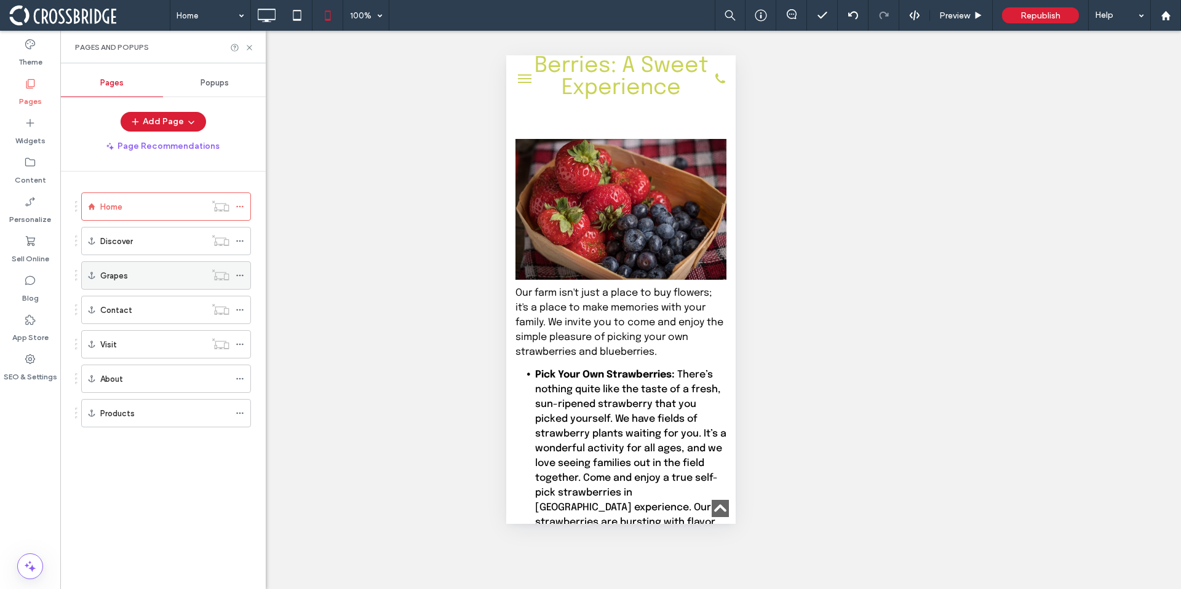
click at [241, 276] on icon at bounding box center [240, 275] width 9 height 9
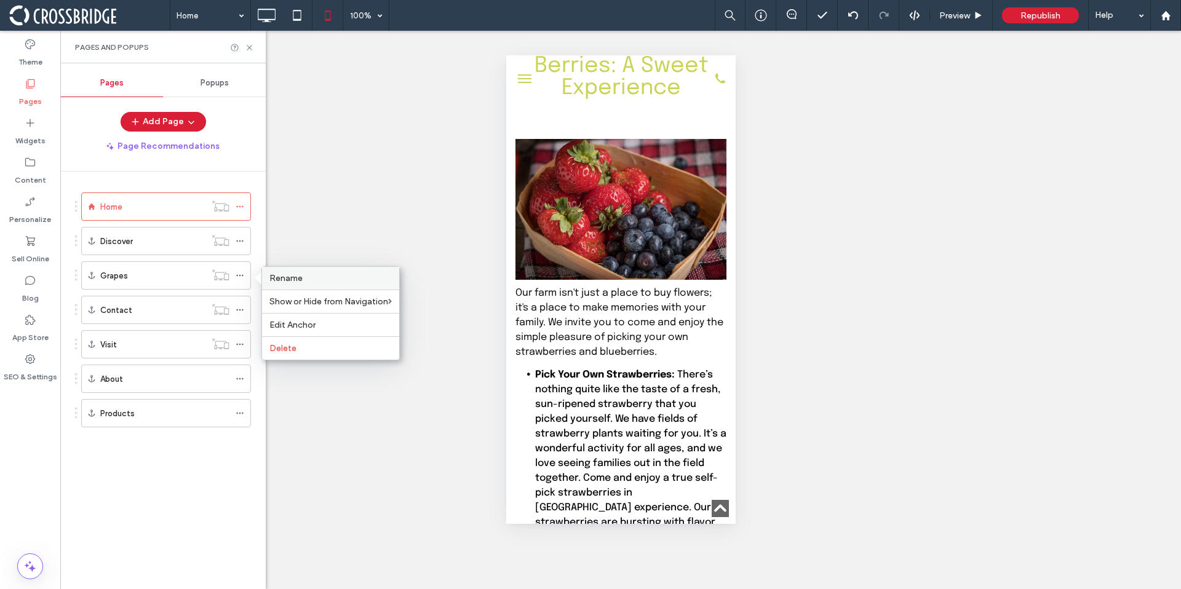
click at [288, 278] on span "Rename" at bounding box center [285, 278] width 33 height 10
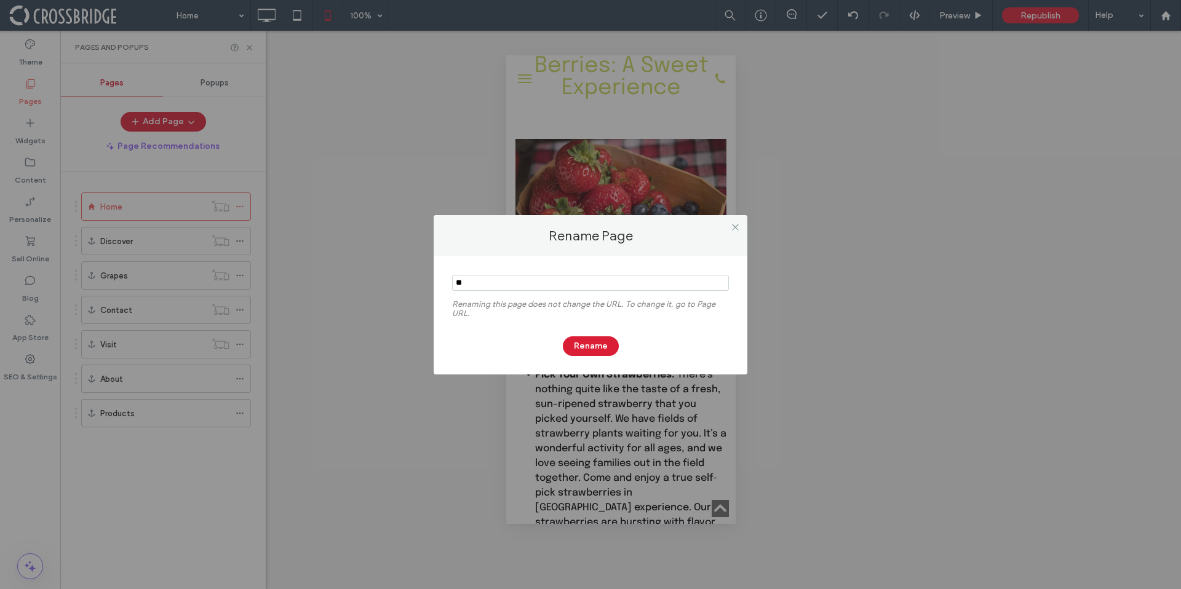
type input "*"
type input "**********"
click at [581, 353] on button "Rename" at bounding box center [591, 346] width 56 height 20
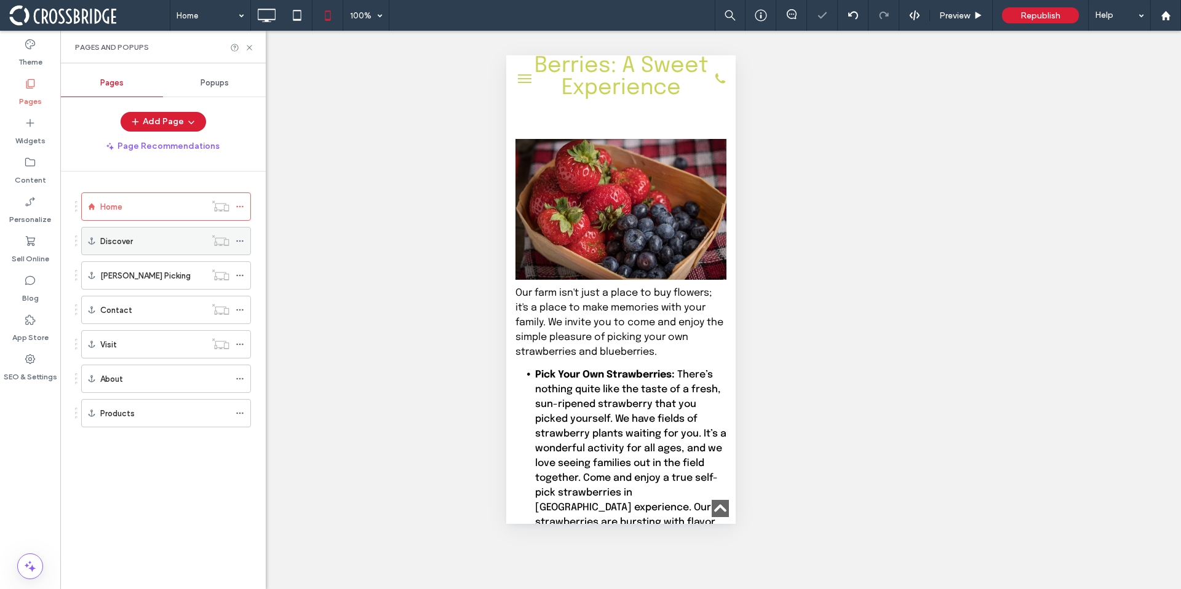
click at [180, 242] on div "Discover" at bounding box center [152, 241] width 105 height 13
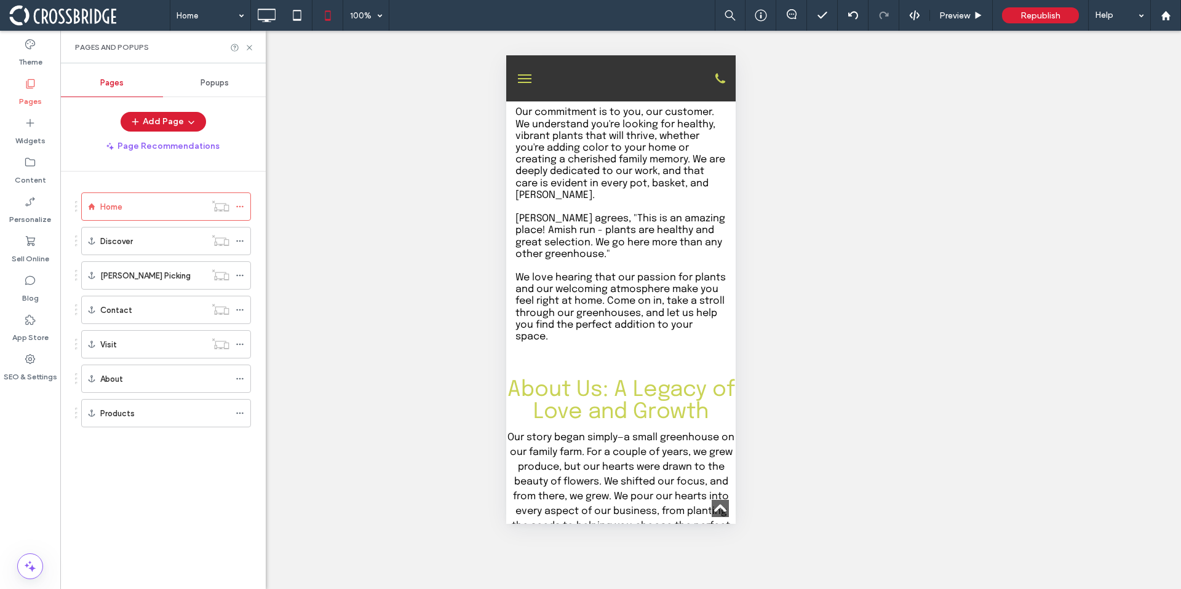
scroll to position [866, 0]
click at [149, 379] on div "About" at bounding box center [164, 379] width 129 height 13
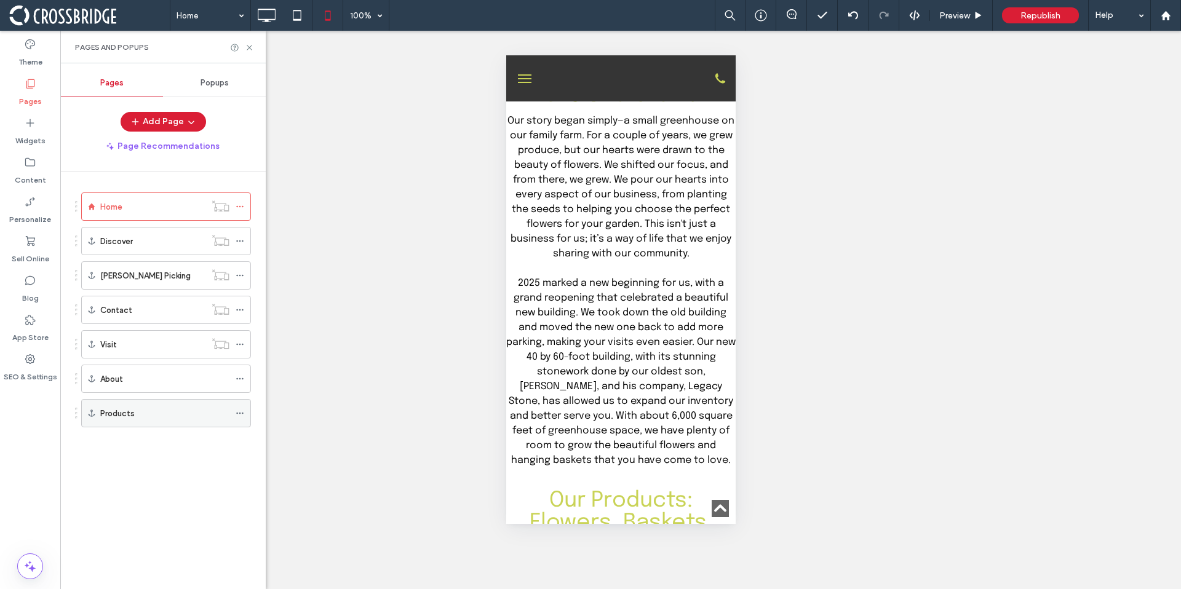
click at [151, 411] on div "Products" at bounding box center [164, 413] width 129 height 13
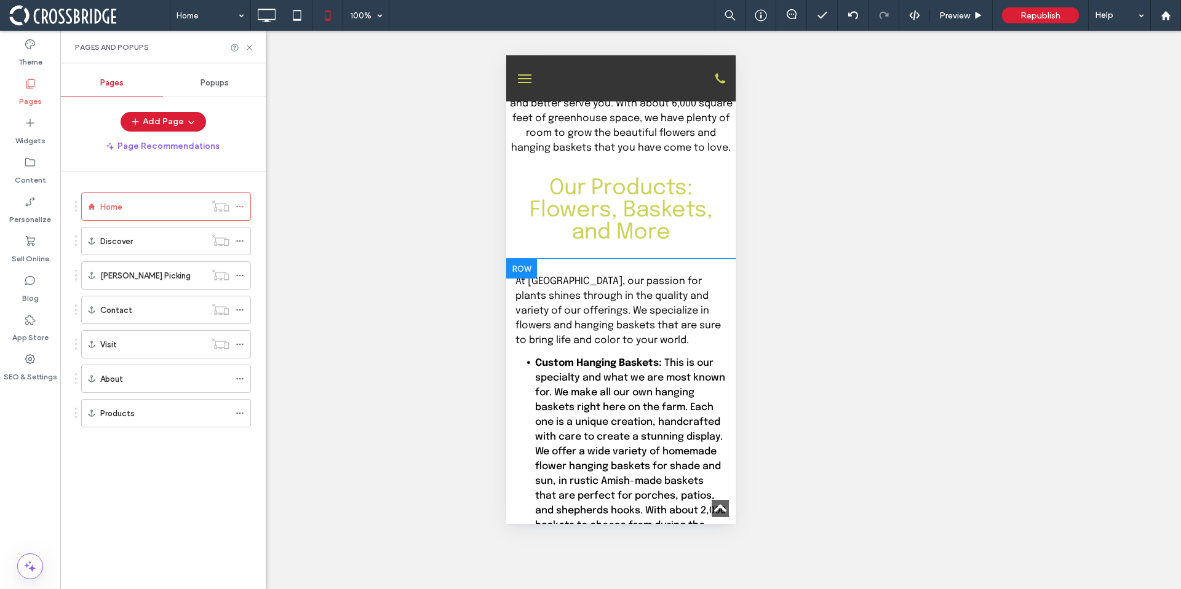
scroll to position [1486, 0]
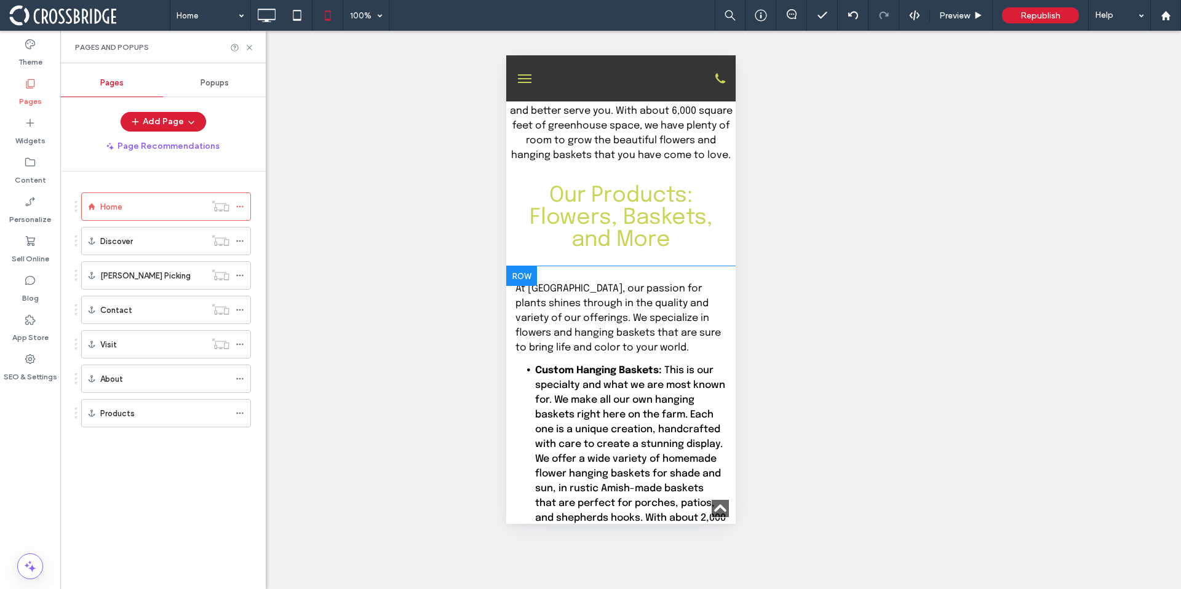
click at [531, 275] on div at bounding box center [520, 276] width 31 height 20
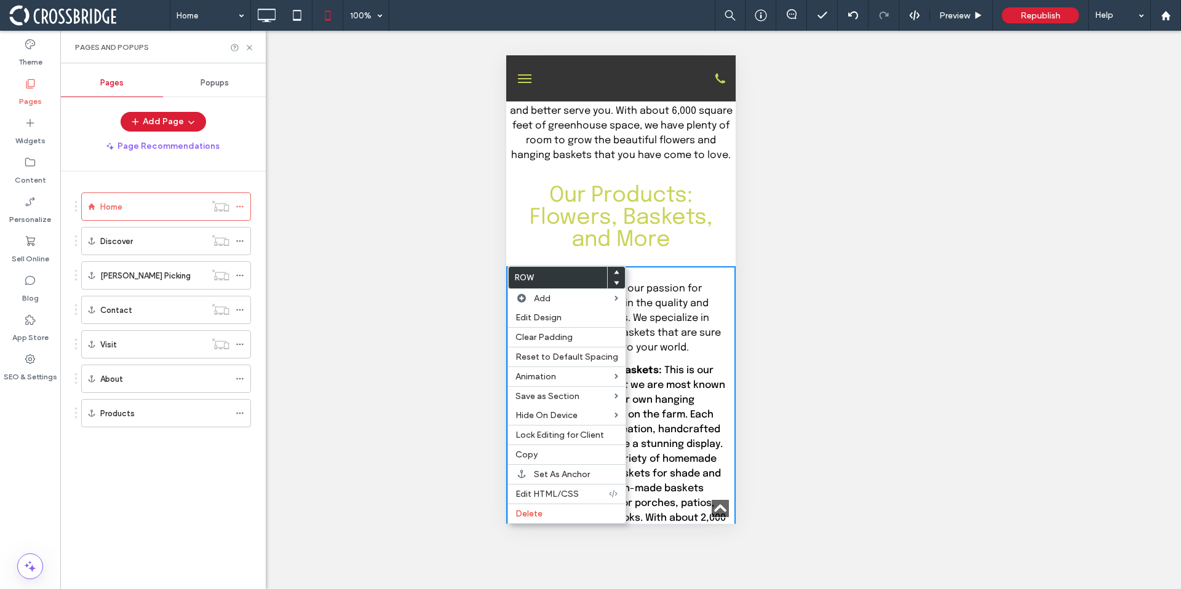
click at [527, 245] on h2 "Our Products: Flowers, Baskets, and More" at bounding box center [620, 217] width 211 height 66
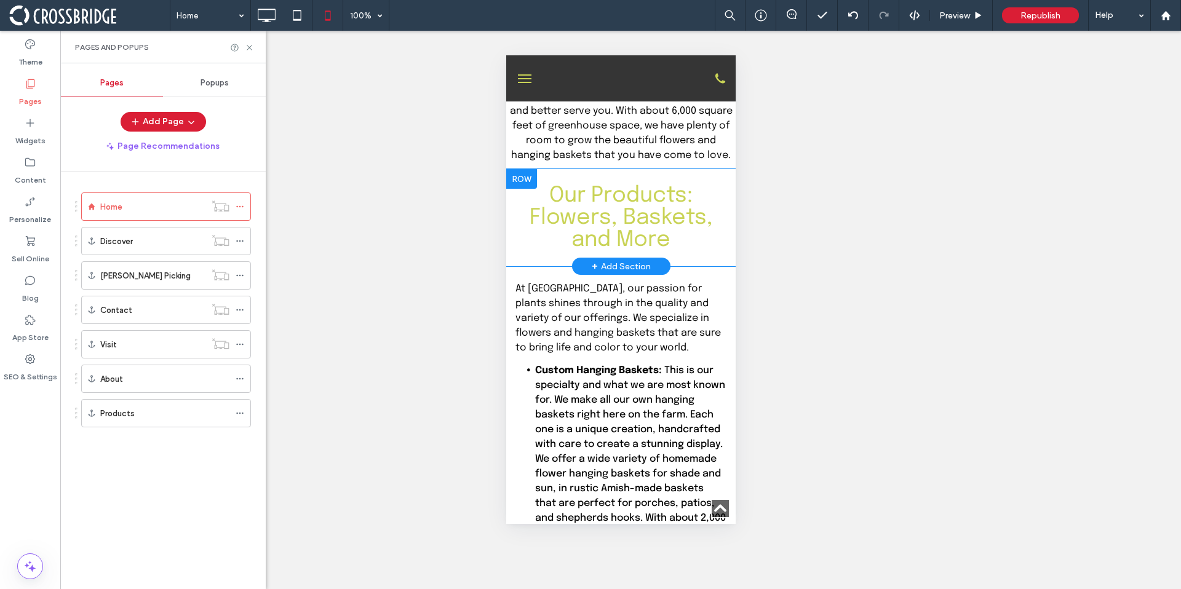
click at [524, 174] on div at bounding box center [520, 179] width 31 height 20
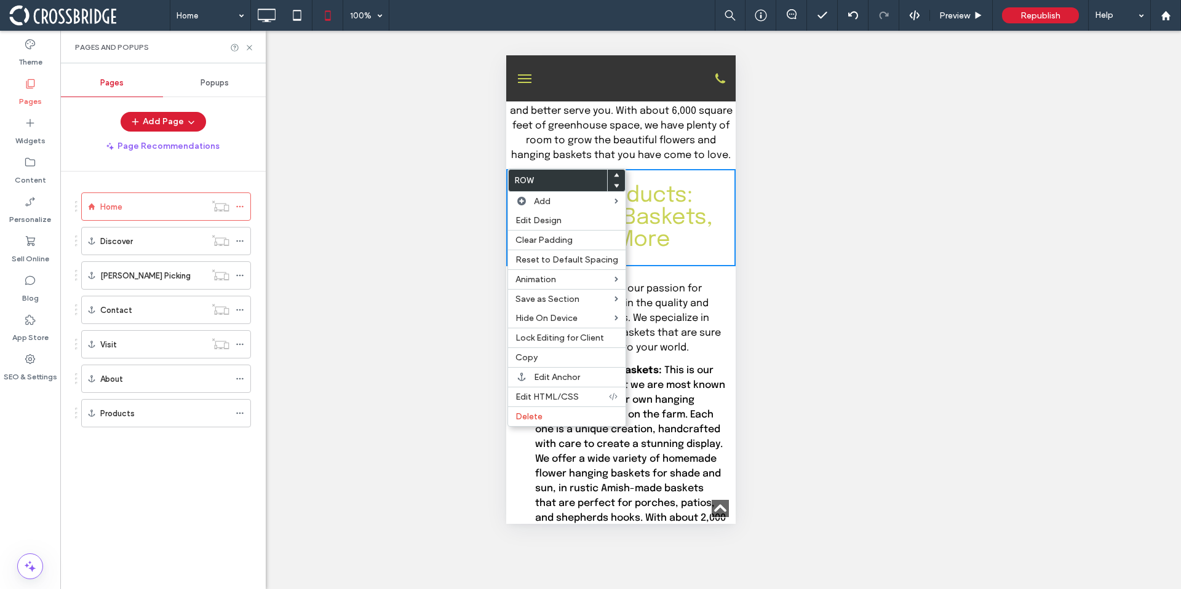
click at [446, 325] on div "Unhide? Yes Unhide? Yes Unhide? Yes" at bounding box center [620, 310] width 1120 height 558
click at [455, 312] on div "Unhide? Yes Unhide? Yes Unhide? Yes" at bounding box center [620, 310] width 1120 height 558
click at [690, 208] on span "Our Products: Flowers, Baskets, and More" at bounding box center [620, 217] width 183 height 66
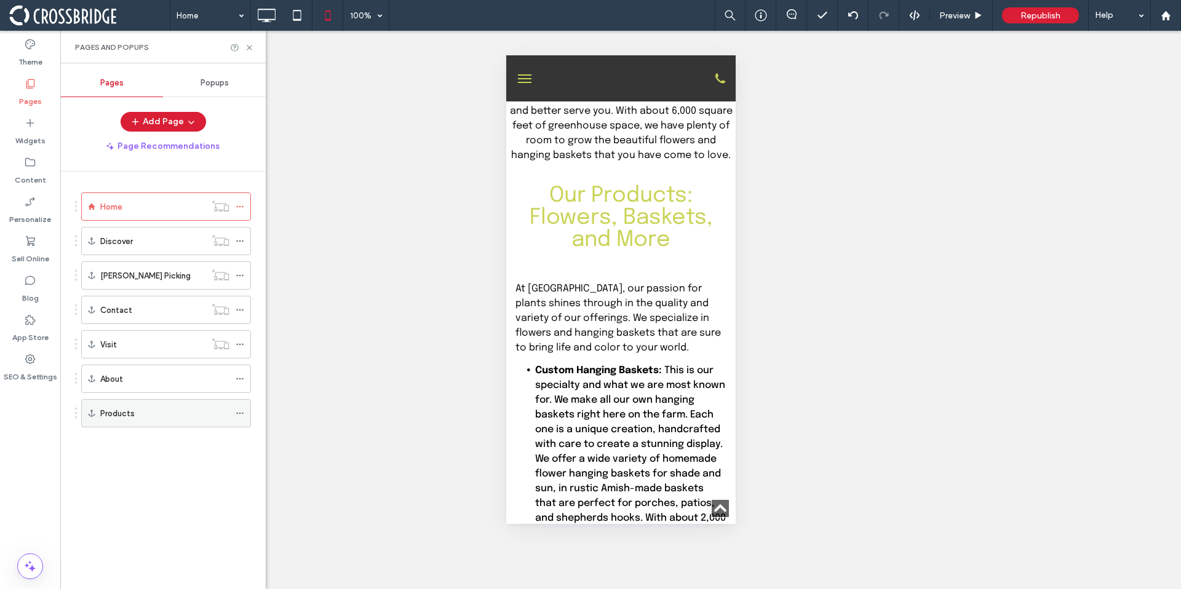
click at [164, 404] on div "Products" at bounding box center [164, 413] width 129 height 27
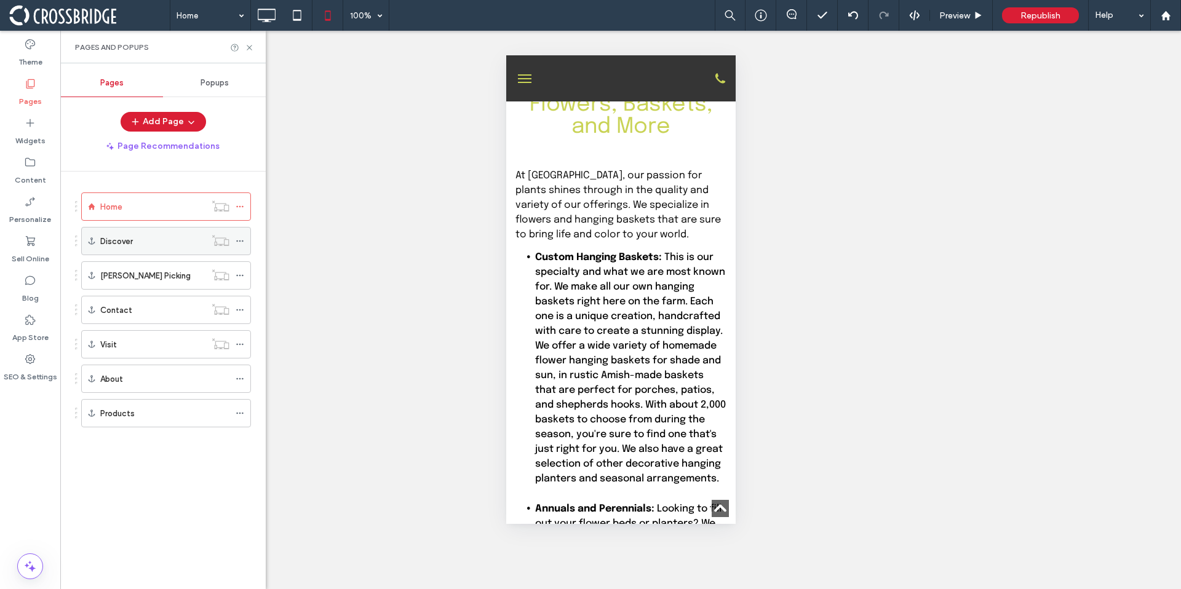
click at [234, 242] on div at bounding box center [220, 240] width 30 height 12
click at [238, 242] on icon at bounding box center [240, 241] width 9 height 9
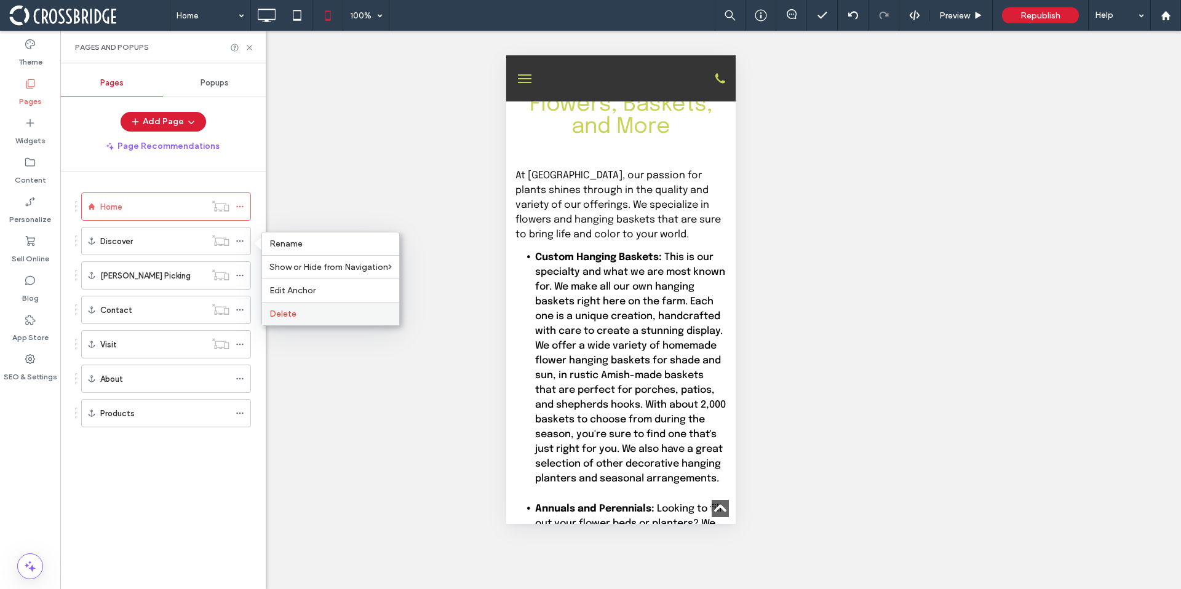
click at [287, 315] on span "Delete" at bounding box center [282, 314] width 27 height 10
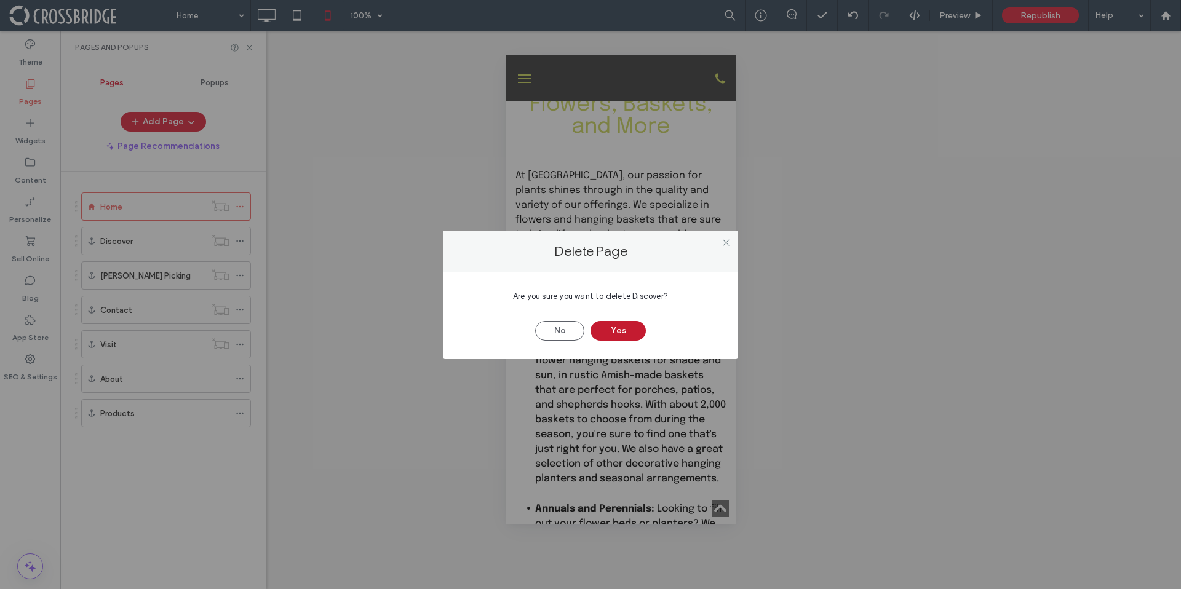
click at [617, 327] on button "Yes" at bounding box center [617, 331] width 55 height 20
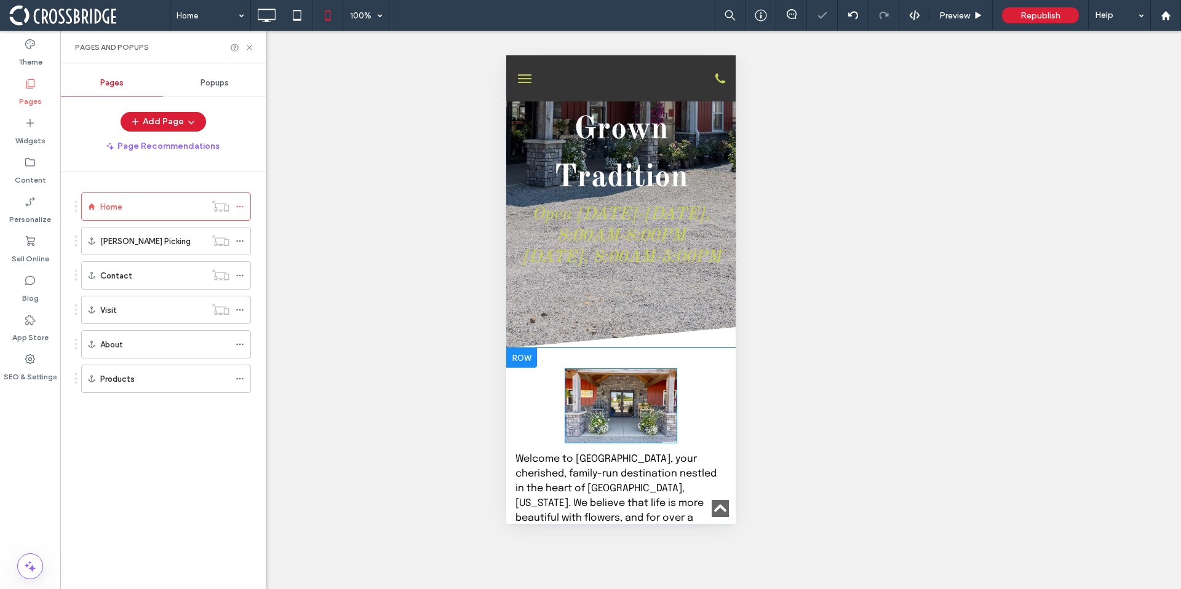
scroll to position [345, 0]
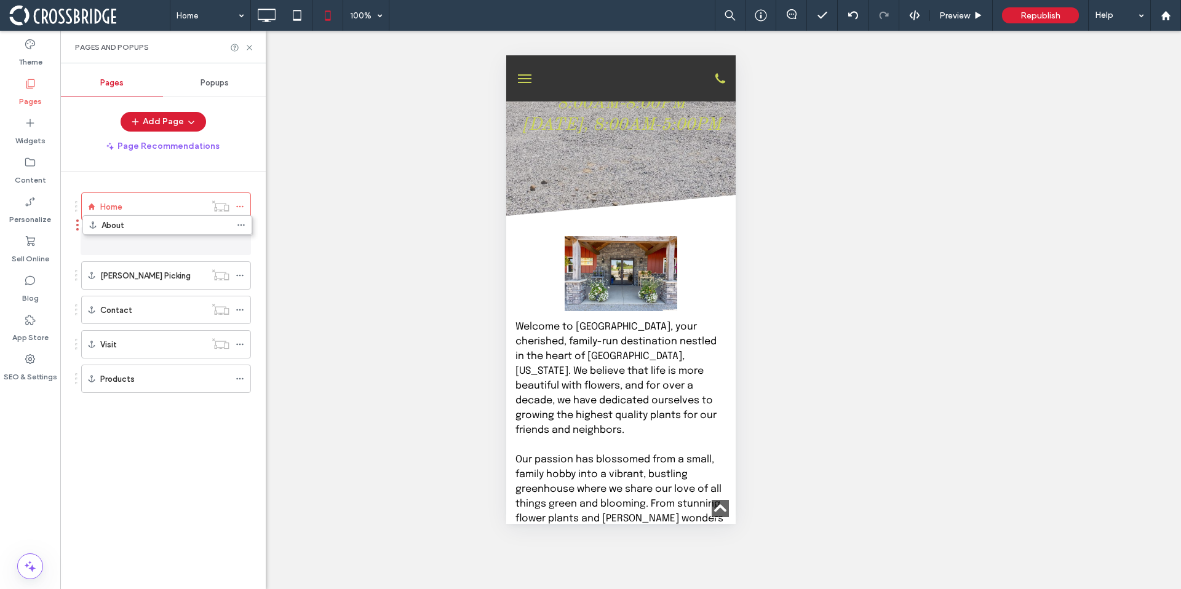
drag, startPoint x: 75, startPoint y: 346, endPoint x: 76, endPoint y: 231, distance: 115.0
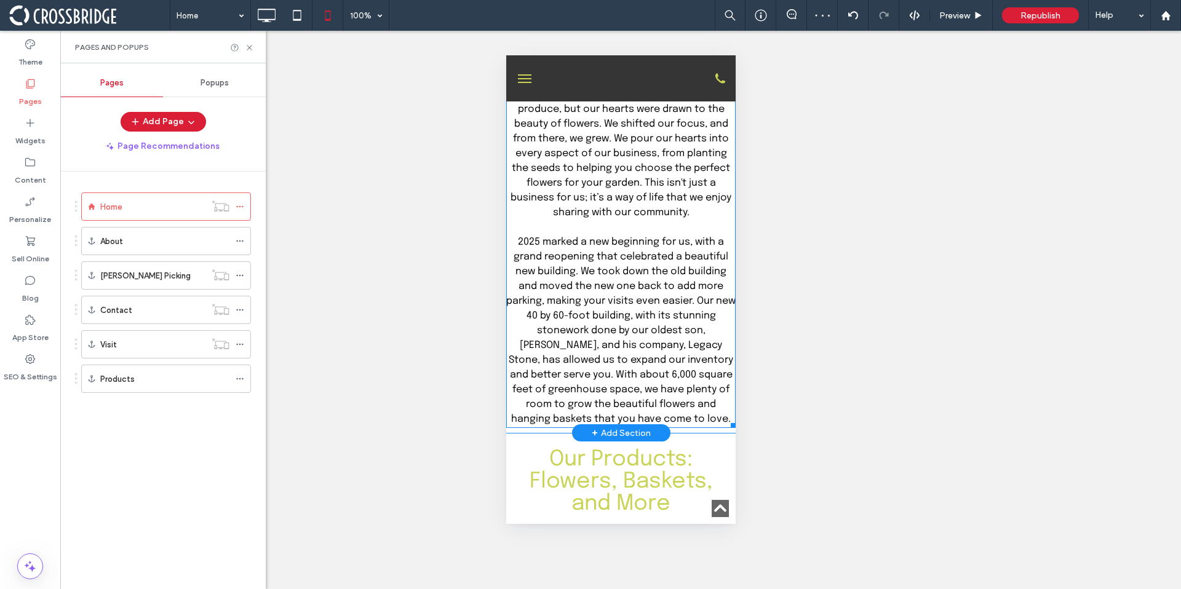
scroll to position [1481, 0]
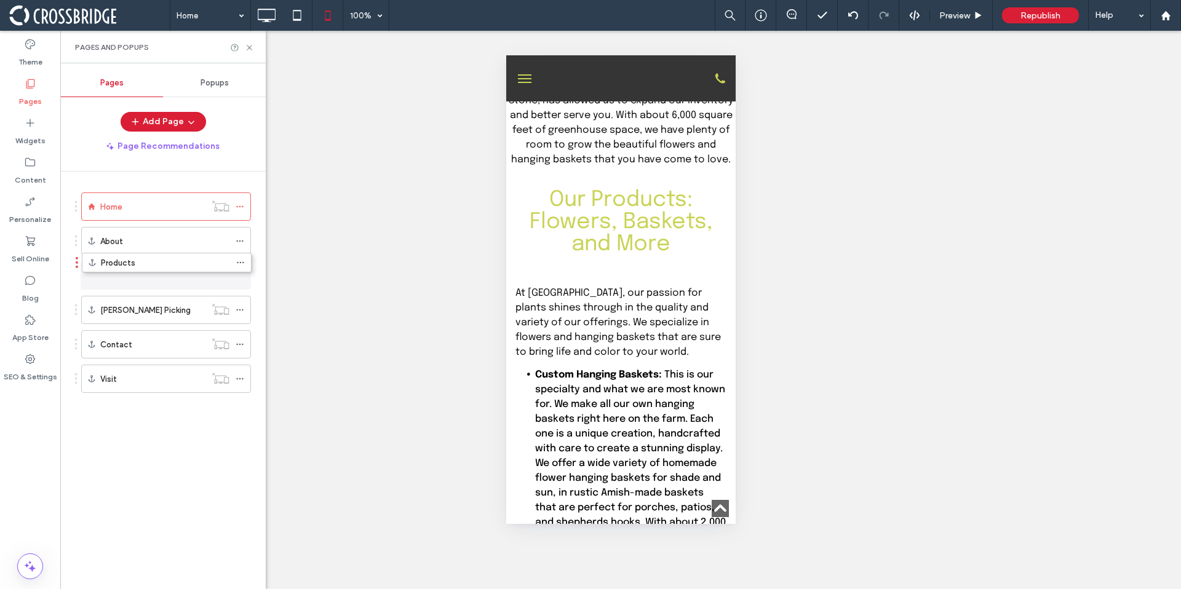
drag, startPoint x: 77, startPoint y: 378, endPoint x: 77, endPoint y: 266, distance: 111.9
click at [241, 309] on icon at bounding box center [240, 310] width 9 height 9
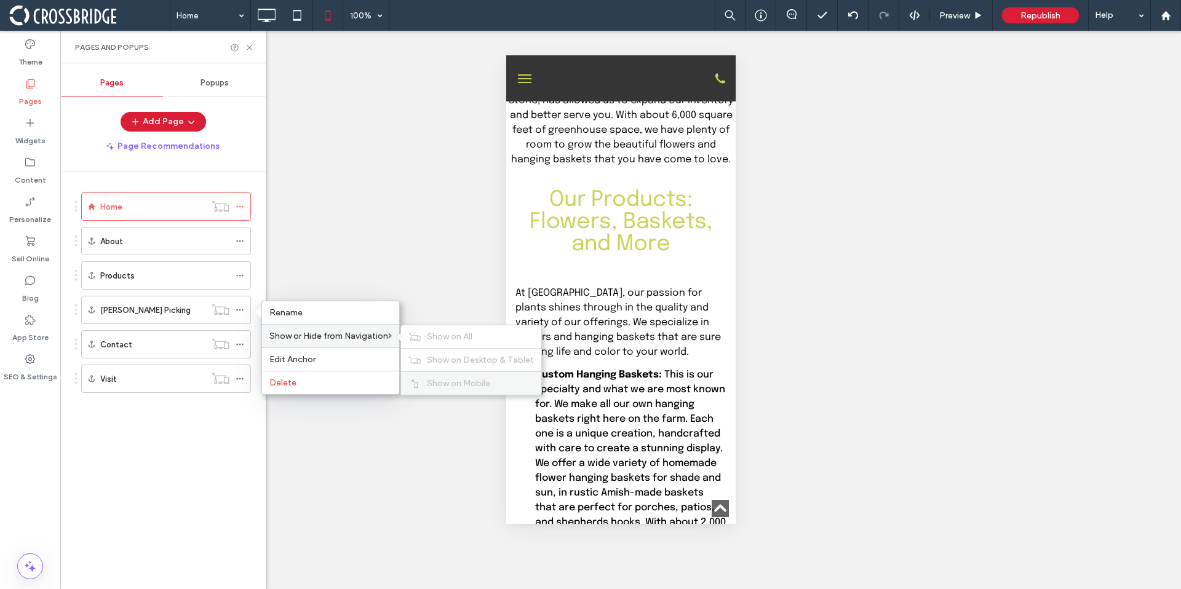
click at [462, 383] on span "Show on Mobile" at bounding box center [458, 383] width 63 height 10
click at [244, 343] on div at bounding box center [243, 344] width 15 height 18
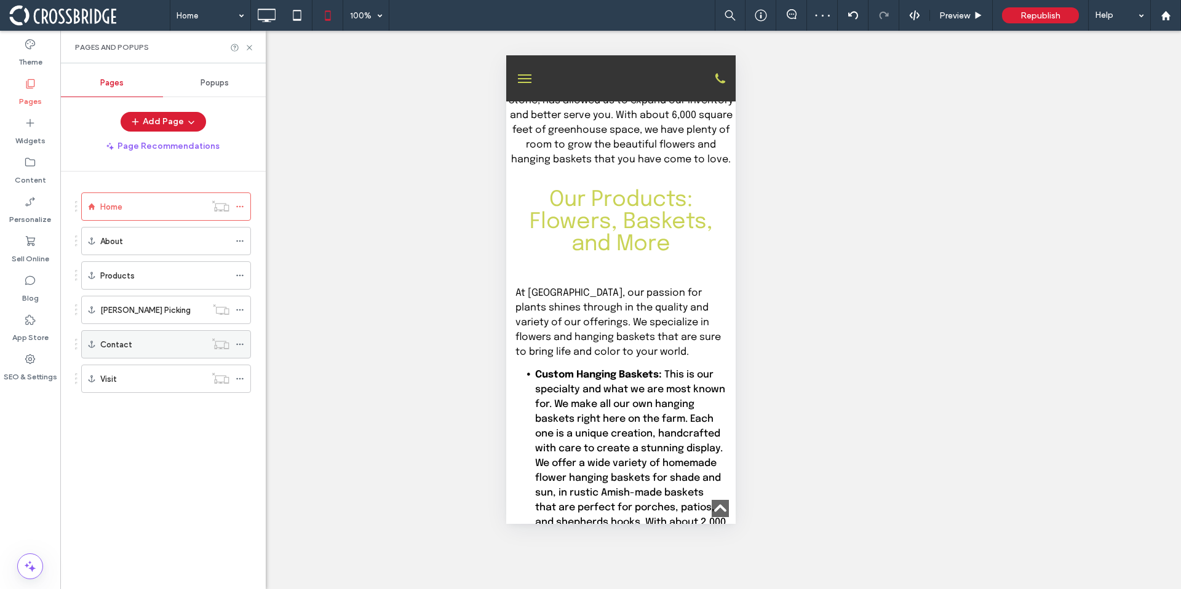
click at [242, 343] on icon at bounding box center [240, 344] width 9 height 9
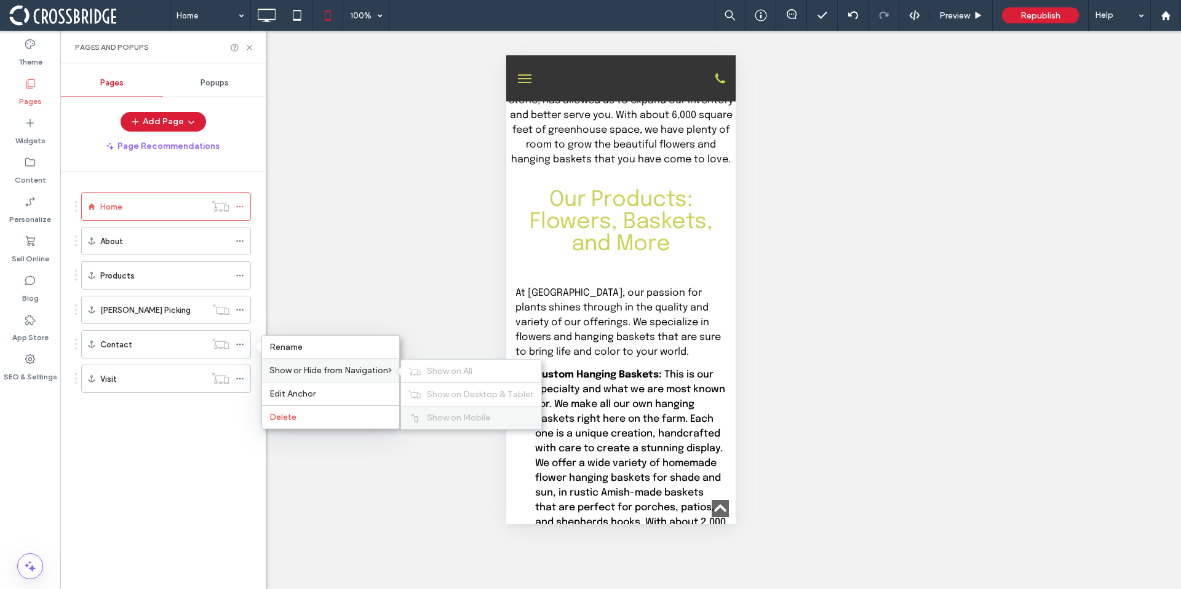
click at [466, 410] on div "Show on Mobile" at bounding box center [471, 417] width 140 height 23
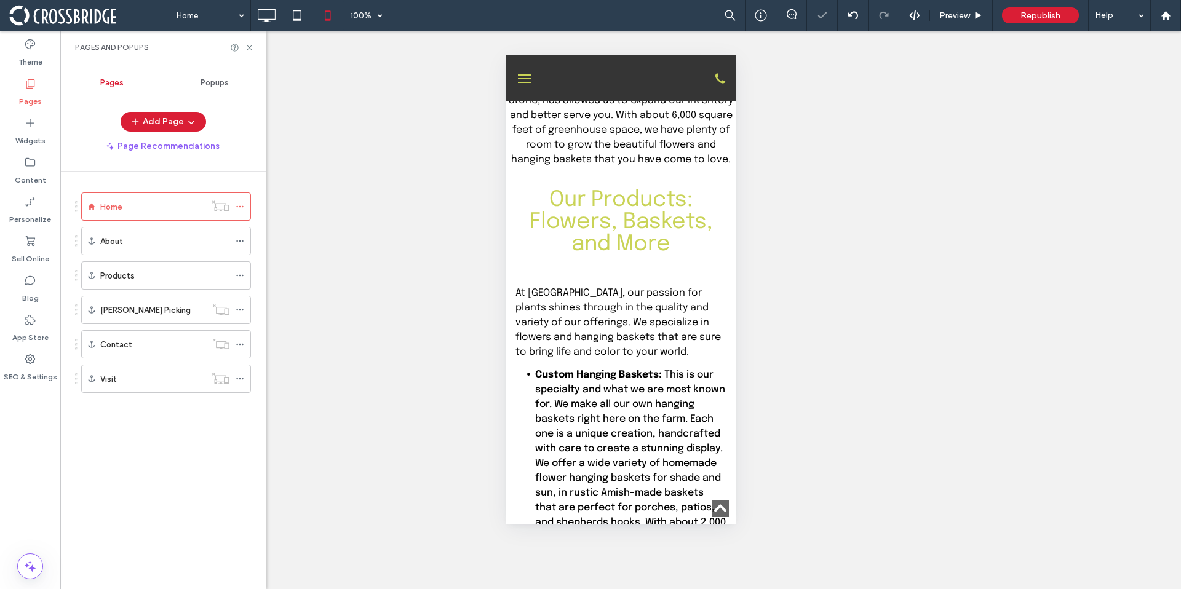
click at [525, 74] on span "menu" at bounding box center [524, 74] width 14 height 1
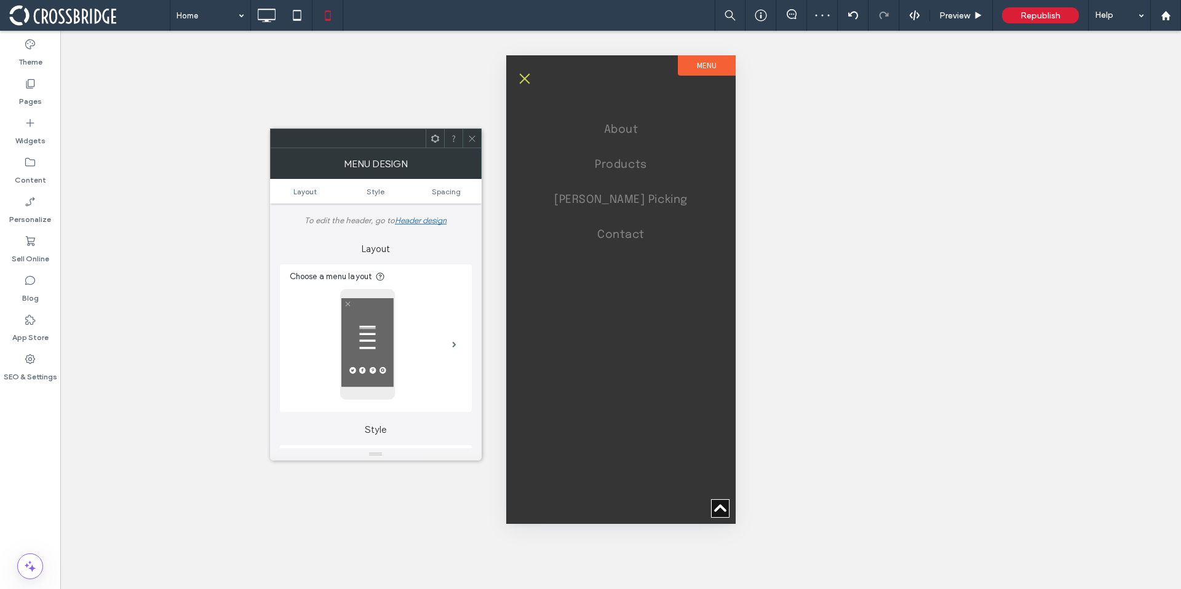
click at [471, 140] on icon at bounding box center [471, 138] width 9 height 9
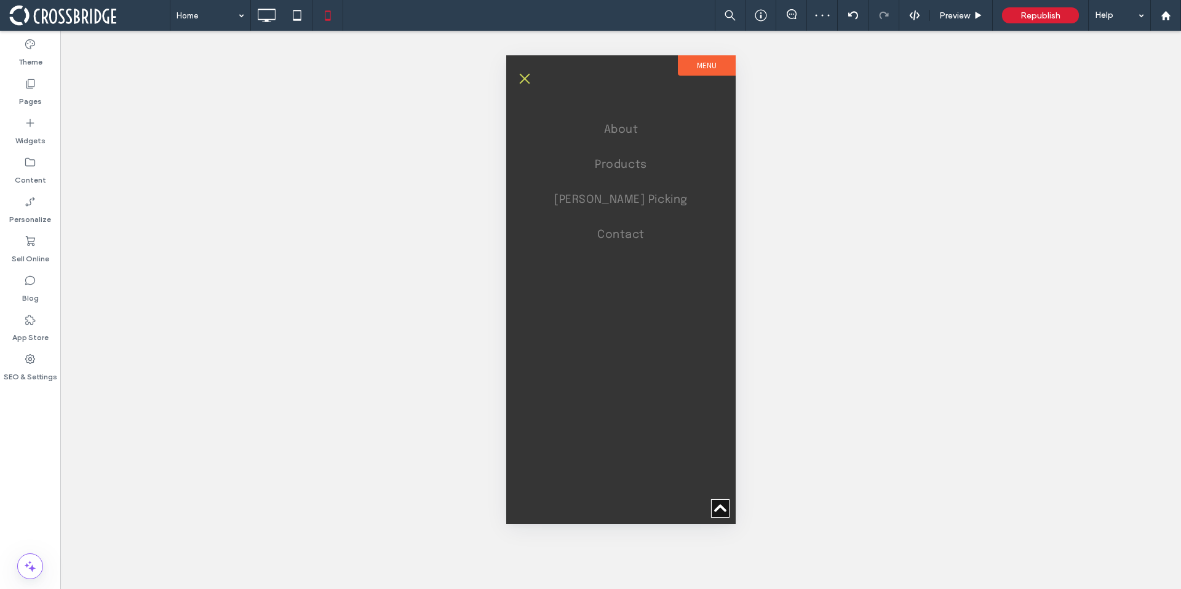
click at [525, 76] on span "menu" at bounding box center [524, 78] width 10 height 10
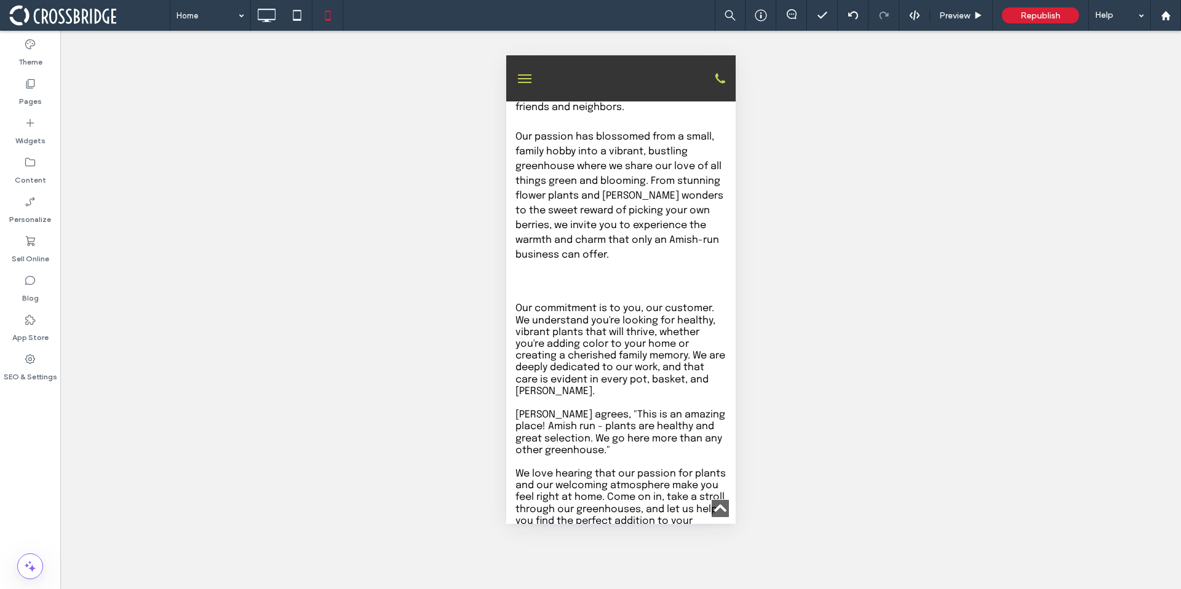
scroll to position [813, 0]
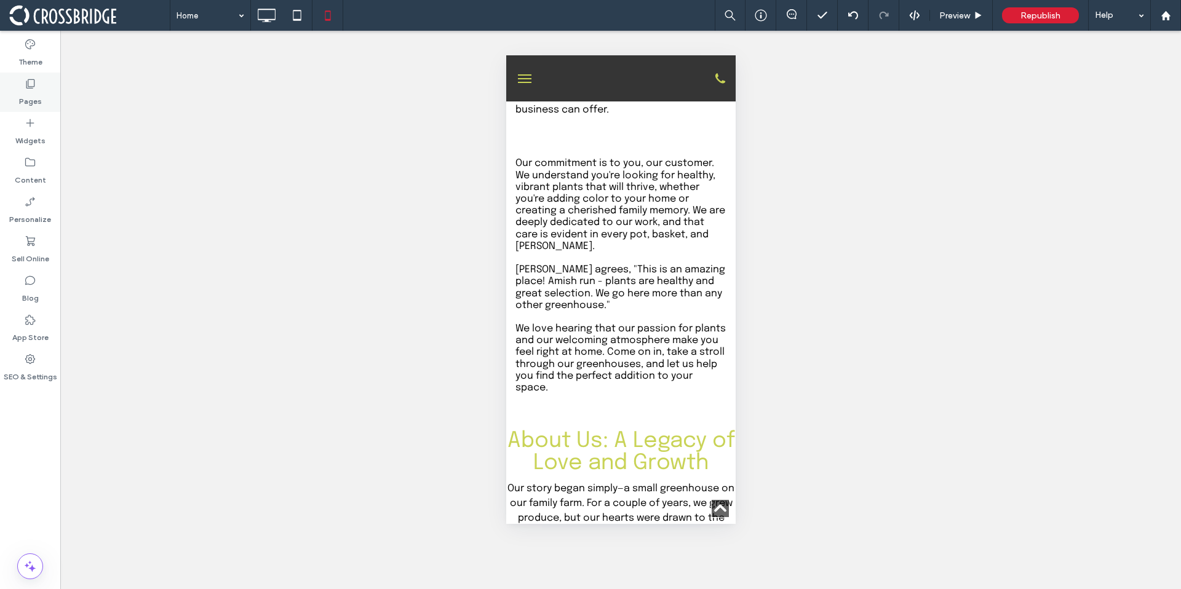
click at [17, 102] on div "Pages" at bounding box center [30, 92] width 60 height 39
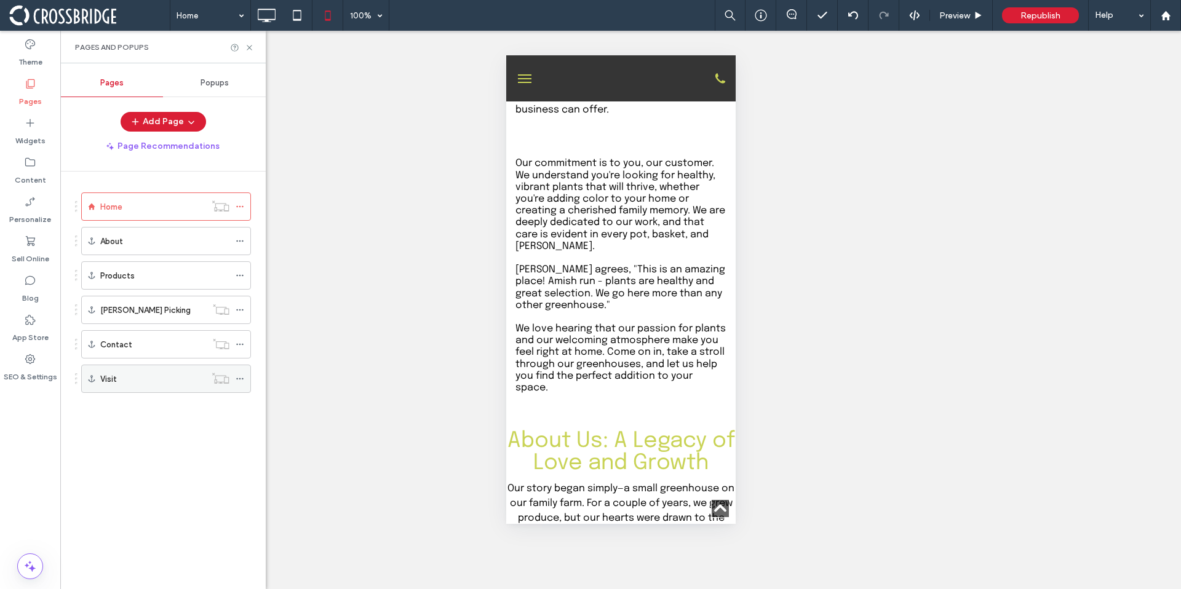
click at [242, 374] on icon at bounding box center [240, 378] width 9 height 9
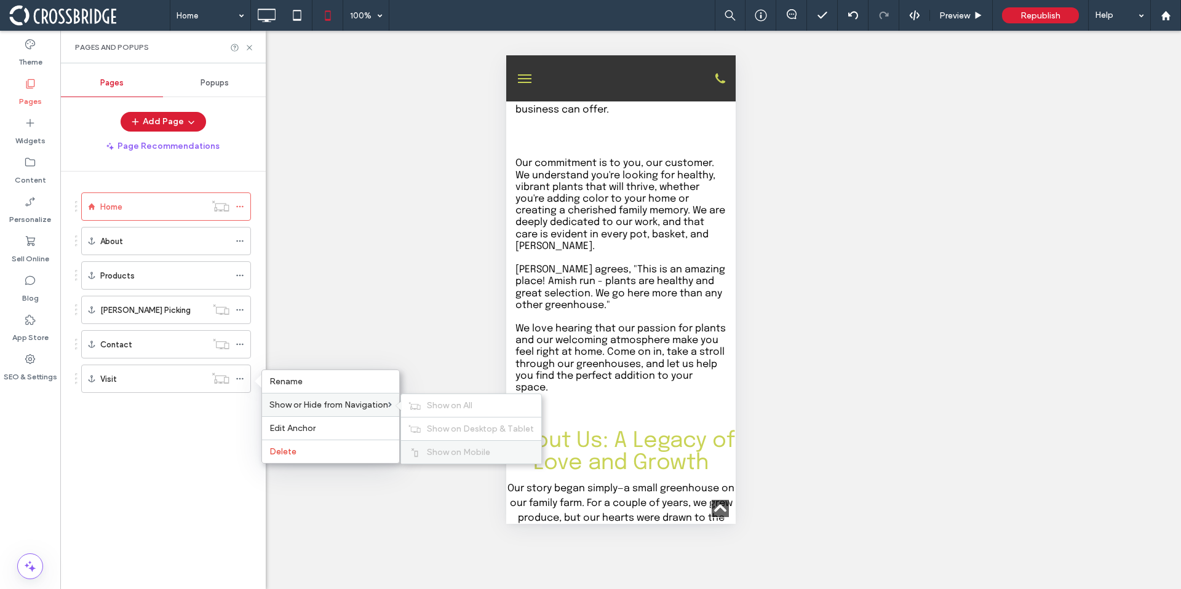
click at [458, 450] on span "Show on Mobile" at bounding box center [458, 452] width 63 height 10
click at [251, 51] on icon at bounding box center [249, 47] width 9 height 9
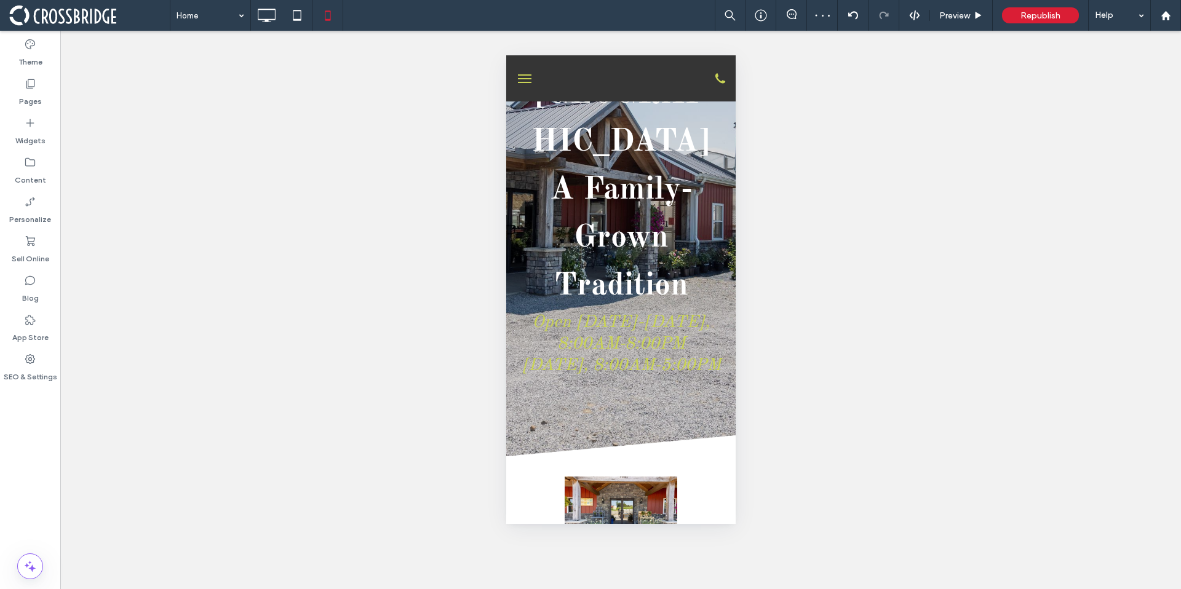
scroll to position [0, 0]
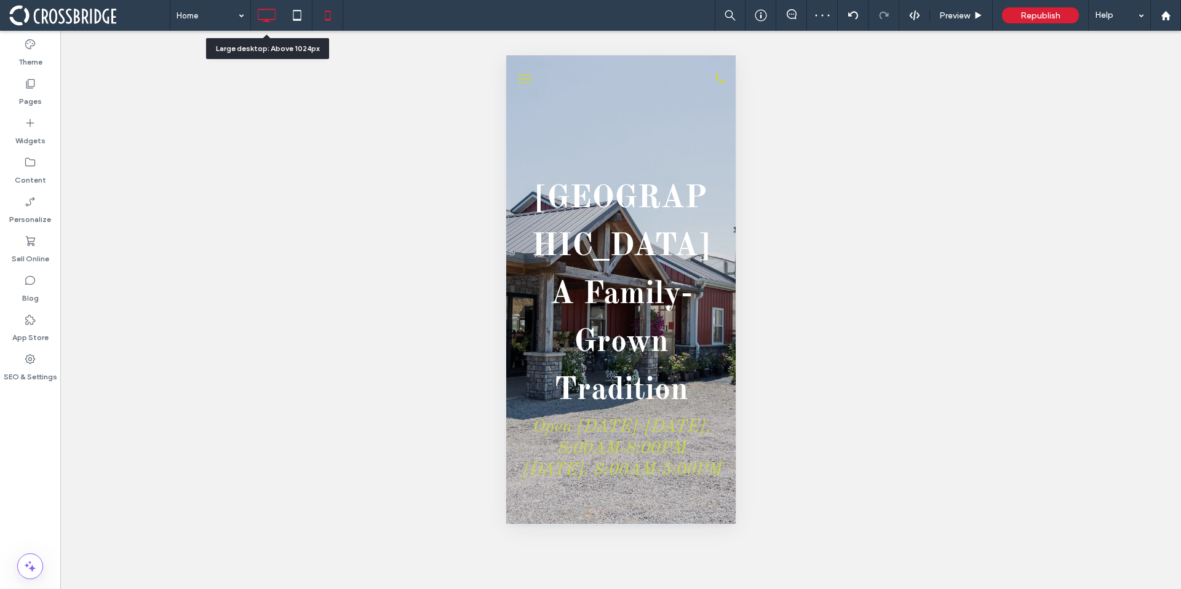
click at [260, 9] on use at bounding box center [267, 16] width 18 height 14
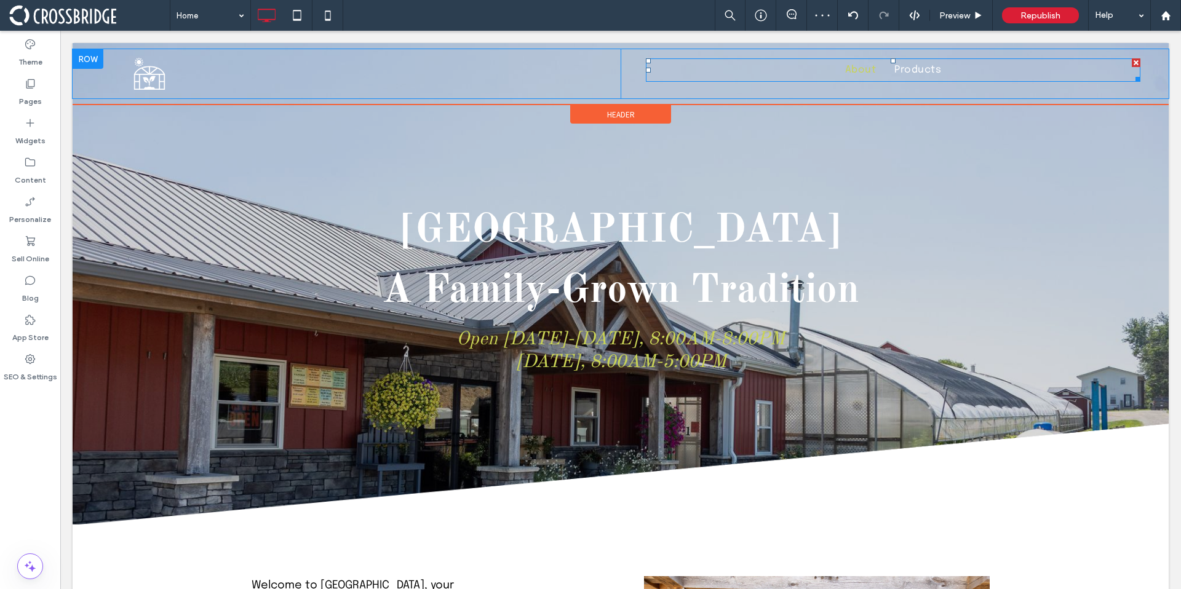
click at [850, 76] on span "About" at bounding box center [860, 70] width 31 height 15
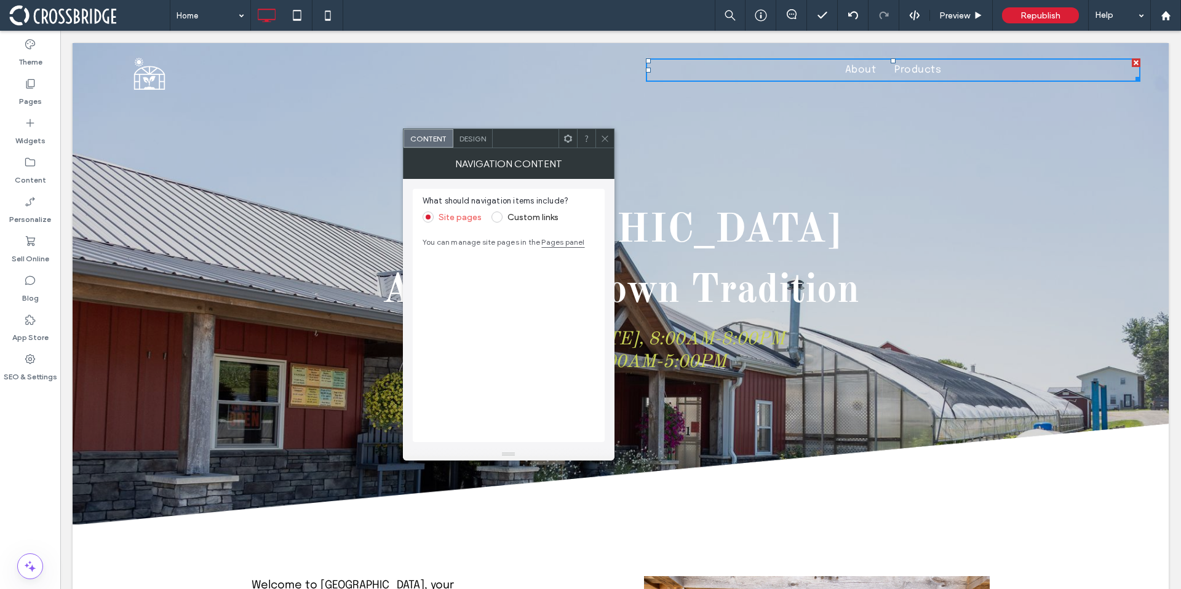
click at [556, 239] on link "Pages panel" at bounding box center [562, 241] width 43 height 9
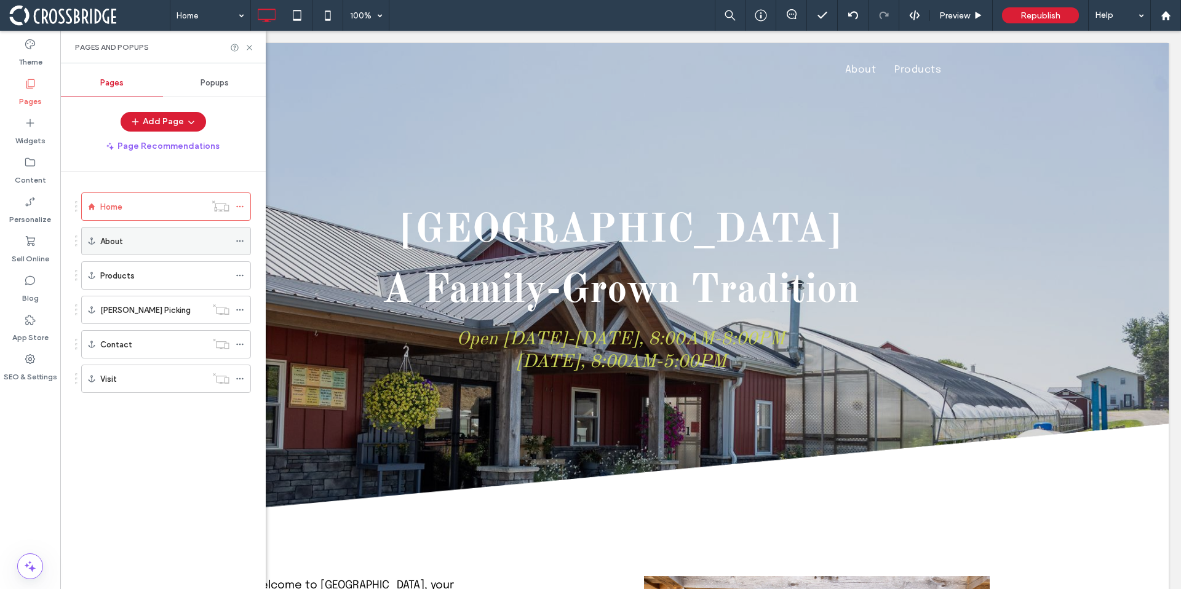
click at [241, 240] on icon at bounding box center [240, 241] width 9 height 9
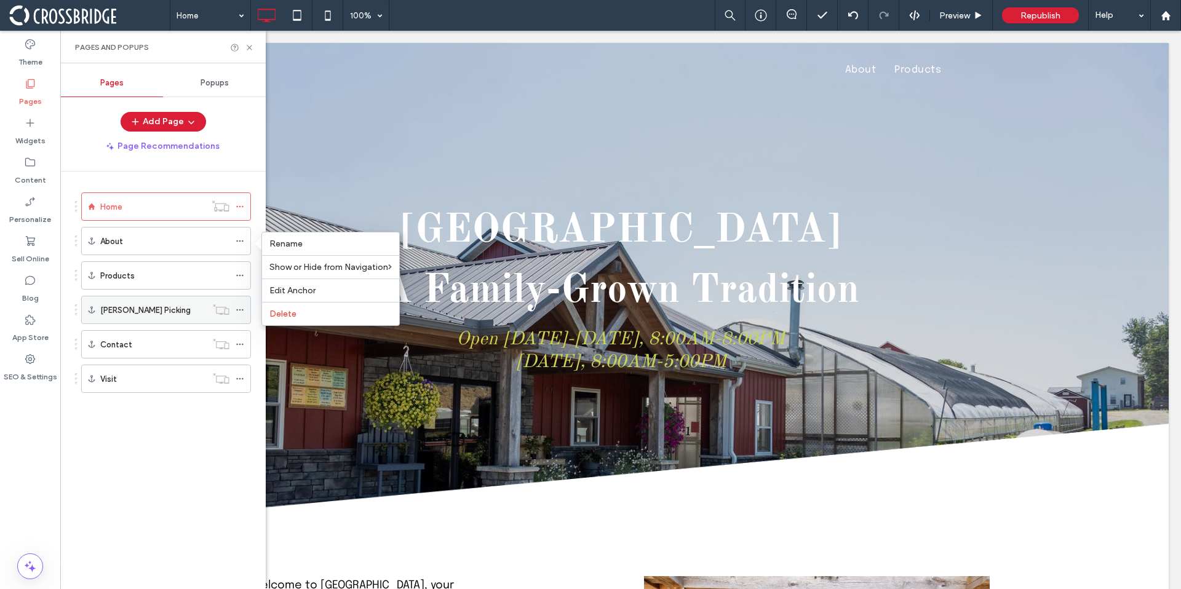
click at [237, 307] on icon at bounding box center [240, 310] width 9 height 9
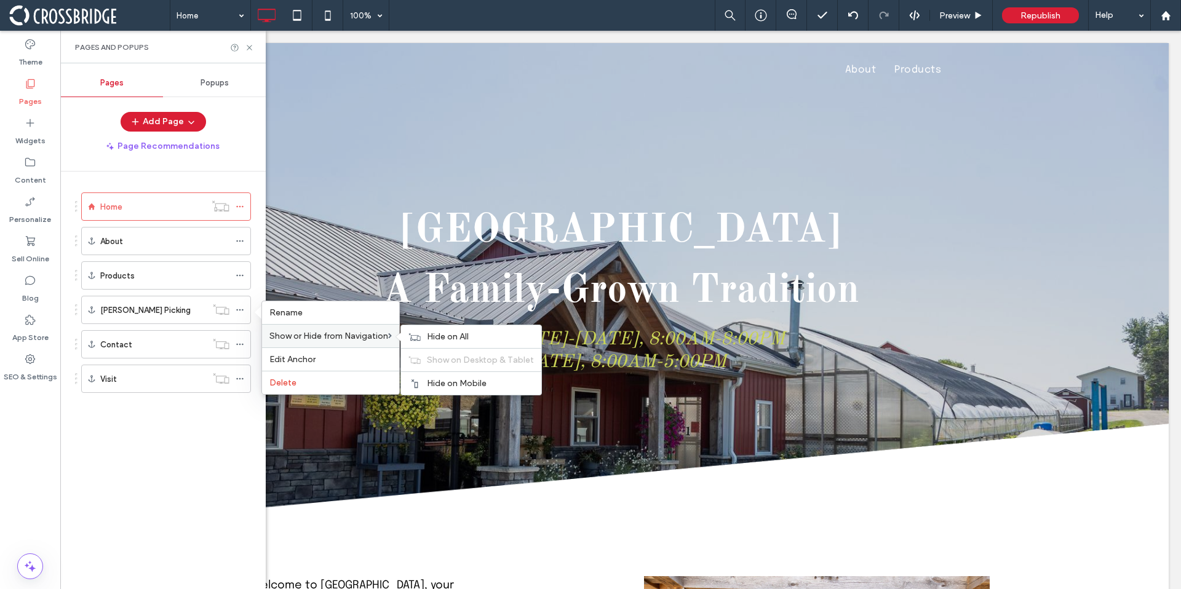
click at [353, 335] on span "Show or Hide from Navigation" at bounding box center [328, 336] width 119 height 10
click at [432, 336] on span "Hide on All" at bounding box center [448, 336] width 42 height 10
click at [433, 337] on span "Show on All" at bounding box center [450, 336] width 46 height 10
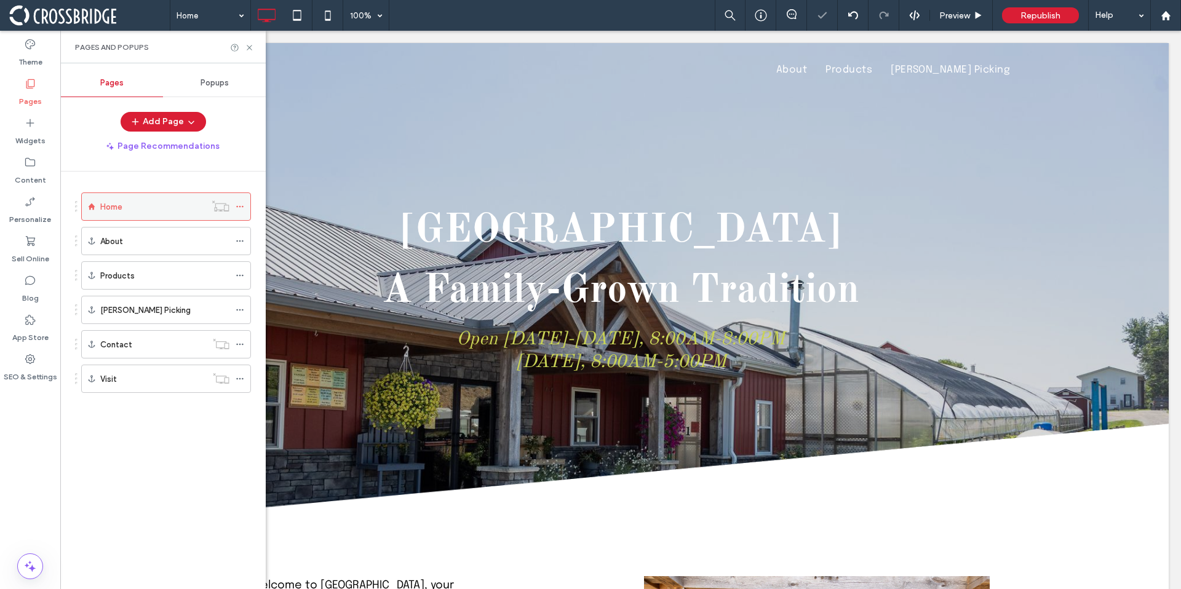
click at [237, 207] on use at bounding box center [239, 207] width 7 height 2
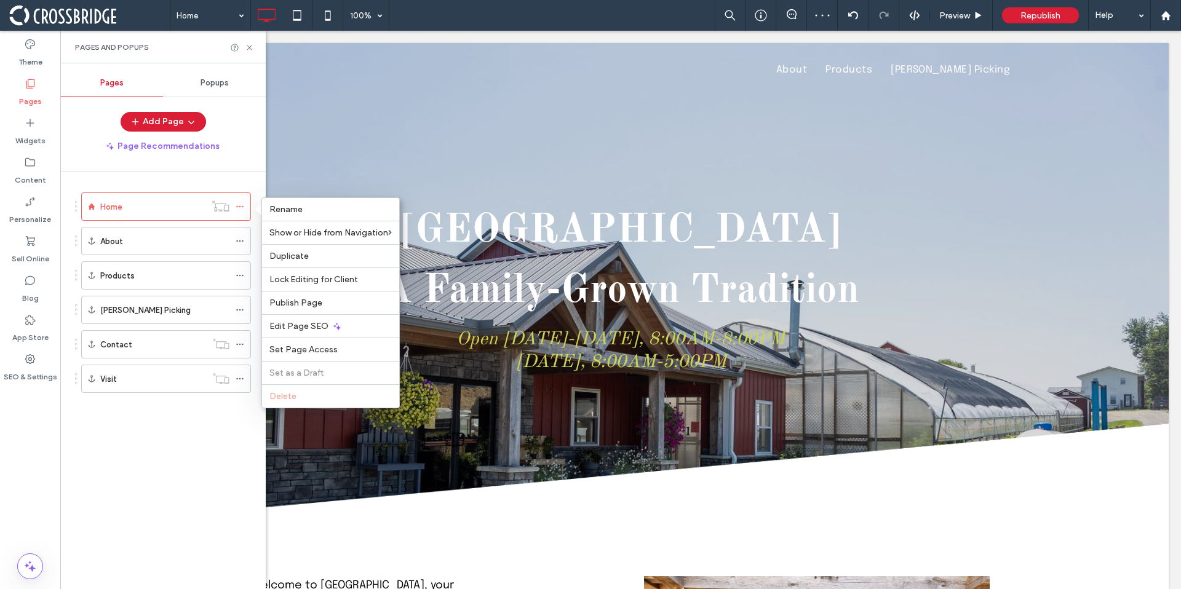
click at [186, 259] on ol "Home About Products Berry Picking Contact Visit" at bounding box center [158, 292] width 185 height 200
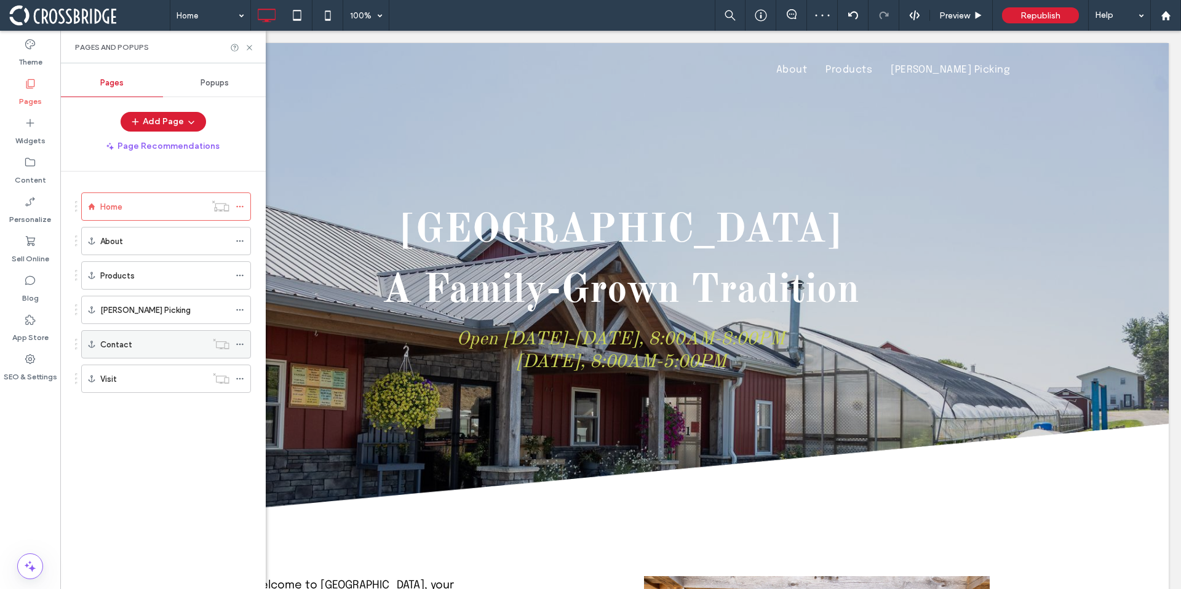
click at [238, 340] on icon at bounding box center [240, 344] width 9 height 9
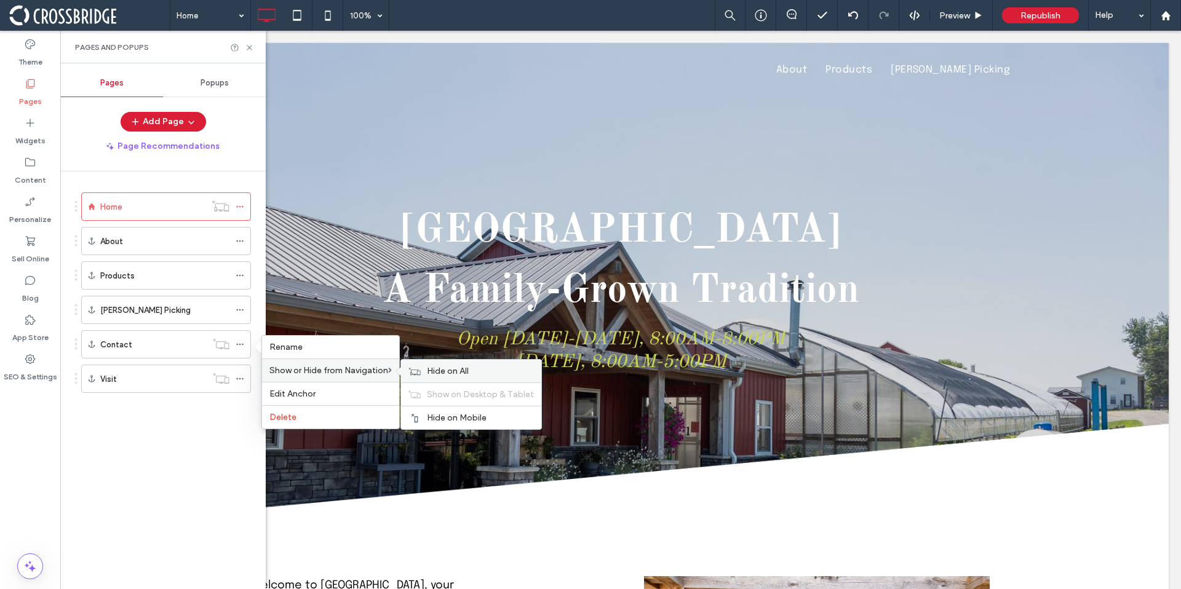
click at [444, 372] on span "Hide on All" at bounding box center [448, 371] width 42 height 10
click at [444, 372] on span "Show on All" at bounding box center [450, 371] width 46 height 10
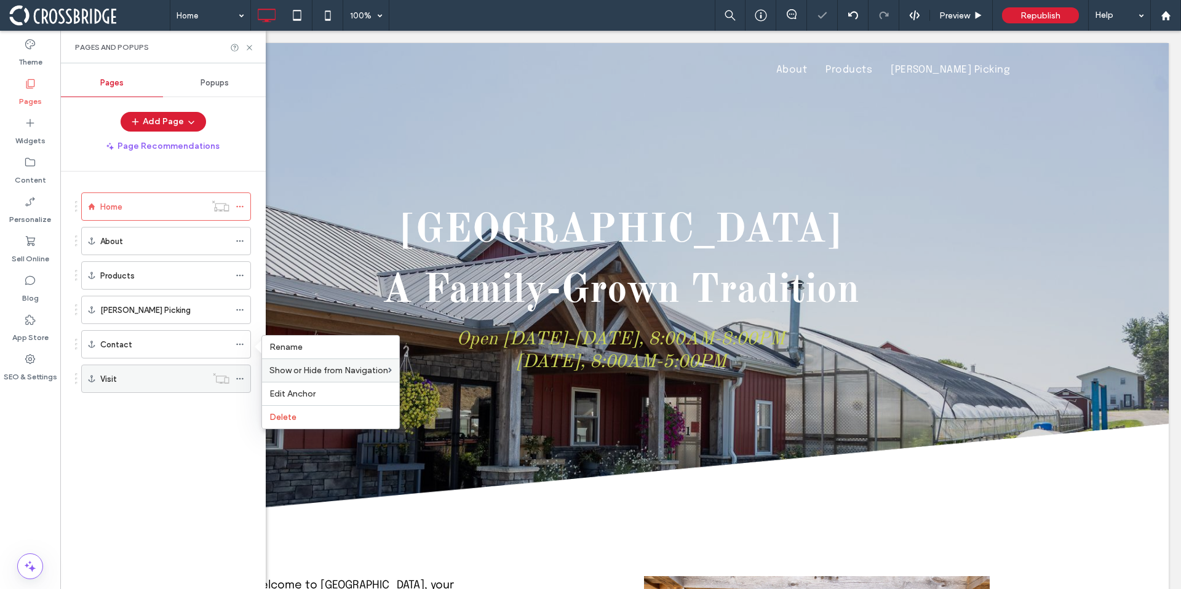
click at [239, 378] on icon at bounding box center [240, 378] width 9 height 9
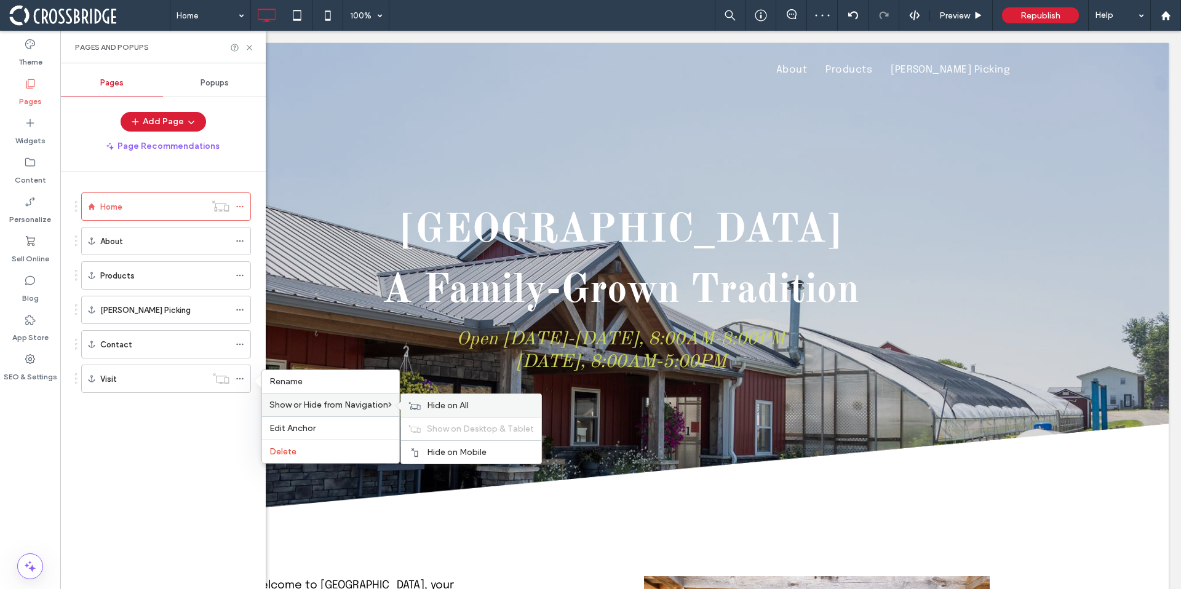
click at [445, 408] on span "Hide on All" at bounding box center [448, 405] width 42 height 10
click at [446, 408] on span "Show on All" at bounding box center [450, 405] width 46 height 10
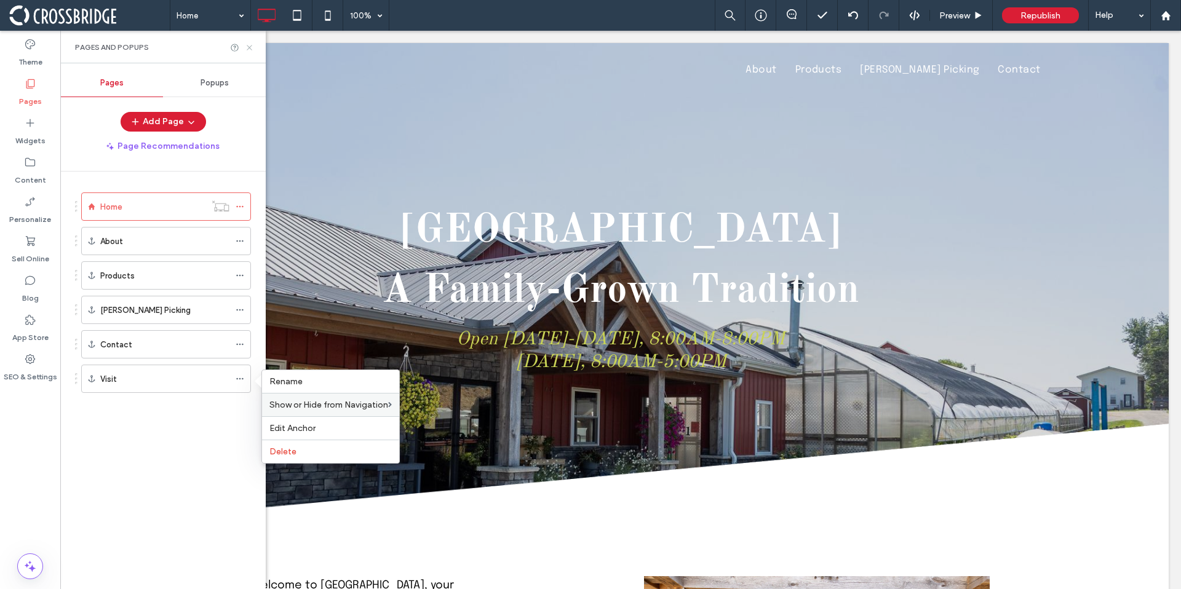
click at [250, 46] on icon at bounding box center [249, 47] width 9 height 9
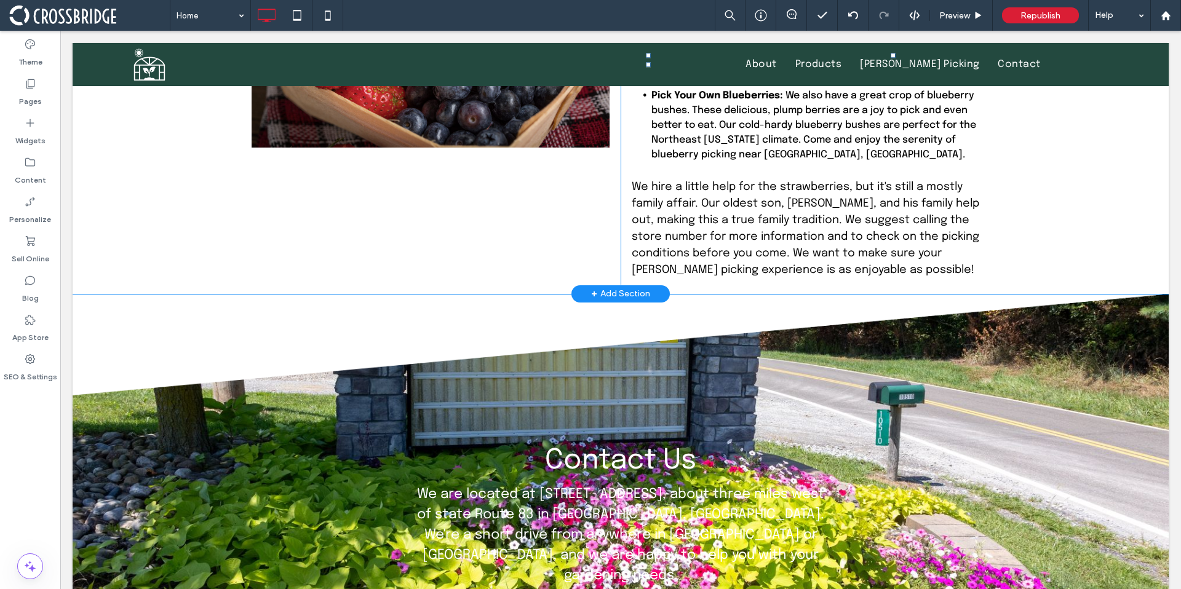
scroll to position [2108, 0]
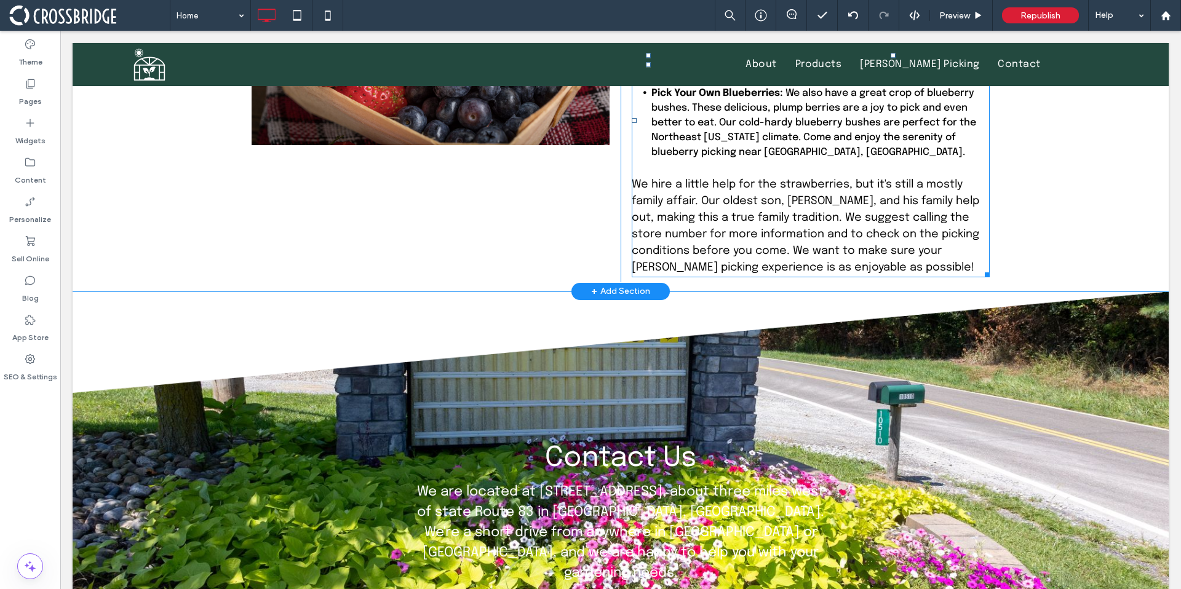
click at [644, 179] on span "We hire a little help for the strawberries, but it's still a mostly family affa…" at bounding box center [805, 226] width 347 height 94
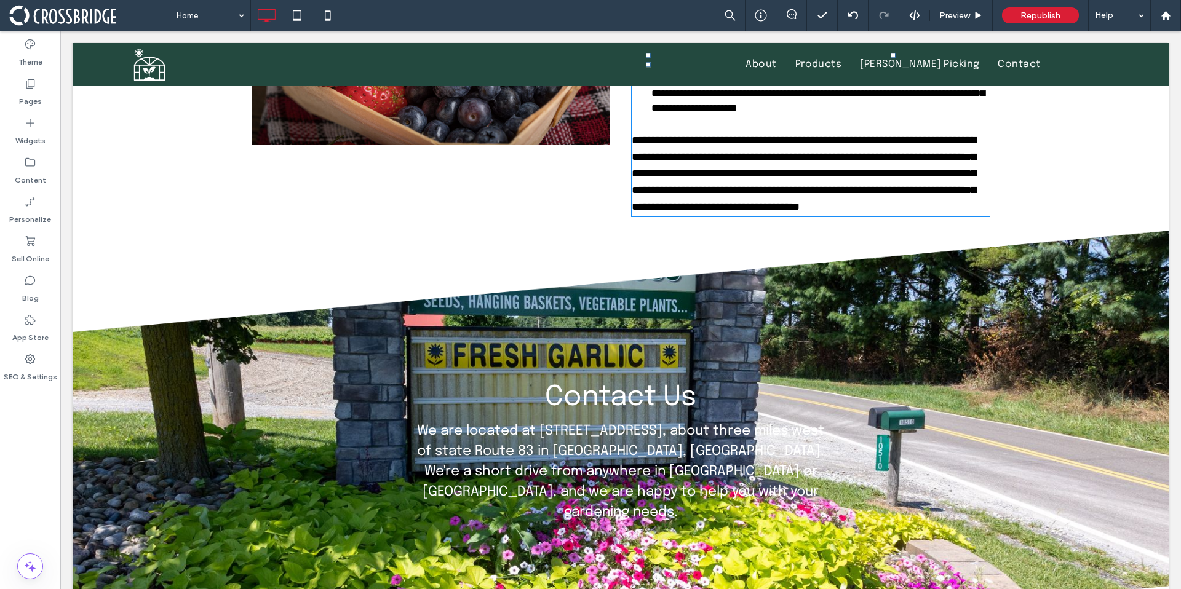
scroll to position [1901, 0]
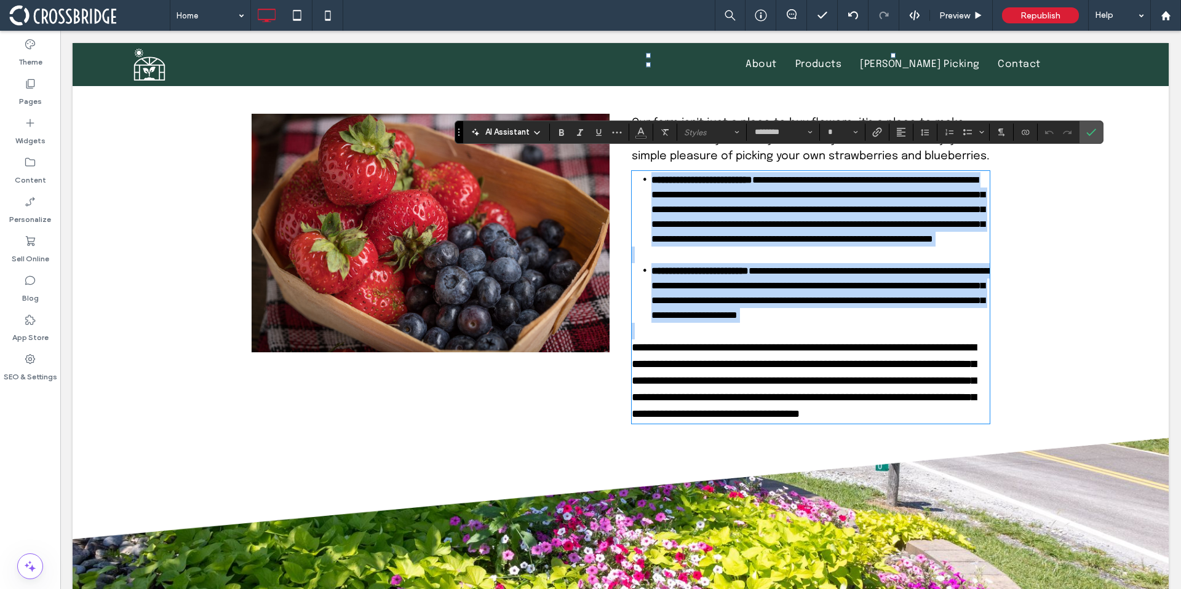
type input "********"
click at [632, 379] on span "**********" at bounding box center [804, 380] width 344 height 77
type input "**"
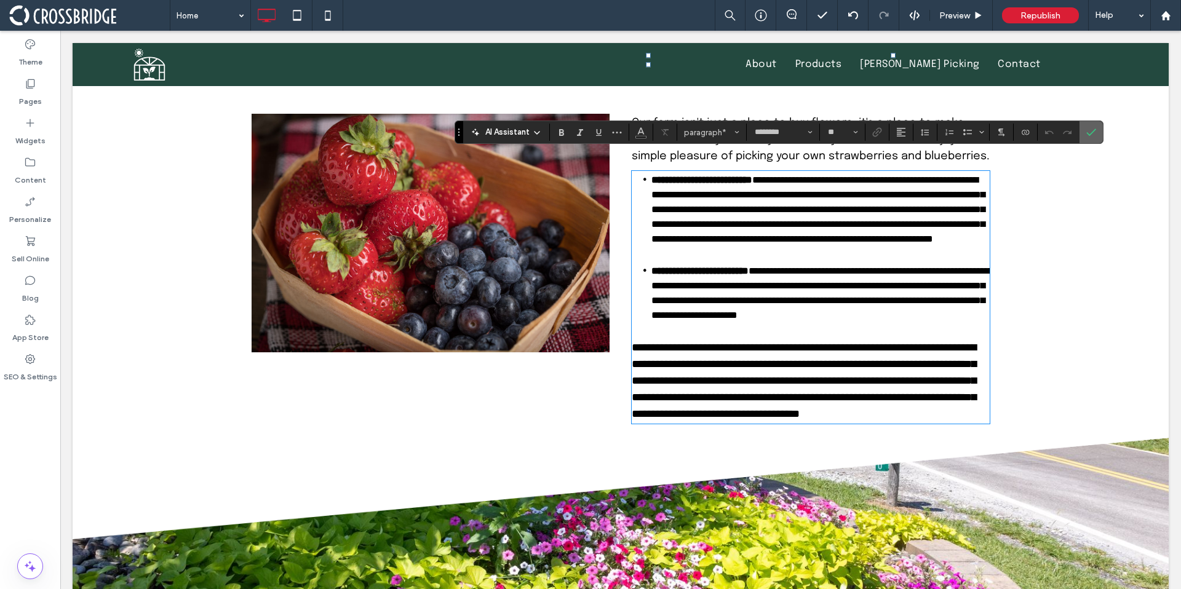
click at [1083, 135] on label "Confirm" at bounding box center [1091, 132] width 18 height 22
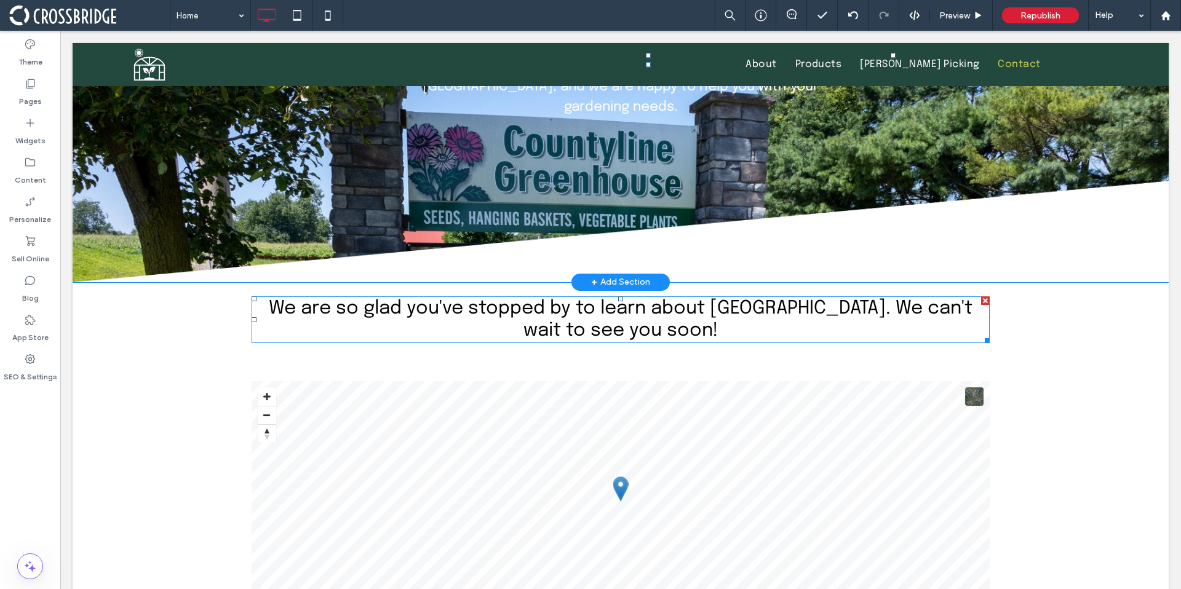
scroll to position [2179, 0]
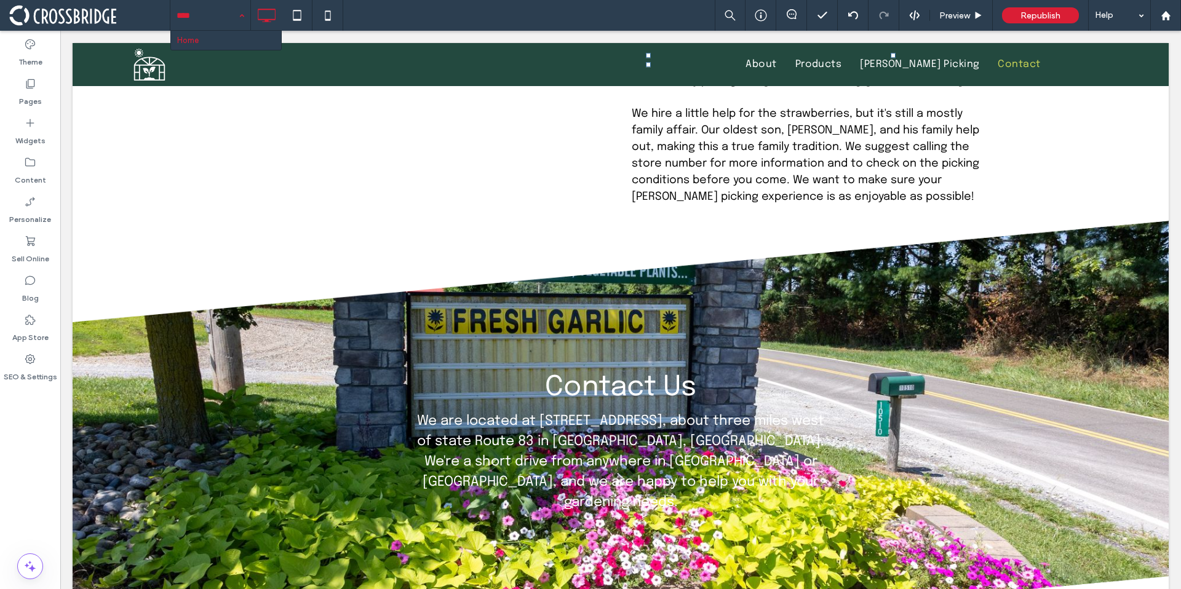
click at [236, 17] on div "Home" at bounding box center [210, 15] width 80 height 31
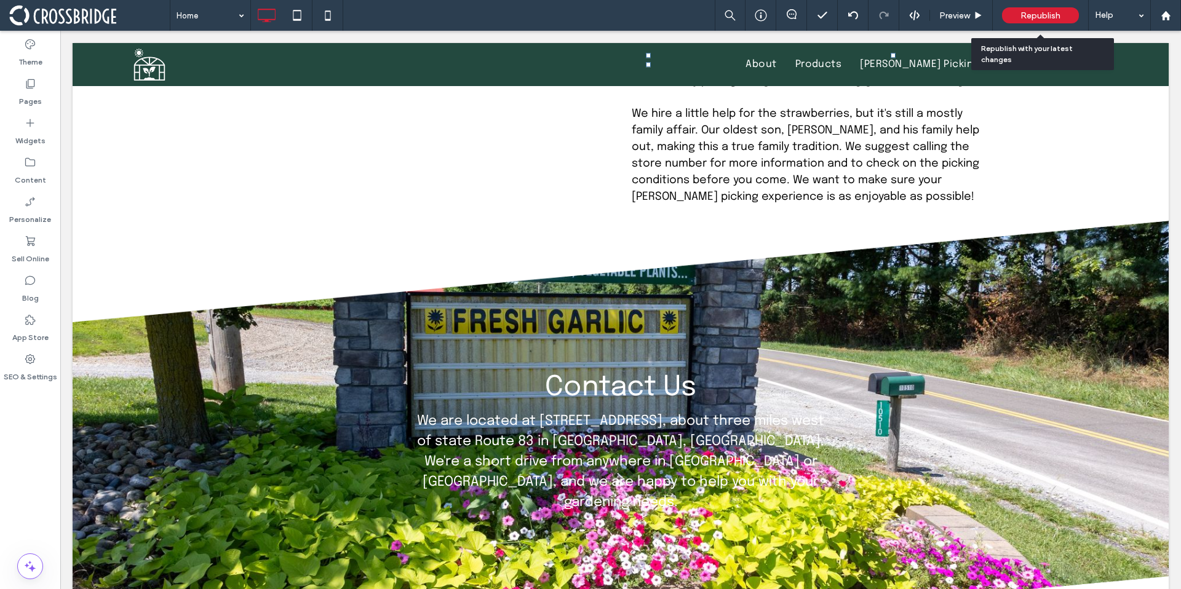
click at [1026, 24] on div "Republish" at bounding box center [1040, 15] width 77 height 31
click at [1031, 20] on span "Republish" at bounding box center [1040, 15] width 40 height 10
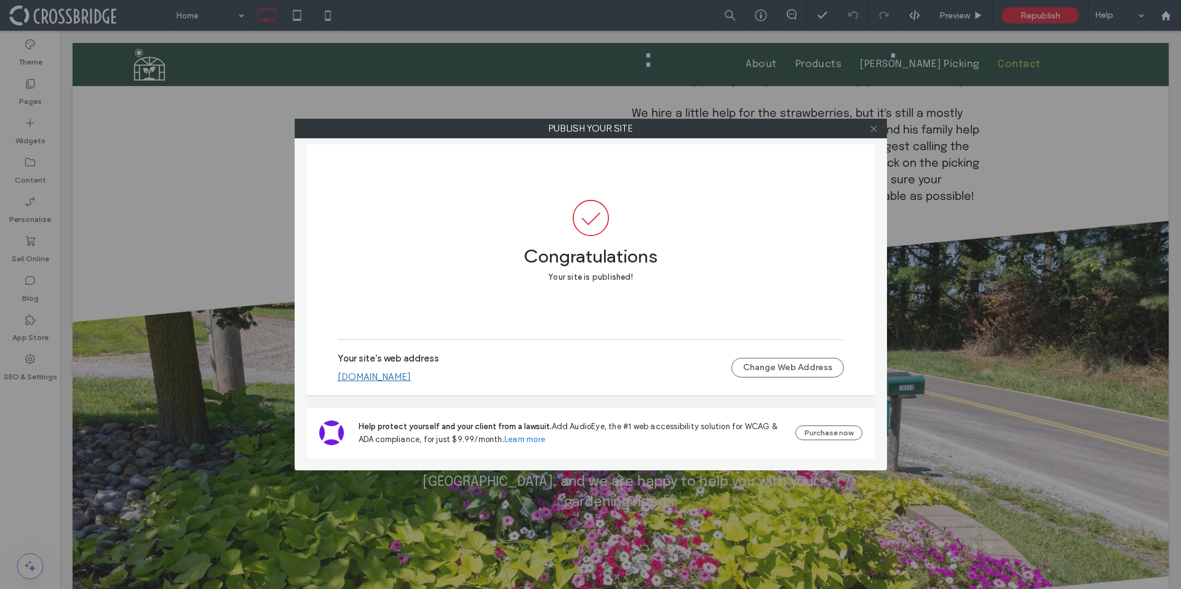
click at [877, 132] on icon at bounding box center [873, 128] width 9 height 9
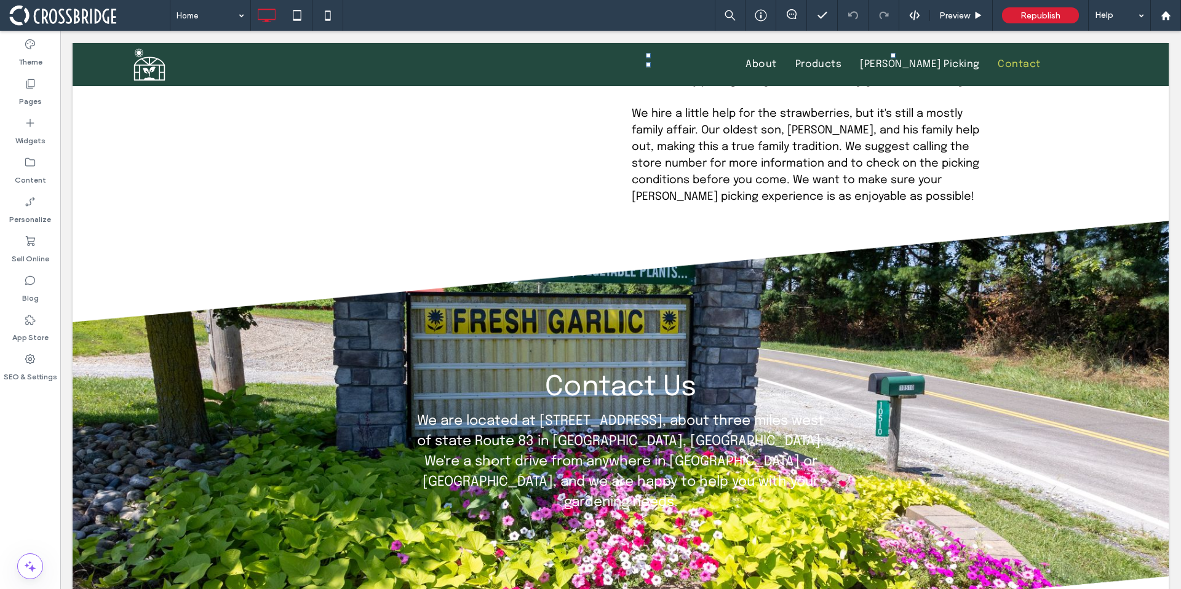
click at [69, 17] on span at bounding box center [89, 15] width 160 height 25
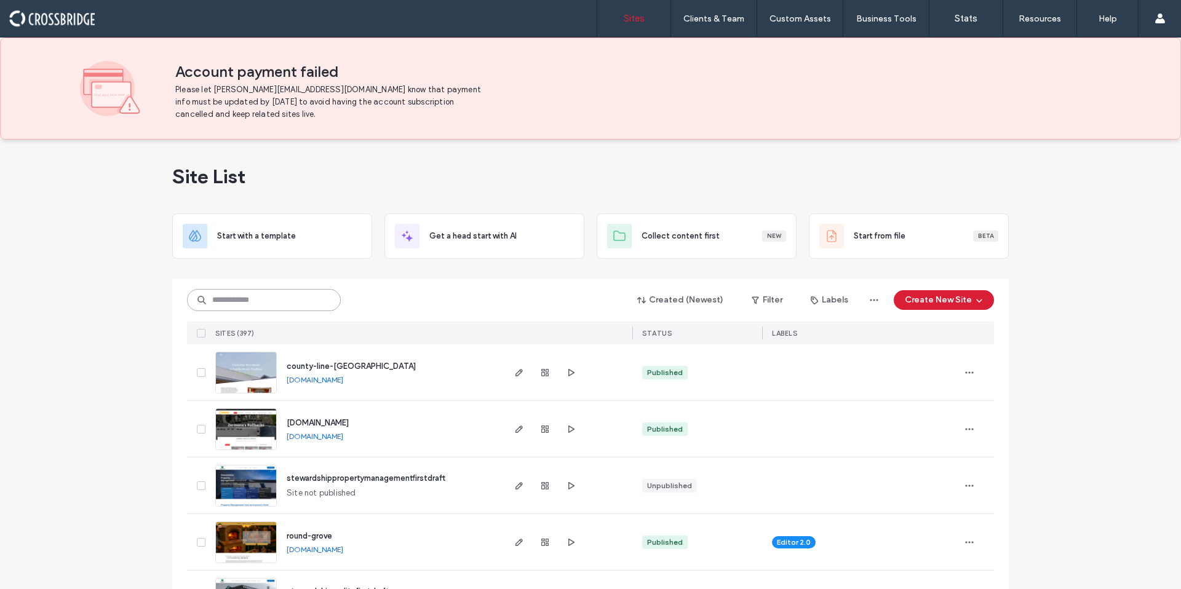
click at [267, 303] on input at bounding box center [264, 300] width 154 height 22
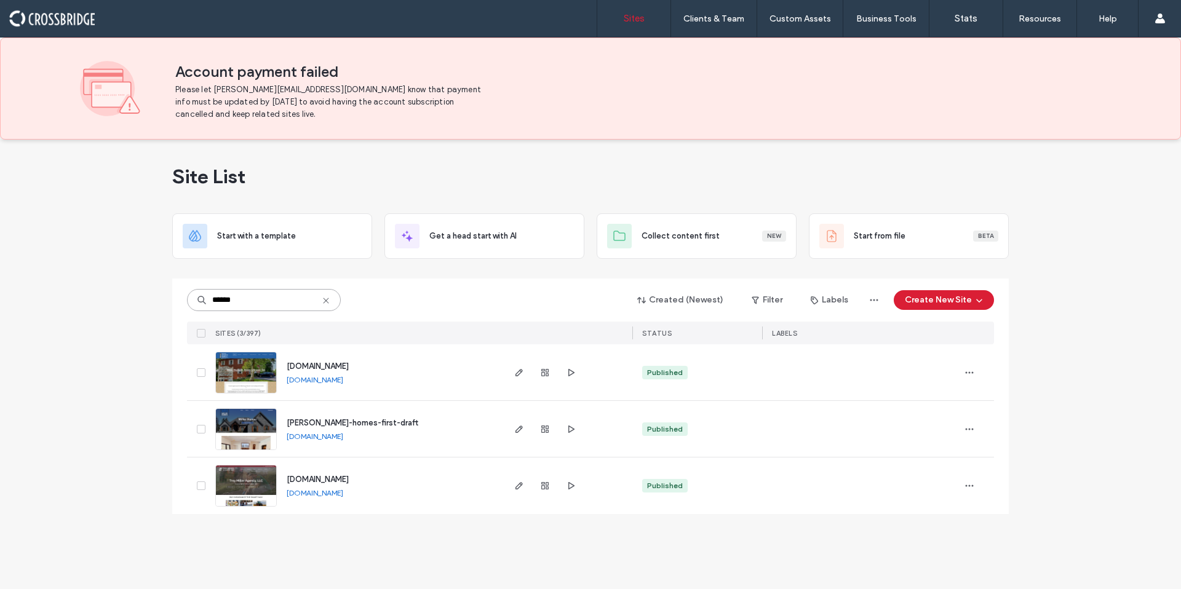
type input "******"
click at [360, 423] on span "miller-homes-first-draft" at bounding box center [353, 422] width 132 height 9
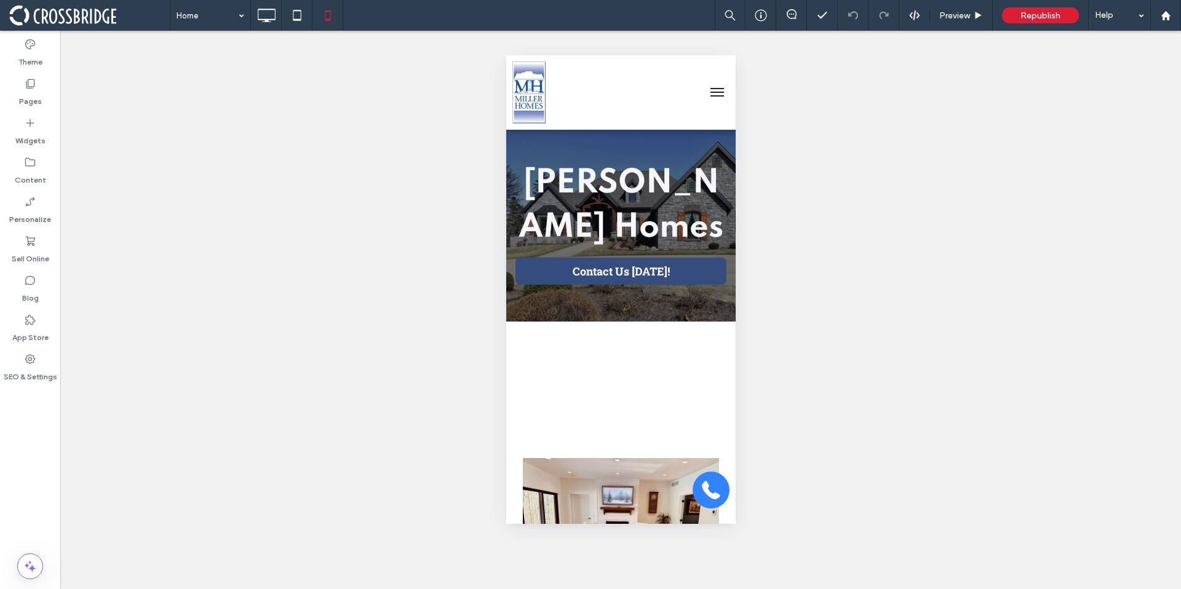
click at [710, 92] on span "menu" at bounding box center [717, 92] width 14 height 1
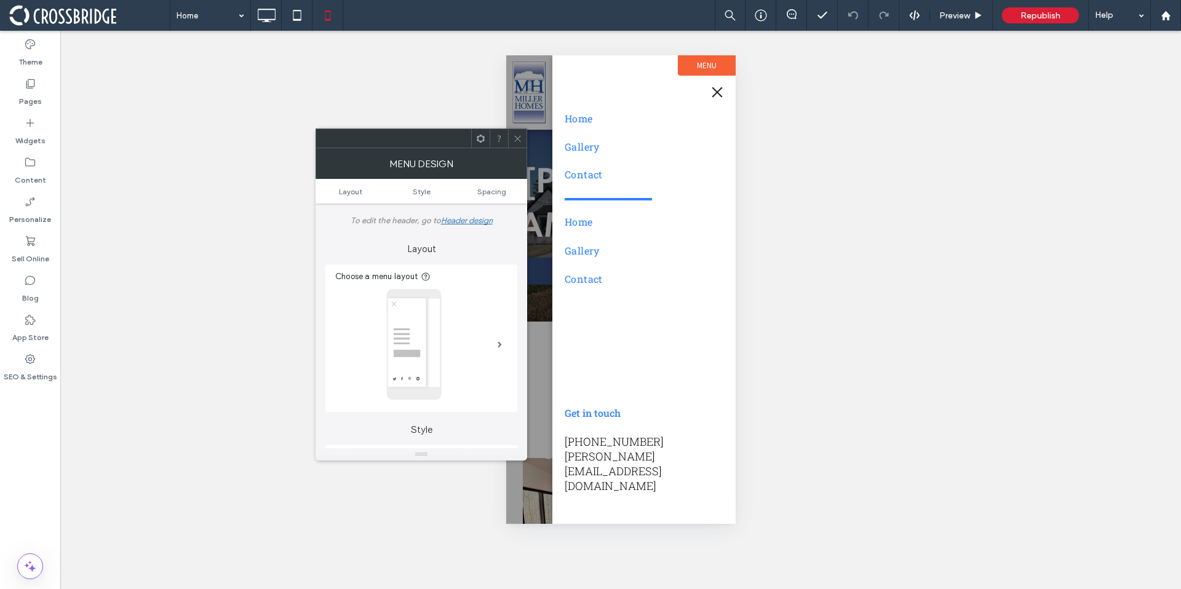
click at [524, 132] on div at bounding box center [517, 138] width 18 height 18
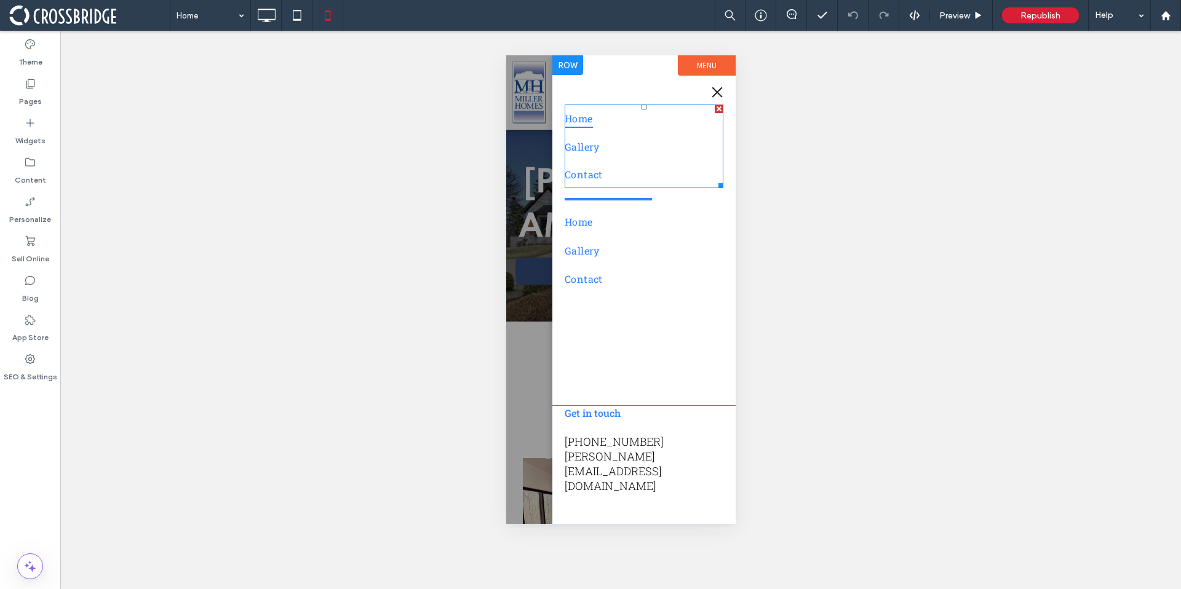
click at [580, 130] on link "Home" at bounding box center [643, 119] width 159 height 28
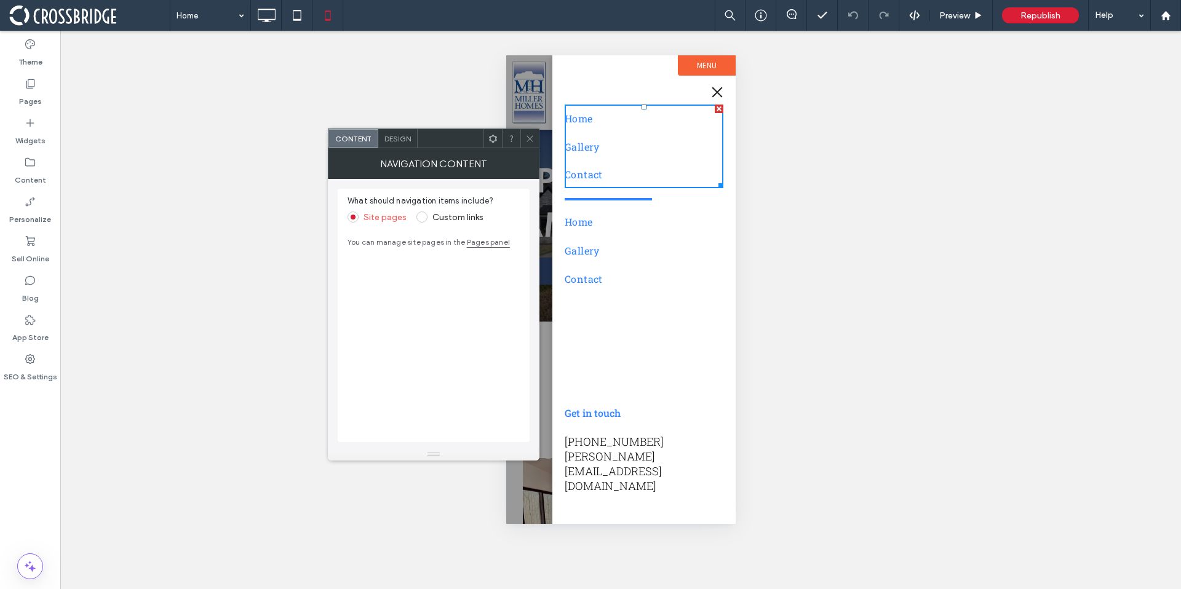
click at [528, 139] on icon at bounding box center [529, 138] width 9 height 9
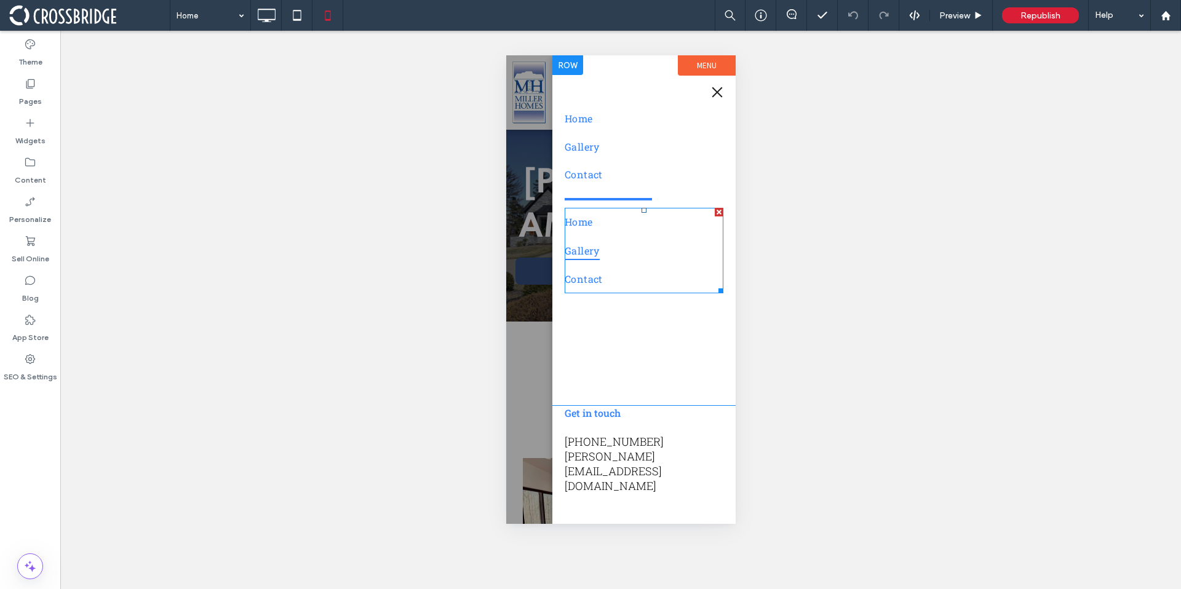
click at [587, 237] on link "Gallery" at bounding box center [643, 251] width 159 height 28
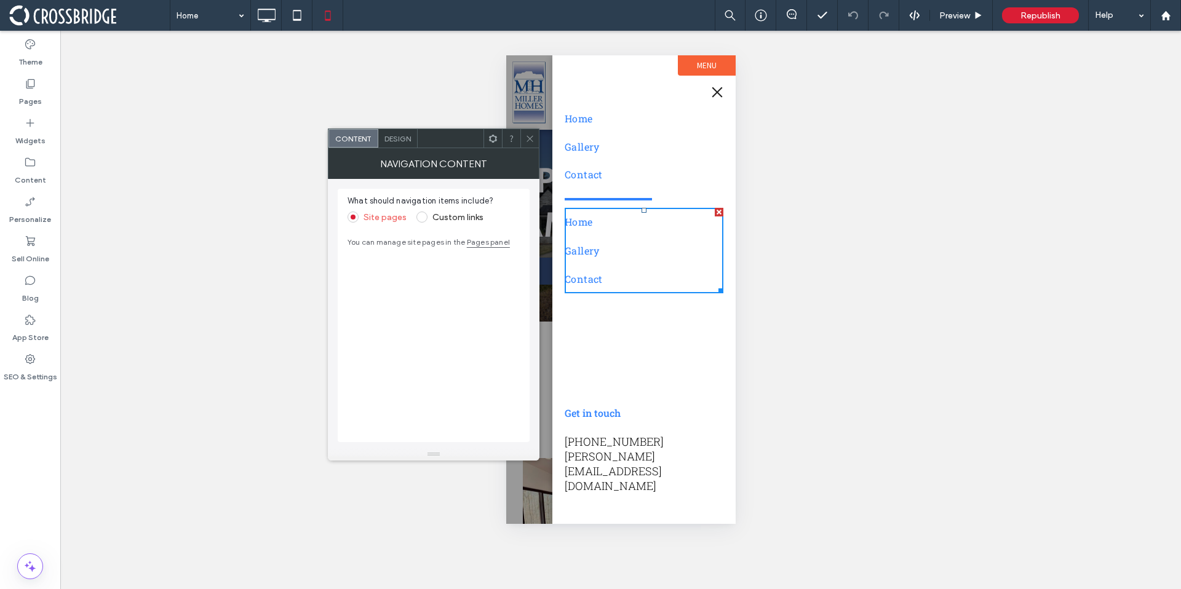
click at [529, 135] on icon at bounding box center [529, 138] width 9 height 9
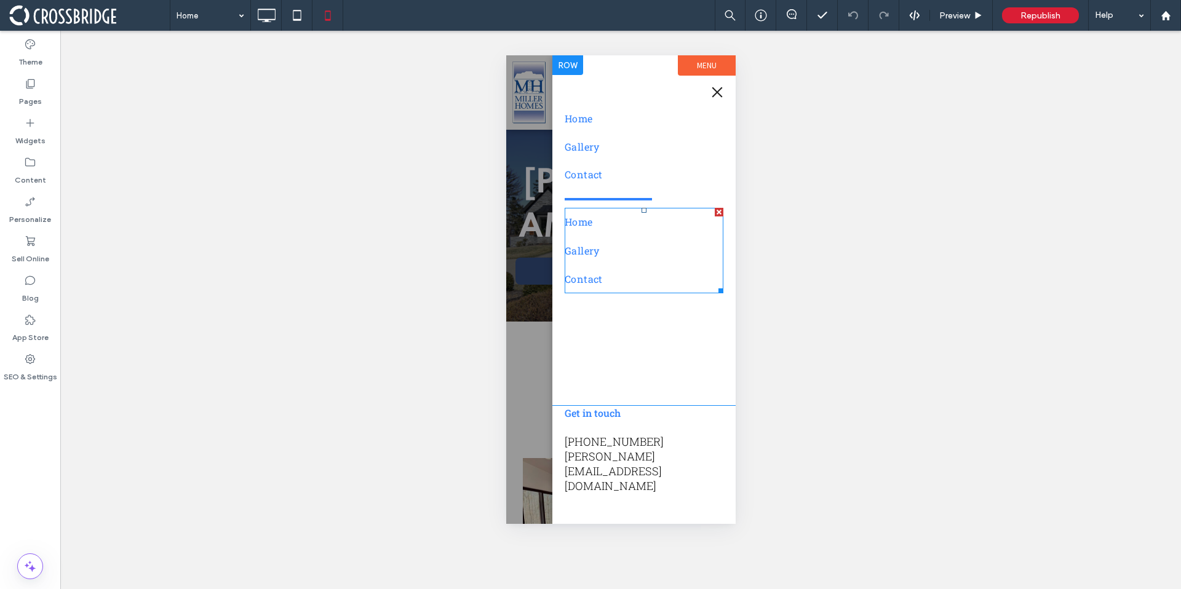
drag, startPoint x: 716, startPoint y: 210, endPoint x: 1222, endPoint y: 265, distance: 509.1
click at [716, 210] on div at bounding box center [718, 212] width 9 height 9
click at [721, 90] on button "menu" at bounding box center [716, 92] width 25 height 25
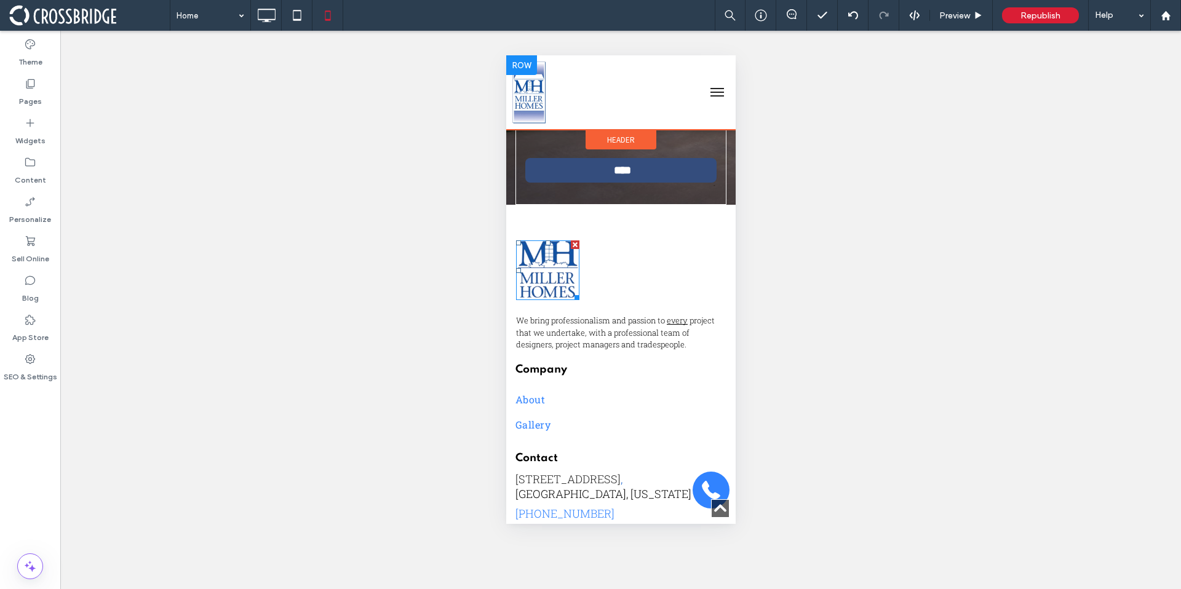
scroll to position [3267, 0]
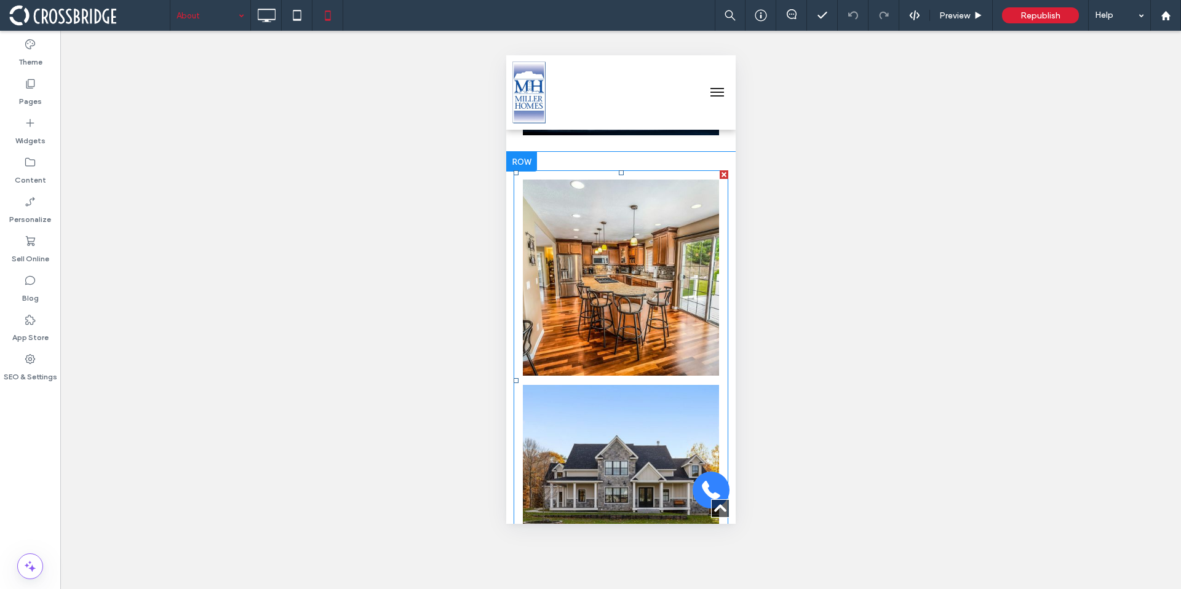
scroll to position [611, 0]
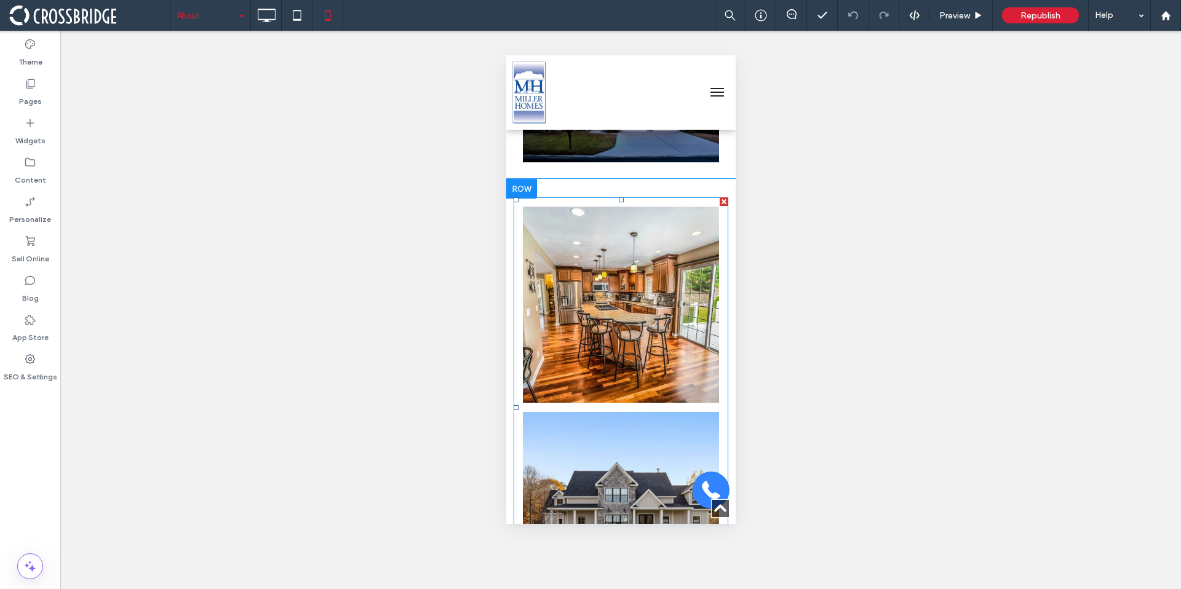
click at [591, 247] on link at bounding box center [620, 305] width 196 height 196
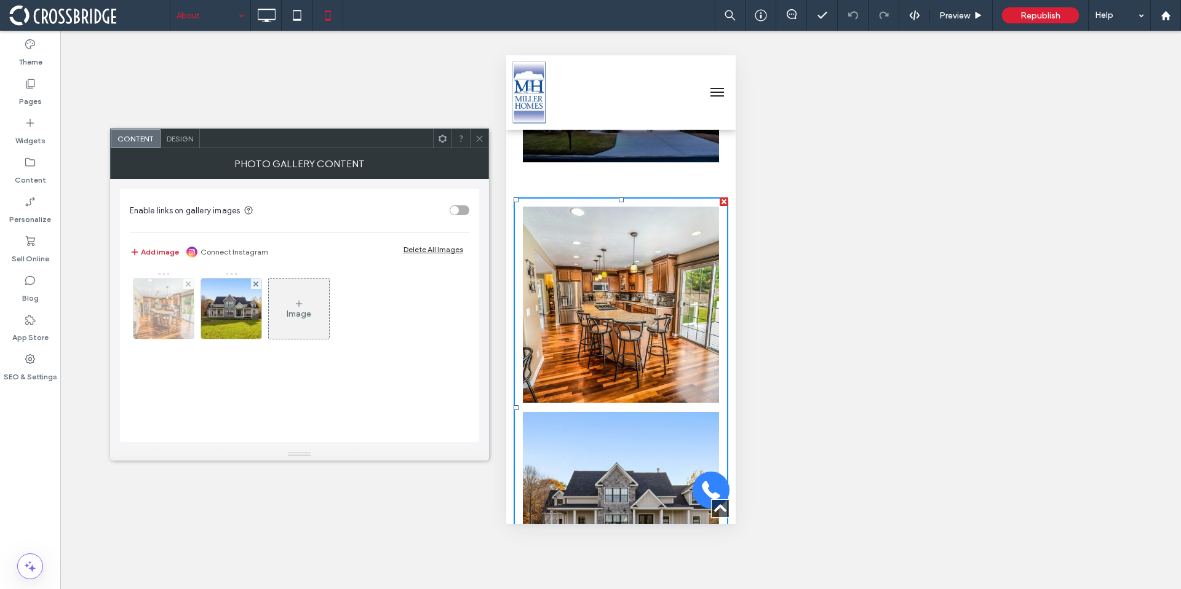
click at [178, 306] on img at bounding box center [163, 309] width 90 height 60
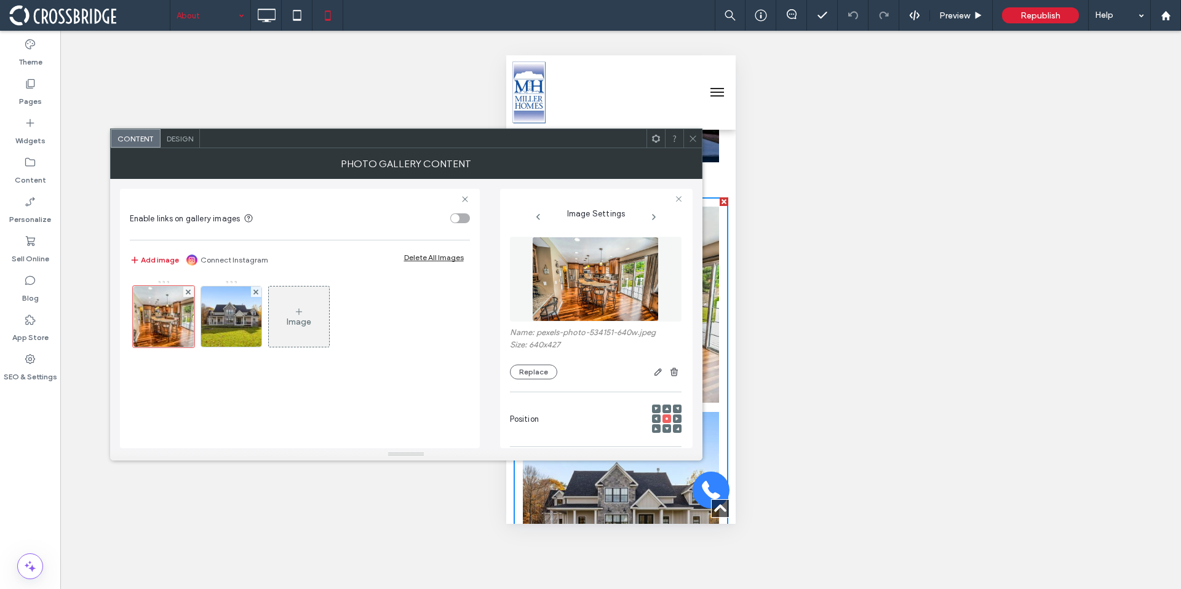
click at [692, 141] on icon at bounding box center [692, 138] width 9 height 9
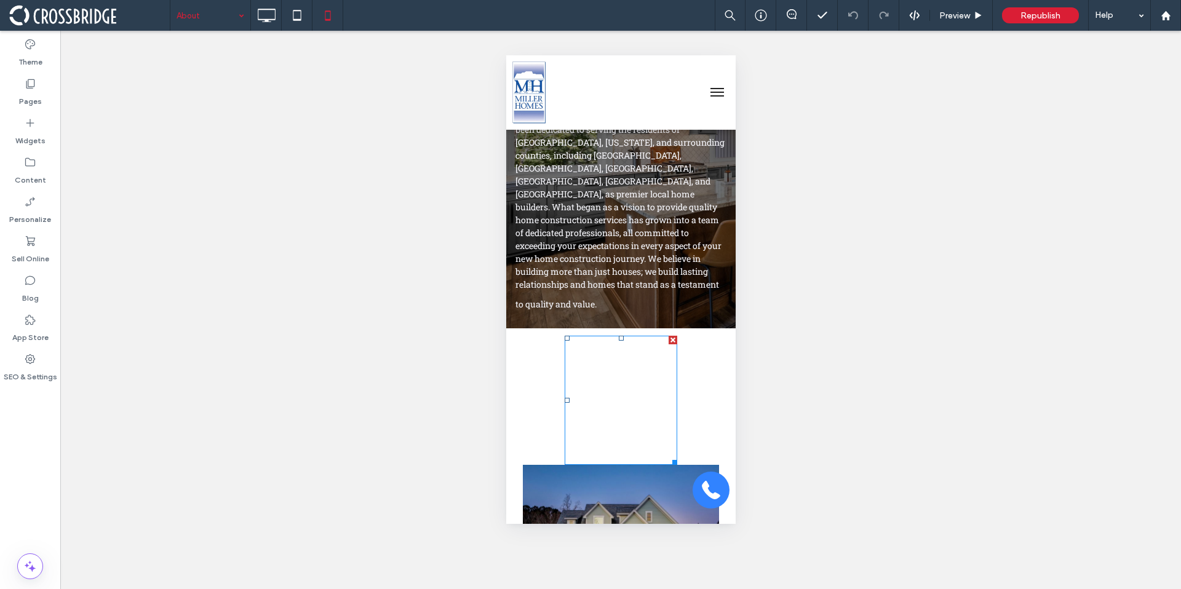
scroll to position [127, 0]
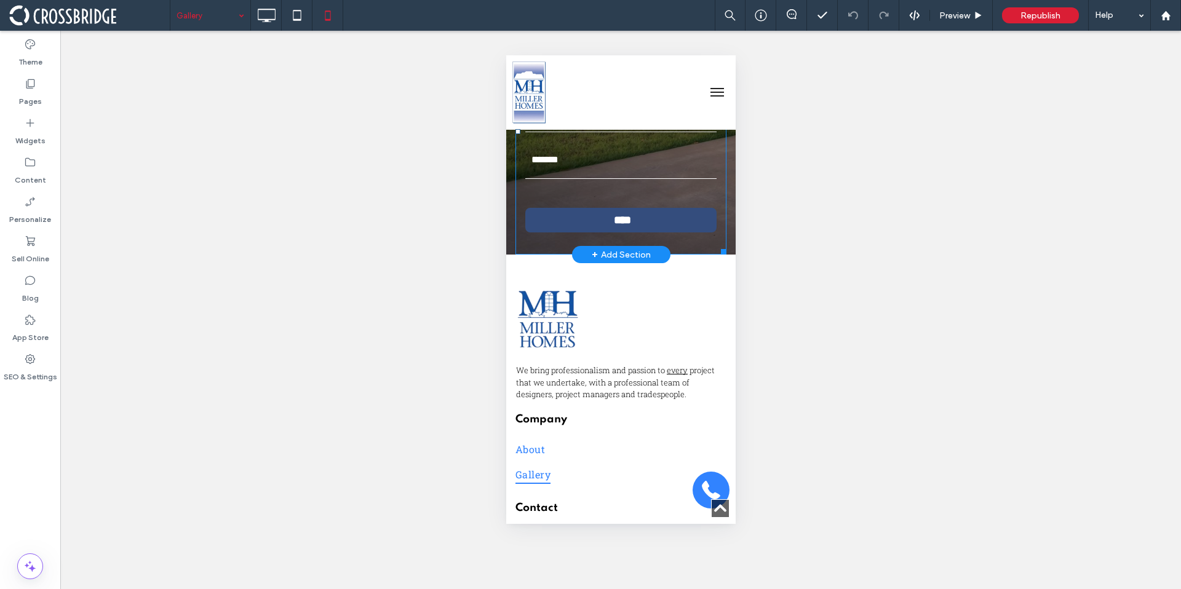
scroll to position [1580, 0]
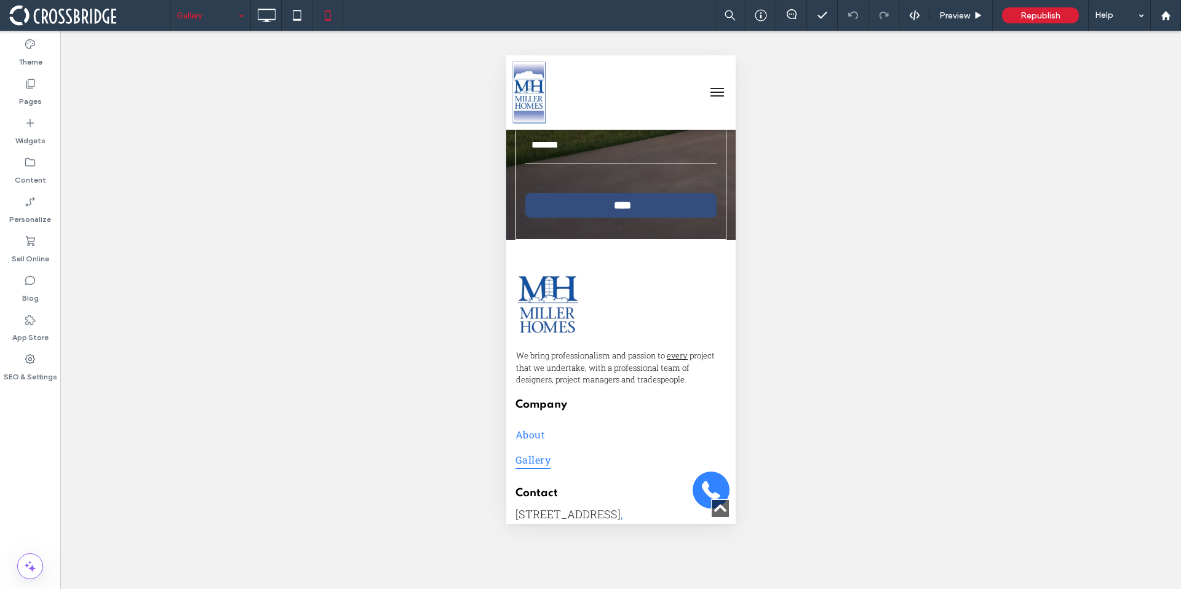
click at [221, 27] on input at bounding box center [206, 15] width 61 height 31
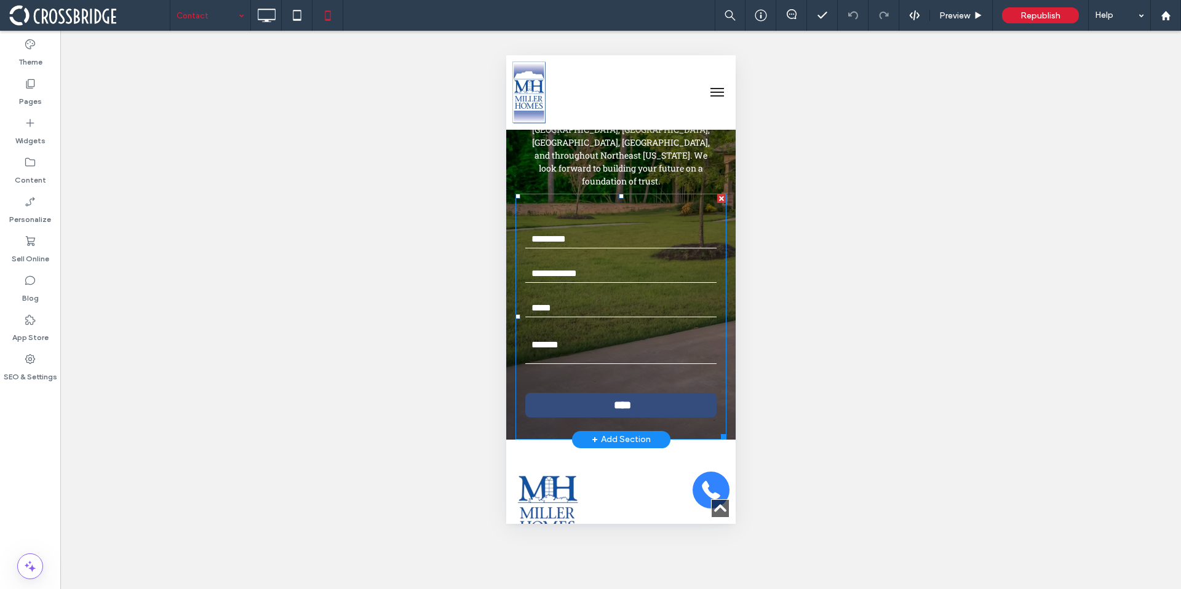
scroll to position [930, 0]
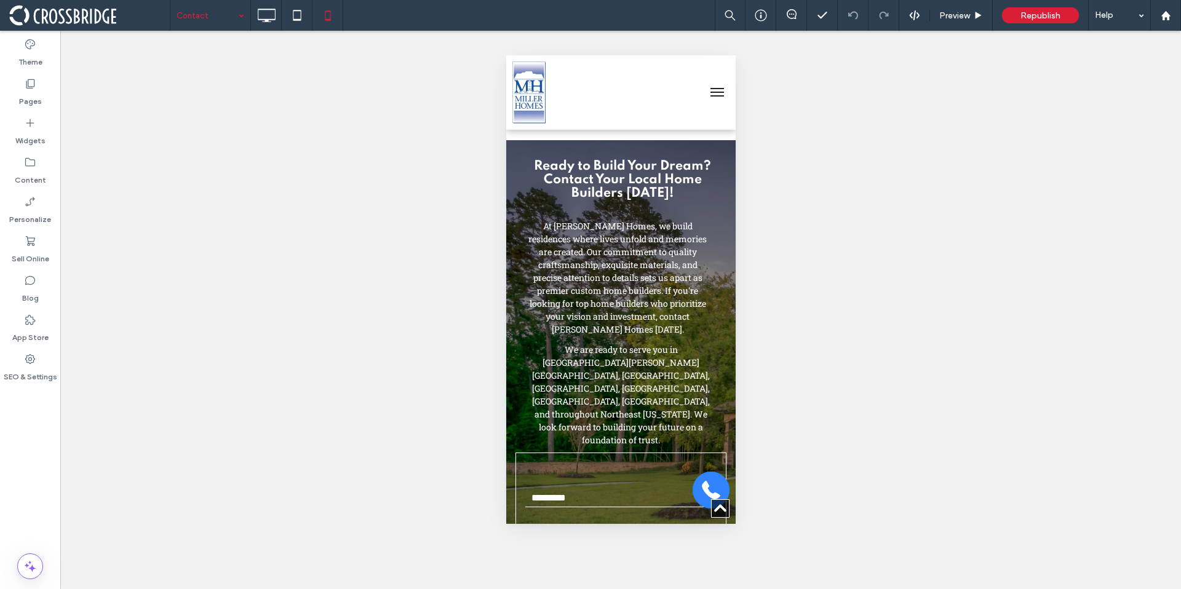
click at [706, 475] on link at bounding box center [710, 490] width 37 height 37
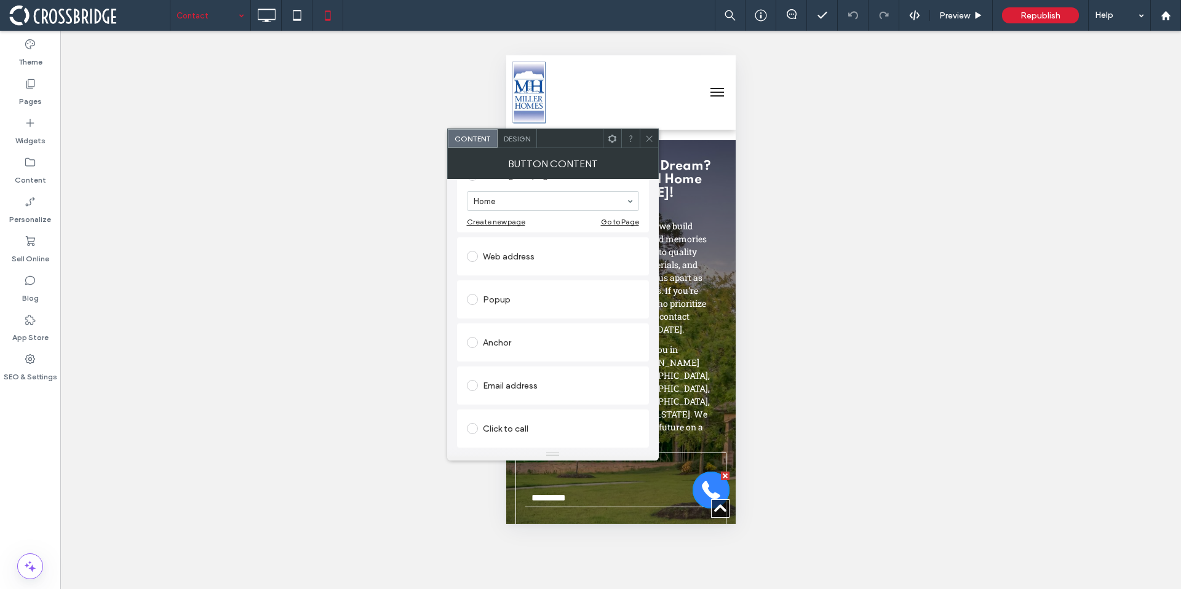
scroll to position [154, 0]
click at [499, 421] on div "Click to call" at bounding box center [553, 428] width 172 height 20
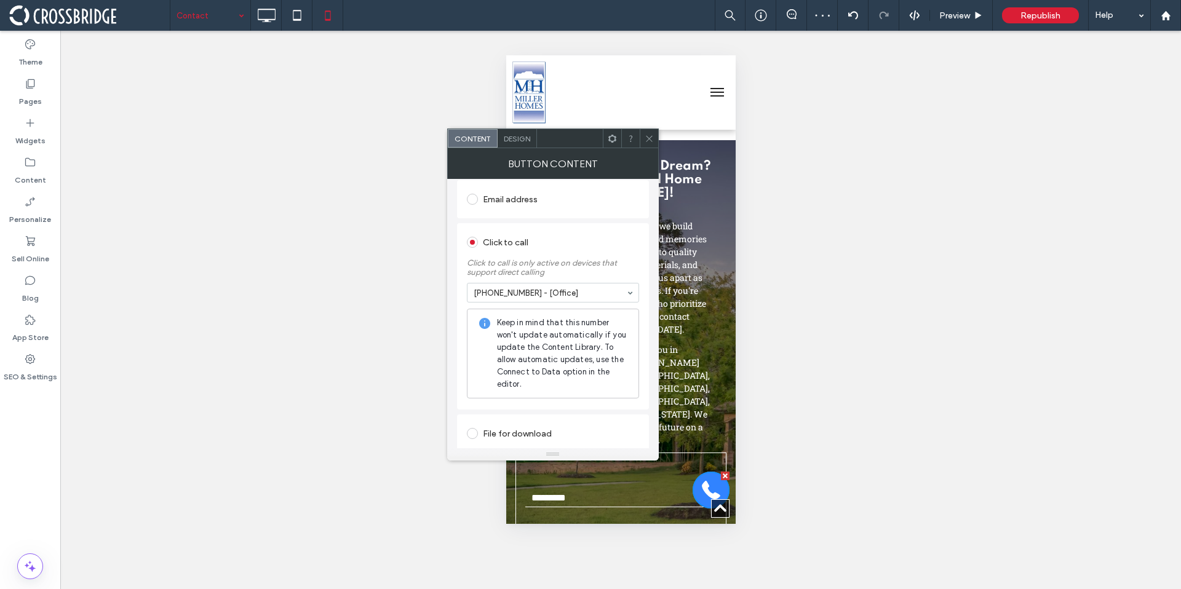
scroll to position [302, 0]
click at [646, 138] on icon at bounding box center [648, 138] width 9 height 9
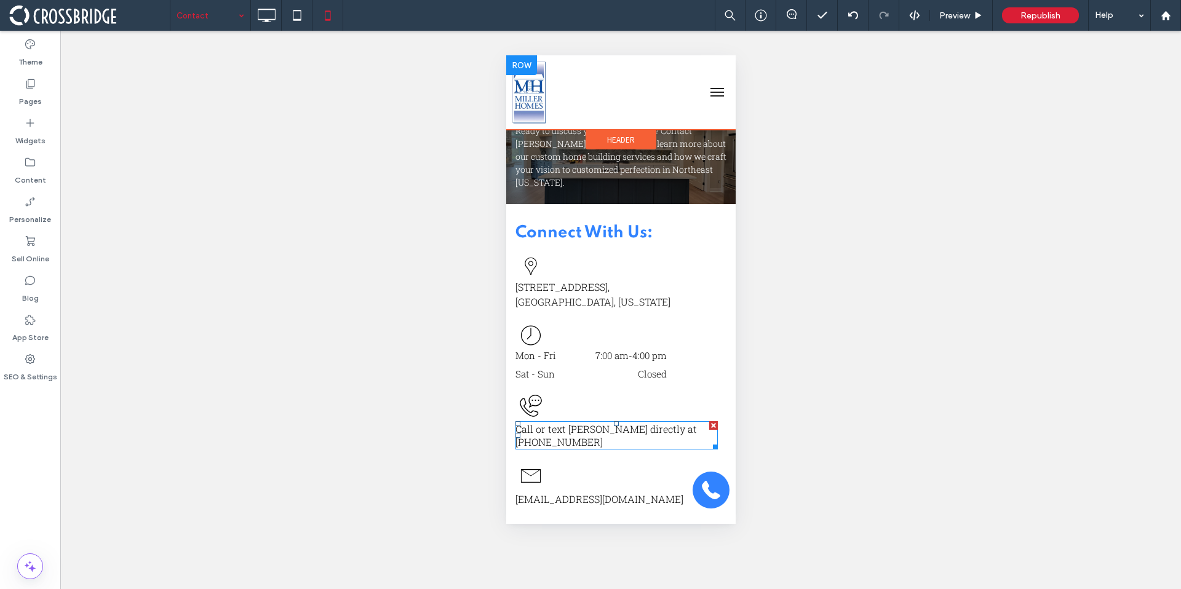
scroll to position [63, 0]
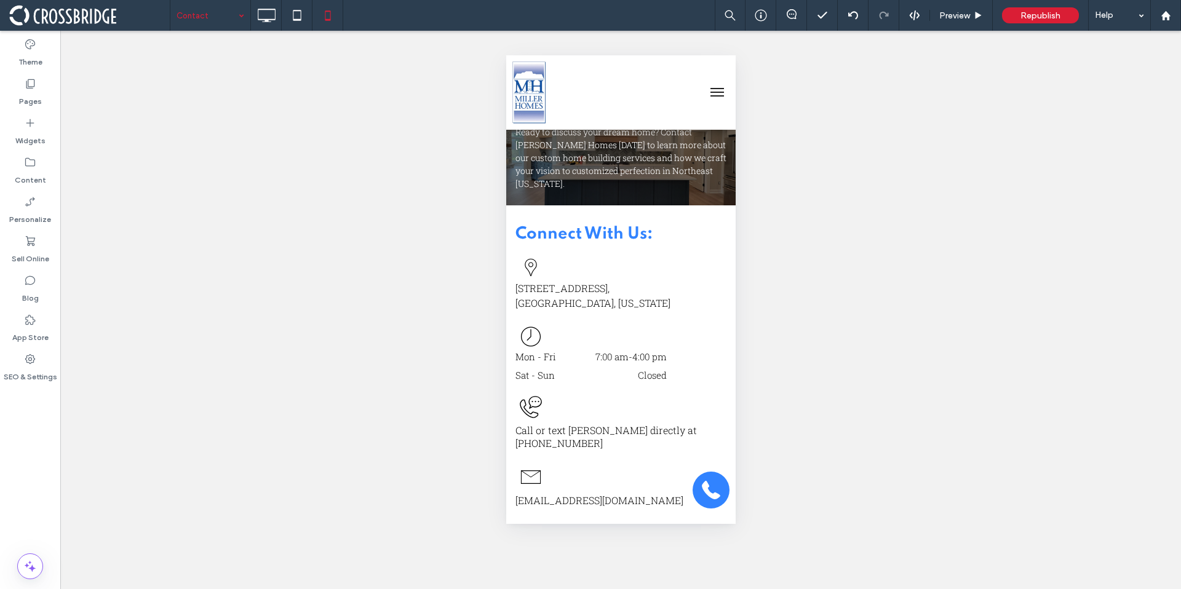
click at [711, 93] on span "menu" at bounding box center [717, 92] width 14 height 1
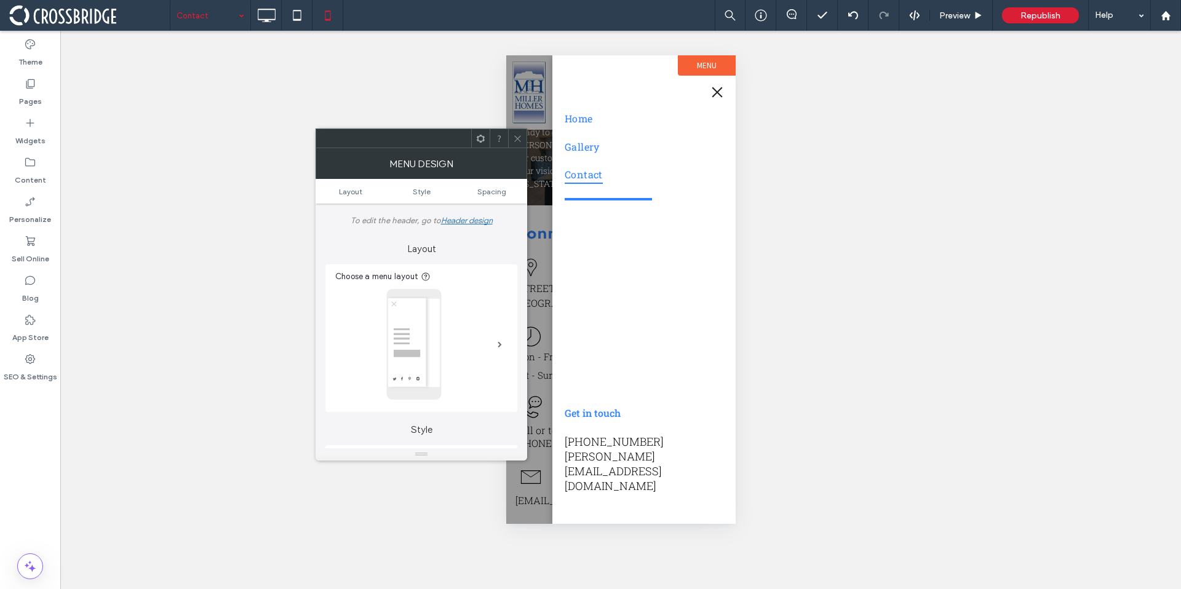
click at [518, 139] on use at bounding box center [517, 138] width 6 height 6
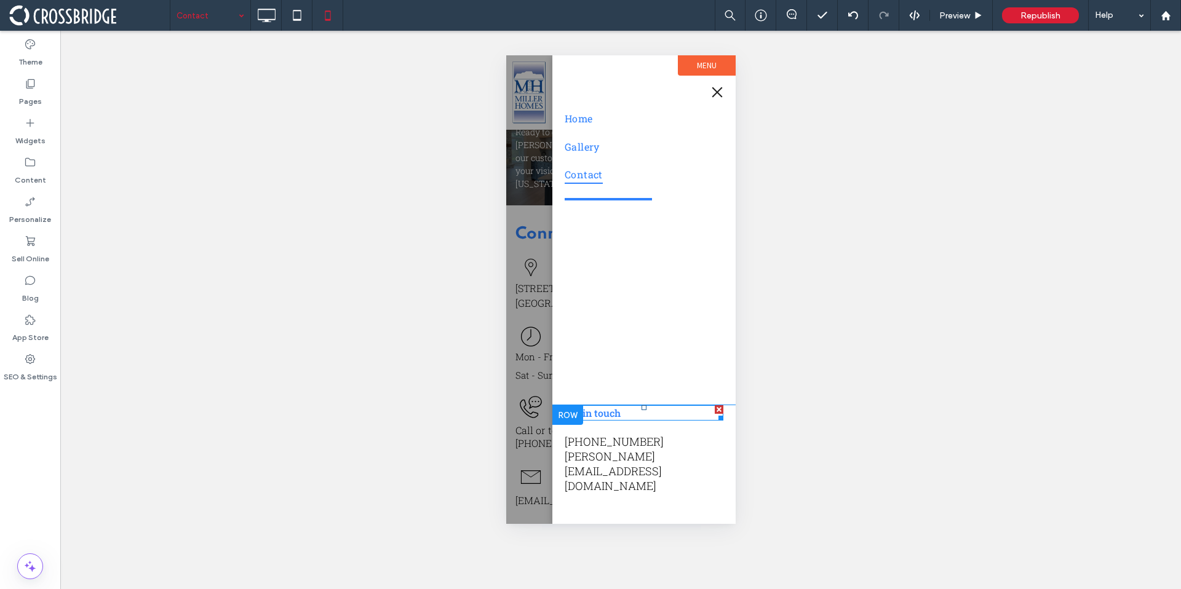
click at [591, 419] on span "Get in touch" at bounding box center [592, 412] width 56 height 13
type input "**********"
type input "**"
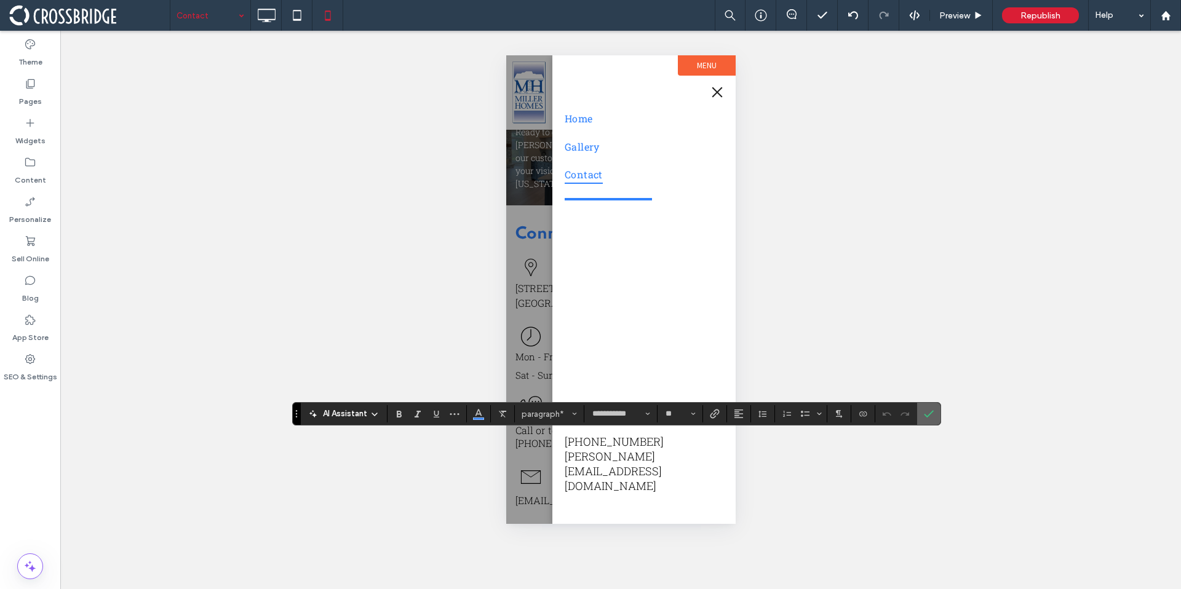
click at [926, 414] on icon "Confirm" at bounding box center [929, 414] width 10 height 10
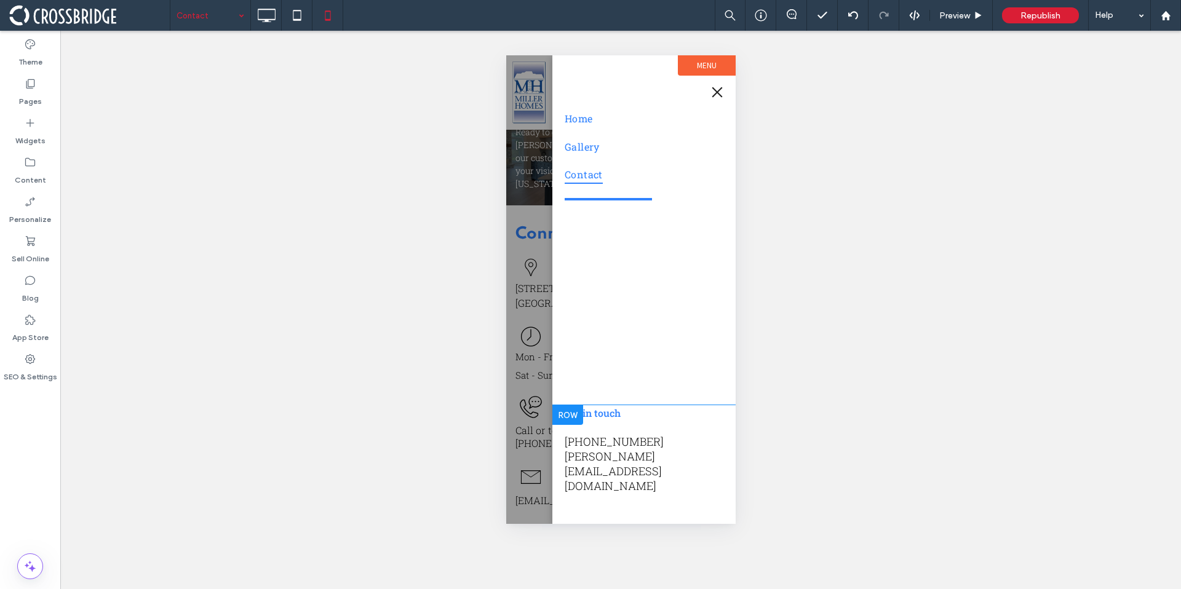
click at [535, 270] on div at bounding box center [619, 289] width 229 height 469
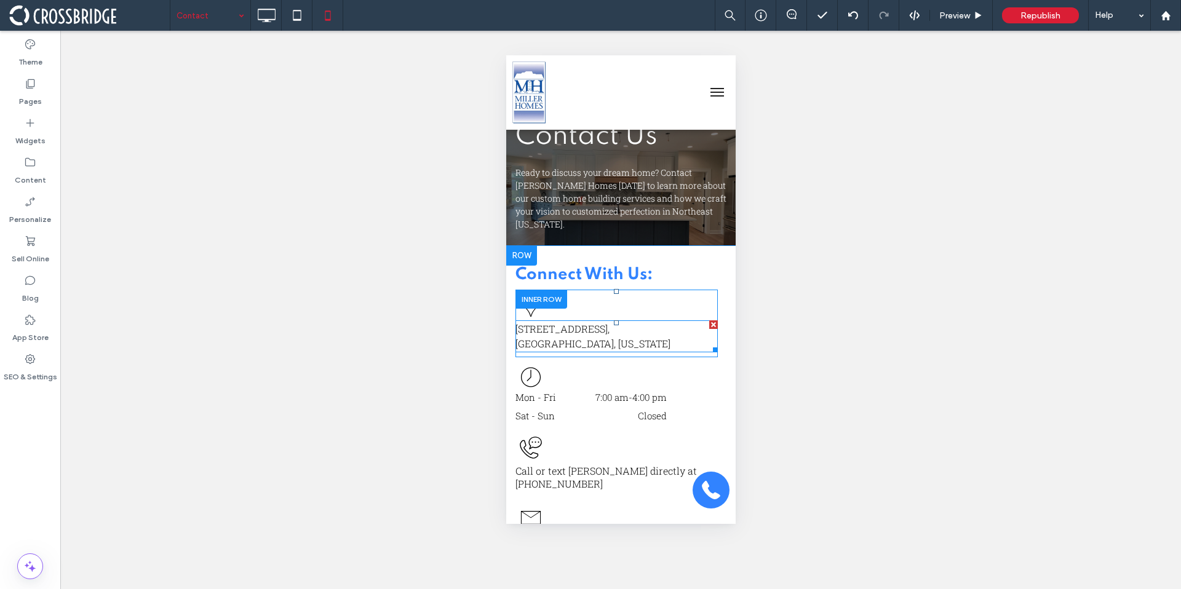
scroll to position [0, 0]
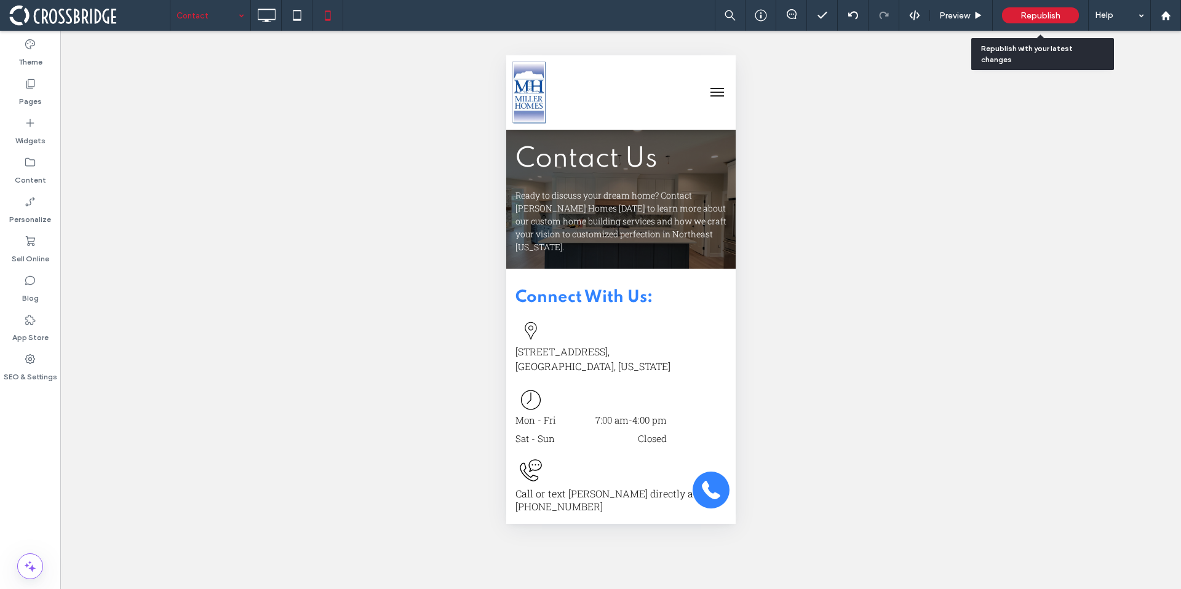
click at [1053, 19] on span "Republish" at bounding box center [1040, 15] width 40 height 10
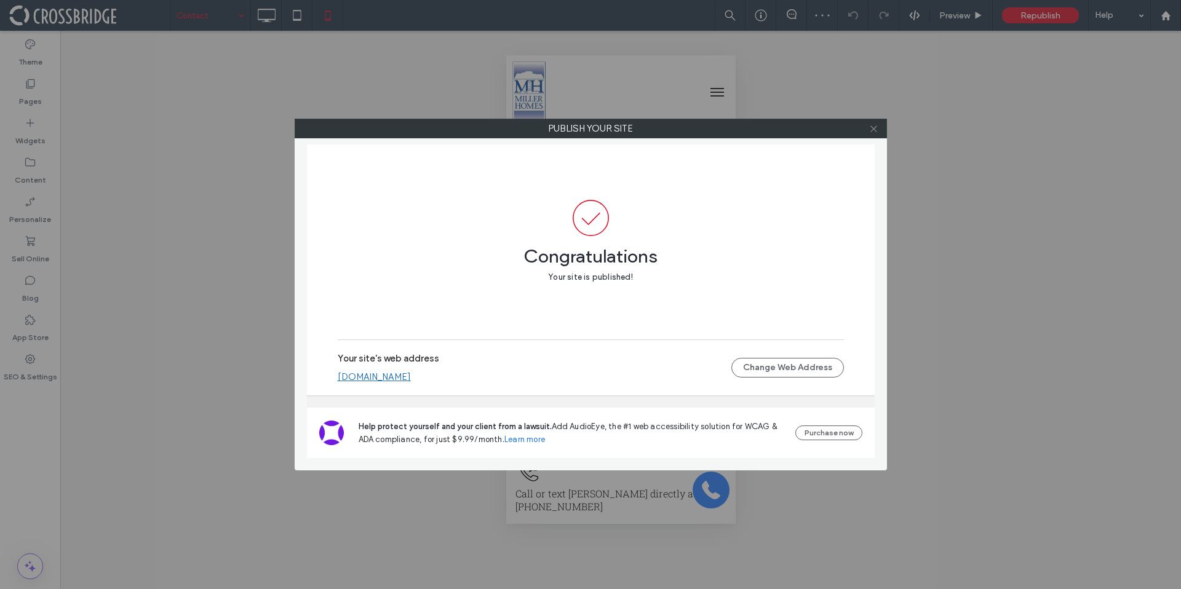
click at [869, 132] on icon at bounding box center [873, 128] width 9 height 9
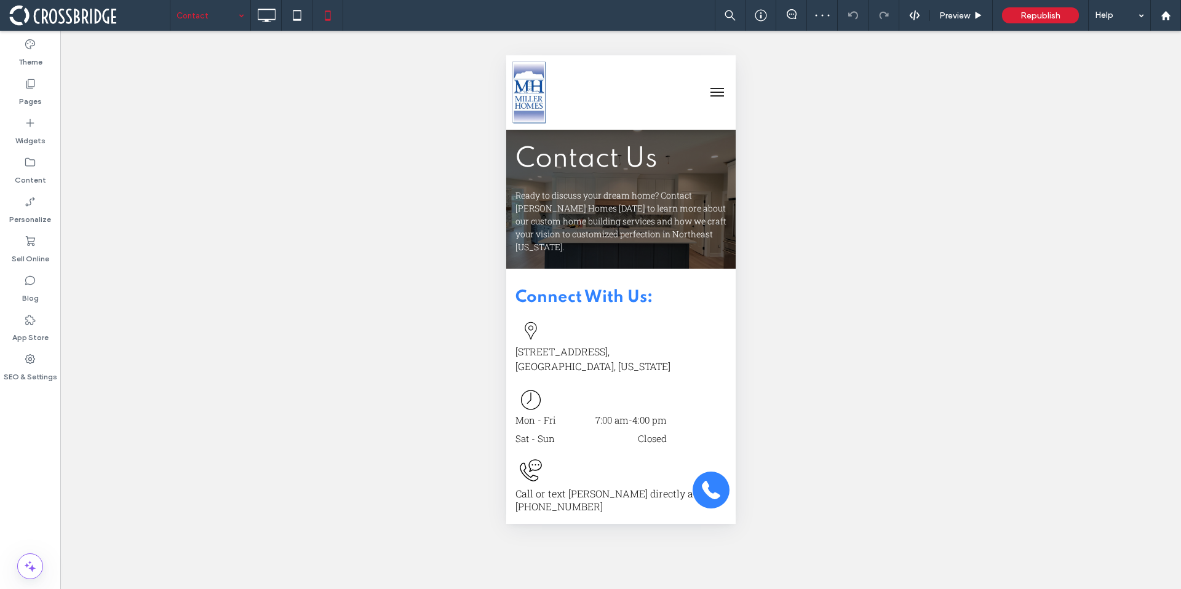
click at [88, 5] on span at bounding box center [89, 15] width 160 height 25
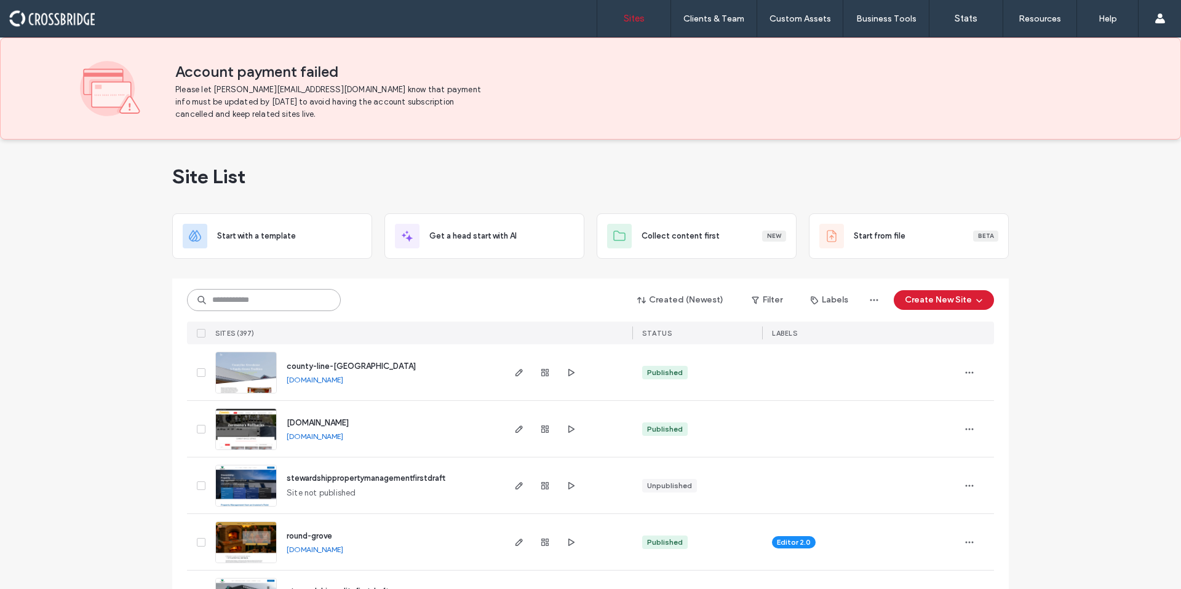
click at [302, 298] on input at bounding box center [264, 300] width 154 height 22
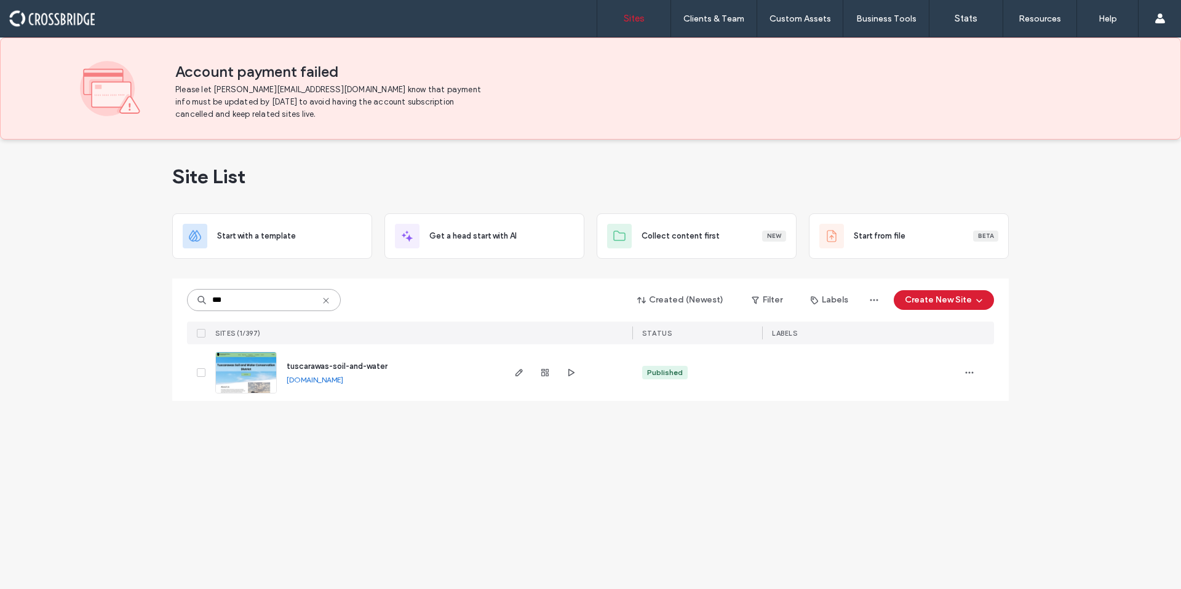
type input "***"
click at [327, 366] on span "tuscarawas-soil-and-water" at bounding box center [337, 366] width 101 height 9
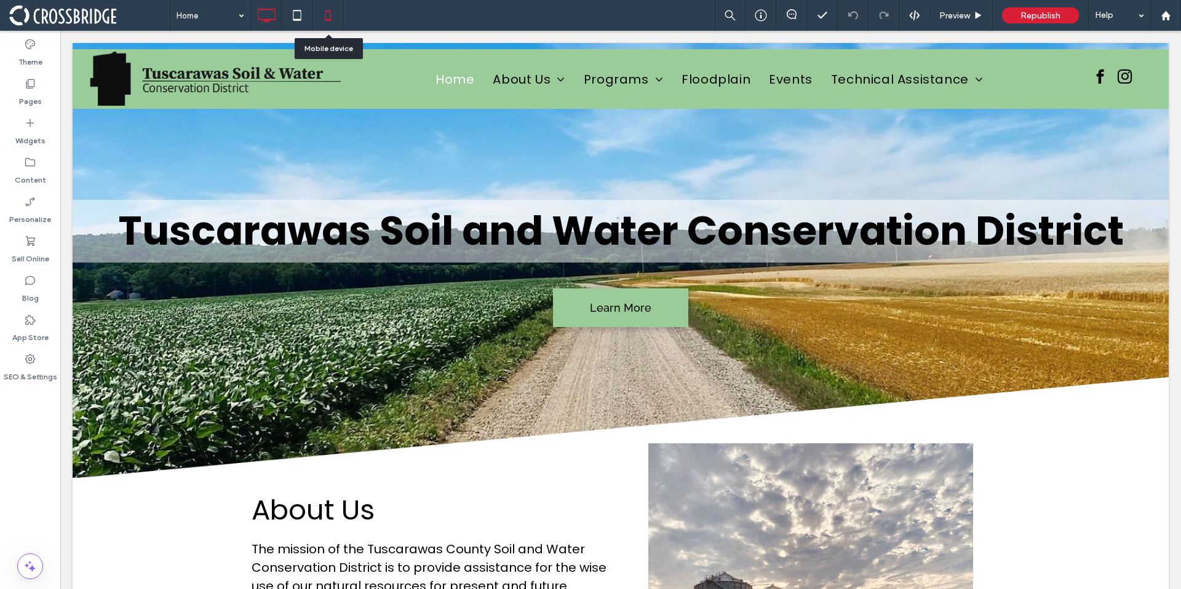
click at [329, 16] on icon at bounding box center [327, 15] width 25 height 25
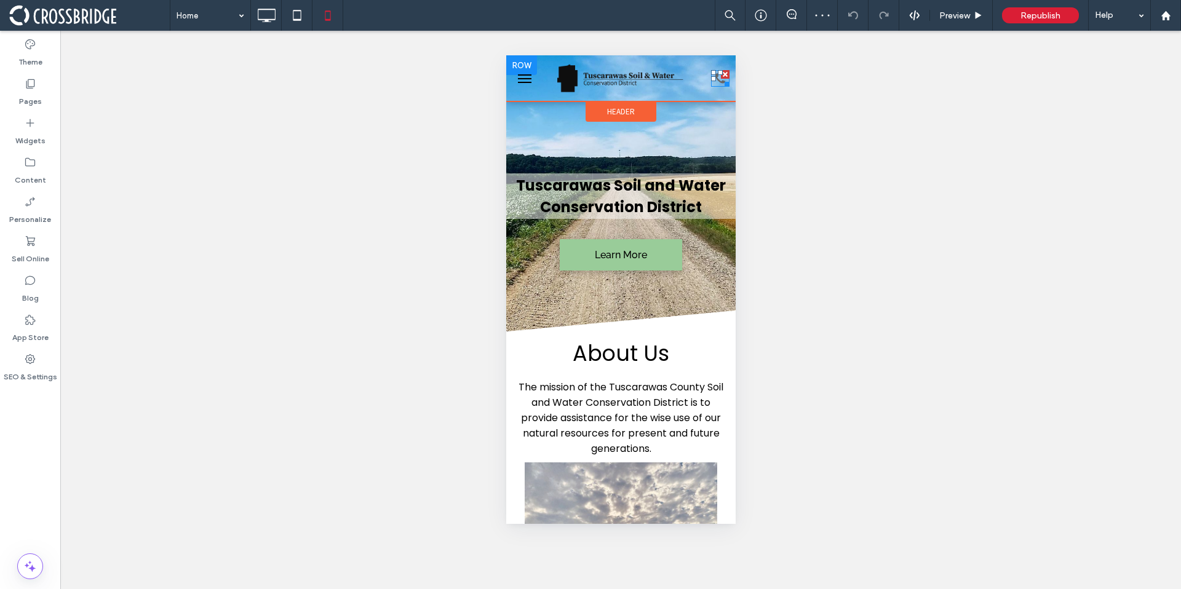
click at [715, 79] on icon at bounding box center [720, 78] width 10 height 10
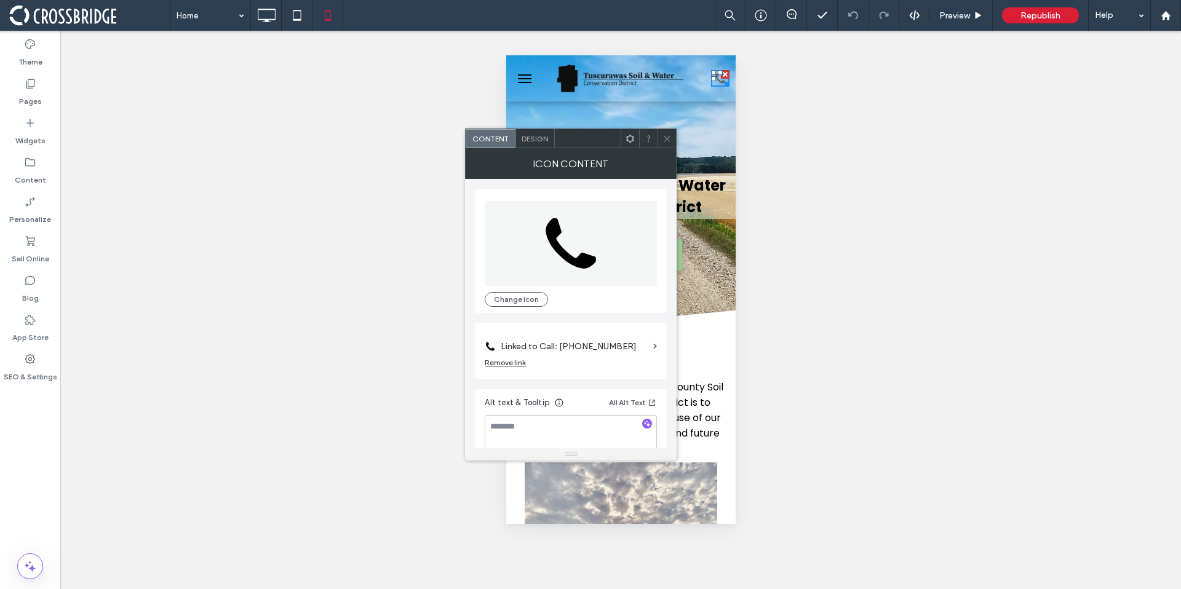
click at [553, 341] on label "Linked to Call: [PHONE_NUMBER]" at bounding box center [575, 346] width 148 height 23
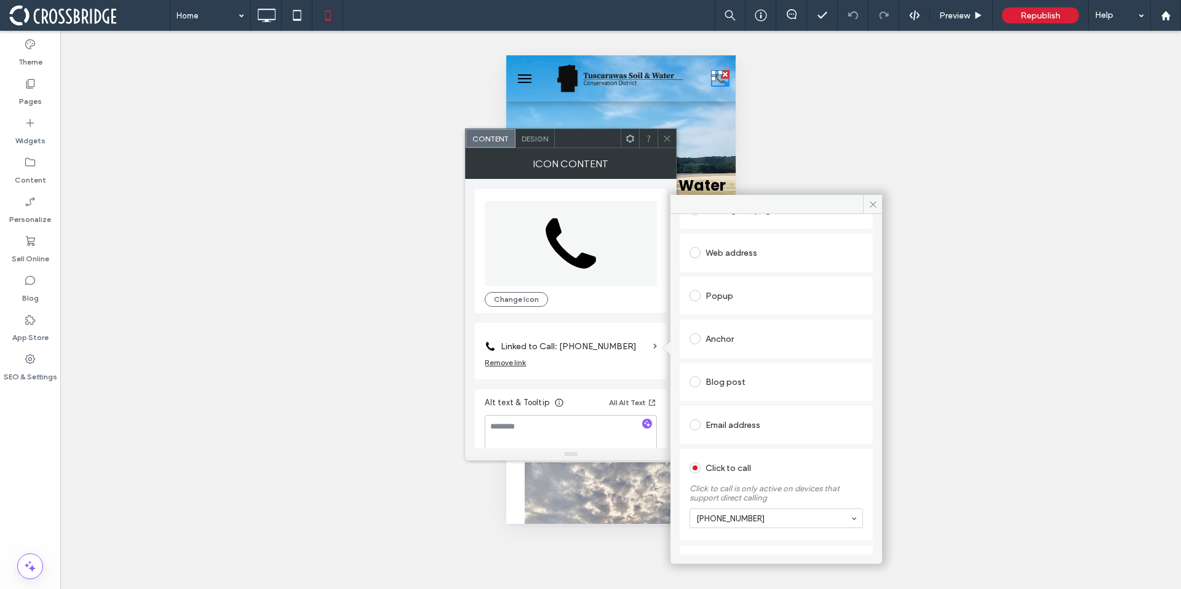
scroll to position [138, 0]
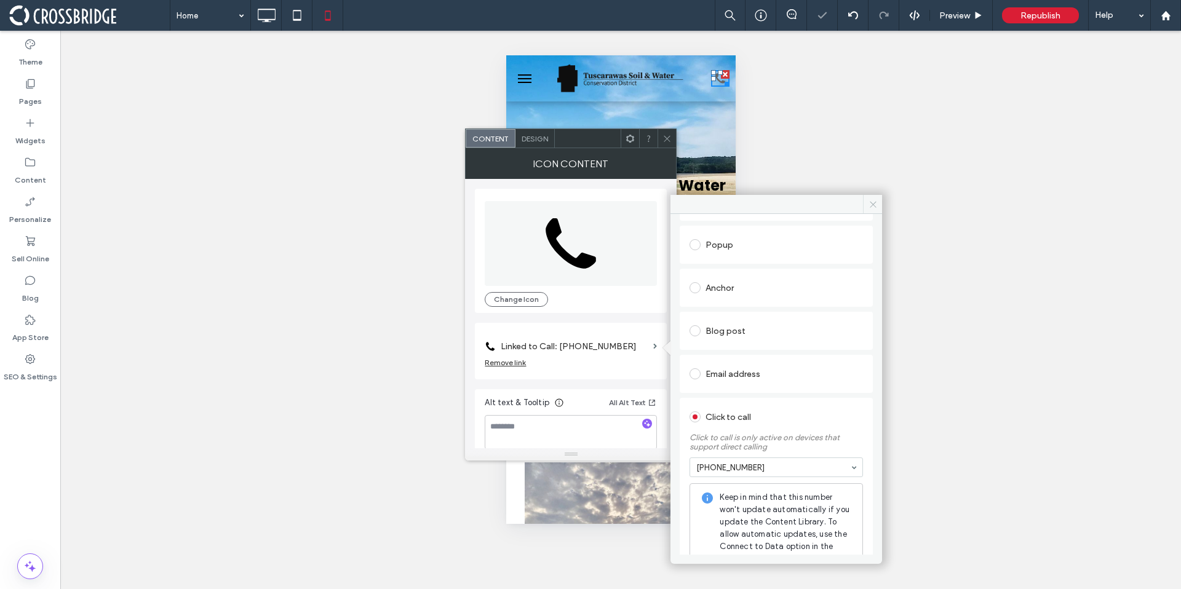
click at [874, 212] on span at bounding box center [872, 204] width 19 height 18
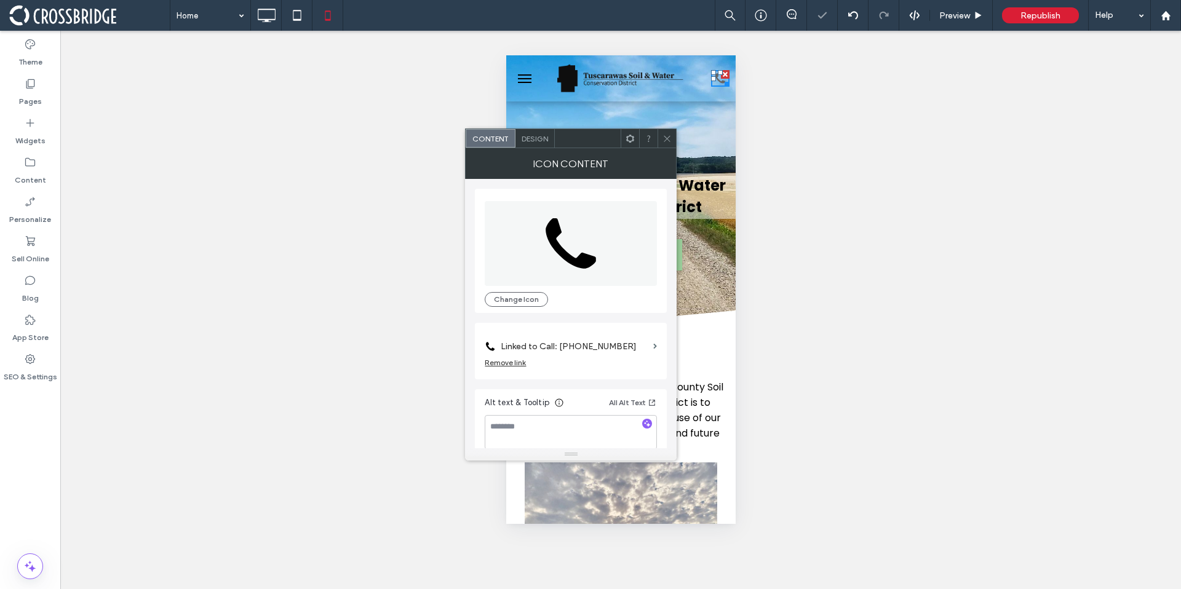
click at [664, 142] on icon at bounding box center [666, 138] width 9 height 9
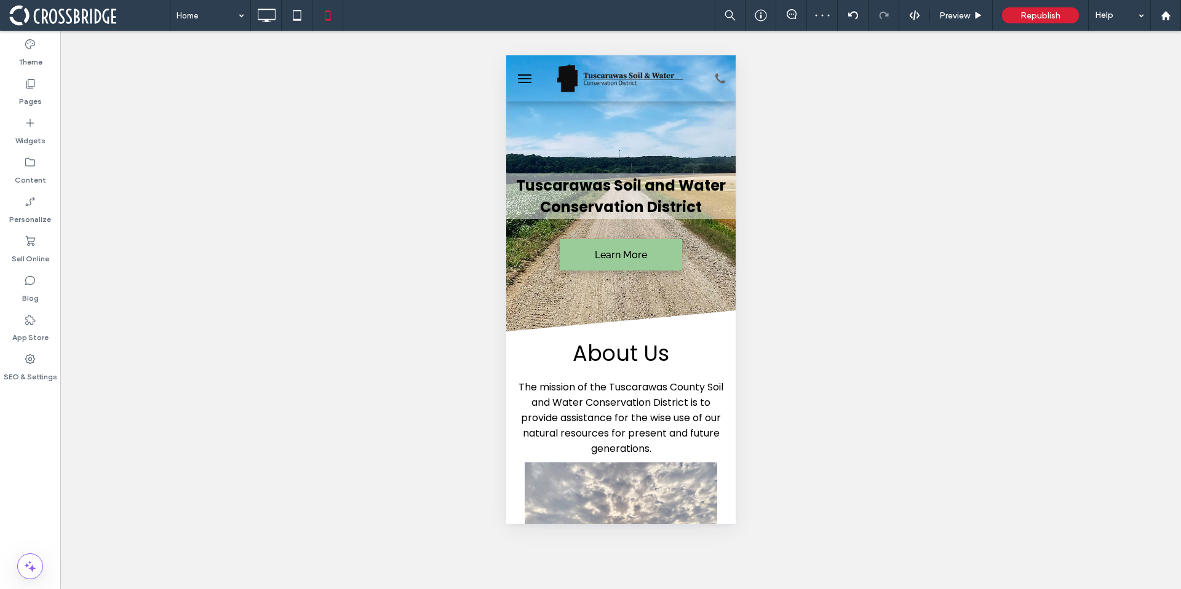
click at [522, 78] on span "menu" at bounding box center [524, 78] width 14 height 1
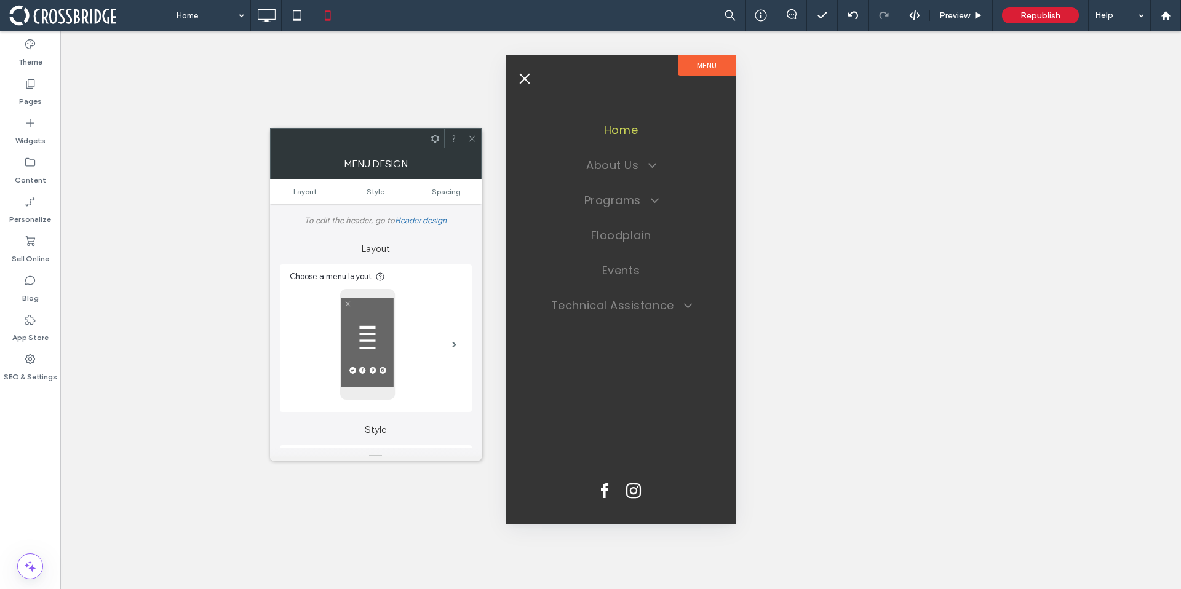
click at [469, 146] on span at bounding box center [471, 138] width 9 height 18
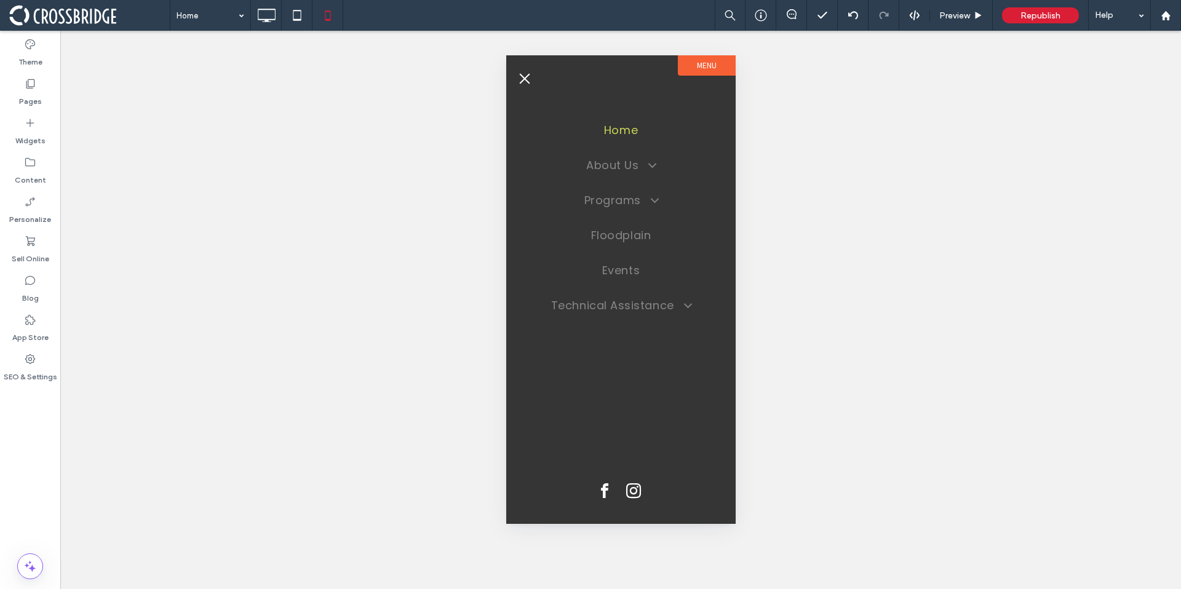
click at [526, 81] on span "menu" at bounding box center [524, 78] width 10 height 10
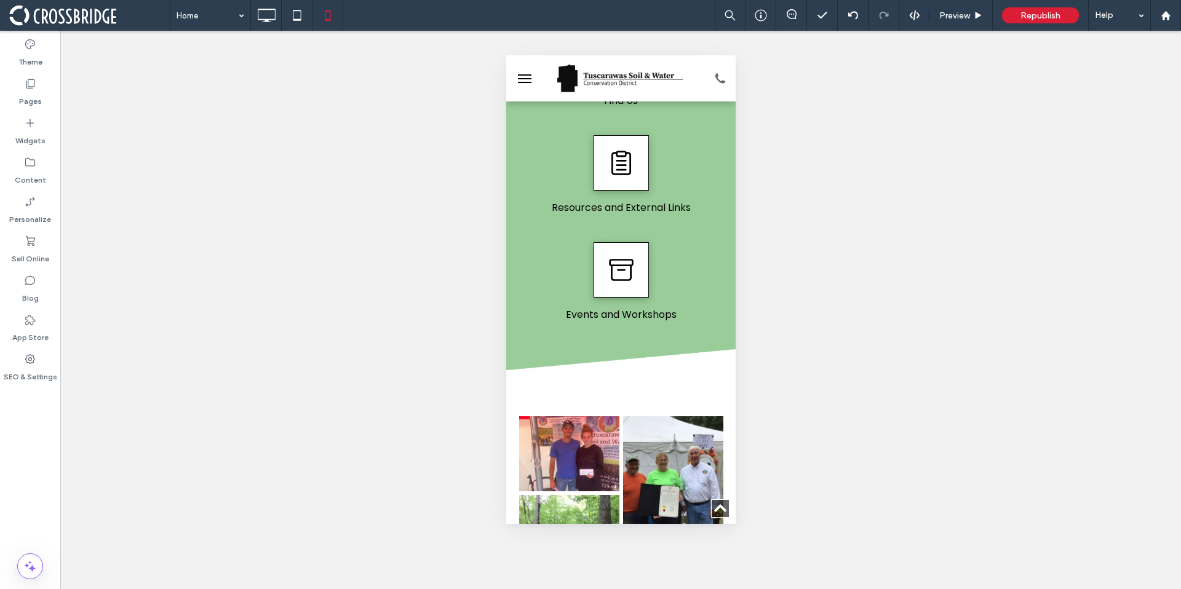
scroll to position [0, 0]
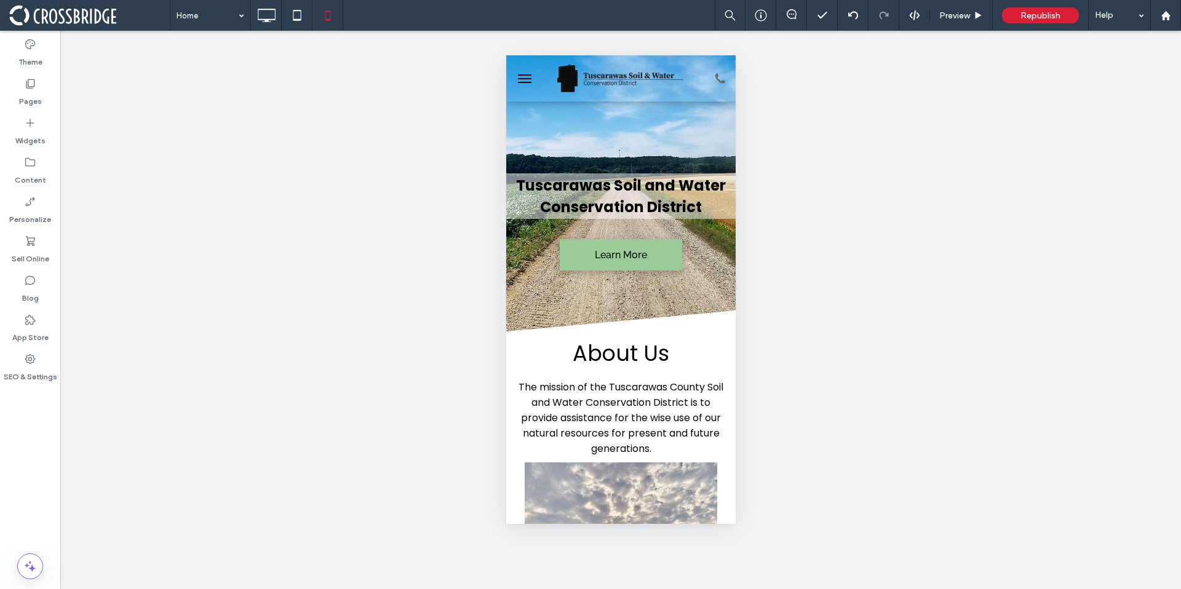
click at [529, 76] on button "menu" at bounding box center [524, 78] width 25 height 25
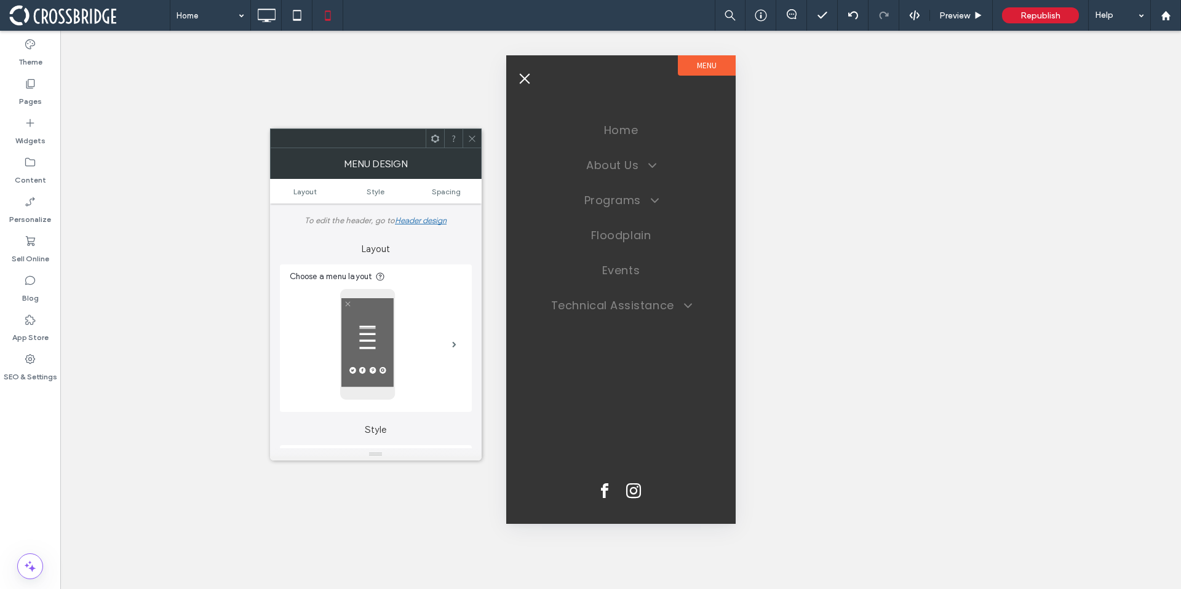
click at [472, 141] on icon at bounding box center [471, 138] width 9 height 9
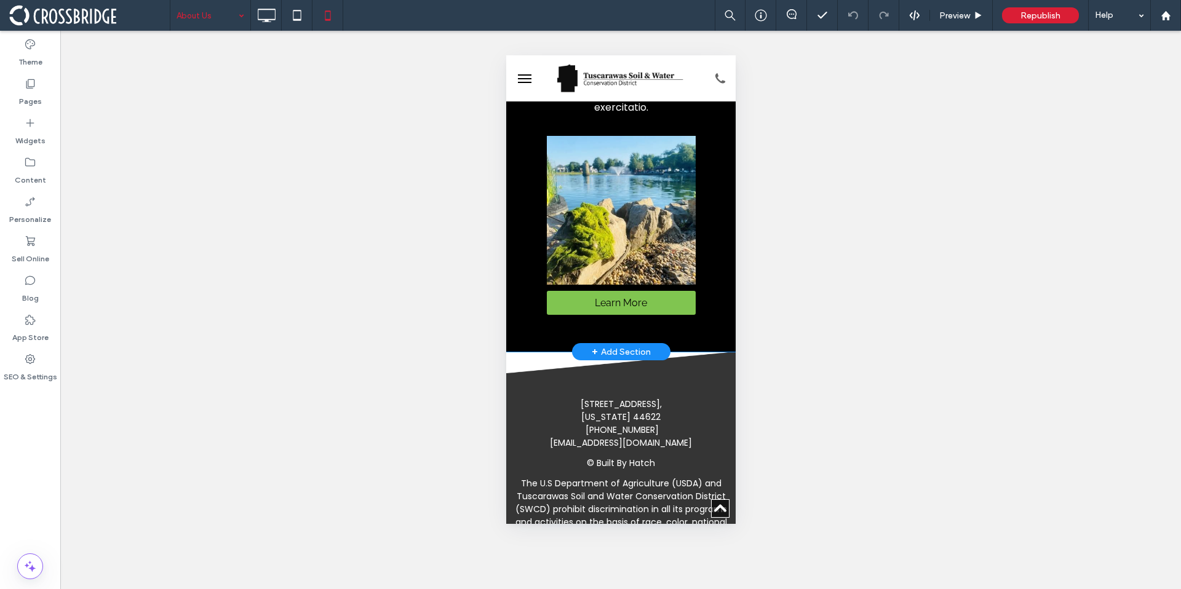
scroll to position [1393, 0]
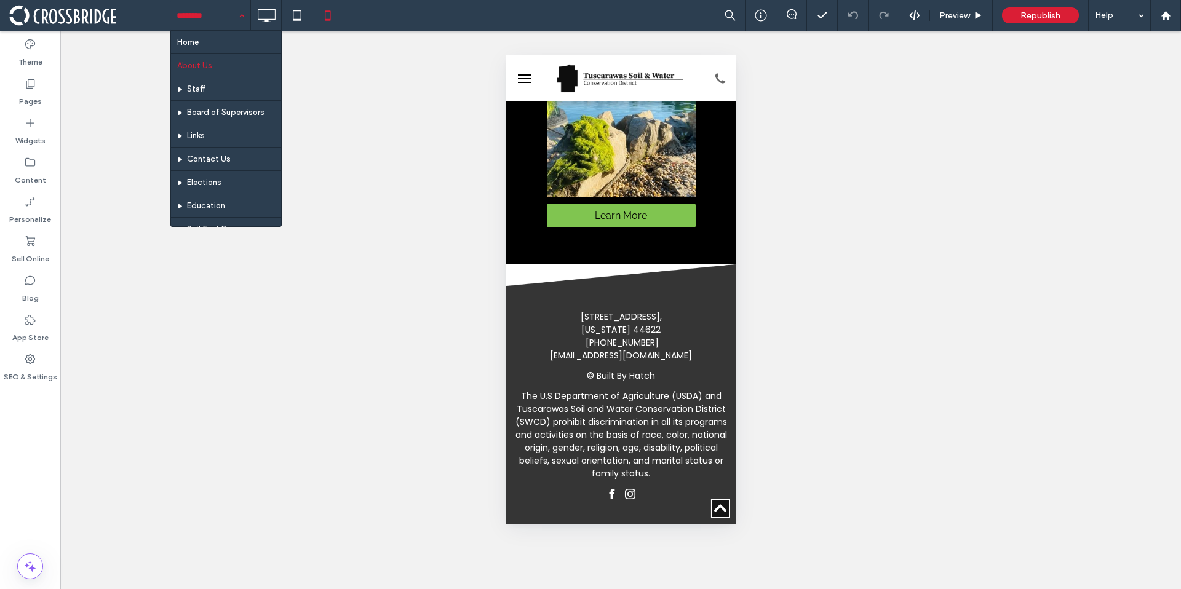
click at [244, 12] on div "Home About Us Staff Board of Supervisors Links Contact Us Elections Education S…" at bounding box center [210, 15] width 80 height 31
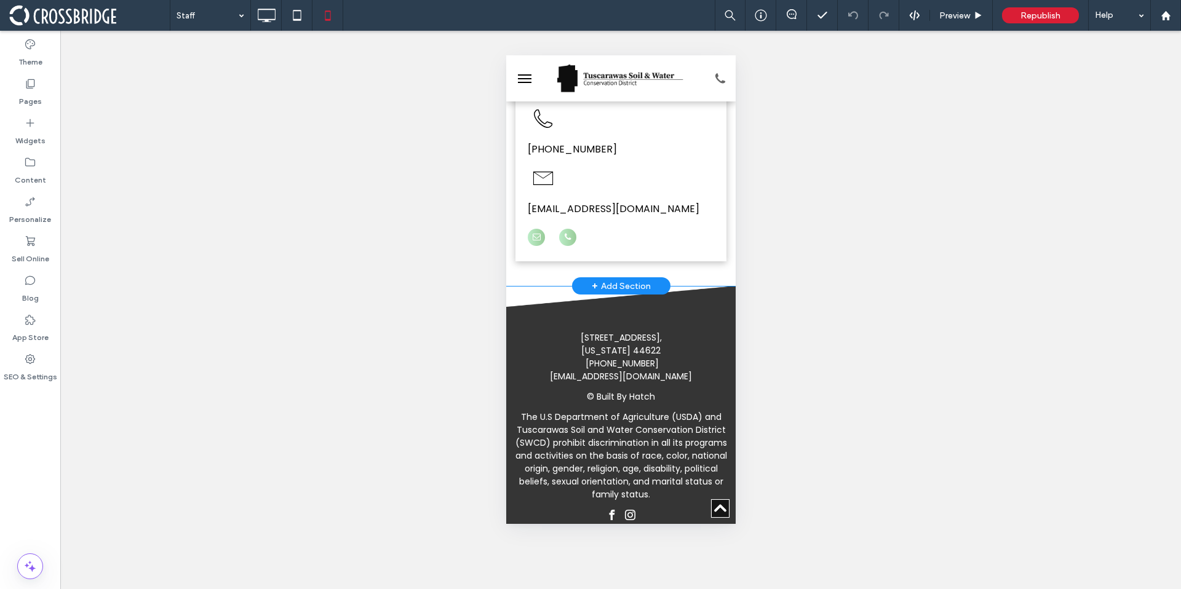
scroll to position [923, 0]
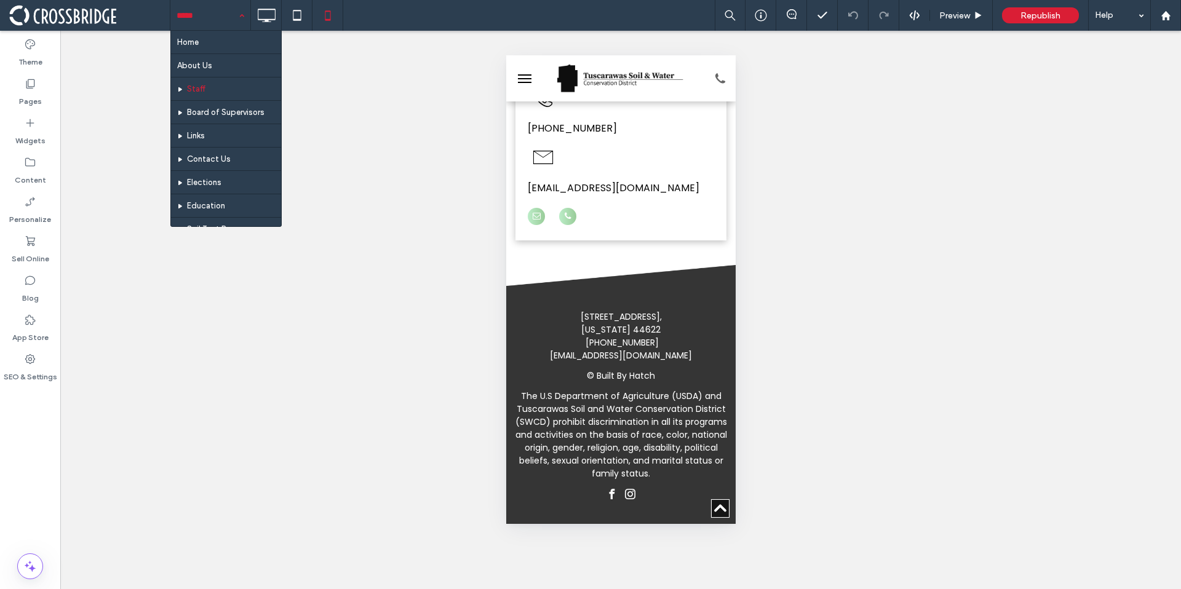
click at [185, 25] on input at bounding box center [206, 15] width 61 height 31
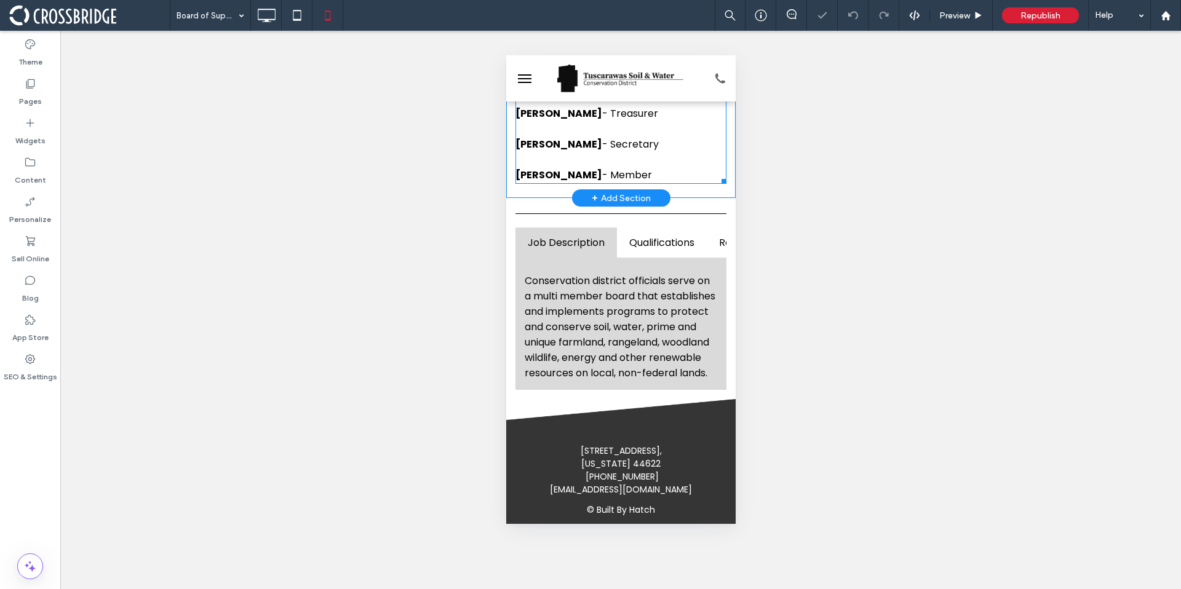
scroll to position [204, 0]
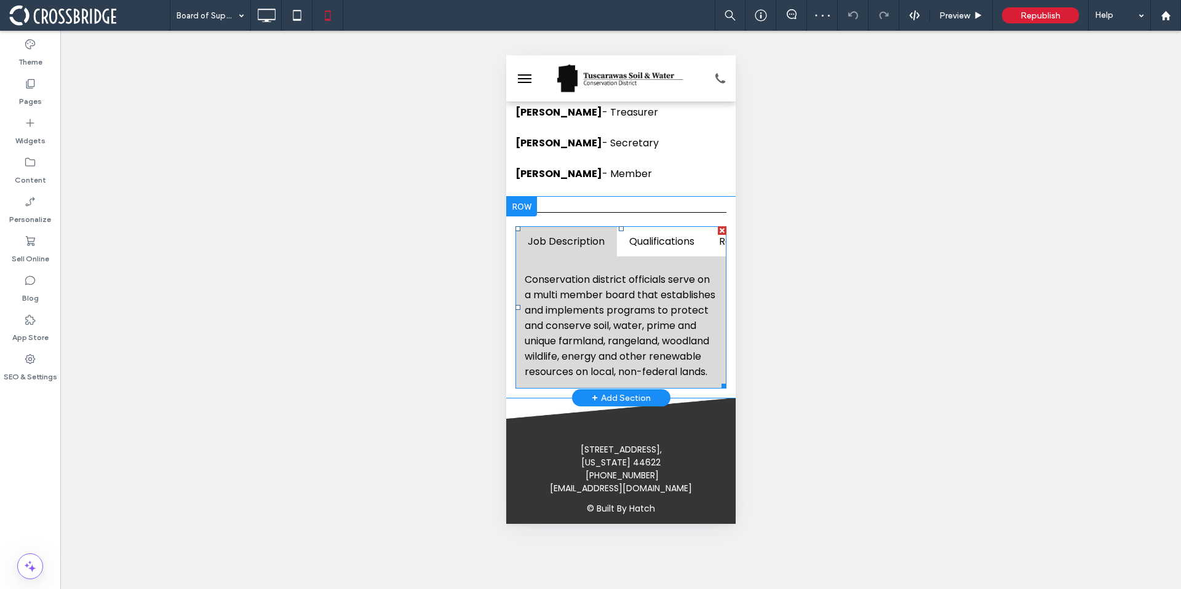
click at [665, 236] on span at bounding box center [620, 307] width 211 height 162
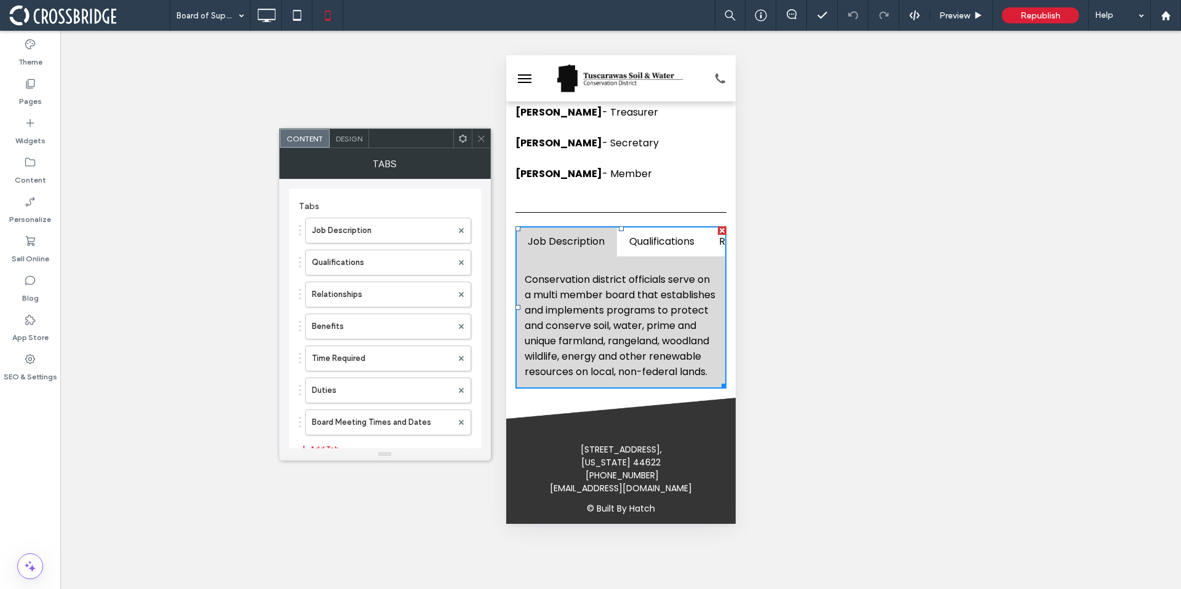
click at [477, 141] on icon at bounding box center [481, 138] width 9 height 9
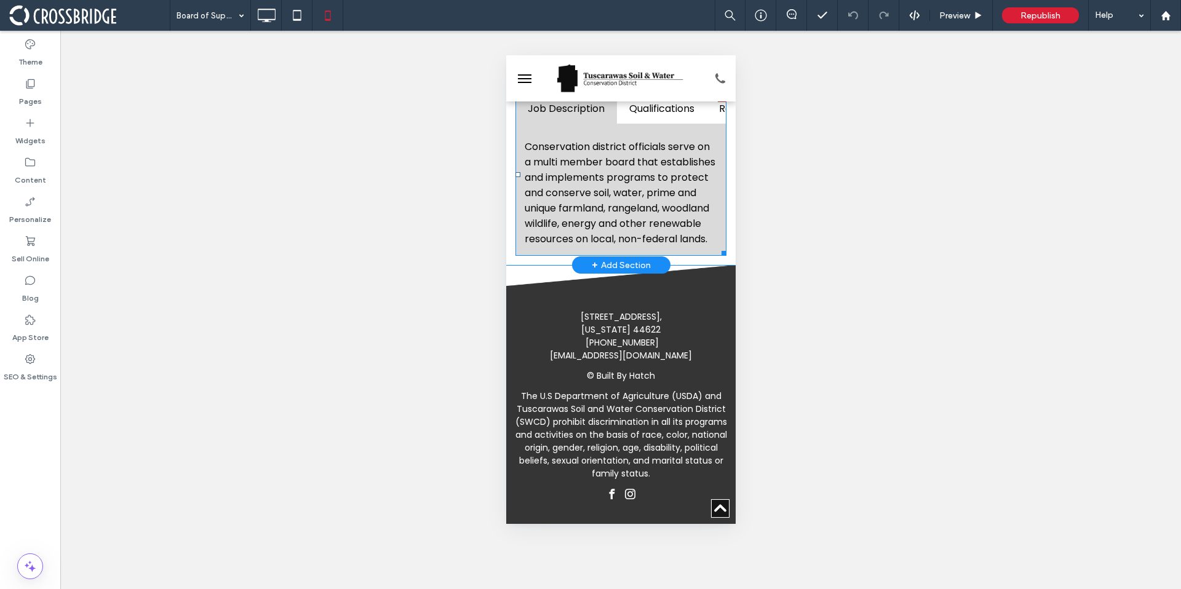
scroll to position [355, 0]
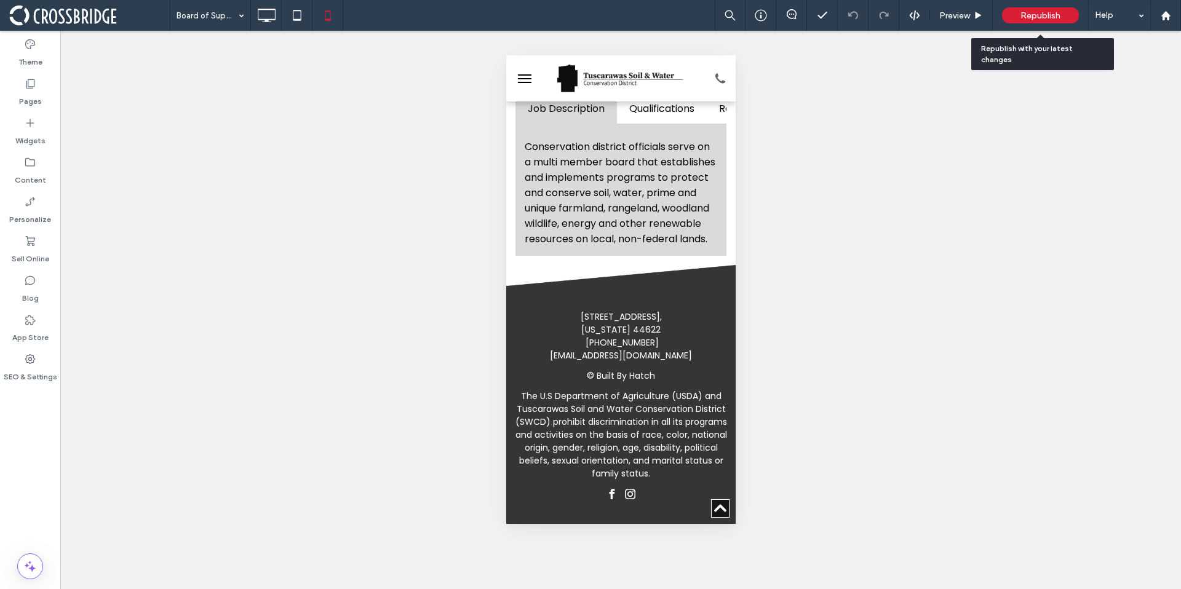
click at [1031, 20] on div "Republish" at bounding box center [1040, 15] width 77 height 16
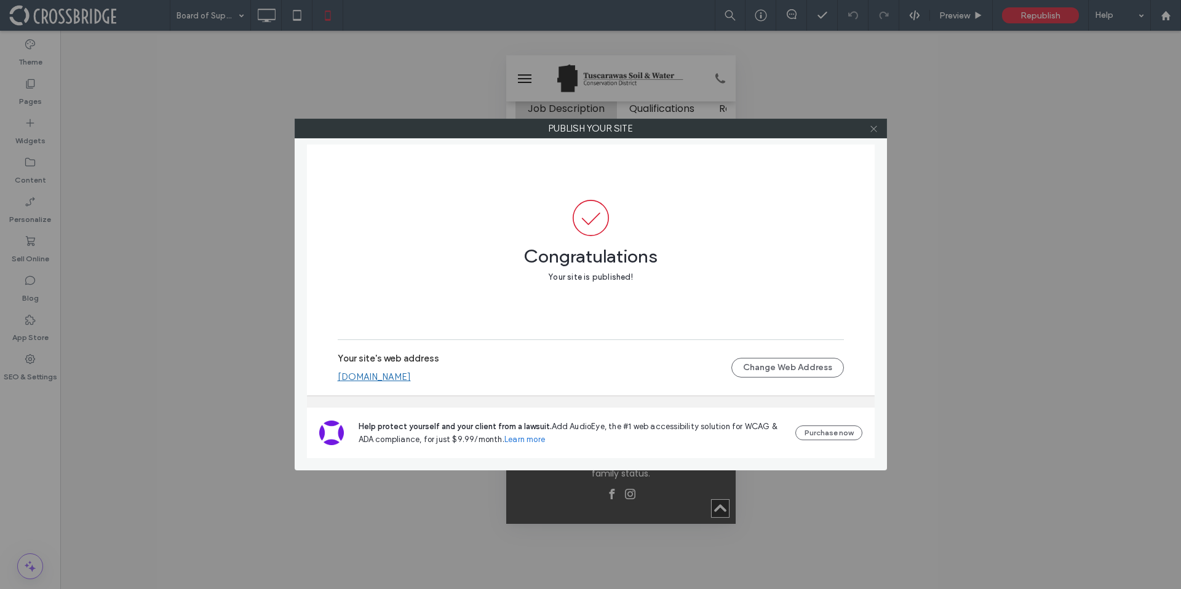
click at [876, 134] on span at bounding box center [873, 128] width 9 height 18
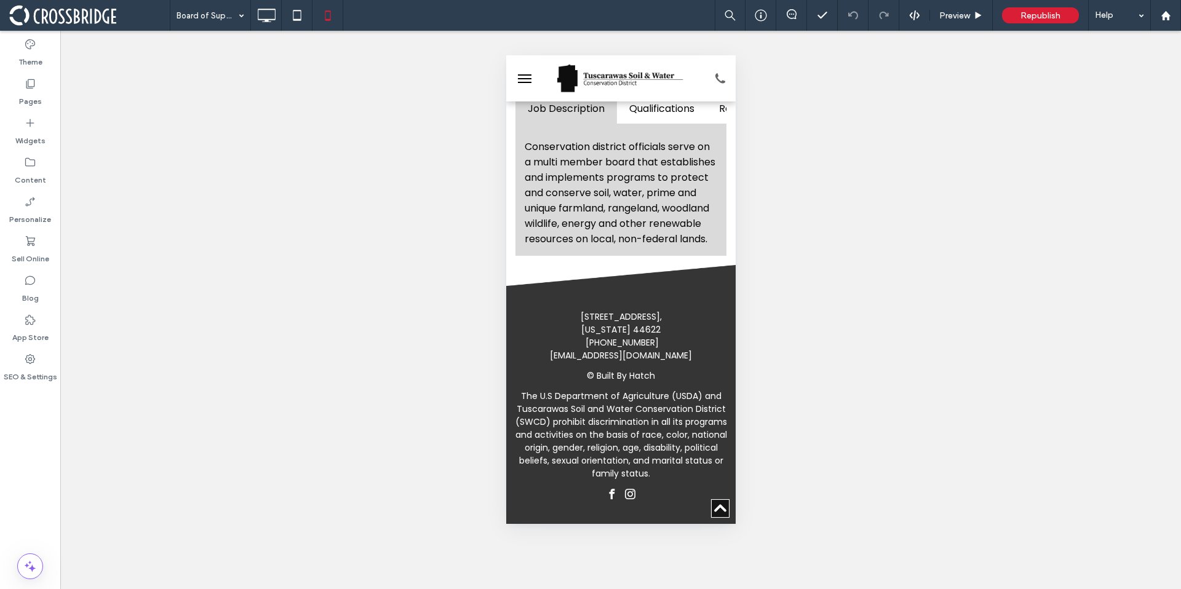
click at [90, 18] on span at bounding box center [89, 15] width 160 height 25
